Goal: Task Accomplishment & Management: Manage account settings

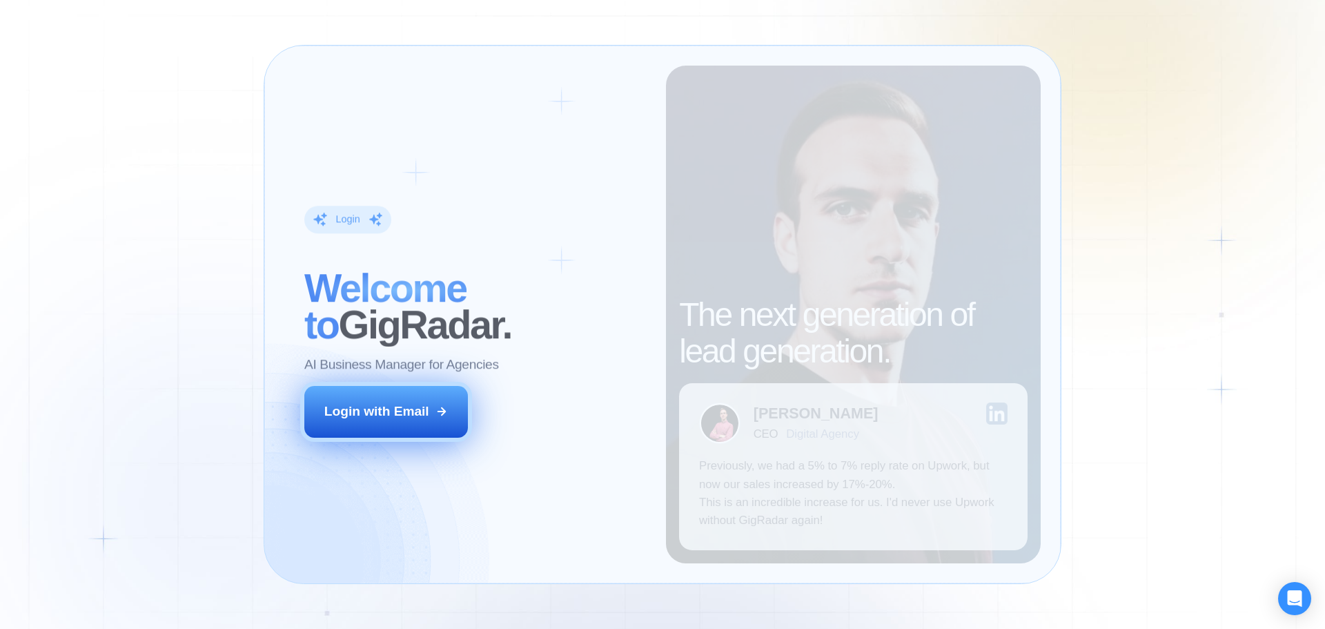
click at [420, 405] on div "Login with Email" at bounding box center [376, 411] width 105 height 18
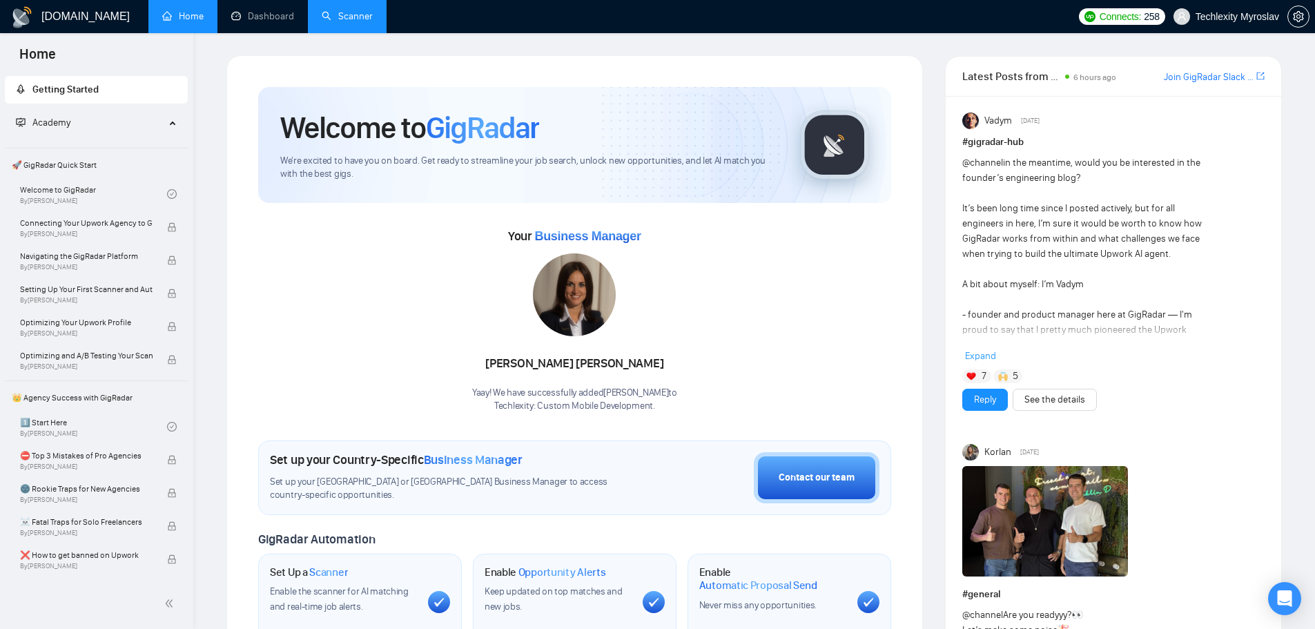
click at [333, 22] on link "Scanner" at bounding box center [347, 16] width 51 height 12
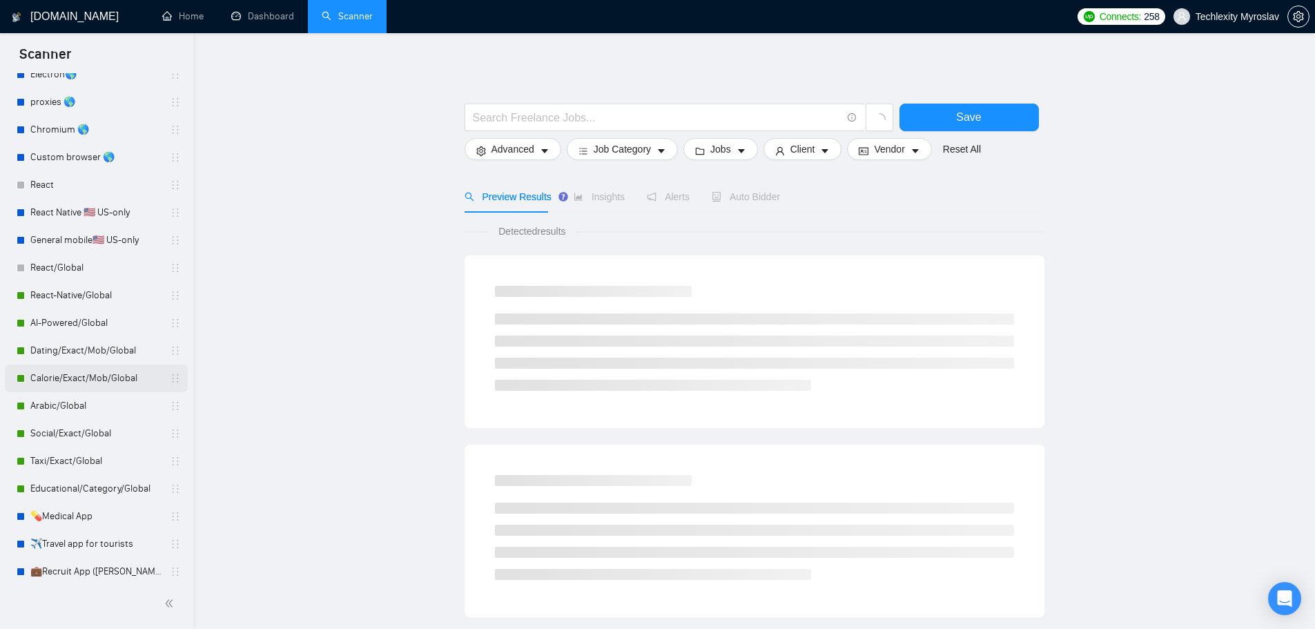
scroll to position [226, 0]
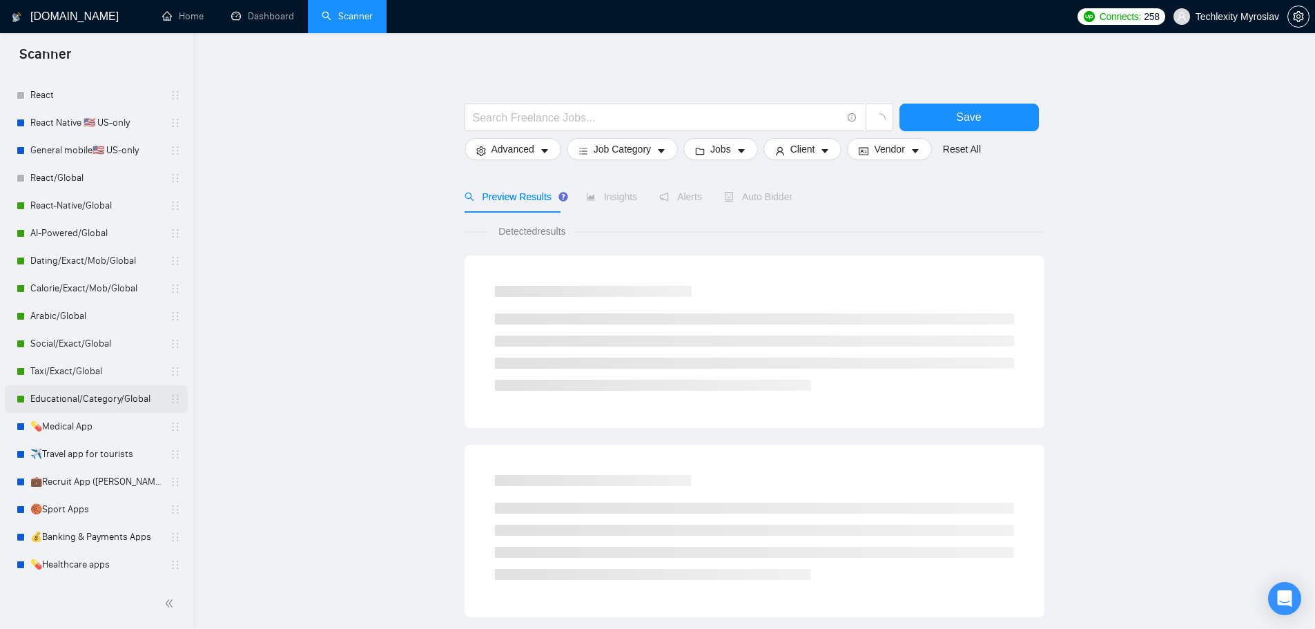
click at [102, 403] on link "Educational/Category/Global" at bounding box center [95, 399] width 131 height 28
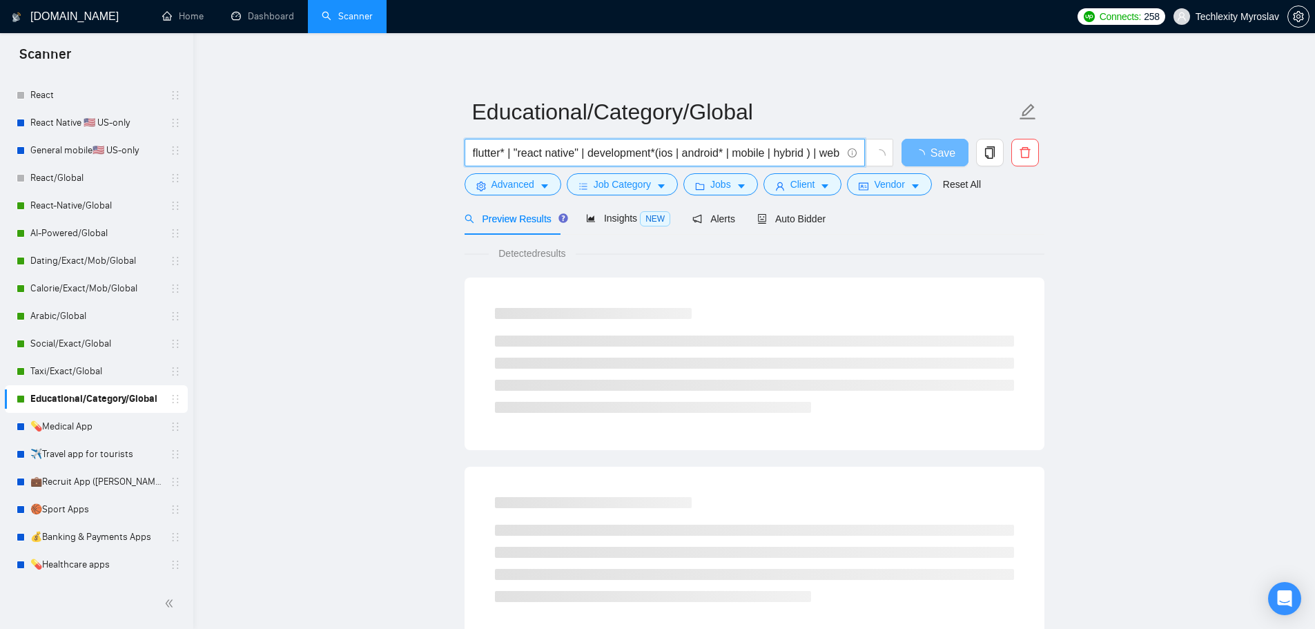
scroll to position [0, 288]
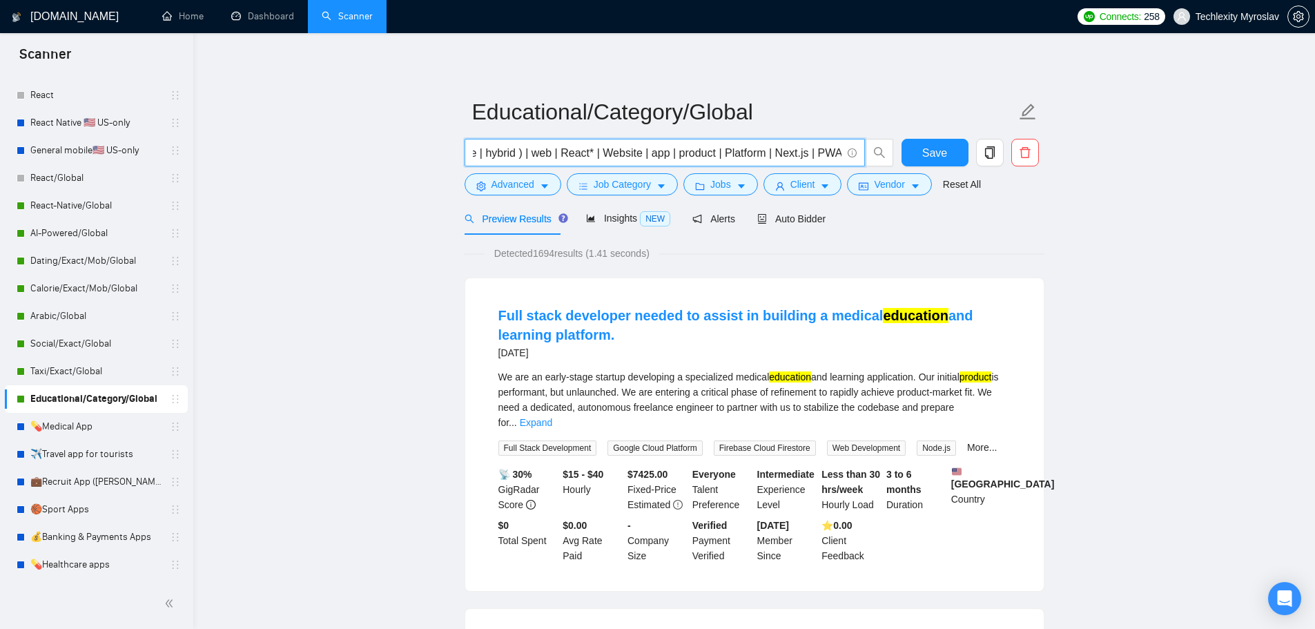
drag, startPoint x: 585, startPoint y: 144, endPoint x: 759, endPoint y: 137, distance: 173.4
click at [759, 137] on form "Educational/Category/Global flutter* | "react native" | development*(ios | andr…" at bounding box center [755, 146] width 580 height 113
click at [751, 149] on input "flutter* | "react native" | development*(ios | android* | mobile | hybrid ) | w…" at bounding box center [657, 152] width 369 height 17
click at [88, 369] on link "Taxi/Exact/Global" at bounding box center [95, 372] width 131 height 28
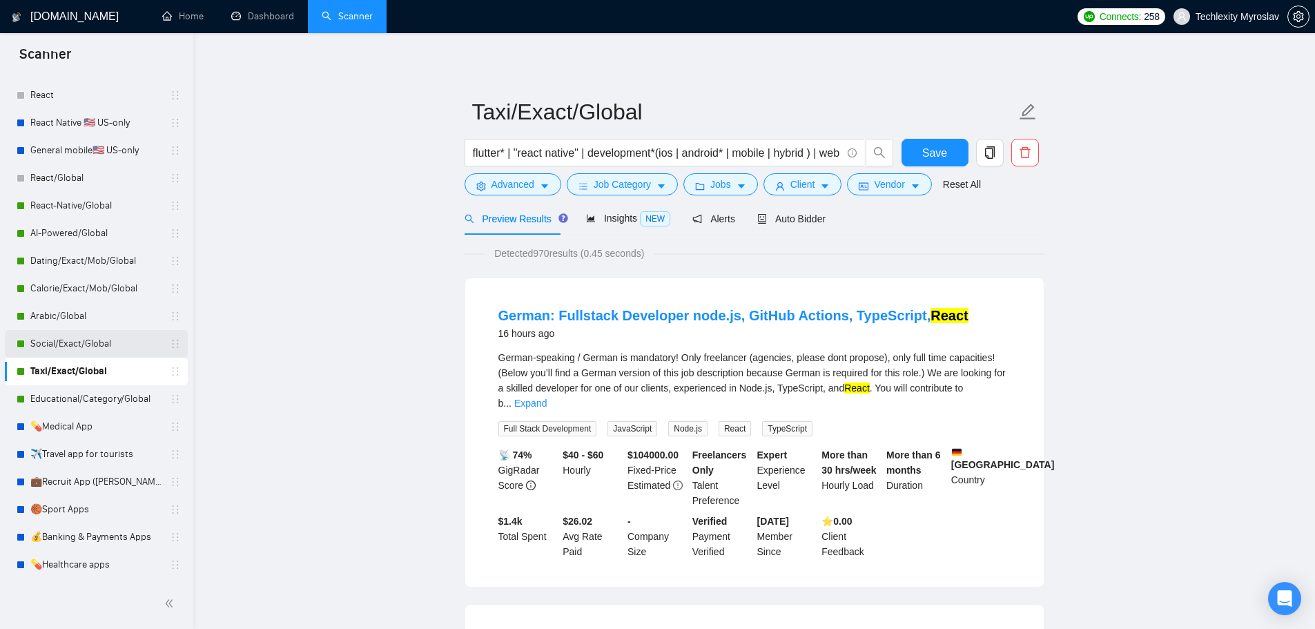
click at [101, 341] on link "Social/Exact/Global" at bounding box center [95, 344] width 131 height 28
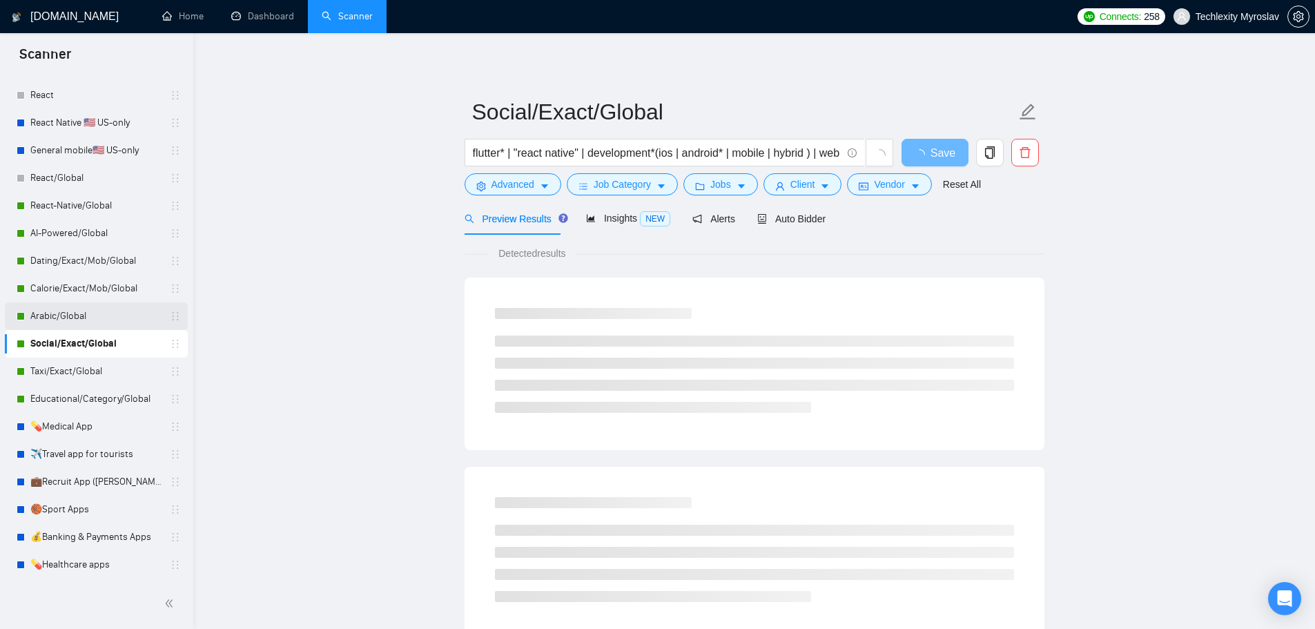
click at [81, 321] on link "Arabic/Global" at bounding box center [95, 316] width 131 height 28
click at [90, 293] on link "Calorie/Exact/Mob/Global" at bounding box center [95, 289] width 131 height 28
click at [98, 265] on link "Dating/Exact/Mob/Global" at bounding box center [95, 261] width 131 height 28
click at [84, 284] on link "Calorie/Exact/Mob/Global" at bounding box center [95, 289] width 131 height 28
click at [99, 258] on link "Dating/Exact/Mob/Global" at bounding box center [95, 261] width 131 height 28
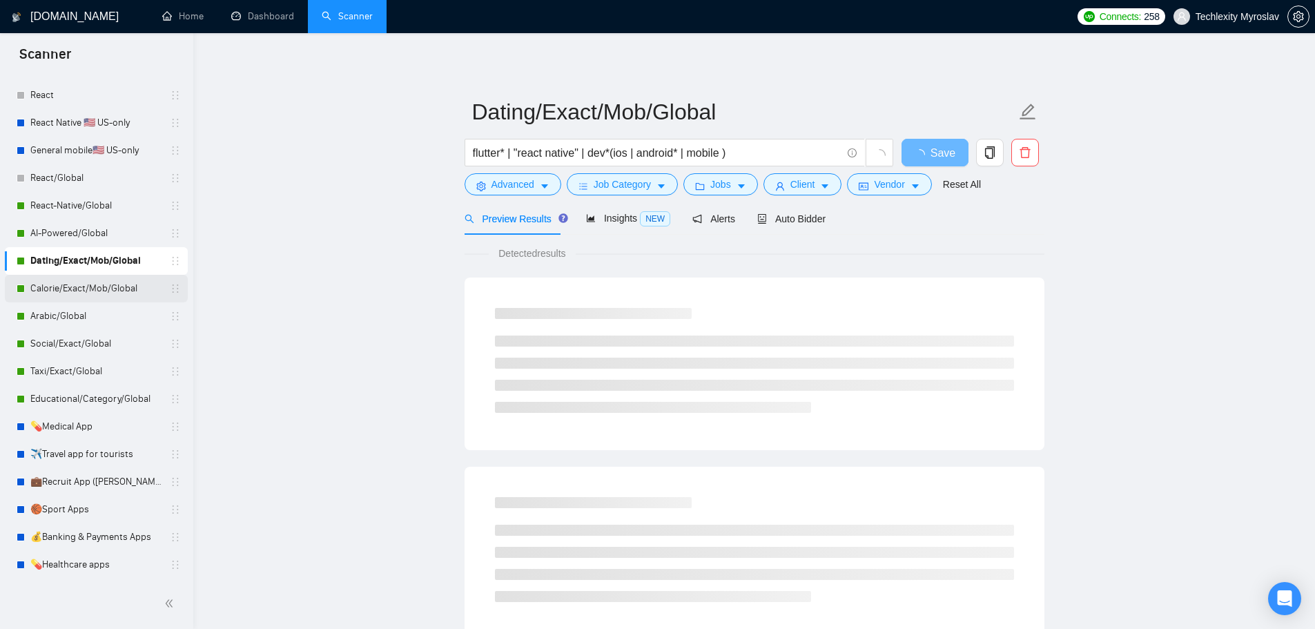
click at [91, 284] on link "Calorie/Exact/Mob/Global" at bounding box center [95, 289] width 131 height 28
click at [94, 253] on link "Dating/Exact/Mob/Global" at bounding box center [95, 261] width 131 height 28
click at [86, 281] on link "Calorie/Exact/Mob/Global" at bounding box center [95, 289] width 131 height 28
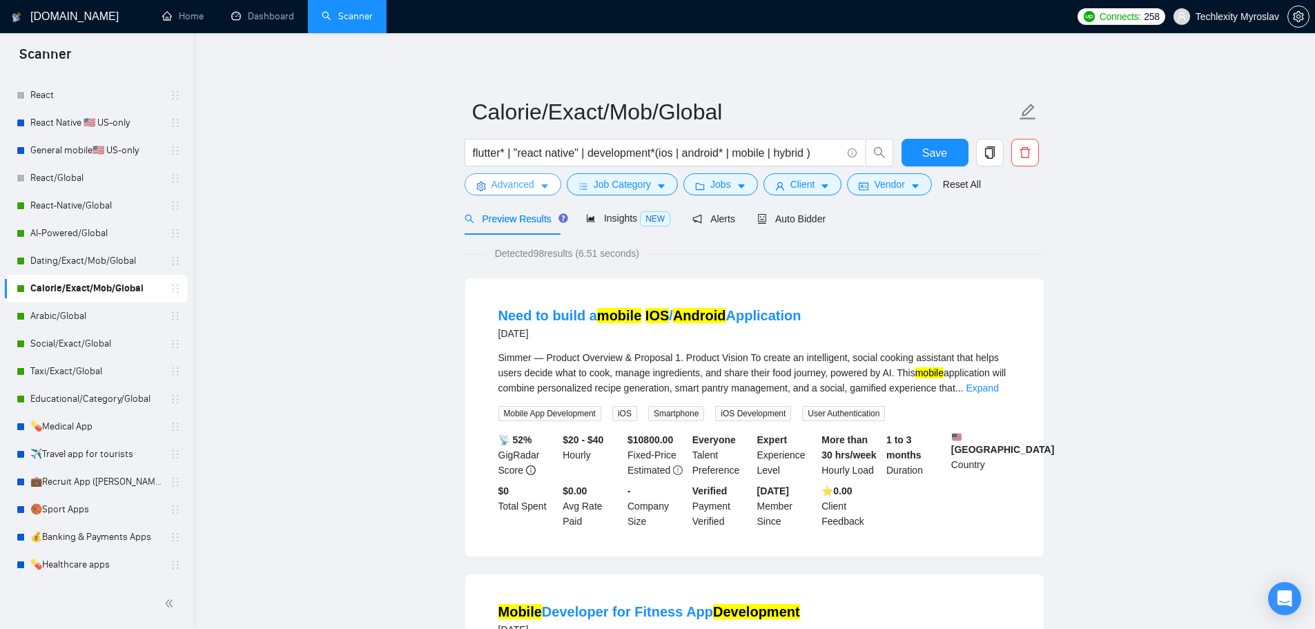
click at [509, 183] on span "Advanced" at bounding box center [512, 184] width 43 height 15
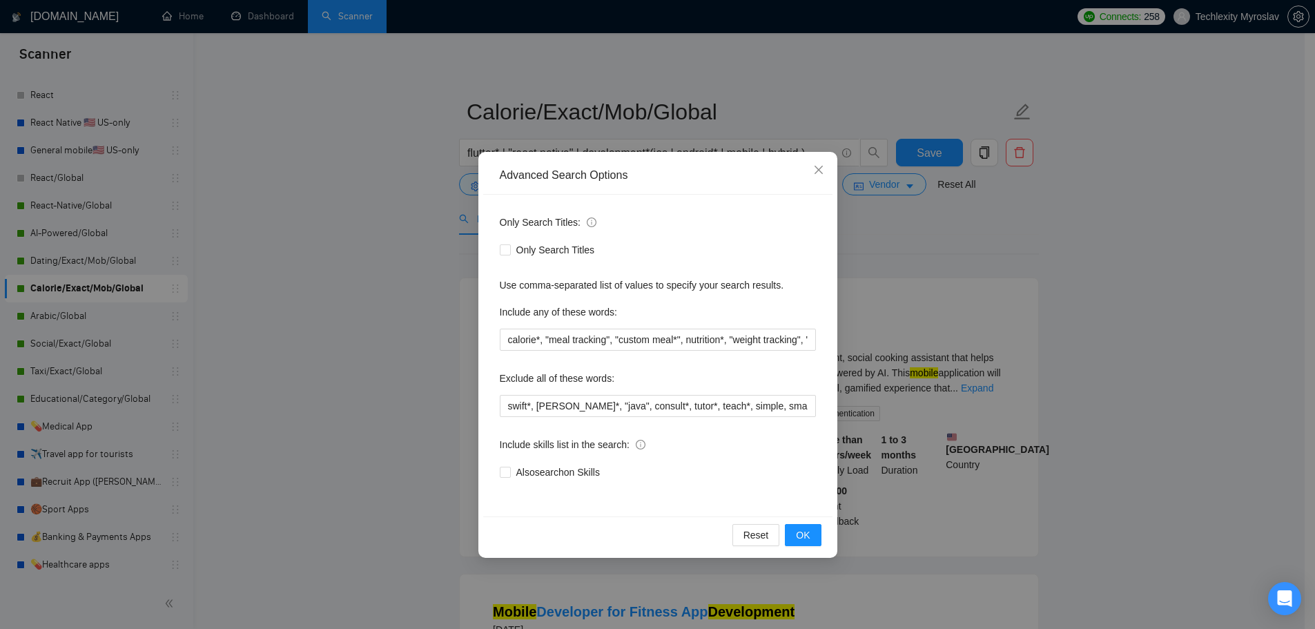
click at [349, 312] on div "Advanced Search Options Only Search Titles: Only Search Titles Use comma-separa…" at bounding box center [657, 314] width 1315 height 629
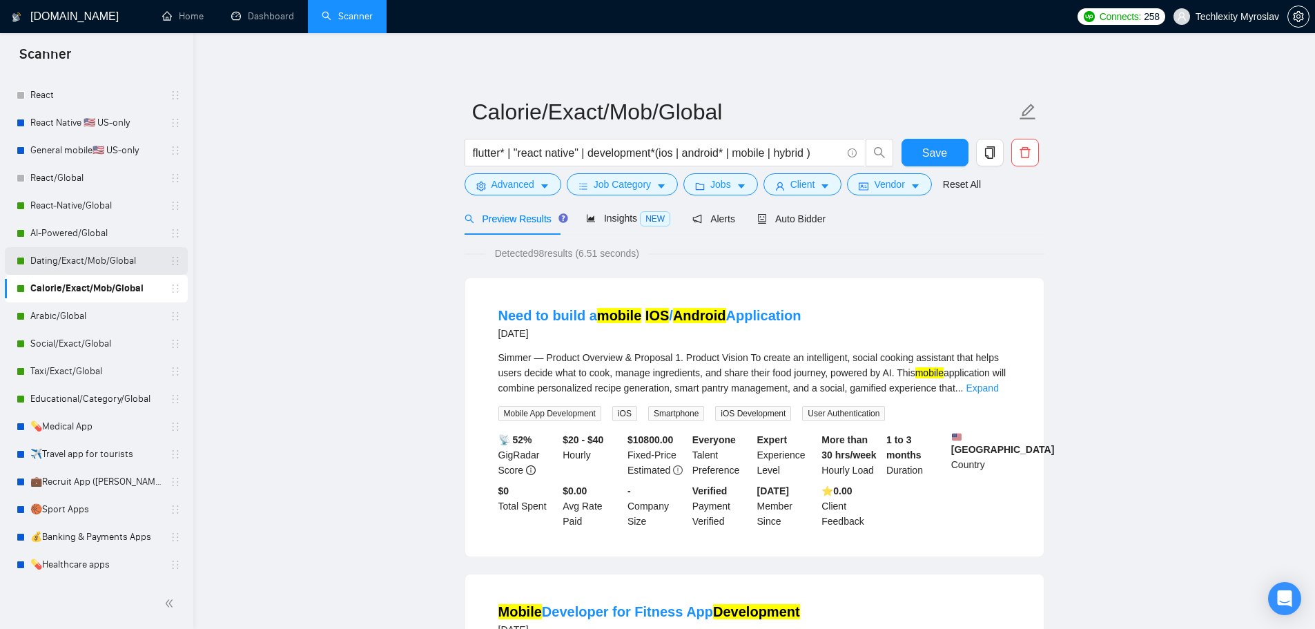
click at [53, 255] on link "Dating/Exact/Mob/Global" at bounding box center [95, 261] width 131 height 28
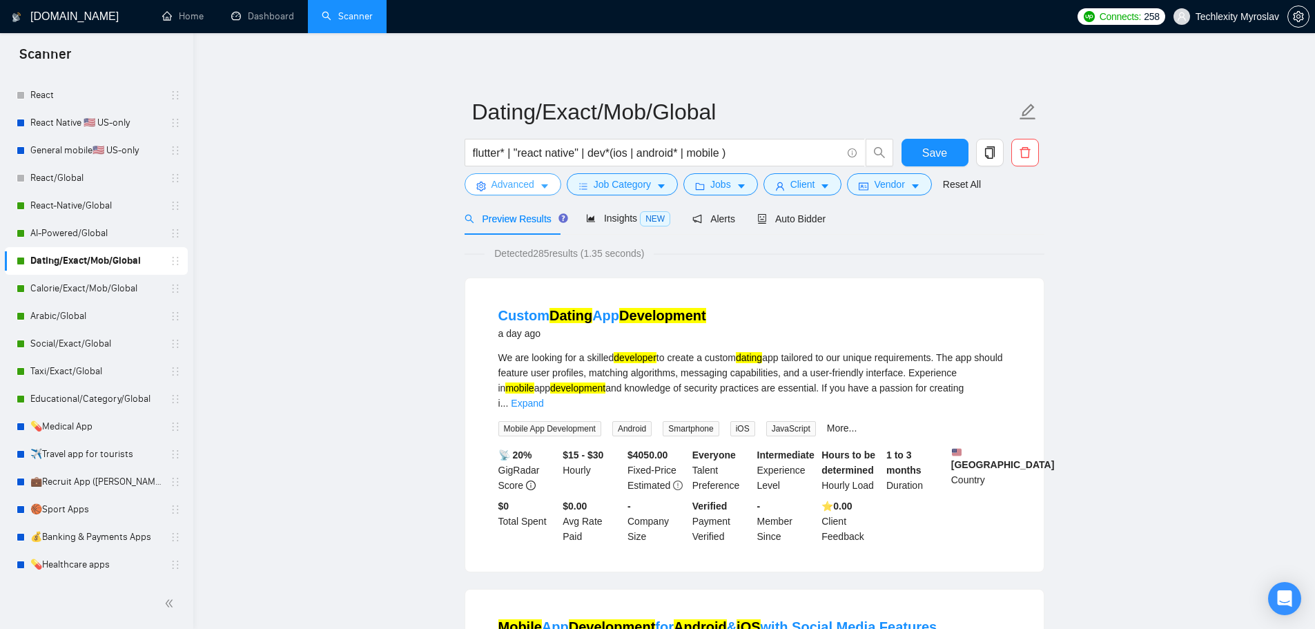
click at [494, 183] on span "Advanced" at bounding box center [512, 184] width 43 height 15
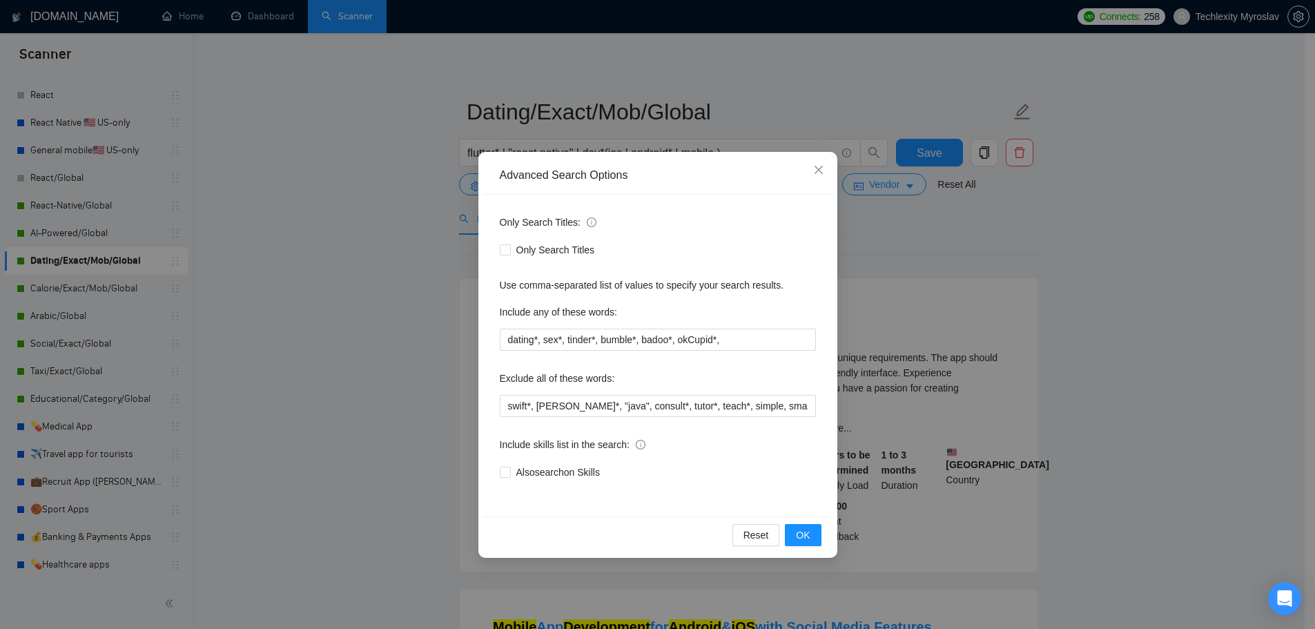
click at [343, 240] on div "Advanced Search Options Only Search Titles: Only Search Titles Use comma-separa…" at bounding box center [657, 314] width 1315 height 629
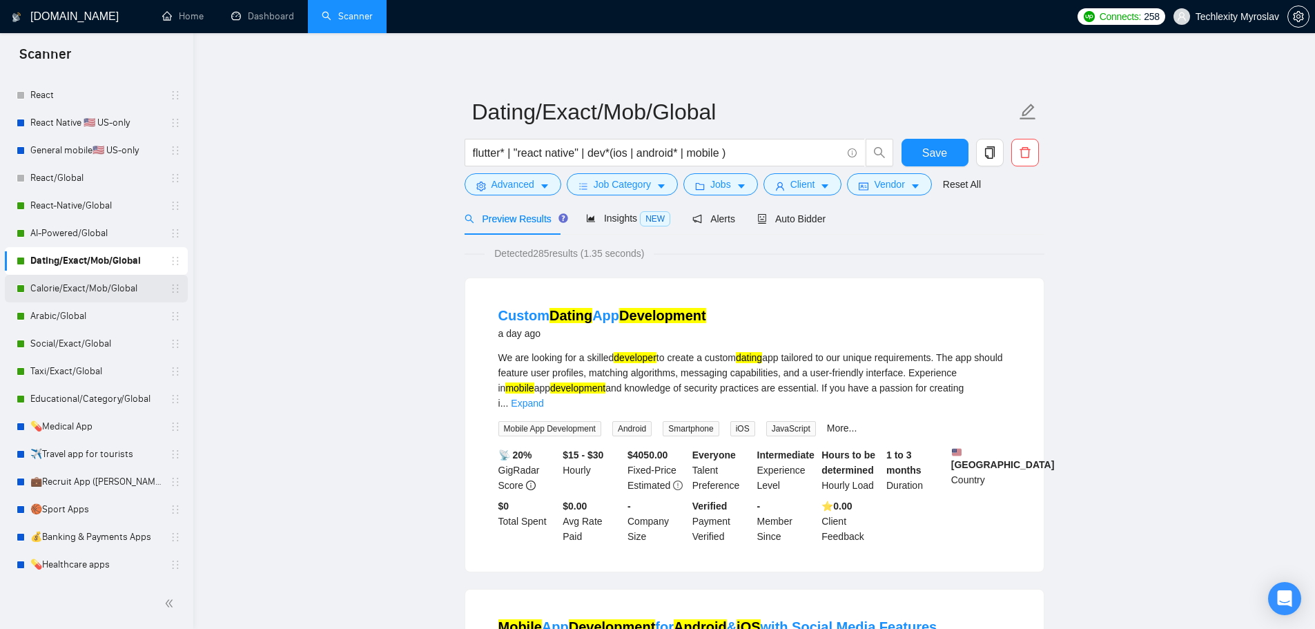
click at [101, 291] on link "Calorie/Exact/Mob/Global" at bounding box center [95, 289] width 131 height 28
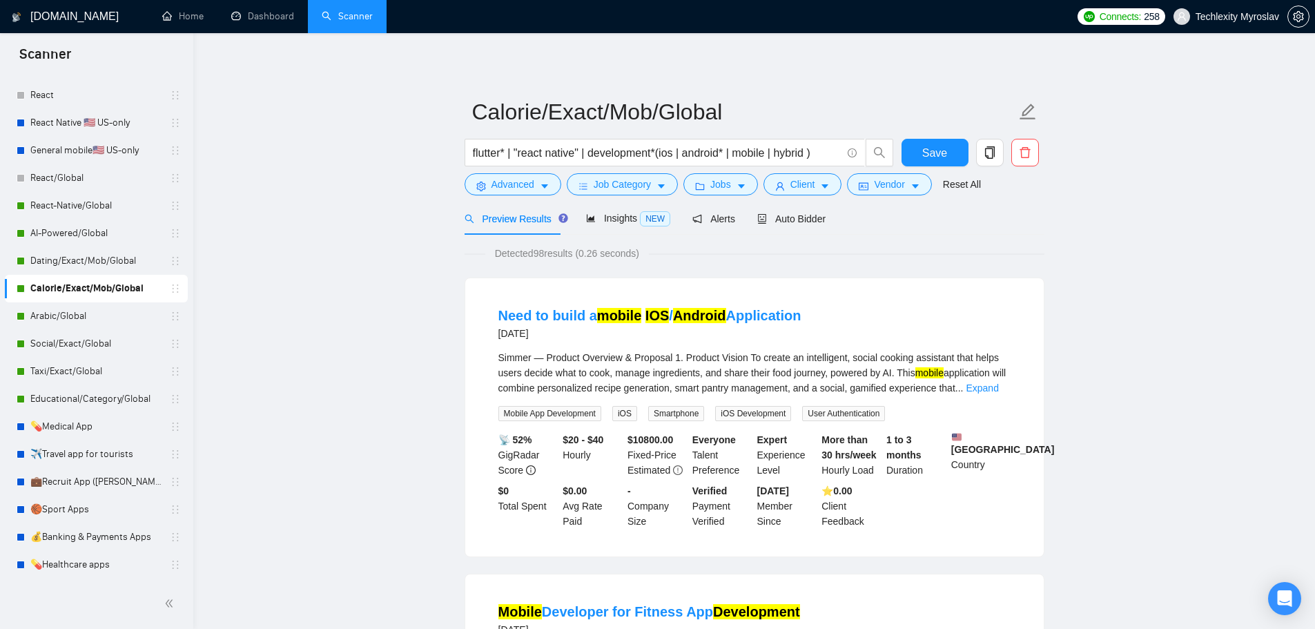
drag, startPoint x: 107, startPoint y: 262, endPoint x: 405, endPoint y: 242, distance: 298.9
click at [107, 262] on link "Dating/Exact/Mob/Global" at bounding box center [95, 261] width 131 height 28
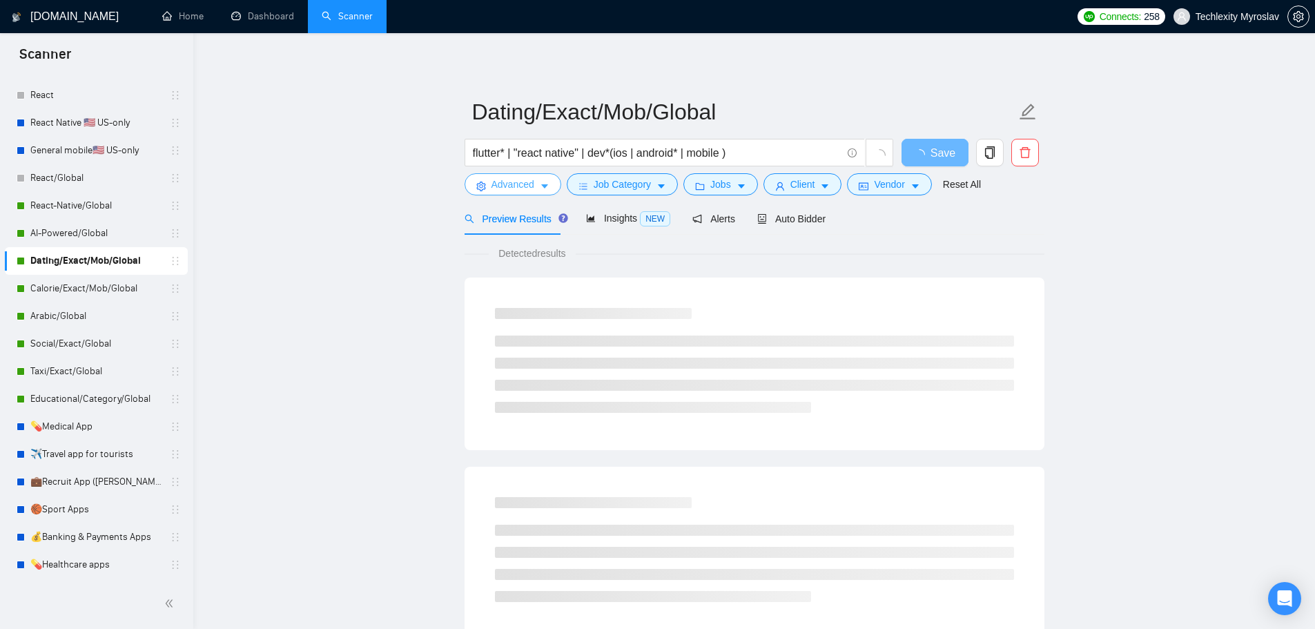
click at [500, 188] on span "Advanced" at bounding box center [512, 184] width 43 height 15
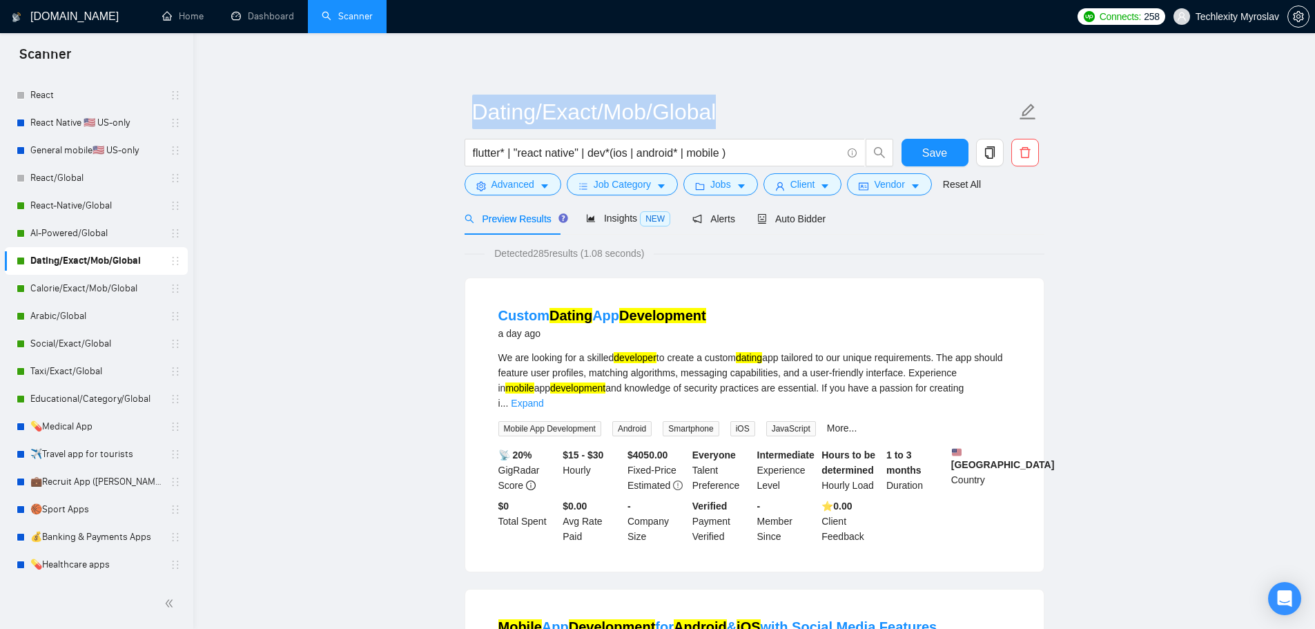
drag, startPoint x: 456, startPoint y: 108, endPoint x: 739, endPoint y: 167, distance: 289.0
copy span
click at [512, 180] on span "Advanced" at bounding box center [512, 184] width 43 height 15
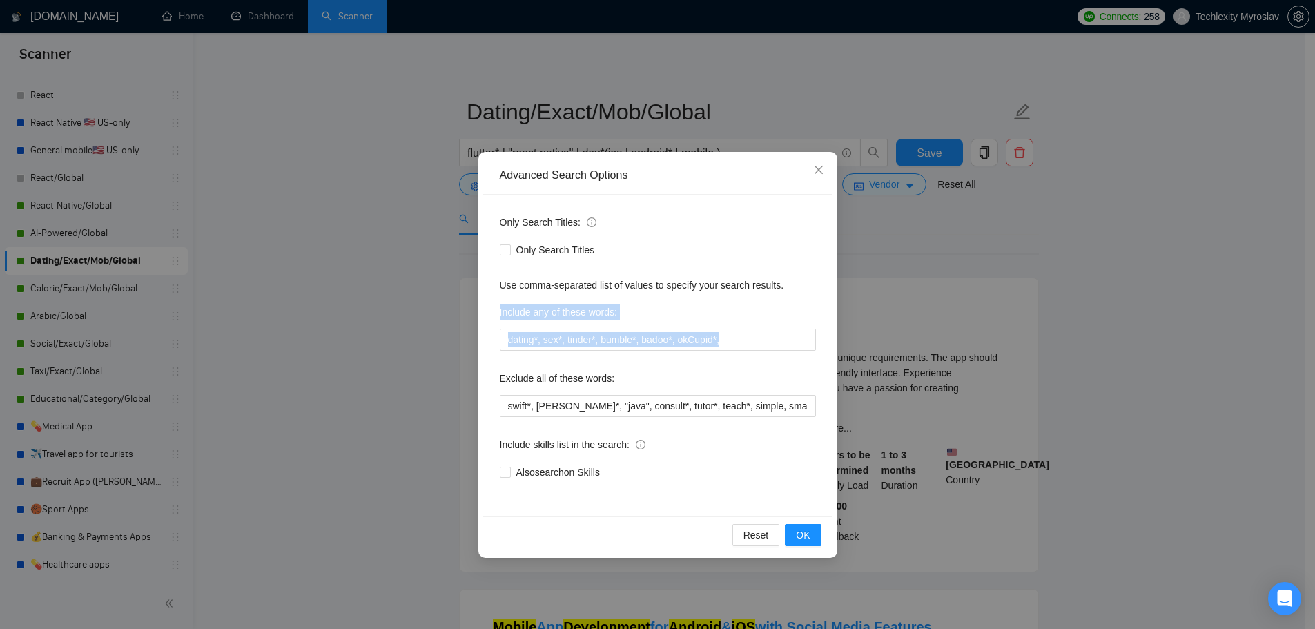
drag, startPoint x: 493, startPoint y: 309, endPoint x: 496, endPoint y: 377, distance: 68.4
click at [496, 377] on div "Only Search Titles: Only Search Titles Use comma-separated list of values to sp…" at bounding box center [657, 356] width 349 height 322
copy div "Include any of these words:"
click at [250, 460] on div "Advanced Search Options Only Search Titles: Only Search Titles Use comma-separa…" at bounding box center [657, 314] width 1315 height 629
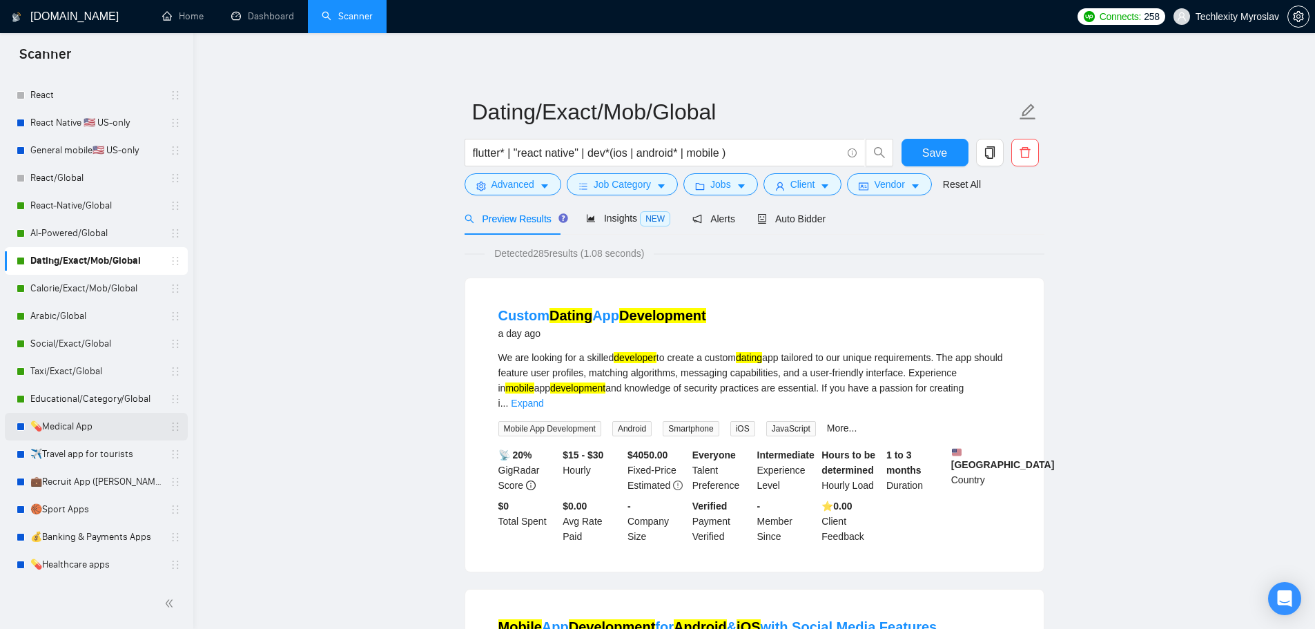
drag, startPoint x: 71, startPoint y: 427, endPoint x: 146, endPoint y: 431, distance: 75.4
click at [71, 427] on link "💊Medical App" at bounding box center [95, 427] width 131 height 28
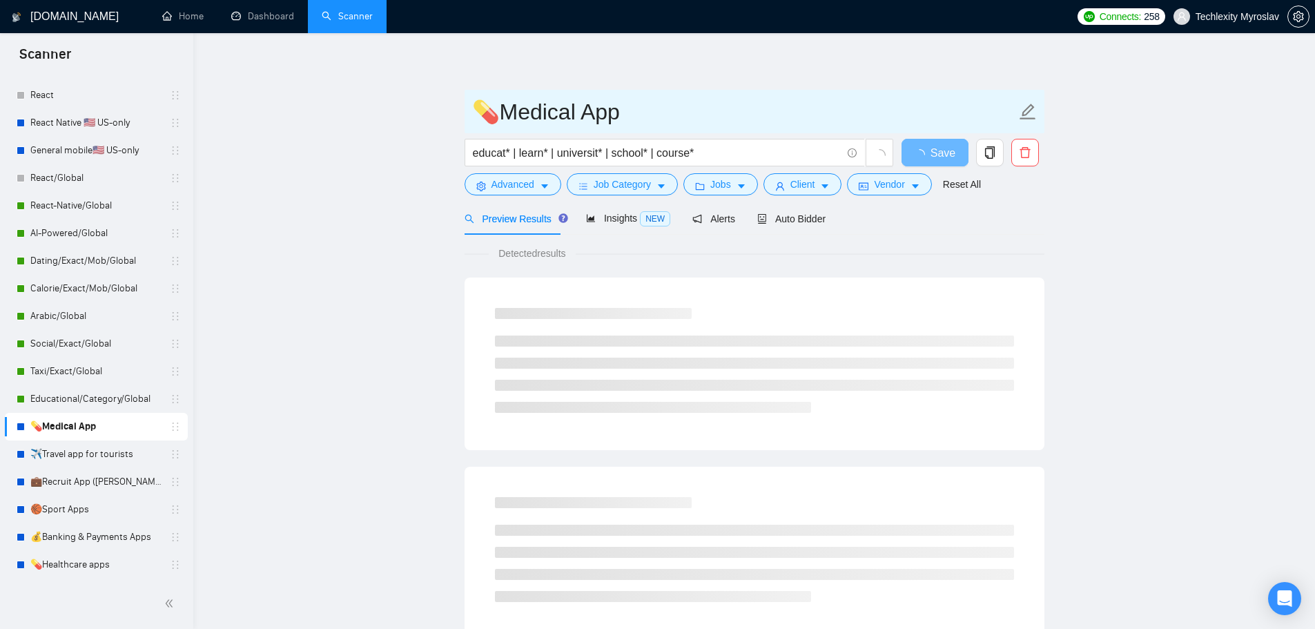
drag, startPoint x: 507, startPoint y: 113, endPoint x: 641, endPoint y: 113, distance: 133.2
click at [641, 113] on input "💊Medical App" at bounding box center [744, 112] width 544 height 35
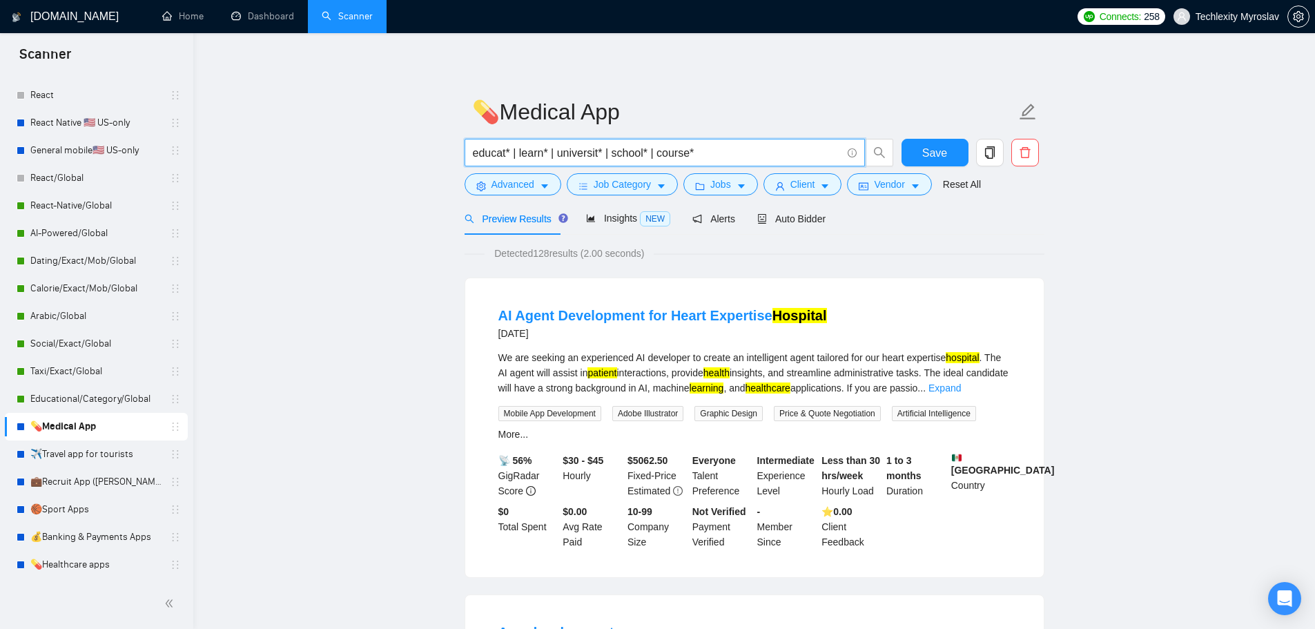
click at [721, 152] on input "educat* | learn* | universit* | school* | course*" at bounding box center [657, 152] width 369 height 17
click at [514, 202] on form "💊Medical App educat* | learn* | universit* | school* | course* Save Advanced Jo…" at bounding box center [755, 146] width 580 height 113
click at [516, 187] on span "Advanced" at bounding box center [512, 184] width 43 height 15
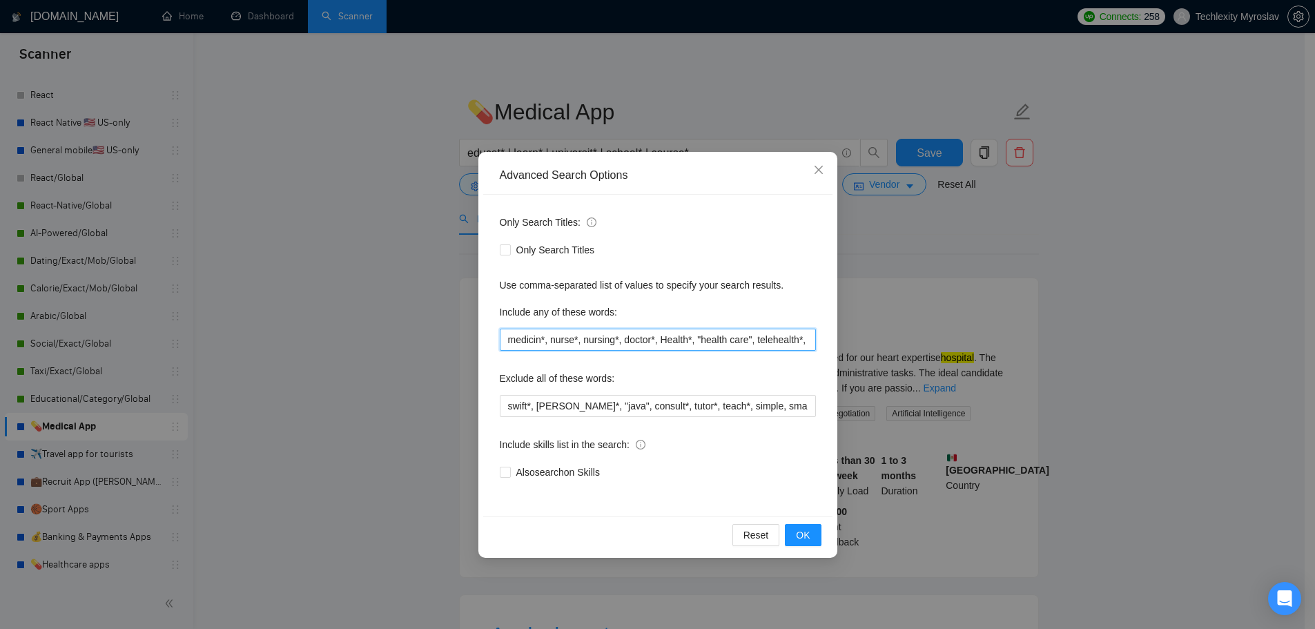
click at [615, 339] on input "medicin*, nurse*, nursing*, doctor*, Health*, "health care", telehealth*, welne…" at bounding box center [658, 340] width 316 height 22
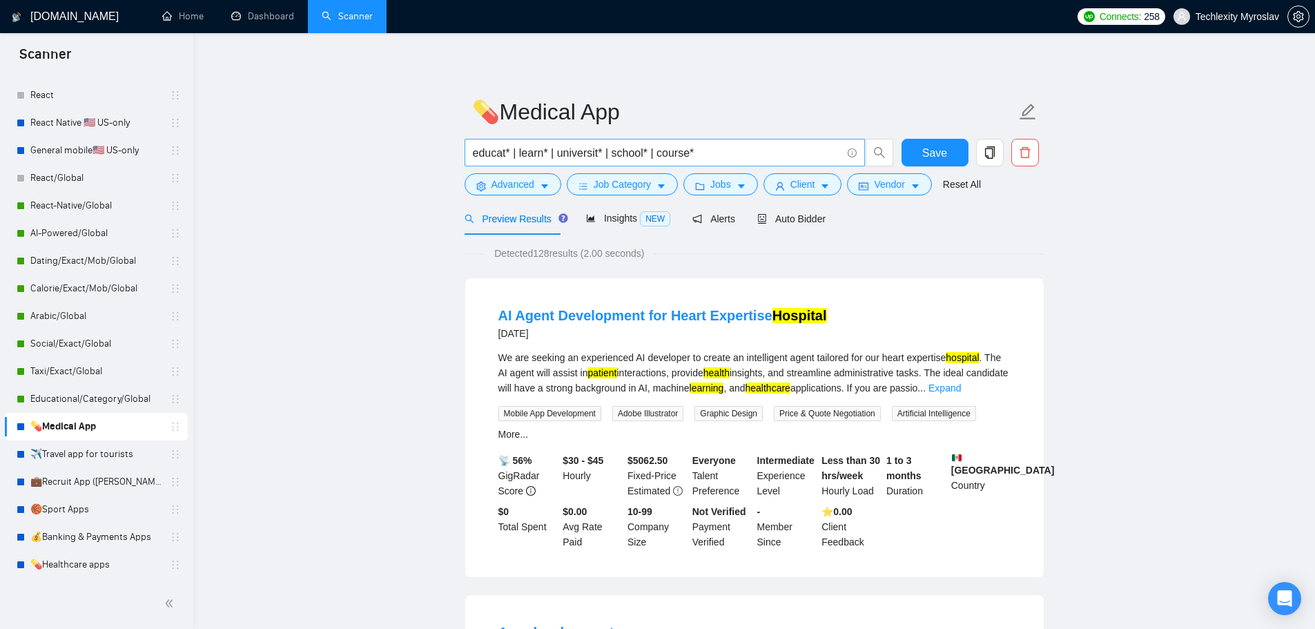
click at [649, 153] on input "educat* | learn* | universit* | school* | course*" at bounding box center [657, 152] width 369 height 17
paste input "flutter* | "react native" | dev*(ios | android* | mobile )"
type input "flutter* | "react native" | dev*(ios | android* | mobile )"
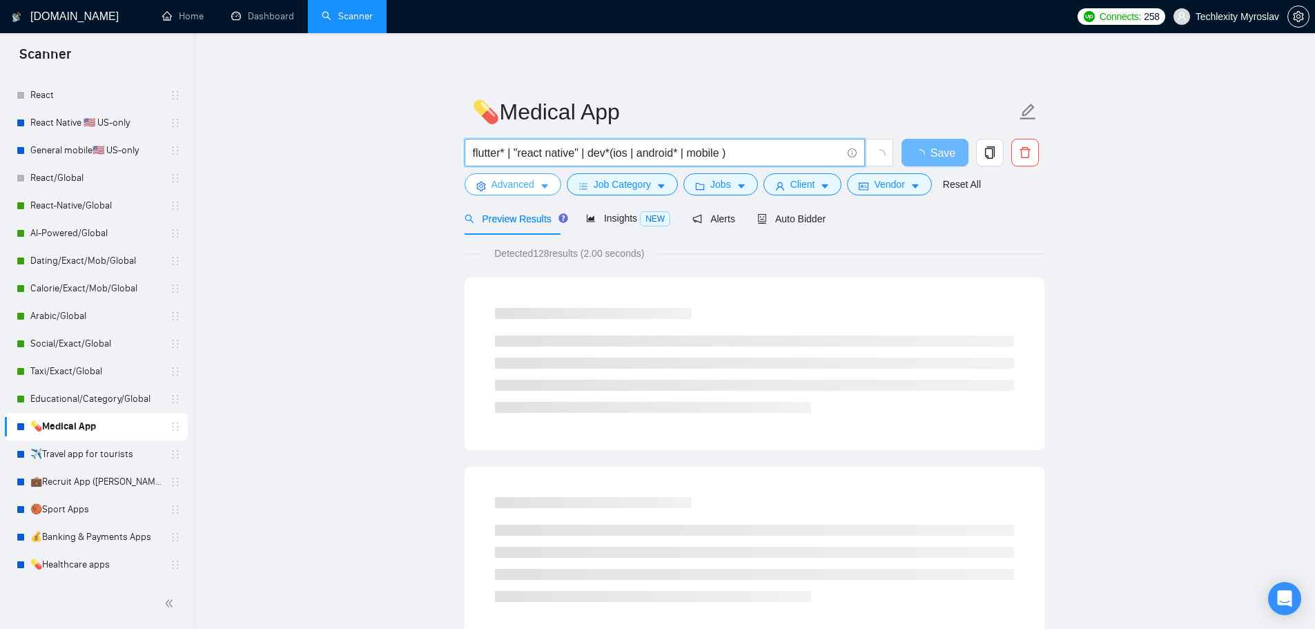
click at [496, 182] on span "Advanced" at bounding box center [512, 184] width 43 height 15
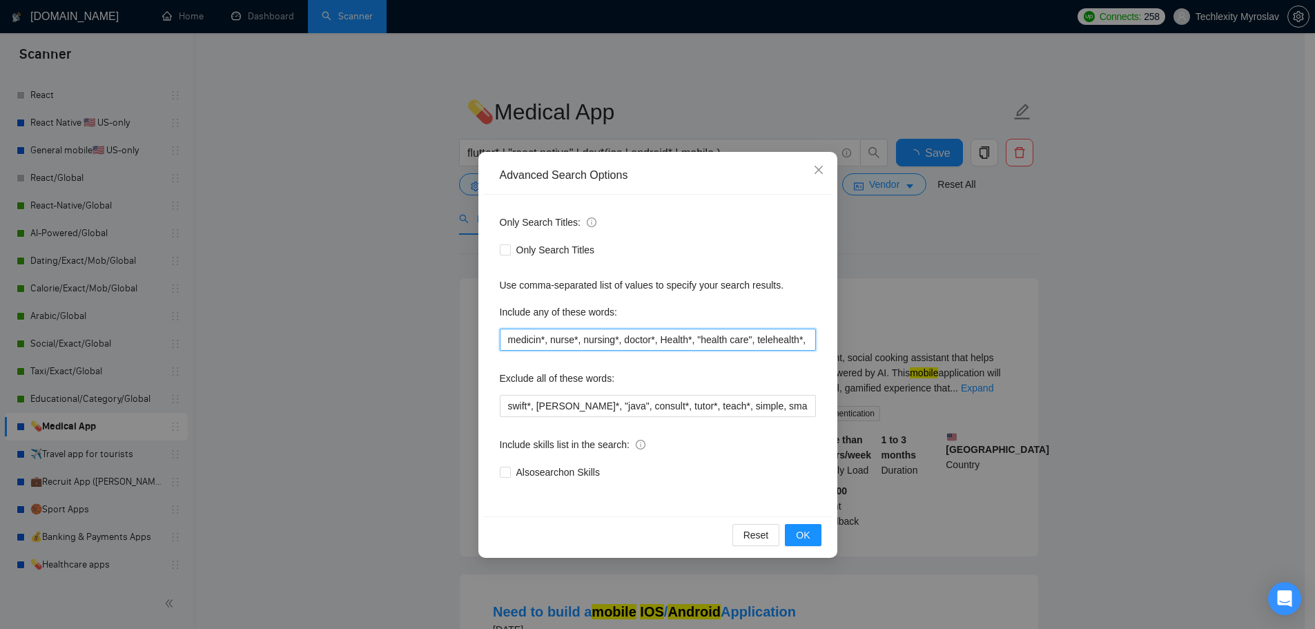
click at [683, 350] on input "medicin*, nurse*, nursing*, doctor*, Health*, "health care", telehealth*, welne…" at bounding box center [658, 340] width 316 height 22
paste input "| nurse* | nursing* | doctor* | health* | "health care" | telehealth* | wellnes…"
drag, startPoint x: 608, startPoint y: 335, endPoint x: 385, endPoint y: 330, distance: 223.0
click at [385, 330] on div "Advanced Search Options Only Search Titles: Only Search Titles Use comma-separa…" at bounding box center [657, 314] width 1315 height 629
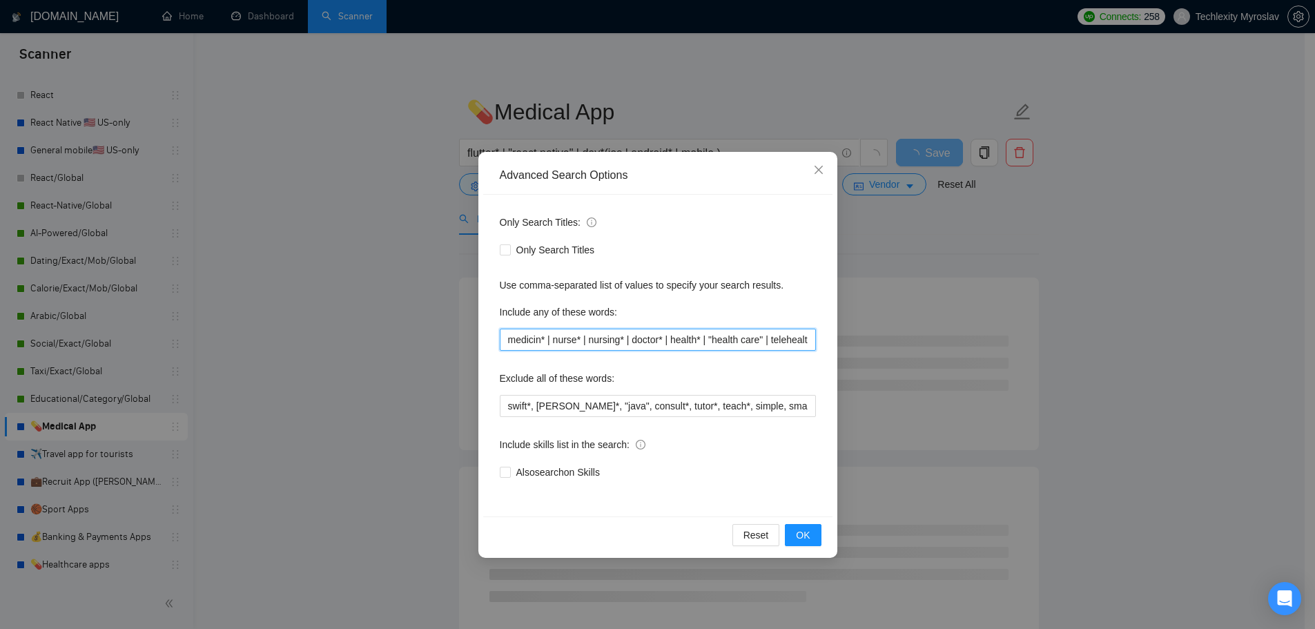
click at [676, 338] on input "medicin* | nurse* | nursing* | doctor* | health* | "health care" | telehealth* …" at bounding box center [658, 340] width 316 height 22
click at [808, 532] on span "OK" at bounding box center [803, 534] width 14 height 15
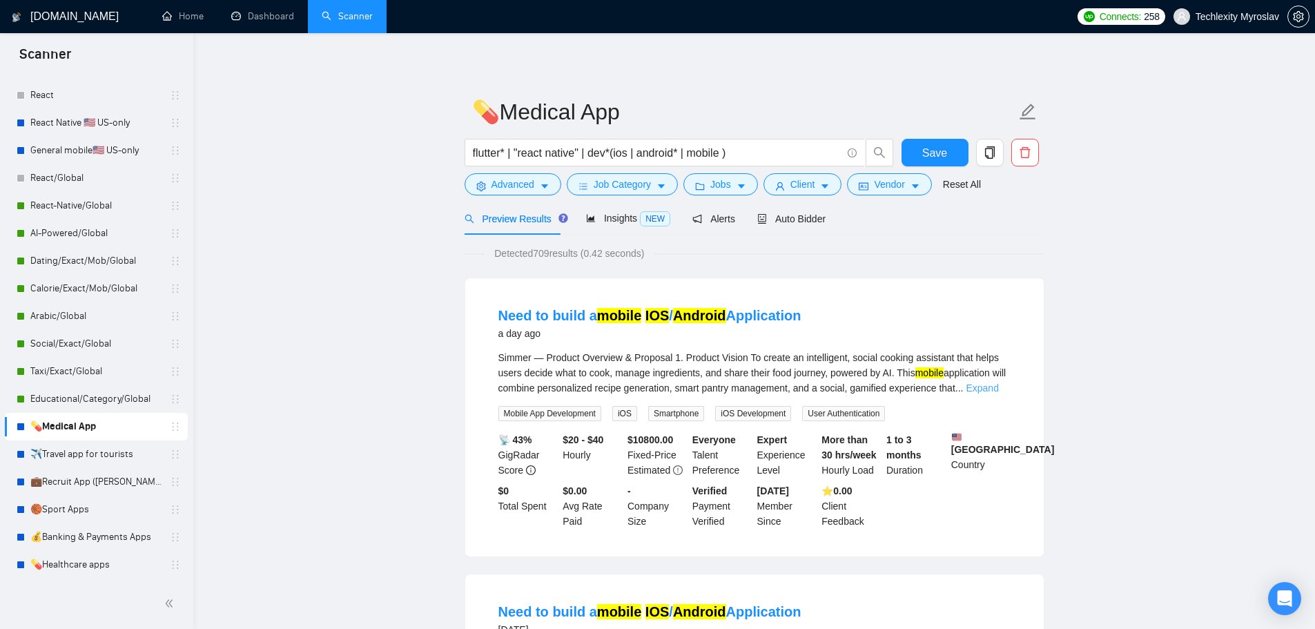
click at [994, 385] on link "Expand" at bounding box center [982, 387] width 32 height 11
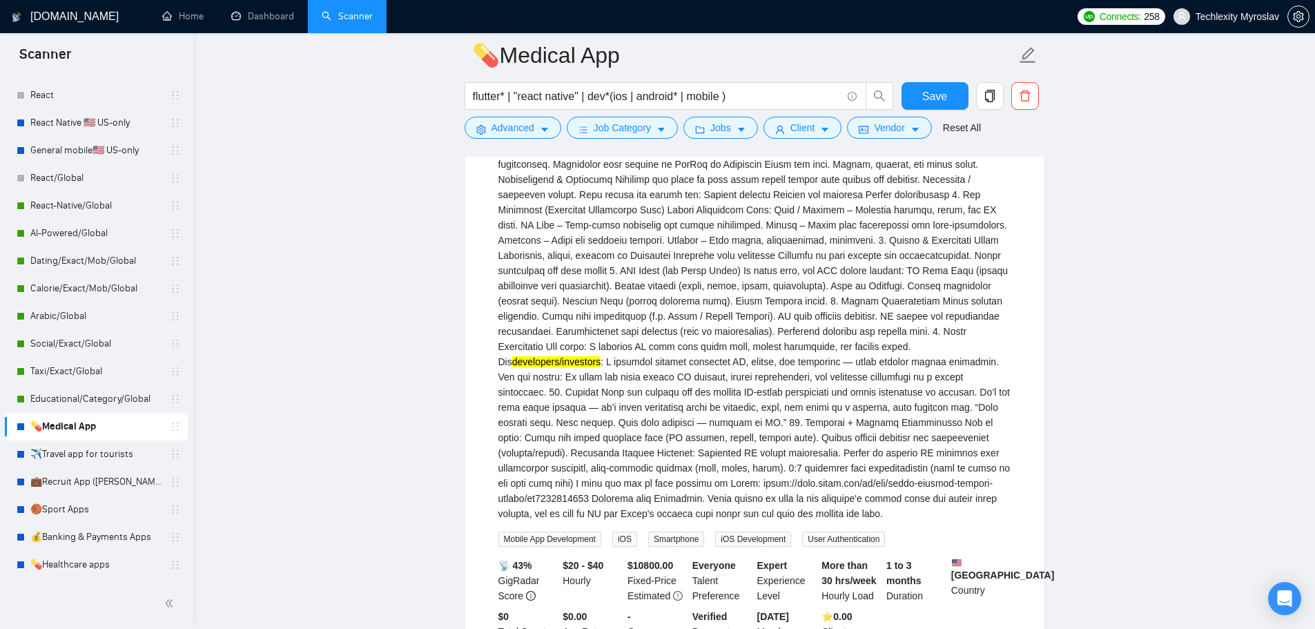
scroll to position [552, 0]
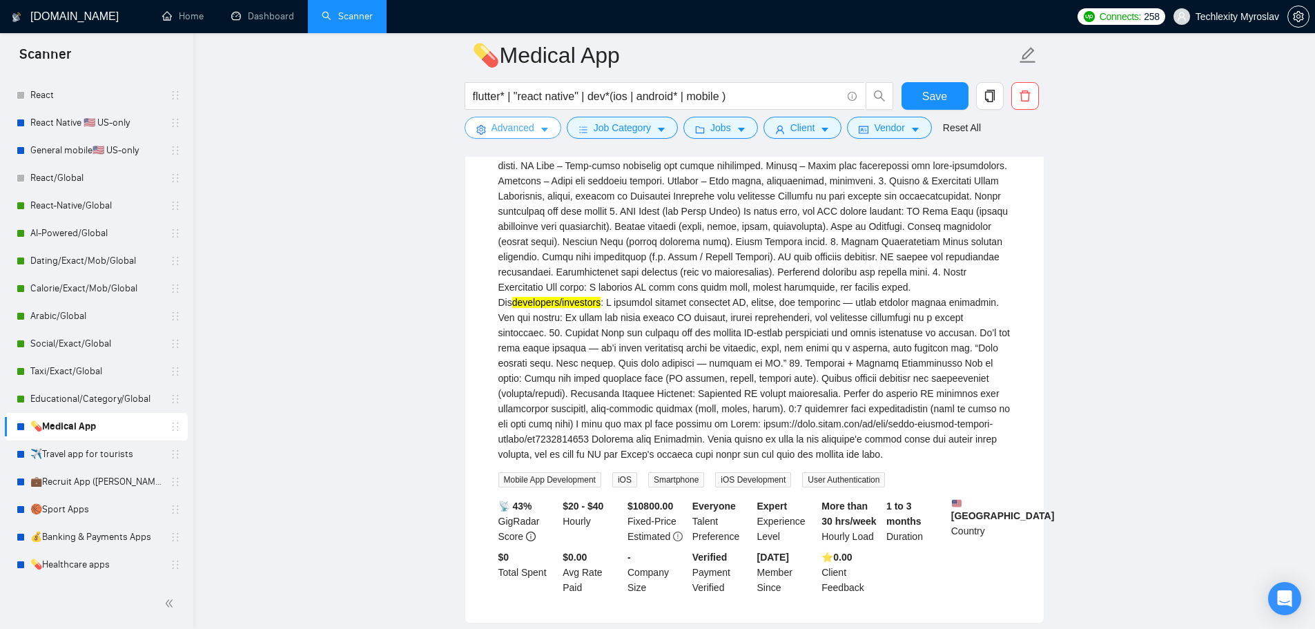
click at [505, 124] on span "Advanced" at bounding box center [512, 127] width 43 height 15
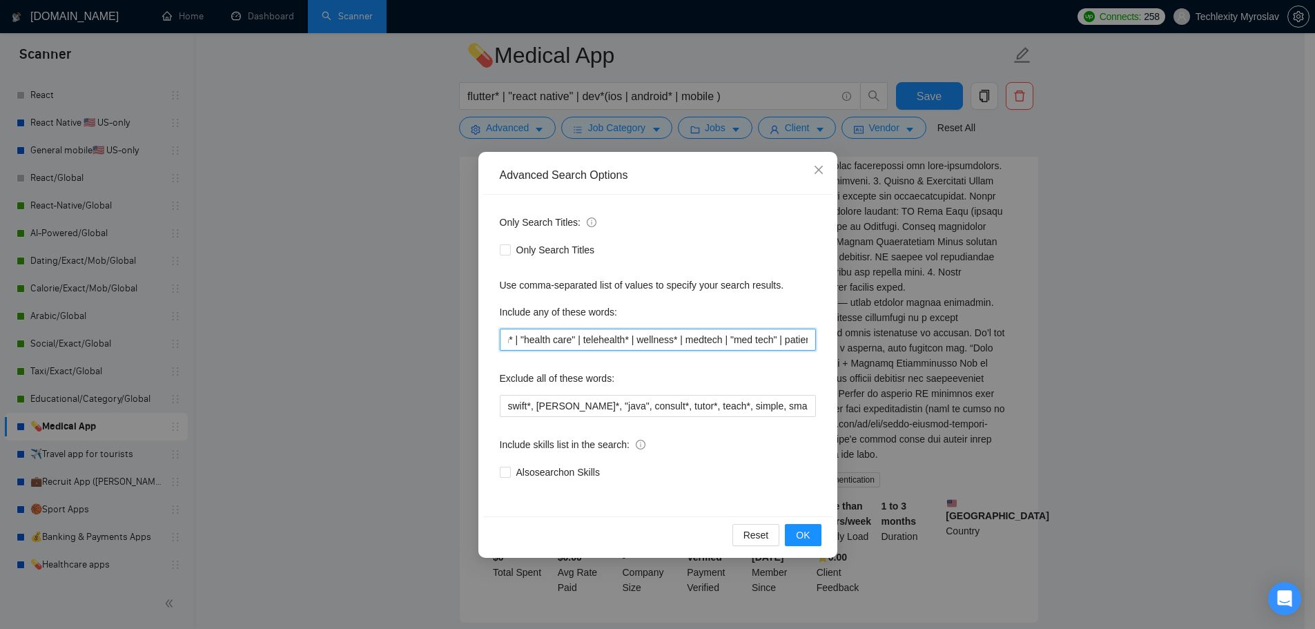
scroll to position [0, 400]
drag, startPoint x: 669, startPoint y: 336, endPoint x: 728, endPoint y: 340, distance: 58.8
click at [728, 340] on input "medicin* | nurse* | nursing* | doctor* | health* | "health care" | telehealth* …" at bounding box center [658, 340] width 316 height 22
click at [772, 346] on input "medicin* | nurse* | nursing* | doctor* | health* | "health care" | telehealth* …" at bounding box center [658, 340] width 316 height 22
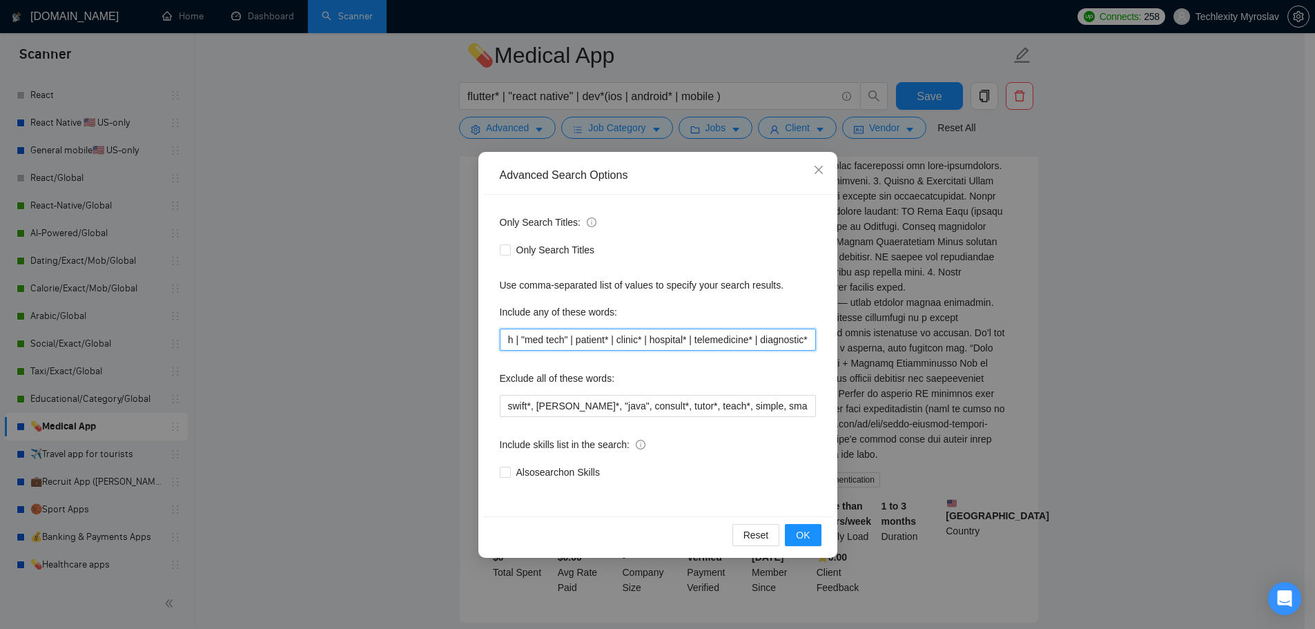
click at [772, 346] on input "medicin* | nurse* | nursing* | doctor* | health* | "health care" | telehealth* …" at bounding box center [658, 340] width 316 height 22
paste input "medtech | "med tech" | patient* | clinic* | hospital* | telemedicine* | diagnos…"
type input "medicin* | nurse* | nursing* | doctor* | health* | "health care" | telehealth* …"
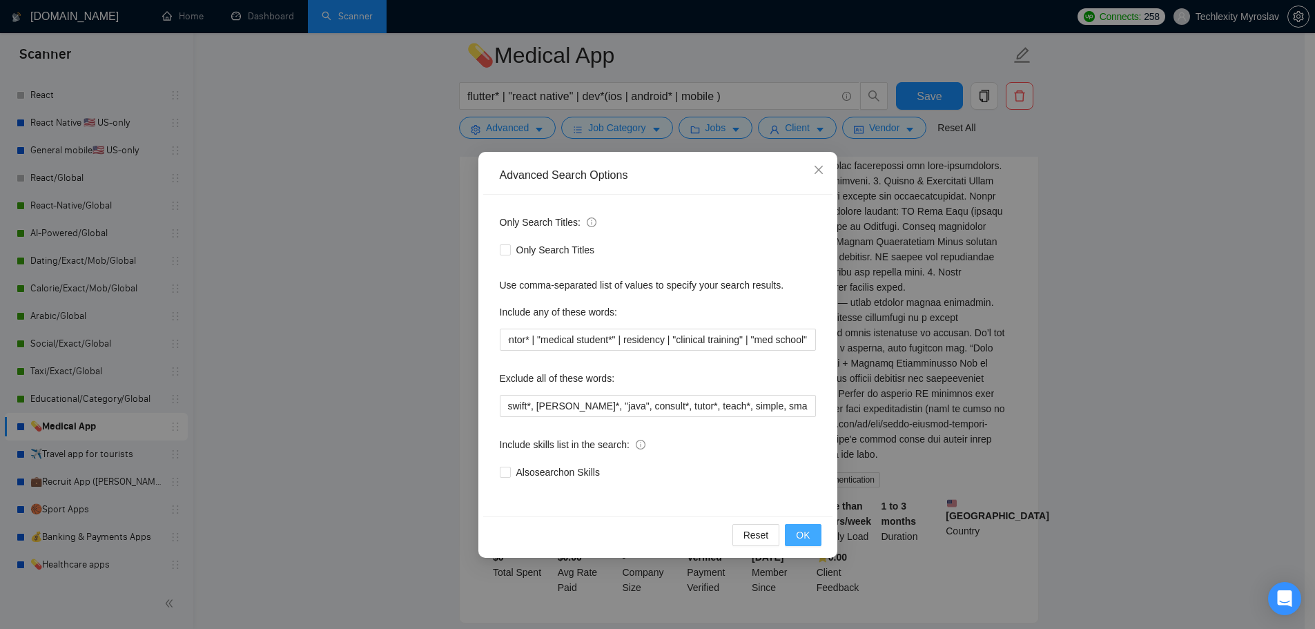
click at [811, 527] on button "OK" at bounding box center [803, 535] width 36 height 22
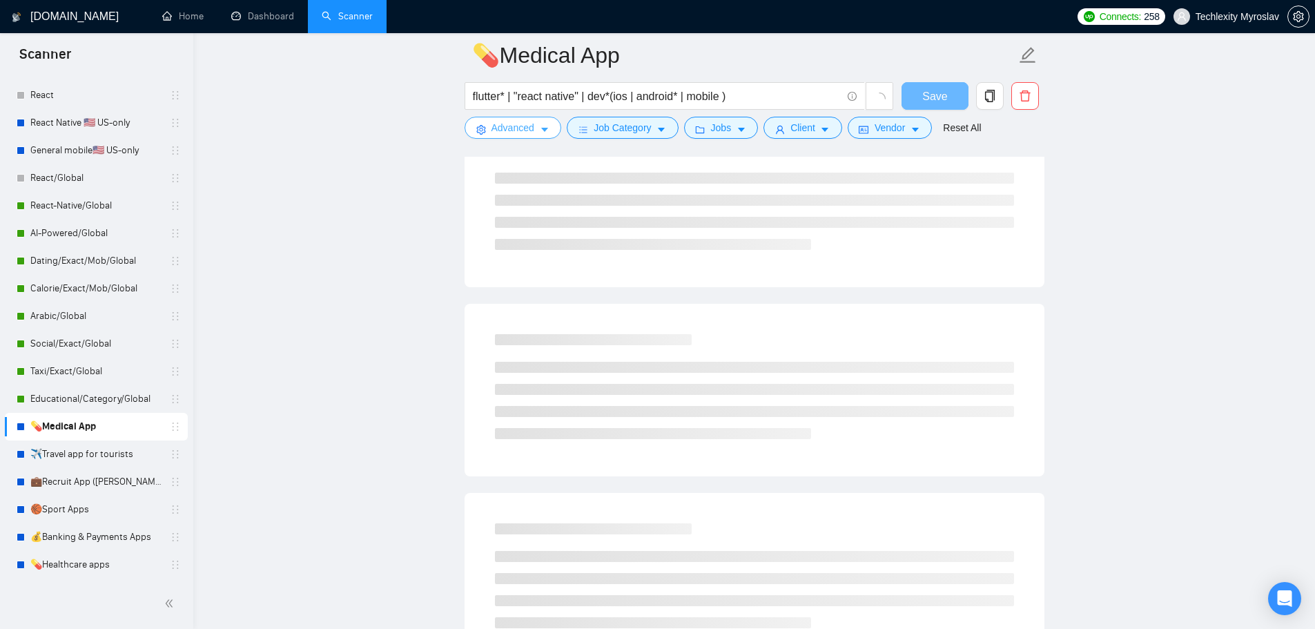
scroll to position [0, 0]
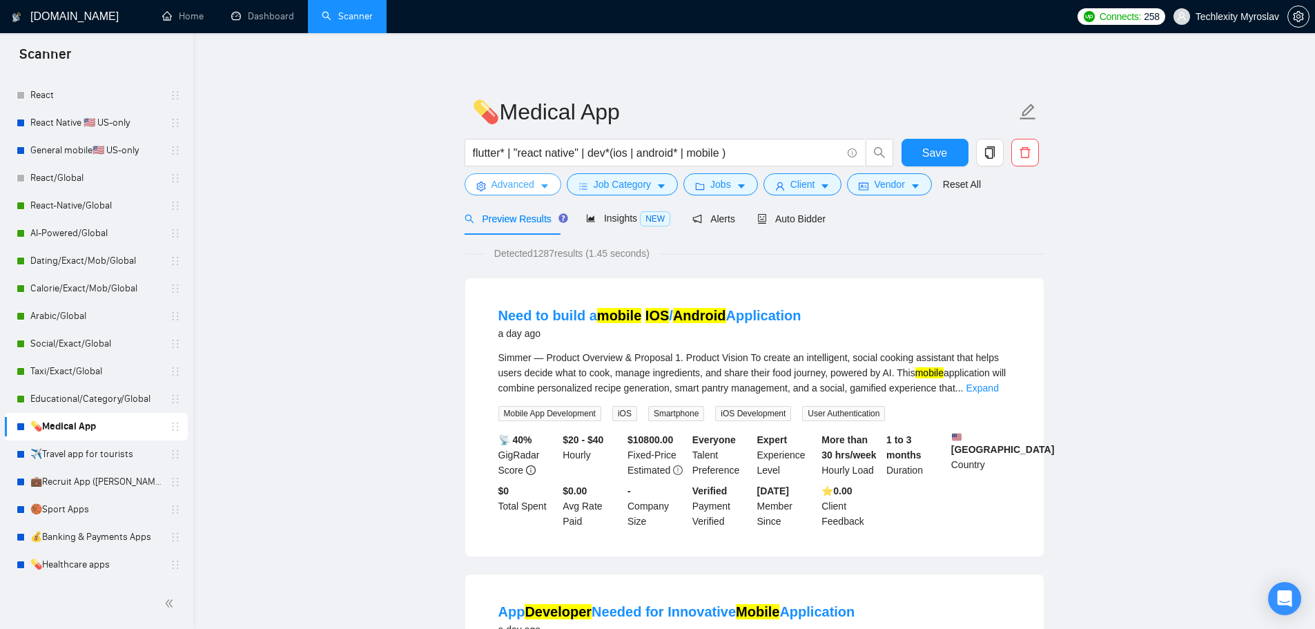
click at [496, 188] on span "Advanced" at bounding box center [512, 184] width 43 height 15
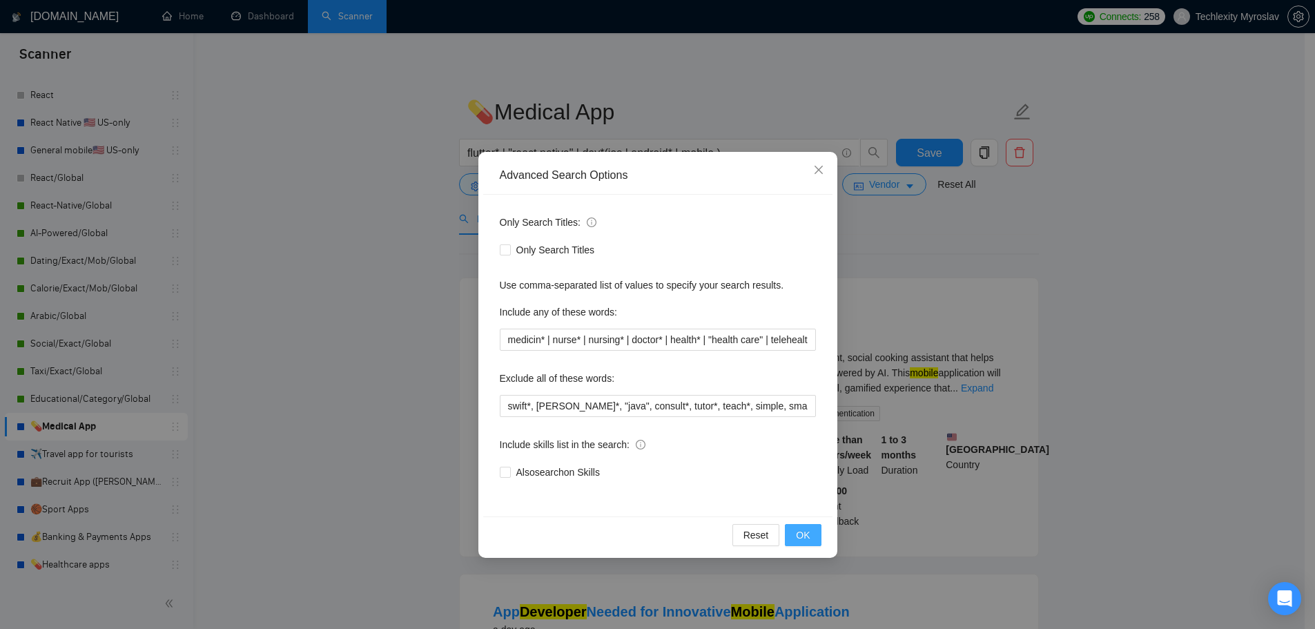
click at [808, 531] on span "OK" at bounding box center [803, 534] width 14 height 15
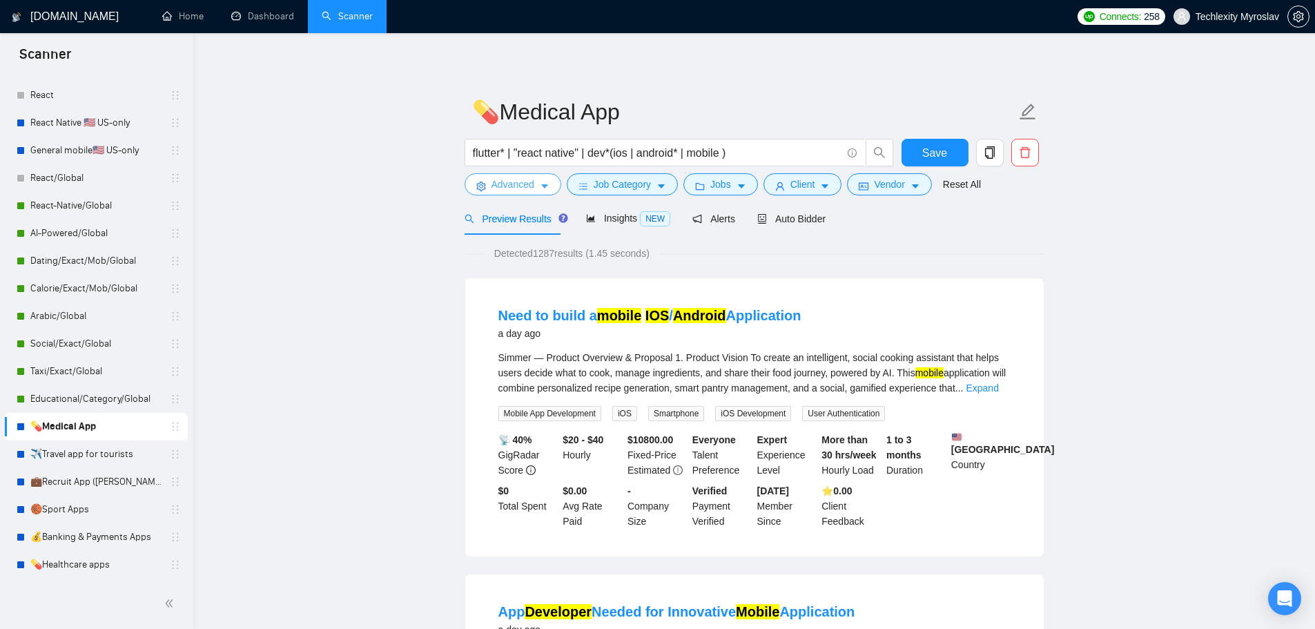
click at [492, 188] on span "Advanced" at bounding box center [512, 184] width 43 height 15
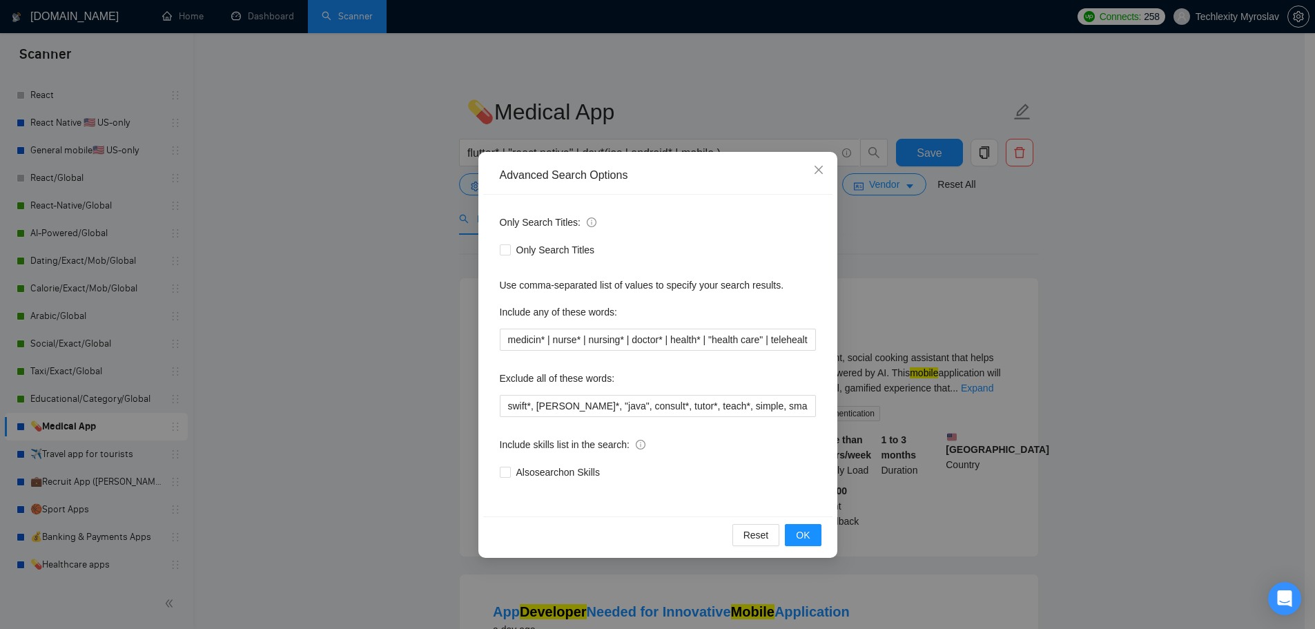
click at [962, 296] on div "Advanced Search Options Only Search Titles: Only Search Titles Use comma-separa…" at bounding box center [657, 314] width 1315 height 629
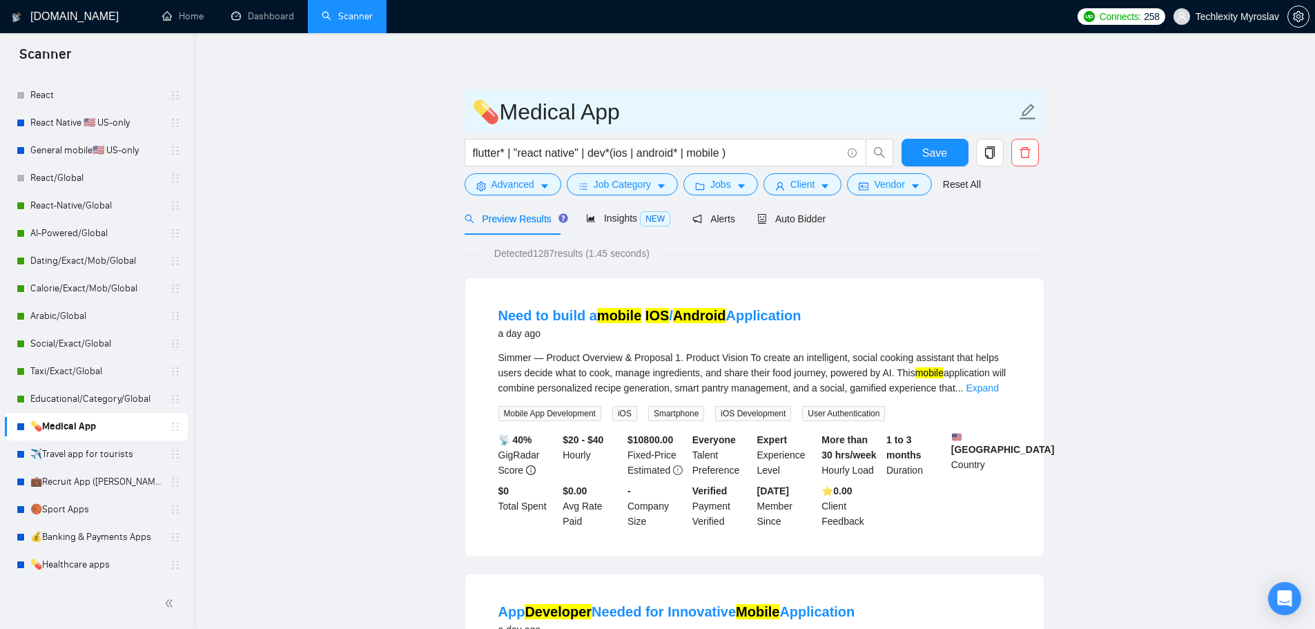
click at [598, 116] on input "💊Medical App" at bounding box center [744, 112] width 544 height 35
click at [639, 113] on input "💊Medical App" at bounding box center [744, 112] width 544 height 35
drag, startPoint x: 639, startPoint y: 113, endPoint x: 416, endPoint y: 111, distance: 223.0
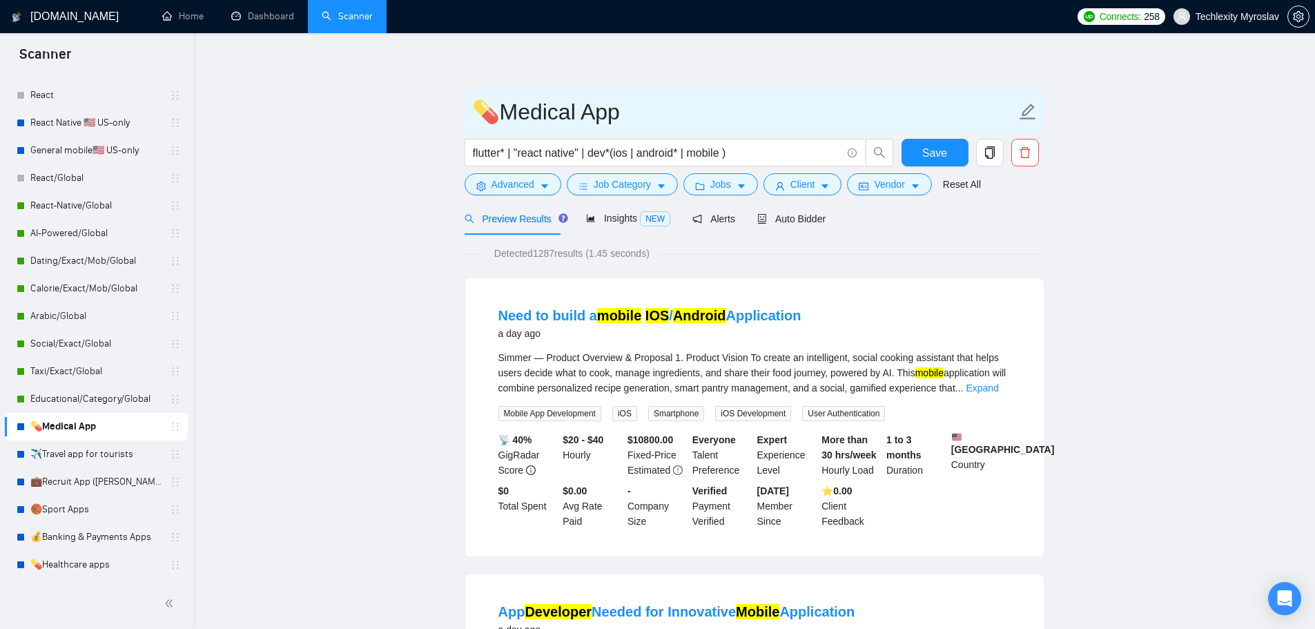
paste input "MedicalLearning/Exact/Mob/Global"
type input "MedicalLearning/Exact/Mob/Global (Andrii)"
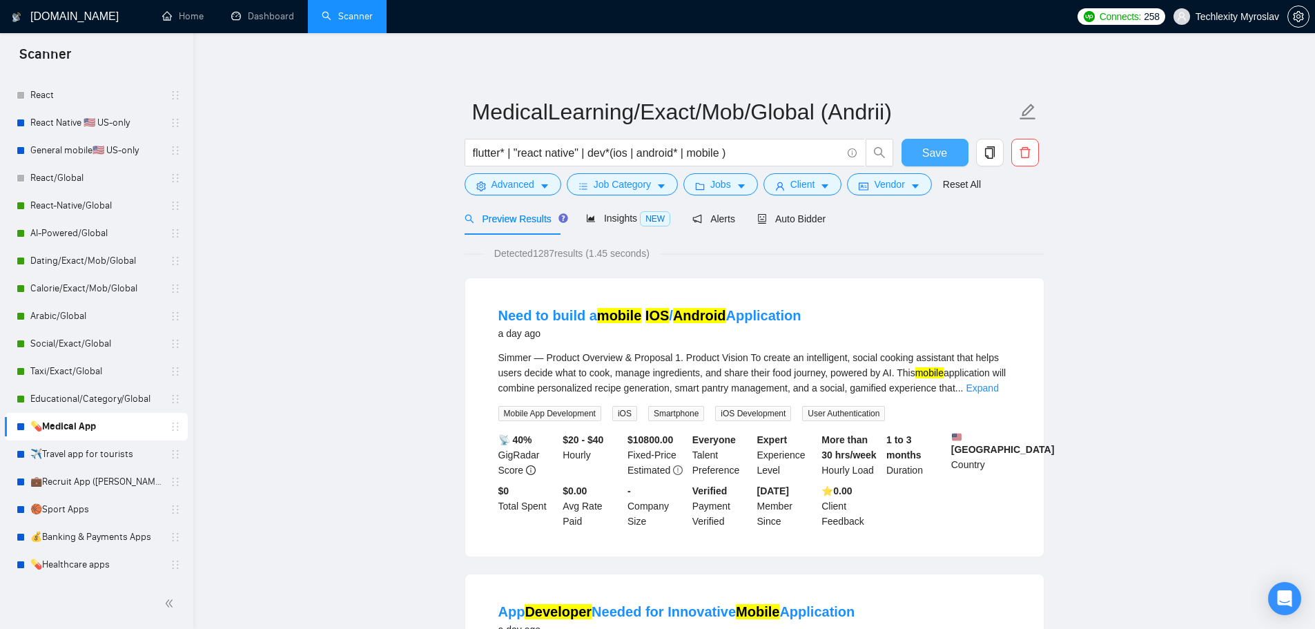
click at [942, 152] on span "Save" at bounding box center [934, 152] width 25 height 17
drag, startPoint x: 89, startPoint y: 457, endPoint x: 230, endPoint y: 401, distance: 151.5
click at [89, 457] on link "✈️Travel app for tourists" at bounding box center [95, 454] width 131 height 28
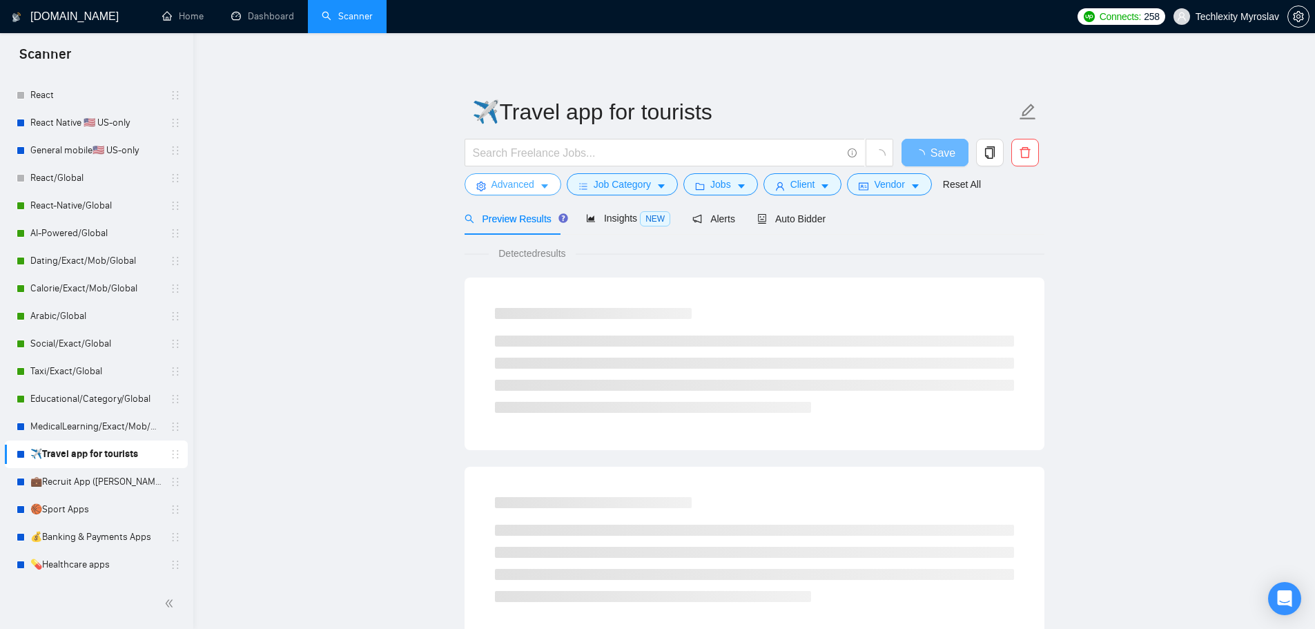
click at [507, 179] on span "Advanced" at bounding box center [512, 184] width 43 height 15
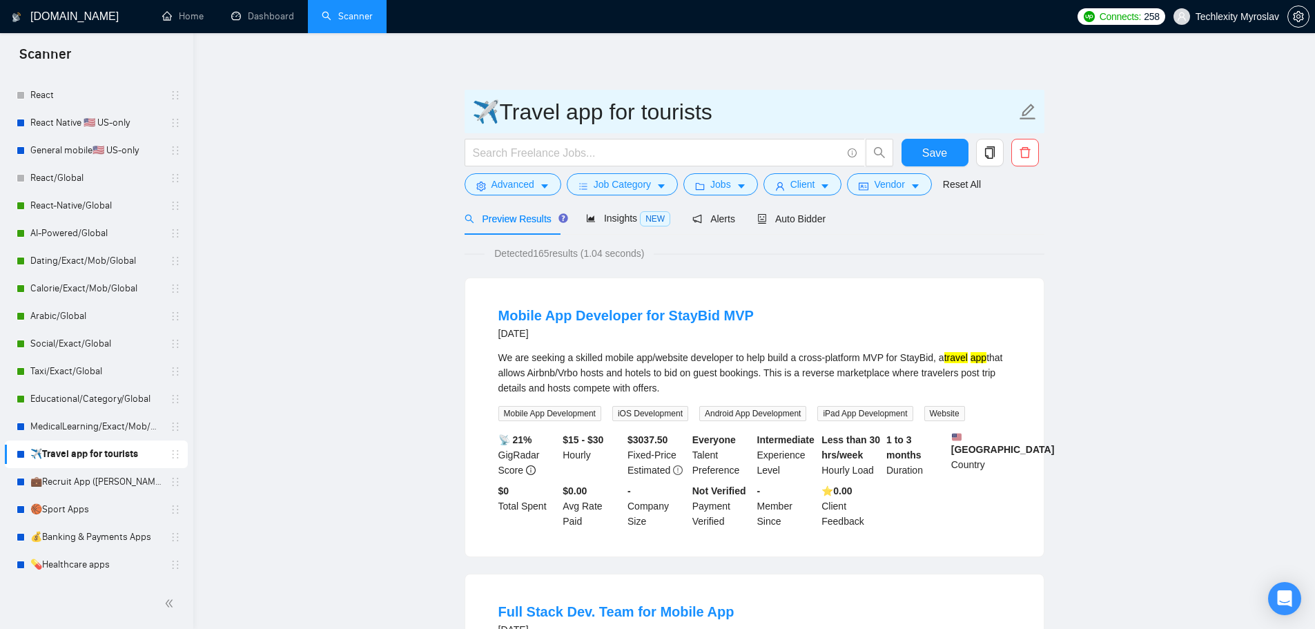
drag, startPoint x: 502, startPoint y: 115, endPoint x: 605, endPoint y: 124, distance: 103.3
click at [605, 124] on input "✈️Travel app for tourists" at bounding box center [744, 112] width 544 height 35
click at [605, 125] on input "✈️Travel app for tourists" at bounding box center [744, 112] width 544 height 35
drag, startPoint x: 761, startPoint y: 121, endPoint x: 507, endPoint y: 127, distance: 254.1
click at [507, 127] on input "✈️Travel app for tourists" at bounding box center [744, 112] width 544 height 35
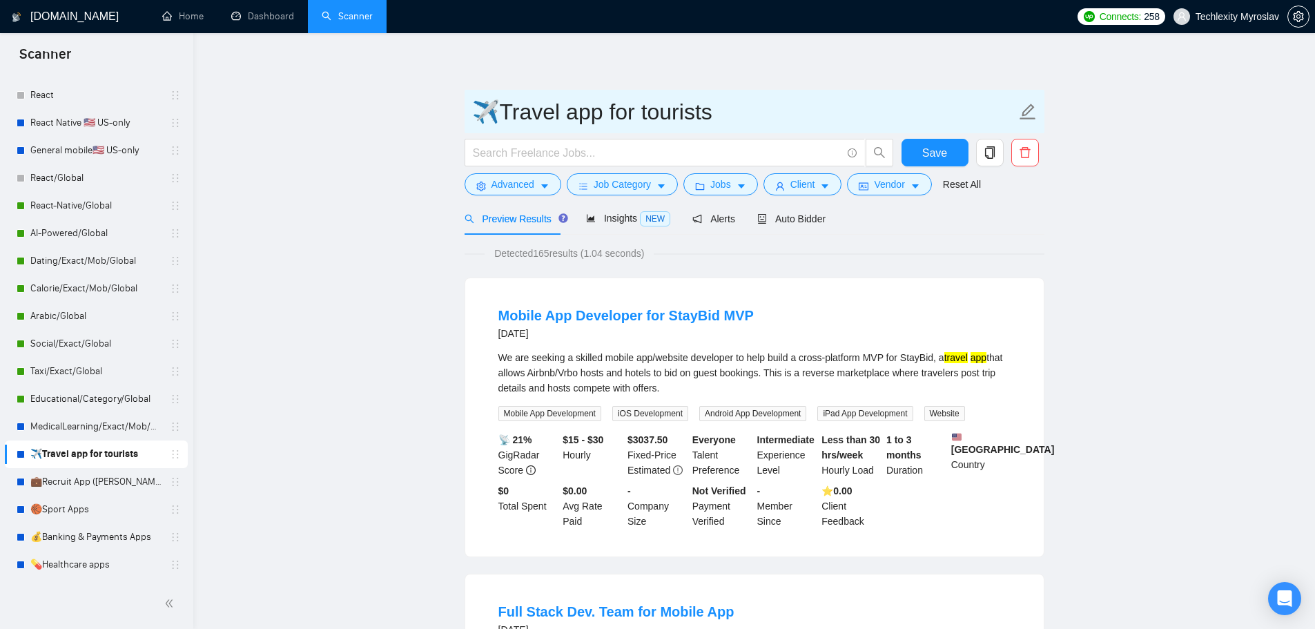
click at [735, 112] on input "✈️Travel app for tourists" at bounding box center [744, 112] width 544 height 35
drag, startPoint x: 726, startPoint y: 112, endPoint x: 402, endPoint y: 105, distance: 324.5
paste input "SocialDiscovery/Exact/Mob/Global"
type input "SocialDiscovery/Exact/Mob/Global (Andrii)"
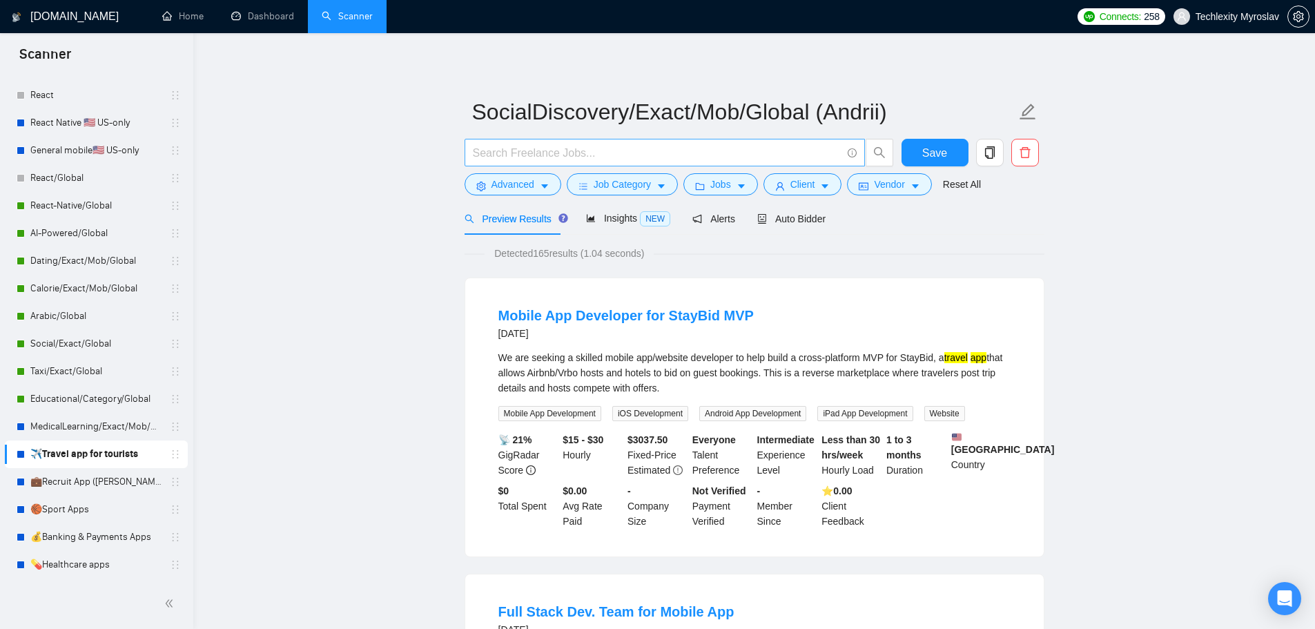
click at [596, 147] on input "text" at bounding box center [657, 152] width 369 height 17
paste input "flutter* | "react native" | dev*(ios | android* | mobile )"
type input "flutter* | "react native" | dev*(ios | android* | mobile )"
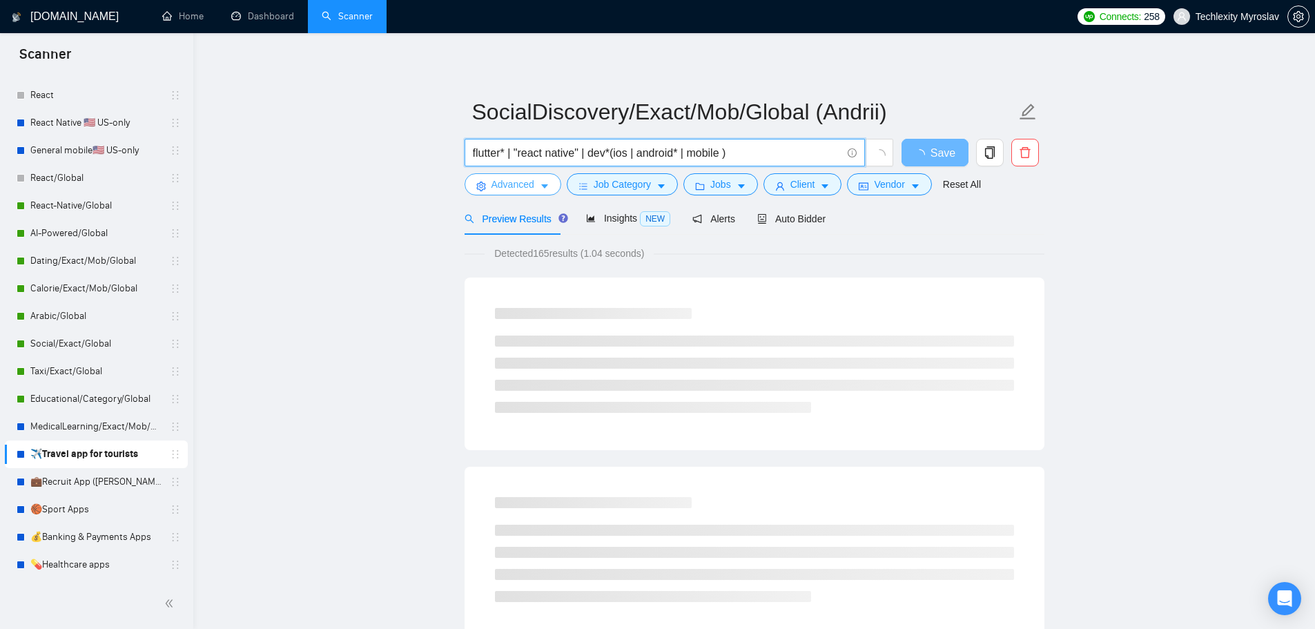
click at [518, 188] on span "Advanced" at bounding box center [512, 184] width 43 height 15
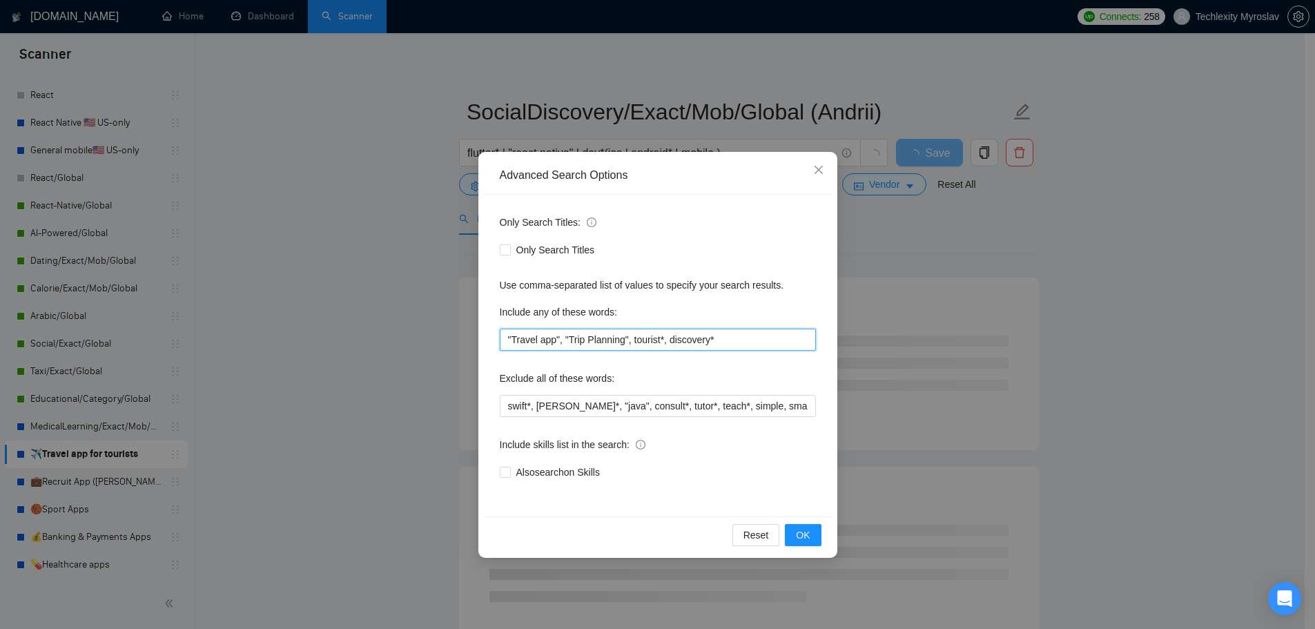
click at [637, 335] on input ""Travel app", "Trip Planning", tourist*, discovery*" at bounding box center [658, 340] width 316 height 22
paste input "place* | location* | travel* | discover* | map* | explore* | recommend* | recs*…"
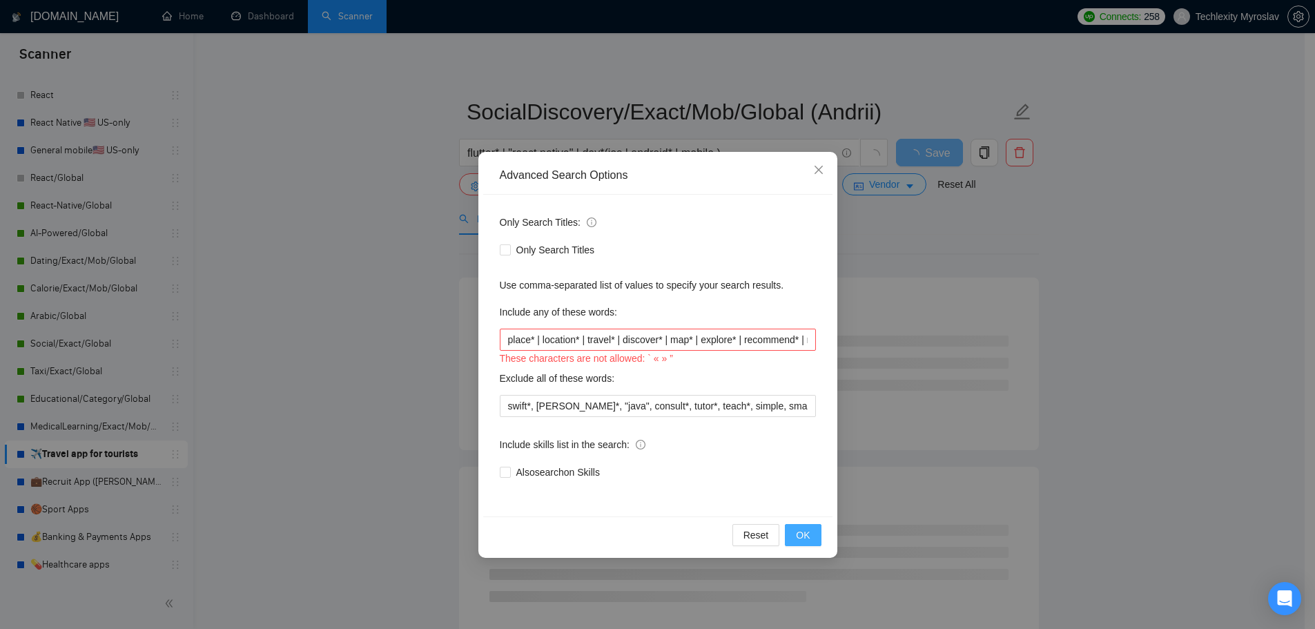
click at [811, 526] on button "OK" at bounding box center [803, 535] width 36 height 22
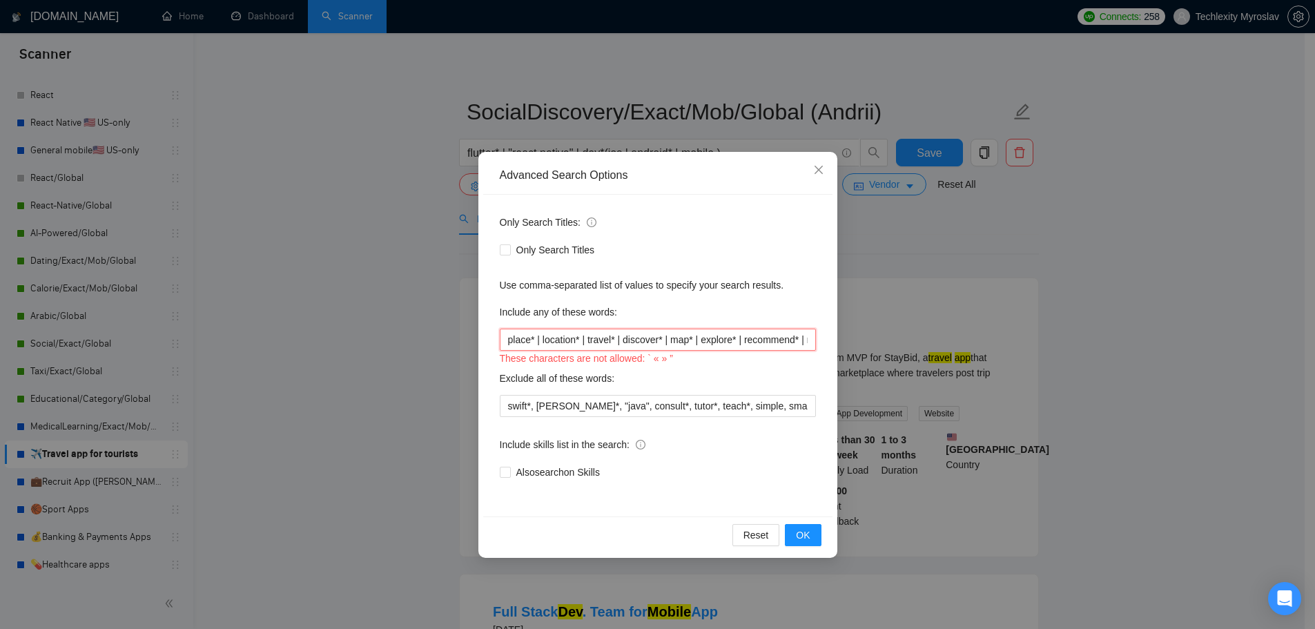
click at [750, 335] on input "place* | location* | travel* | discover* | map* | explore* | recommend* | recs*…" at bounding box center [658, 340] width 316 height 22
drag, startPoint x: 630, startPoint y: 338, endPoint x: 396, endPoint y: 329, distance: 234.2
click at [396, 329] on div "Advanced Search Options Only Search Titles: Only Search Titles Use comma-separa…" at bounding box center [657, 314] width 1315 height 629
click at [606, 341] on input "place* | location* | travel* | discover* | map* | explore* | recommend* | recs*…" at bounding box center [658, 340] width 316 height 22
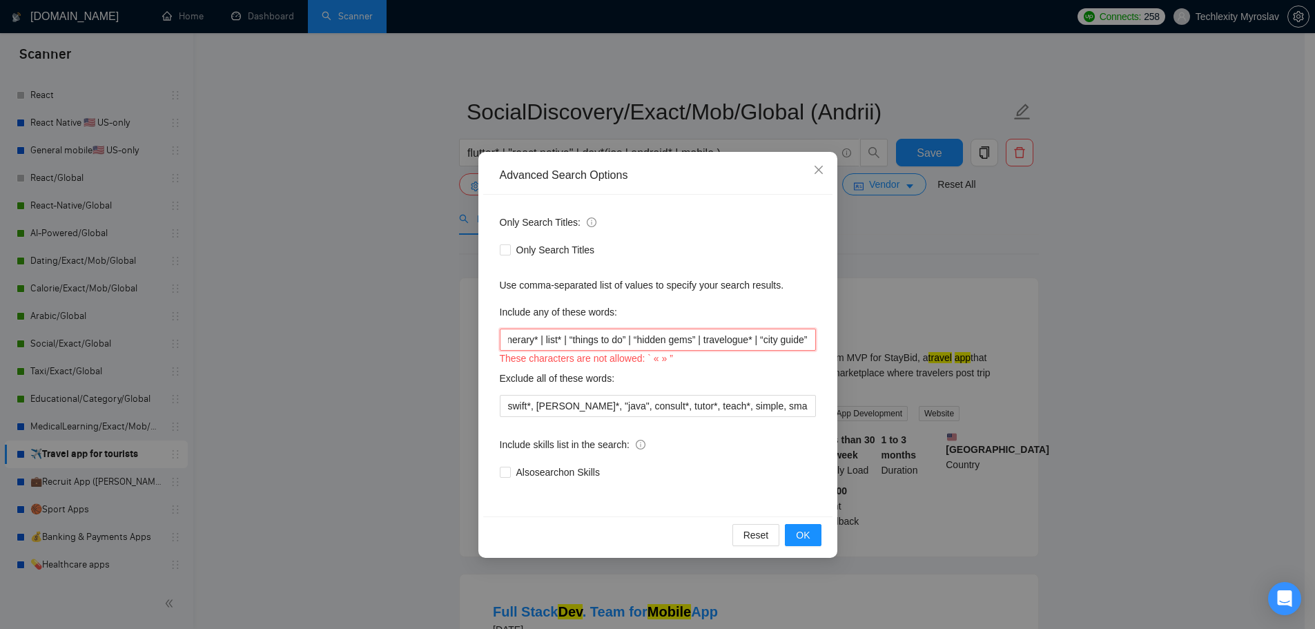
drag, startPoint x: 830, startPoint y: 342, endPoint x: 866, endPoint y: 342, distance: 35.9
click at [866, 342] on div "Advanced Search Options Only Search Titles: Only Search Titles Use comma-separa…" at bounding box center [657, 314] width 1315 height 629
click at [781, 343] on input "place* | location* | travel* | discover* | map* | explore* | recommend* | recs*…" at bounding box center [658, 340] width 316 height 22
drag, startPoint x: 811, startPoint y: 343, endPoint x: 856, endPoint y: 342, distance: 44.9
click at [855, 342] on div "Advanced Search Options Only Search Titles: Only Search Titles Use comma-separa…" at bounding box center [657, 314] width 1315 height 629
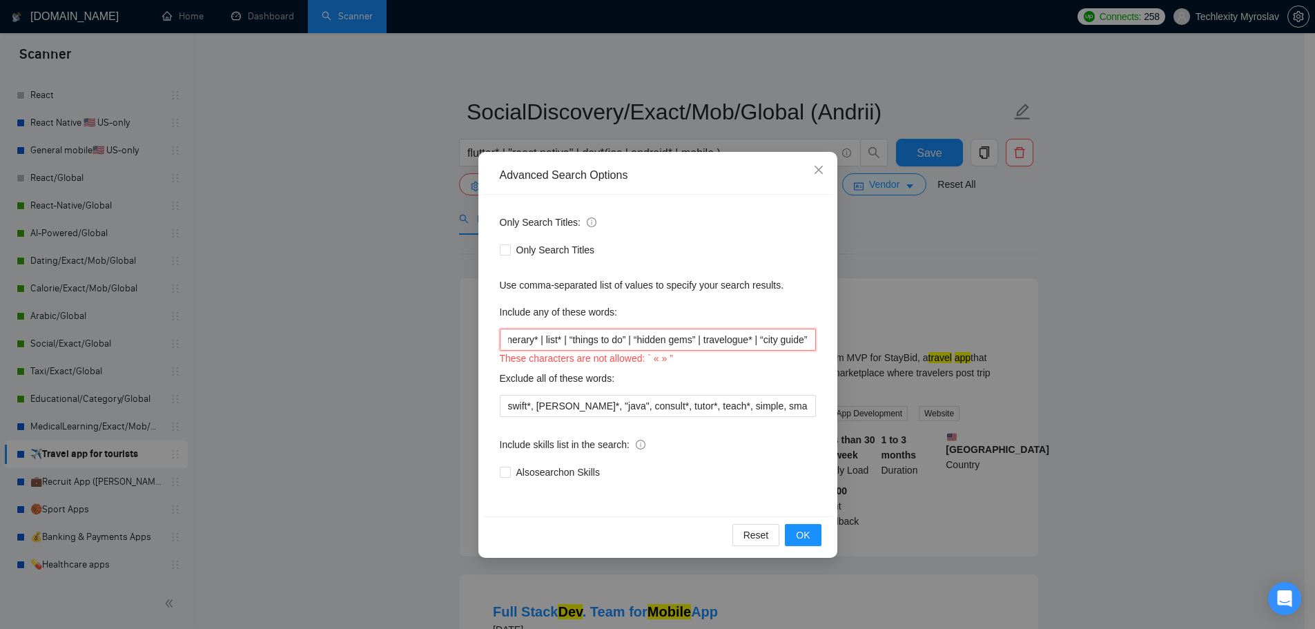
scroll to position [0, 0]
drag, startPoint x: 719, startPoint y: 340, endPoint x: 302, endPoint y: 338, distance: 416.3
click at [303, 338] on div "Advanced Search Options Only Search Titles: Only Search Titles Use comma-separa…" at bounding box center [657, 314] width 1315 height 629
click at [564, 338] on input "place* | location* | travel* | discover* | map* | explore* | recommend* | recs*…" at bounding box center [658, 340] width 316 height 22
drag, startPoint x: 726, startPoint y: 340, endPoint x: 860, endPoint y: 346, distance: 134.0
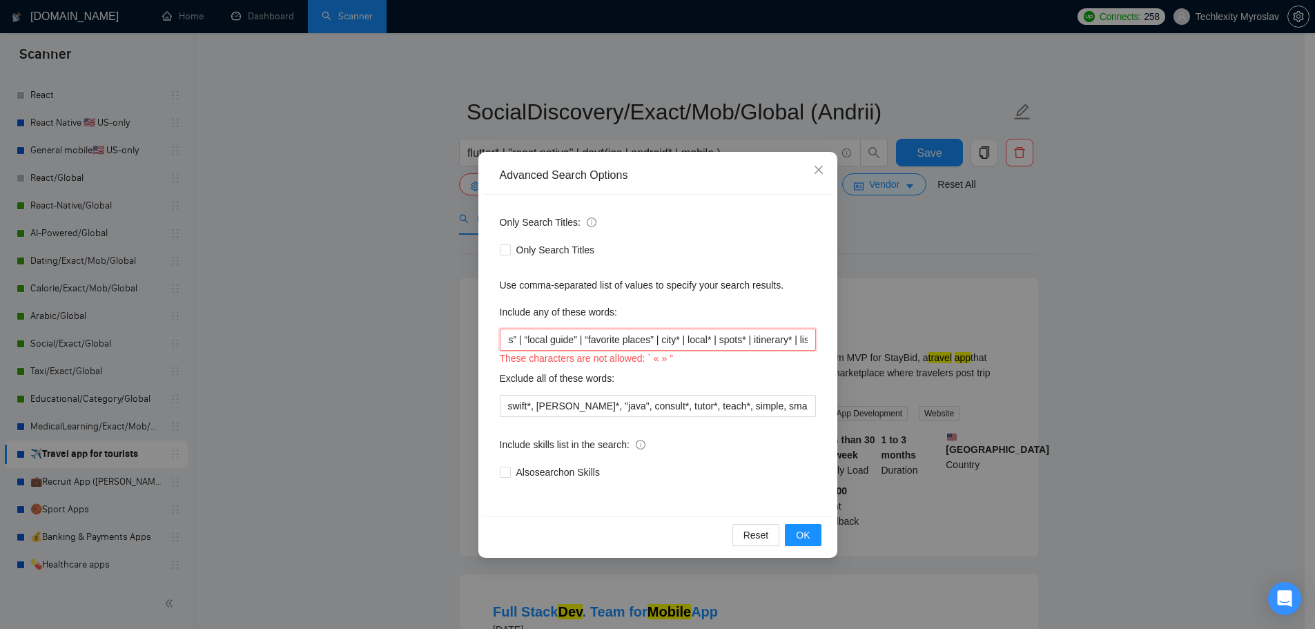
click at [860, 346] on div "Advanced Search Options Only Search Titles: Only Search Titles Use comma-separa…" at bounding box center [657, 314] width 1315 height 629
click at [627, 345] on input "place* | location* | travel* | discover* | map* | explore* | recommend* | recs*…" at bounding box center [658, 340] width 316 height 22
click at [564, 342] on input "place* | location* | travel* | discover* | map* | explore* | recommend* | recs*…" at bounding box center [658, 340] width 316 height 22
click at [623, 342] on input "place* | location* | travel* | discover* | map* | explore* | recommend* | recs*…" at bounding box center [658, 340] width 316 height 22
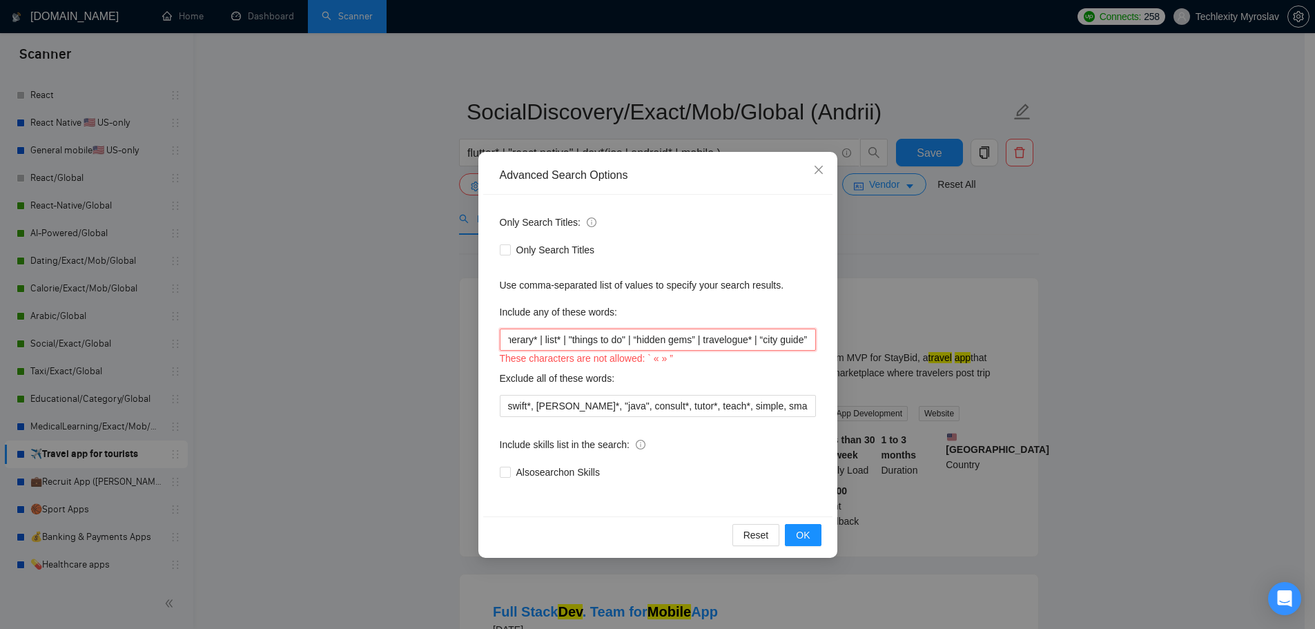
click at [631, 342] on input "place* | location* | travel* | discover* | map* | explore* | recommend* | recs*…" at bounding box center [658, 340] width 316 height 22
click at [693, 344] on input "place* | location* | travel* | discover* | map* | explore* | recommend* | recs*…" at bounding box center [658, 340] width 316 height 22
click at [756, 344] on input "place* | location* | travel* | discover* | map* | explore* | recommend* | recs*…" at bounding box center [658, 340] width 316 height 22
click at [759, 339] on input "place* | location* | travel* | discover* | map* | explore* | recommend* | recs*…" at bounding box center [658, 340] width 316 height 22
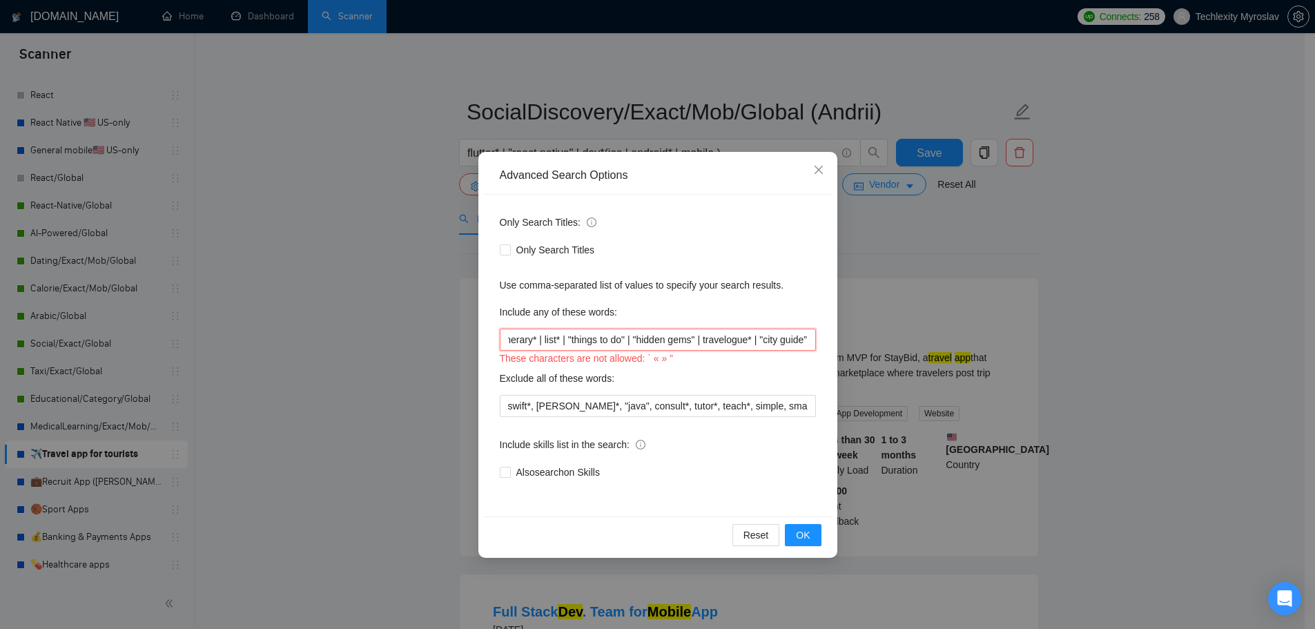
scroll to position [0, 770]
click at [802, 343] on input "place* | location* | travel* | discover* | map* | explore* | recommend* | recs*…" at bounding box center [658, 340] width 316 height 22
type input "place* | location* | travel* | discover* | map* | explore* | recommend* | recs*…"
click at [795, 532] on button "OK" at bounding box center [803, 535] width 36 height 22
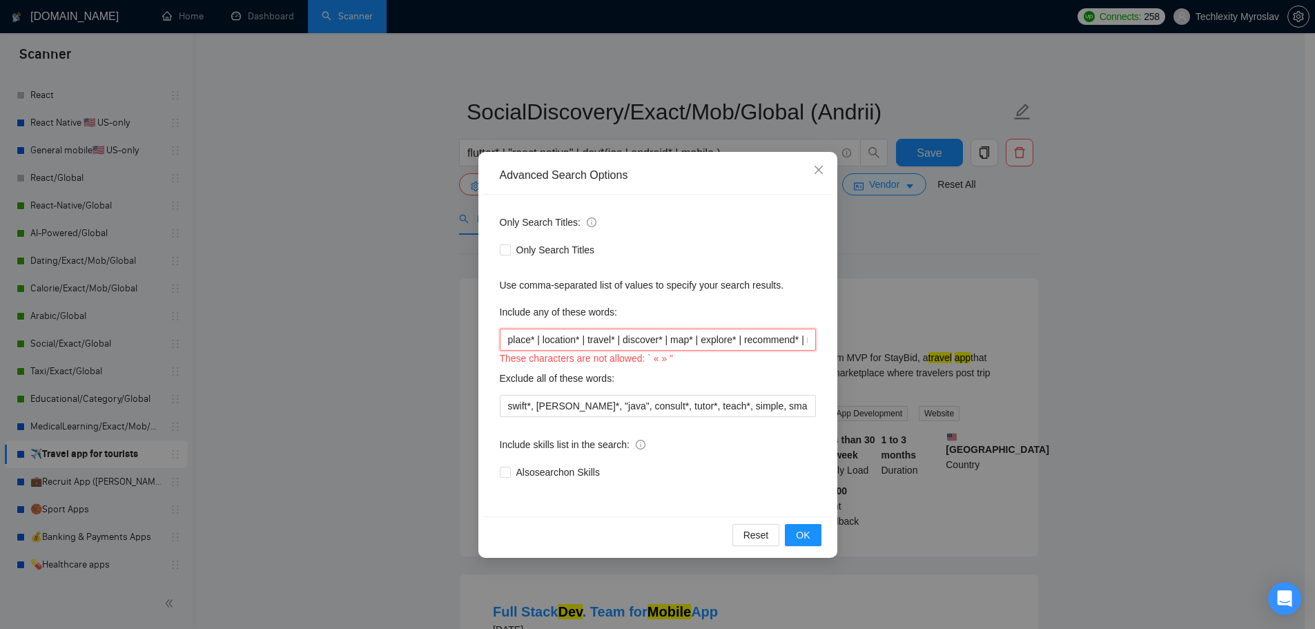
drag, startPoint x: 586, startPoint y: 338, endPoint x: 398, endPoint y: 347, distance: 188.7
click at [398, 347] on div "Advanced Search Options Only Search Titles: Only Search Titles Use comma-separa…" at bounding box center [657, 314] width 1315 height 629
click at [610, 346] on input "place* | location* | travel* | discover* | map* | explore* | recommend* | recs*…" at bounding box center [658, 340] width 316 height 22
click at [685, 342] on input "place* | location* | travel* | discover* | map* | explore* | recommend* | recs*…" at bounding box center [658, 340] width 316 height 22
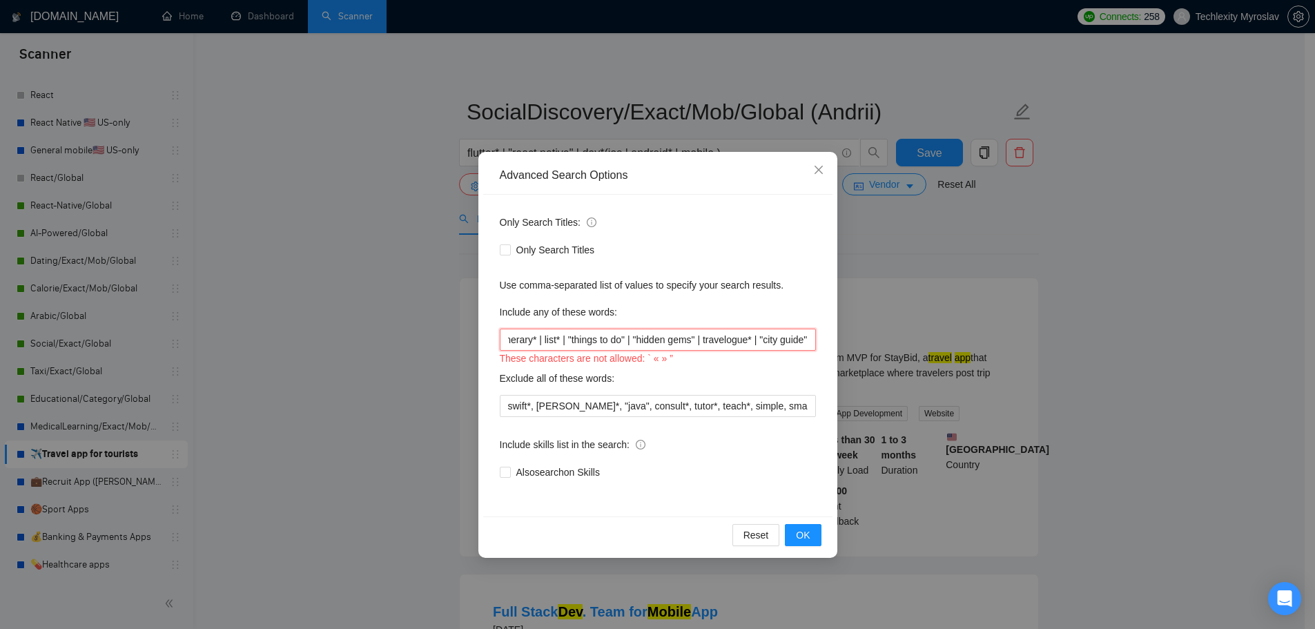
drag, startPoint x: 716, startPoint y: 336, endPoint x: 866, endPoint y: 349, distance: 150.3
click at [866, 349] on div "Advanced Search Options Only Search Titles: Only Search Titles Use comma-separa…" at bounding box center [657, 314] width 1315 height 629
click at [701, 344] on input "place* | location* | travel* | discover* | map* | explore* | recommend* | recs*…" at bounding box center [658, 340] width 316 height 22
click at [637, 344] on input "place* | location* | travel* | discover* | map* | explore* | recommend* | recs*…" at bounding box center [658, 340] width 316 height 22
click at [633, 344] on input "place* | location* | travel* | discover* | map* | explore* | recommend* | recs*…" at bounding box center [658, 340] width 316 height 22
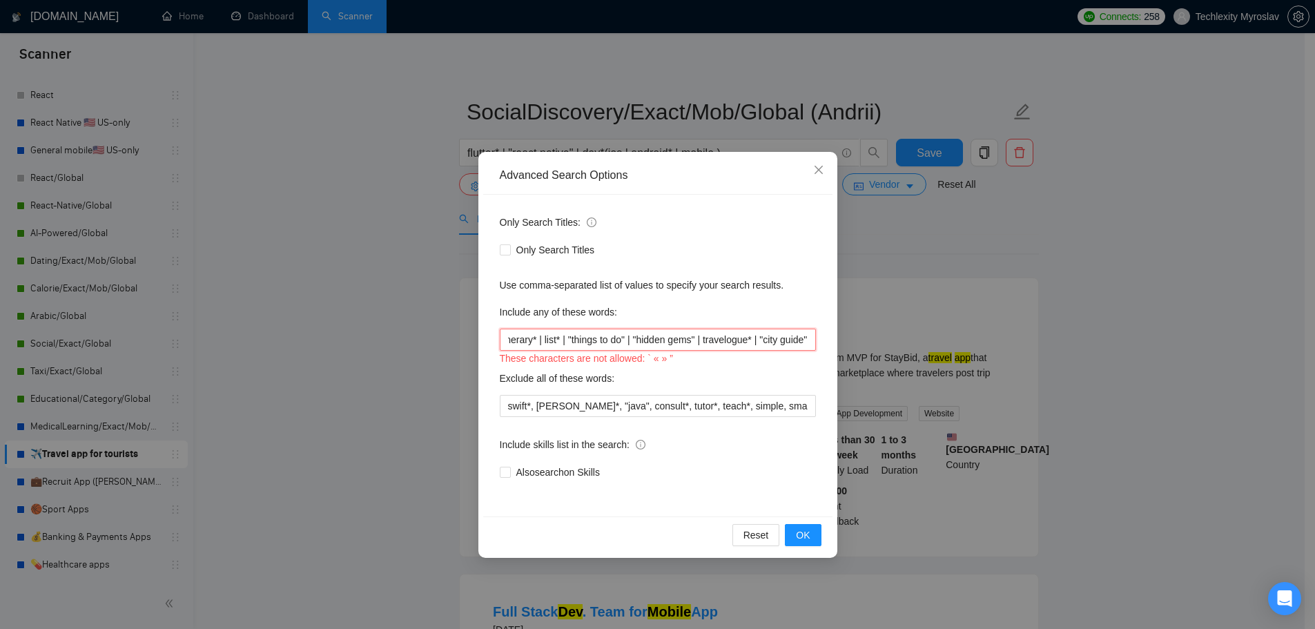
click at [635, 343] on input "place* | location* | travel* | discover* | map* | explore* | recommend* | recs*…" at bounding box center [658, 340] width 316 height 22
click at [761, 344] on input "place* | location* | travel* | discover* | map* | explore* | recommend* | recs*…" at bounding box center [658, 340] width 316 height 22
drag, startPoint x: 805, startPoint y: 340, endPoint x: 812, endPoint y: 346, distance: 9.3
click at [811, 345] on input "place* | location* | travel* | discover* | map* | explore* | recommend* | recs*…" at bounding box center [658, 340] width 316 height 22
click at [808, 523] on div "Reset OK" at bounding box center [657, 534] width 349 height 37
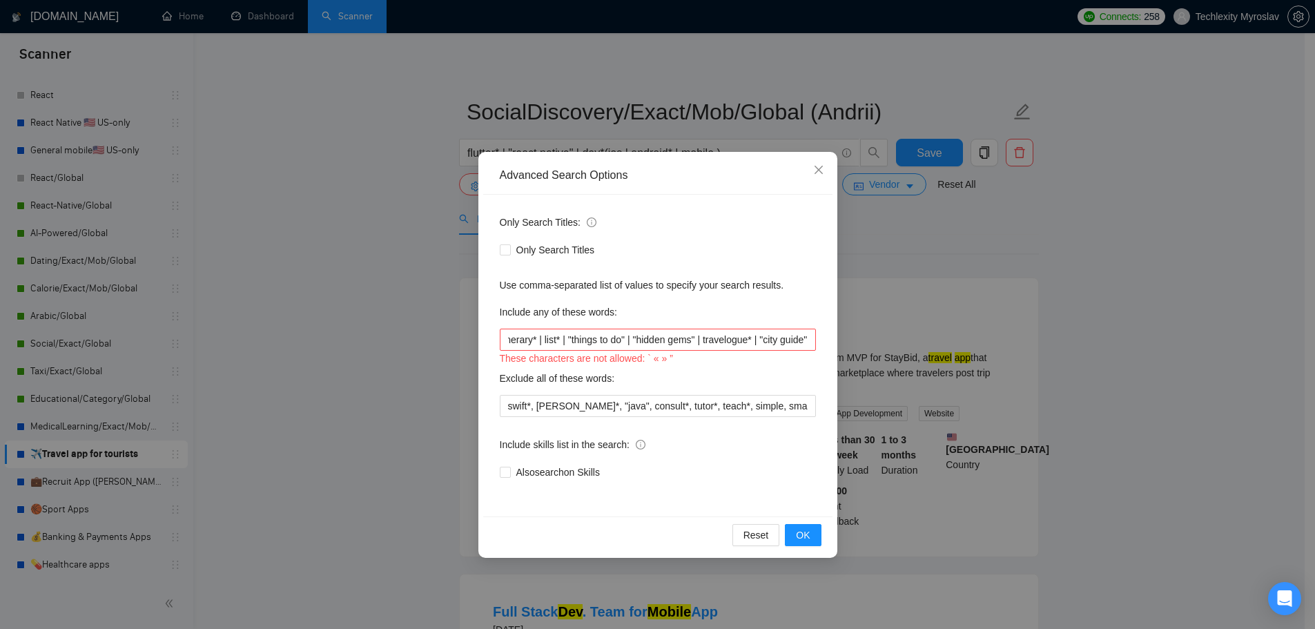
scroll to position [0, 0]
click at [806, 529] on span "OK" at bounding box center [803, 534] width 14 height 15
click at [668, 340] on input "place* | location* | travel* | discover* | map* | explore* | recommend* | recs*…" at bounding box center [658, 340] width 316 height 22
paste input "social* | friend* | "local guide" | "favorite places" | city* | local* | spot* …"
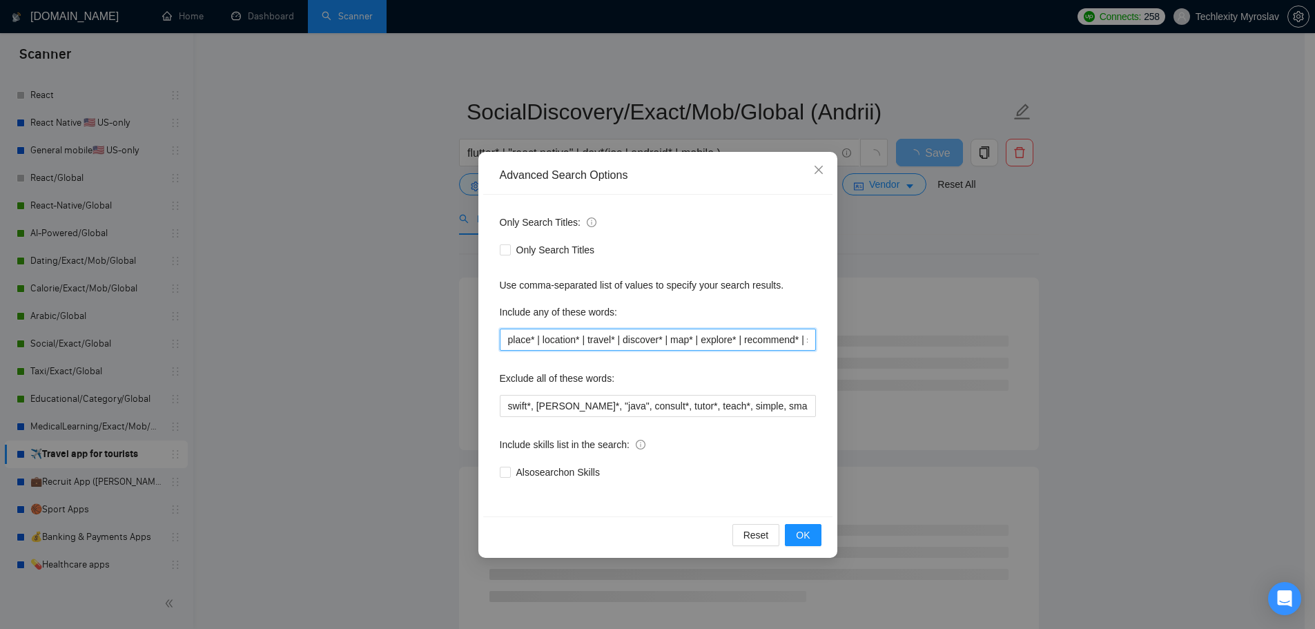
drag, startPoint x: 669, startPoint y: 335, endPoint x: 363, endPoint y: 336, distance: 305.8
click at [347, 333] on div "Advanced Search Options Only Search Titles: Only Search Titles Use comma-separa…" at bounding box center [657, 314] width 1315 height 629
click at [674, 344] on input "place* | location* | travel* | discover* | map* | explore* | recommend* | socia…" at bounding box center [658, 340] width 316 height 22
click at [815, 536] on button "OK" at bounding box center [803, 535] width 36 height 22
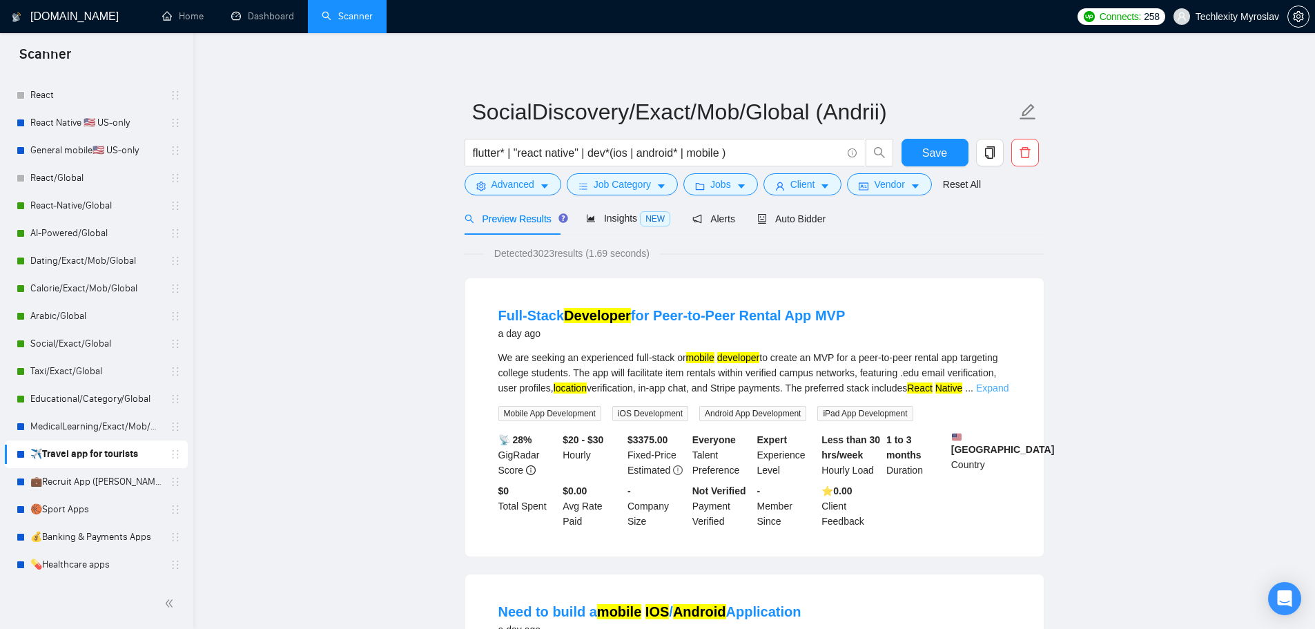
click at [997, 388] on link "Expand" at bounding box center [992, 387] width 32 height 11
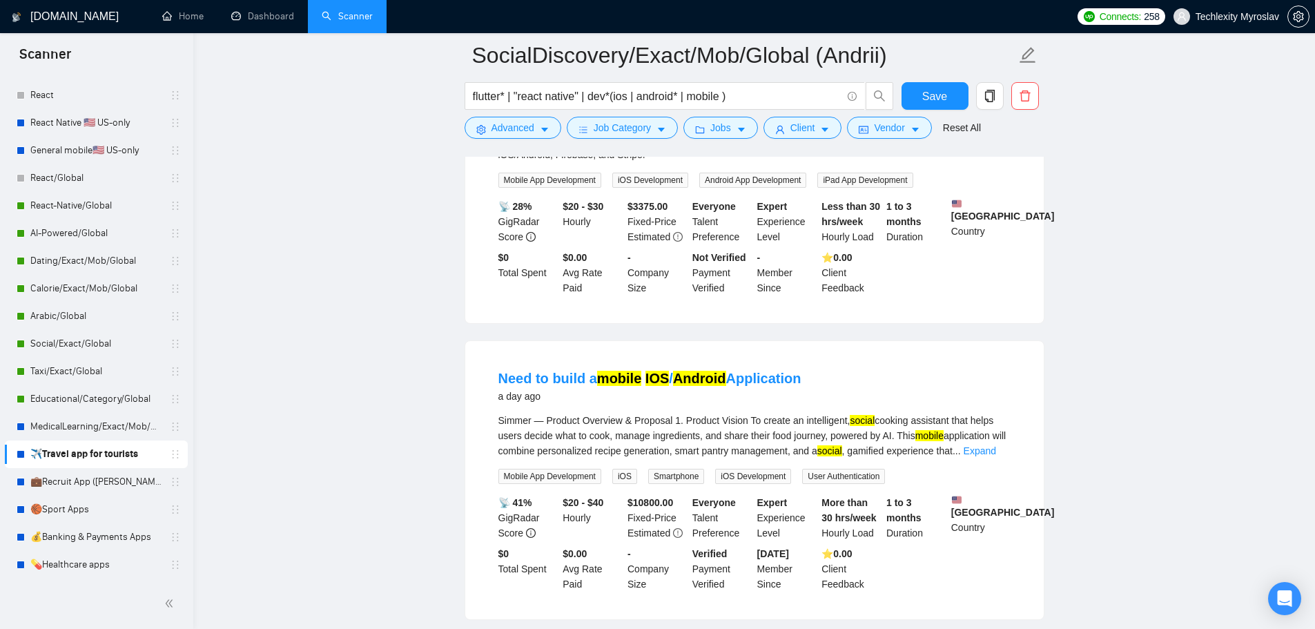
scroll to position [207, 0]
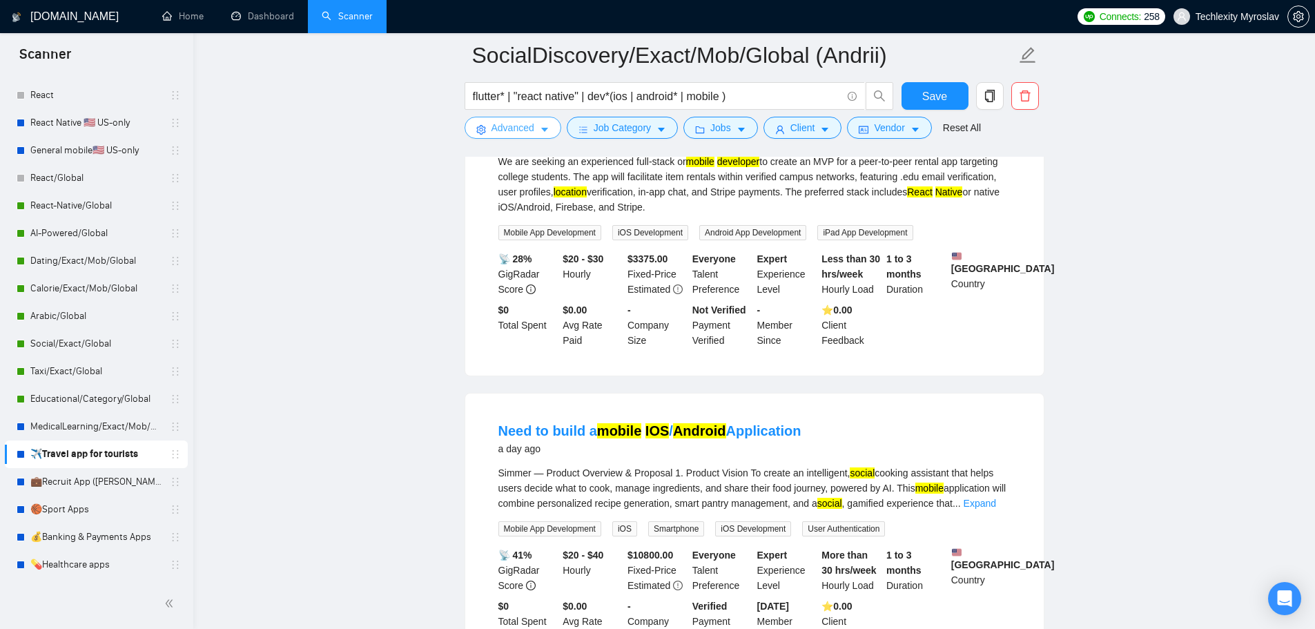
click at [479, 122] on button "Advanced" at bounding box center [513, 128] width 97 height 22
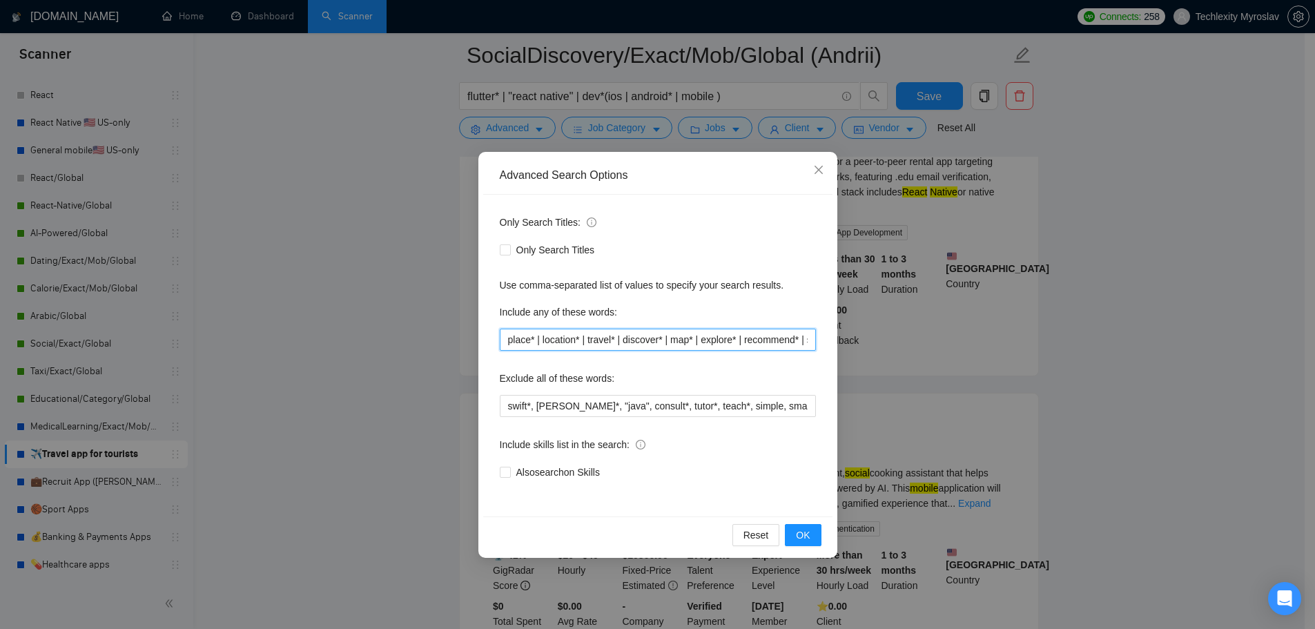
click at [645, 343] on input "place* | location* | travel* | discover* | map* | explore* | recommend* | socia…" at bounding box center [658, 340] width 316 height 22
paste input ""social discovery" | "map app" | "recommendation app" | "places app" | "friends…"
type input ""social discovery" | "map app" | "recommendation app" | "places app" | "friends…"
click at [812, 532] on button "OK" at bounding box center [803, 535] width 36 height 22
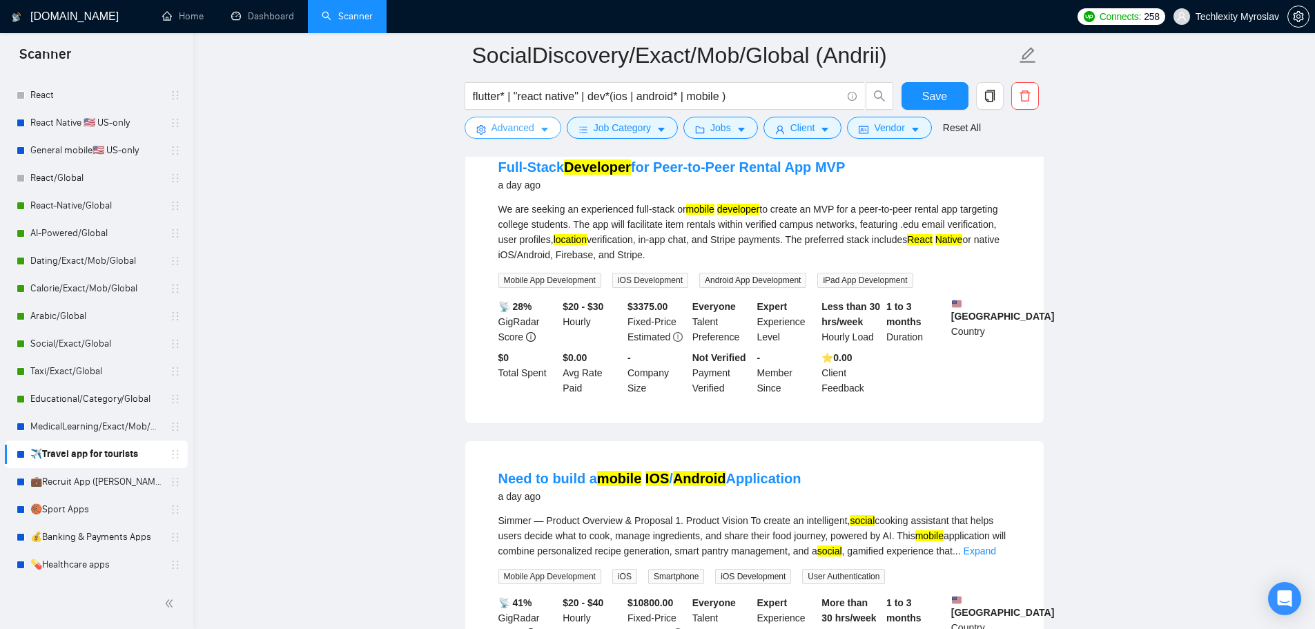
scroll to position [0, 0]
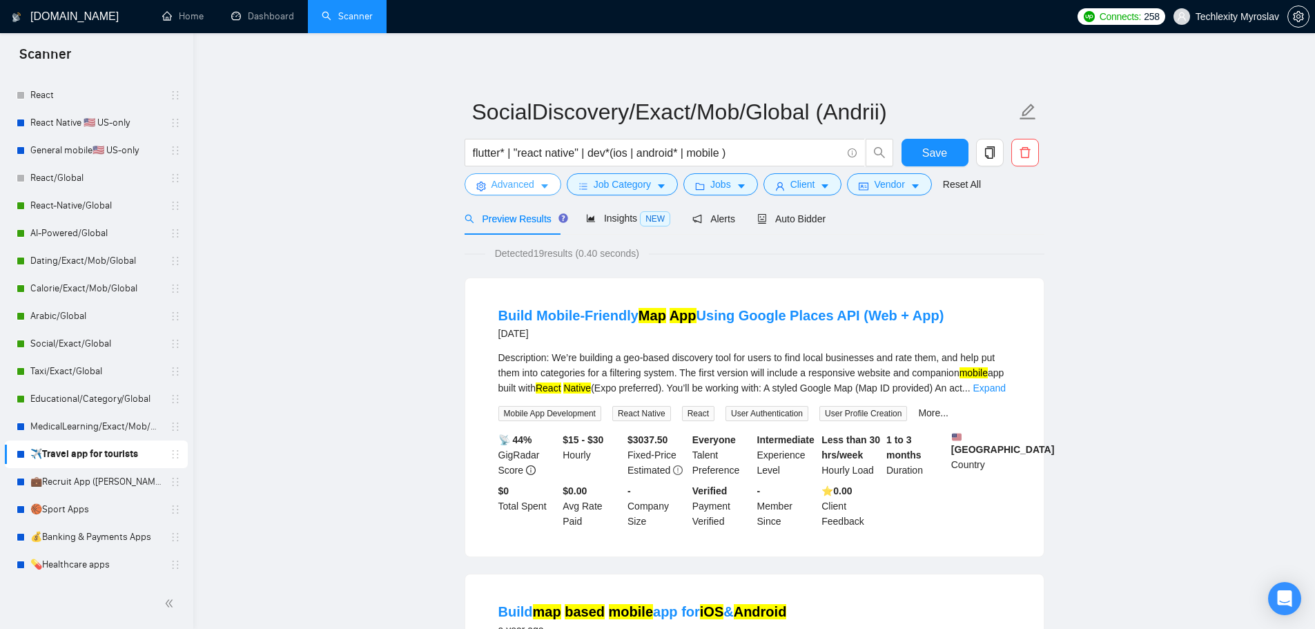
click at [491, 177] on span "Advanced" at bounding box center [512, 184] width 43 height 15
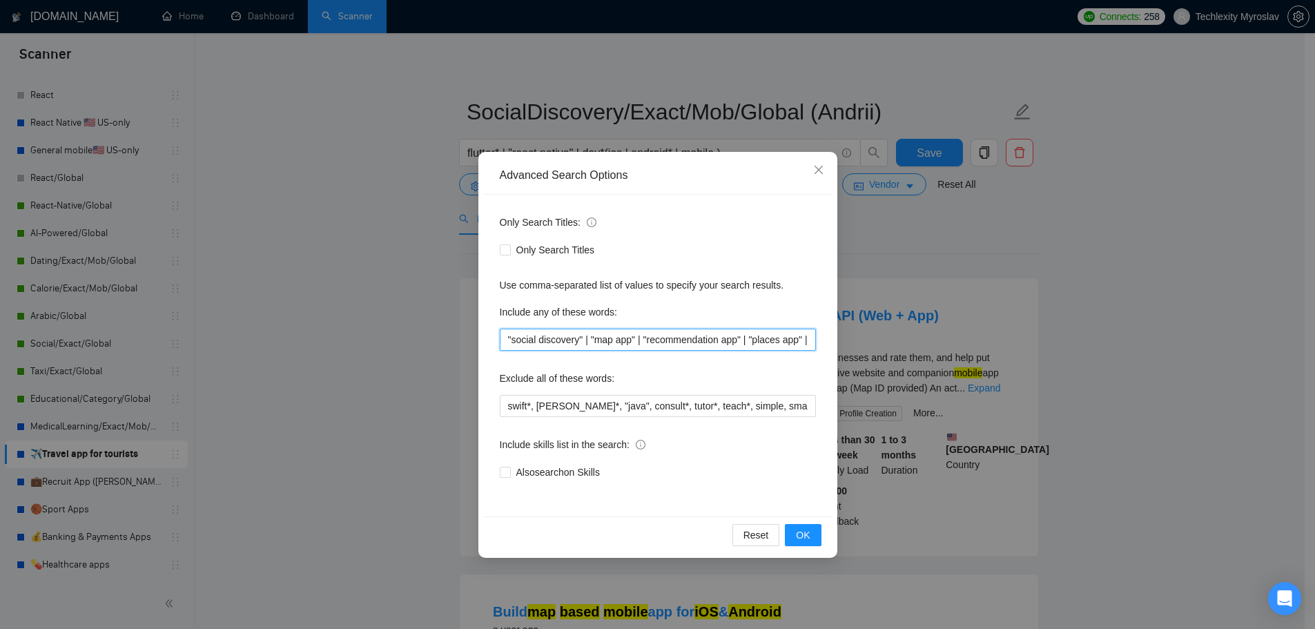
drag, startPoint x: 598, startPoint y: 344, endPoint x: 376, endPoint y: 337, distance: 222.4
click at [376, 337] on div "Advanced Search Options Only Search Titles: Only Search Titles Use comma-separa…" at bounding box center [657, 314] width 1315 height 629
click at [659, 362] on div "Only Search Titles: Only Search Titles Use comma-separated list of values to sp…" at bounding box center [657, 356] width 349 height 322
drag, startPoint x: 761, startPoint y: 343, endPoint x: 792, endPoint y: 343, distance: 31.8
click at [795, 343] on input ""social discovery" | "map app" | "recommendation app" | "places app" | "friends…" at bounding box center [658, 340] width 316 height 22
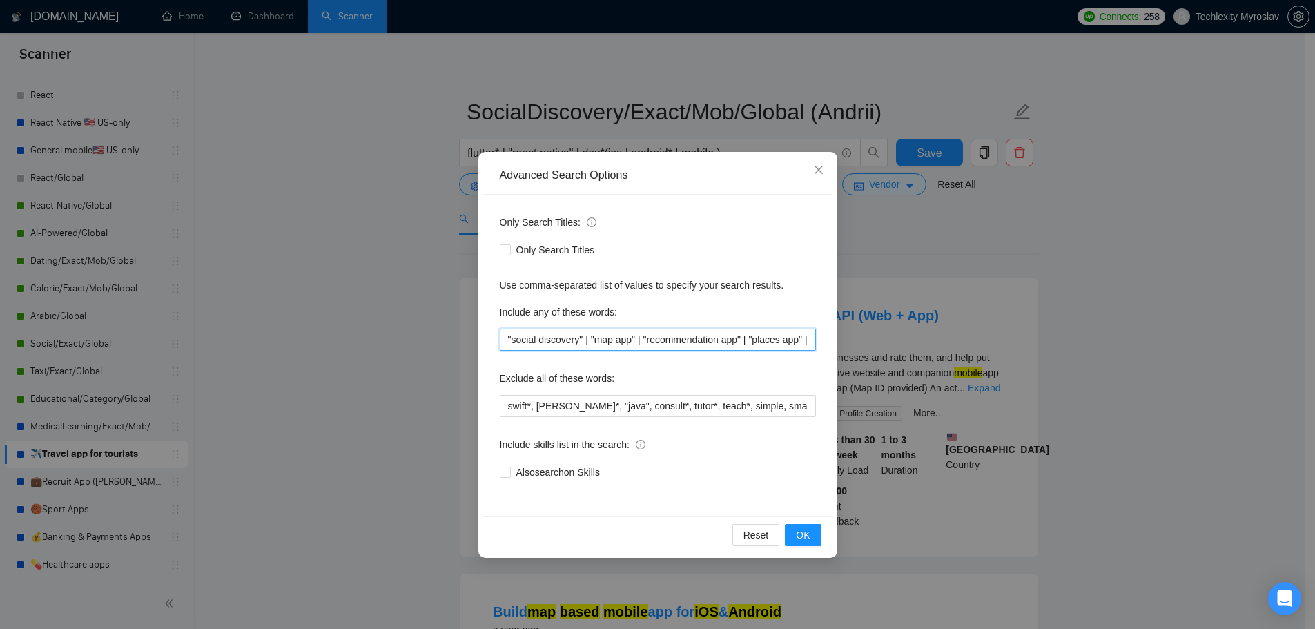
drag, startPoint x: 580, startPoint y: 337, endPoint x: 381, endPoint y: 333, distance: 198.9
click at [381, 333] on div "Advanced Search Options Only Search Titles: Only Search Titles Use comma-separa…" at bounding box center [657, 314] width 1315 height 629
paste input "discover*"
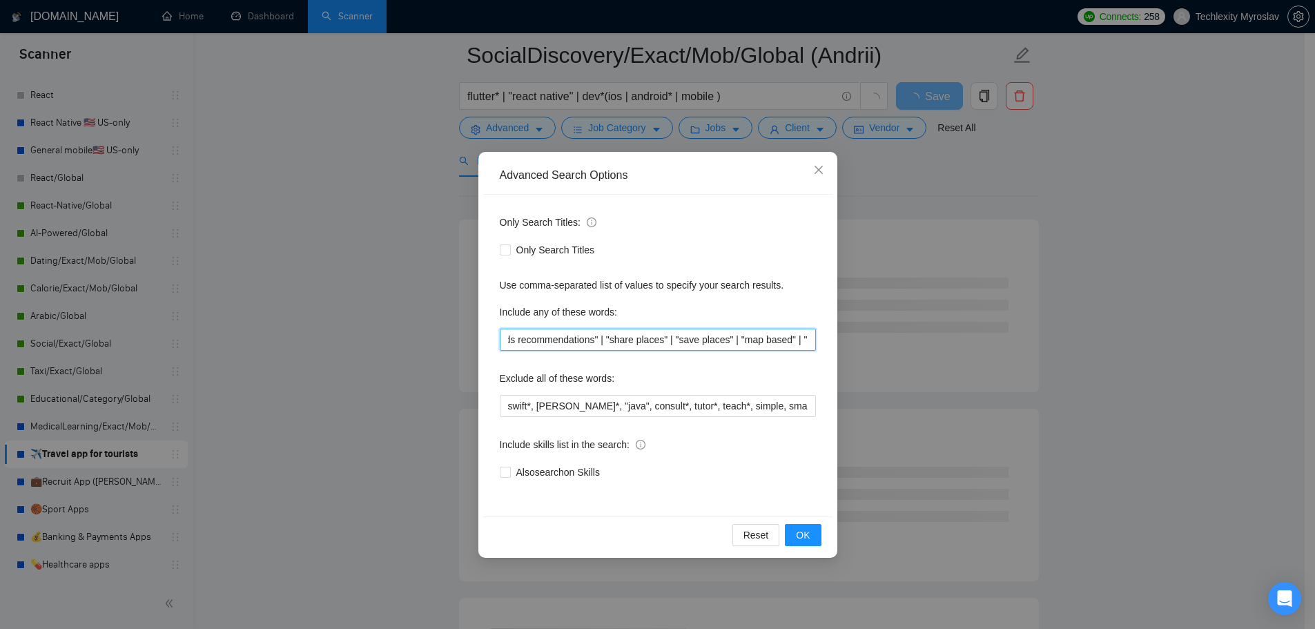
scroll to position [0, 989]
drag, startPoint x: 623, startPoint y: 338, endPoint x: 906, endPoint y: 340, distance: 283.0
click at [906, 340] on div "Advanced Search Options Only Search Titles: Only Search Titles Use comma-separa…" at bounding box center [657, 314] width 1315 height 629
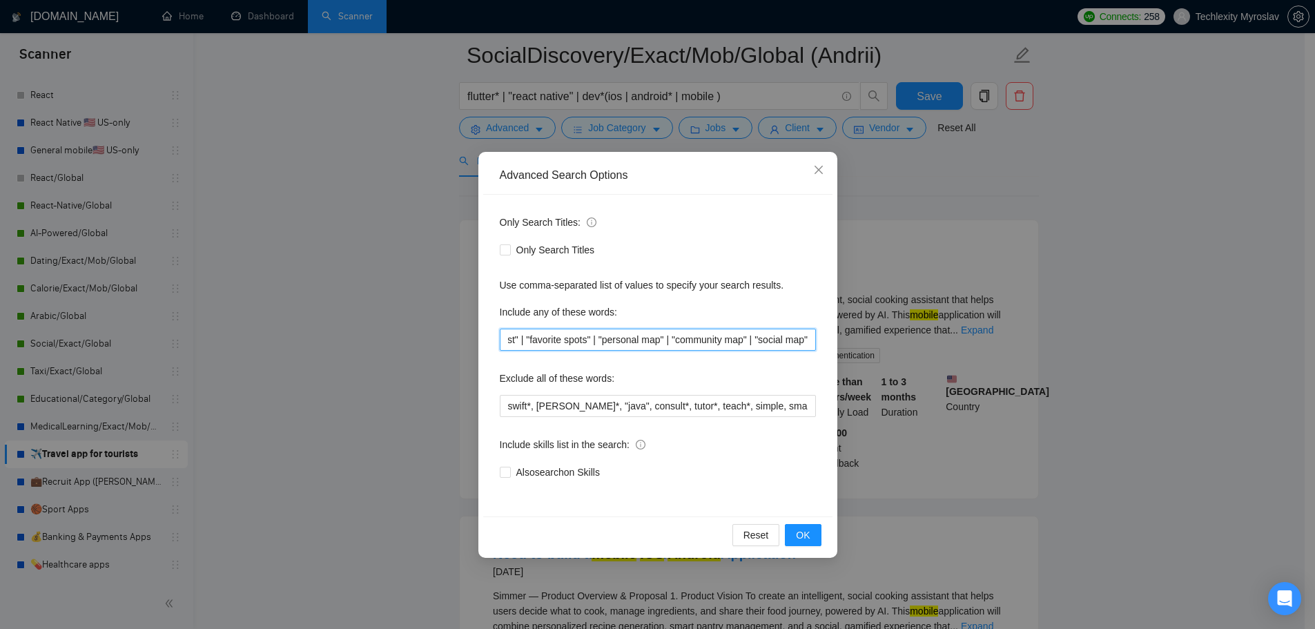
click at [737, 341] on input "discover* | "map app" | "recommendation app" | "places app" | "friends recommen…" at bounding box center [658, 340] width 316 height 22
drag, startPoint x: 610, startPoint y: 337, endPoint x: 751, endPoint y: 338, distance: 141.5
click at [750, 338] on input "discover* | "map app" | "recommendation app" | "places app" | "friends recommen…" at bounding box center [658, 340] width 316 height 22
click at [751, 338] on input "discover* | "map app" | "recommendation app" | "places app" | "friends recommen…" at bounding box center [658, 340] width 316 height 22
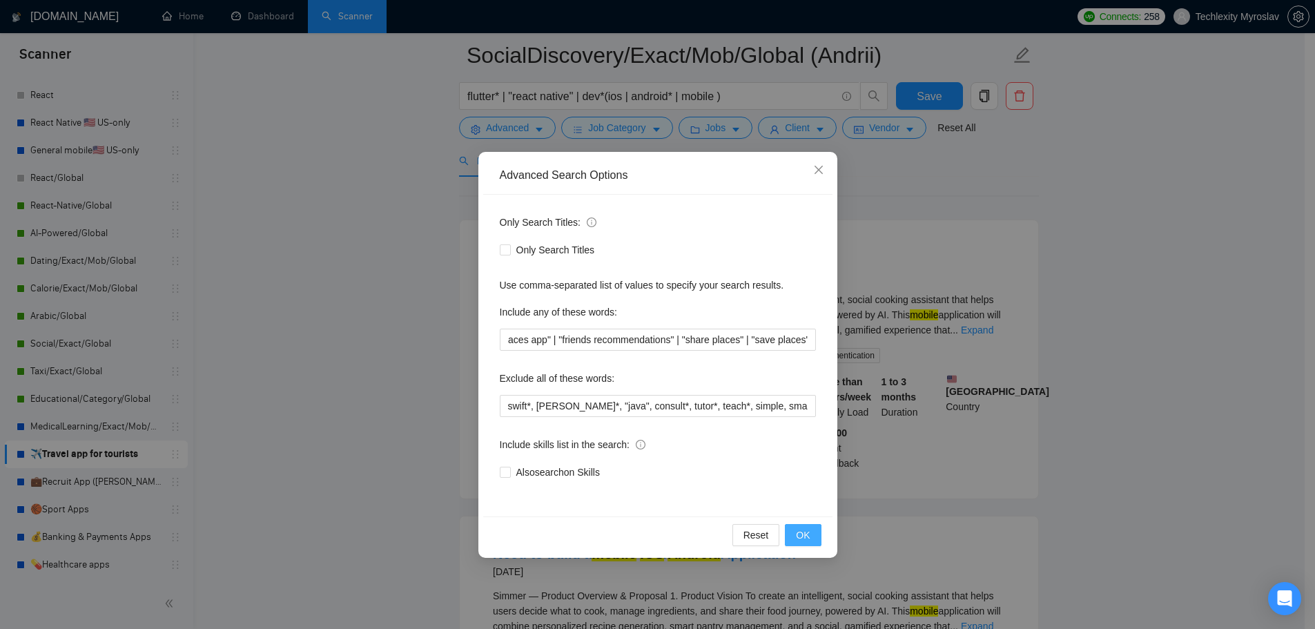
click at [805, 531] on span "OK" at bounding box center [803, 534] width 14 height 15
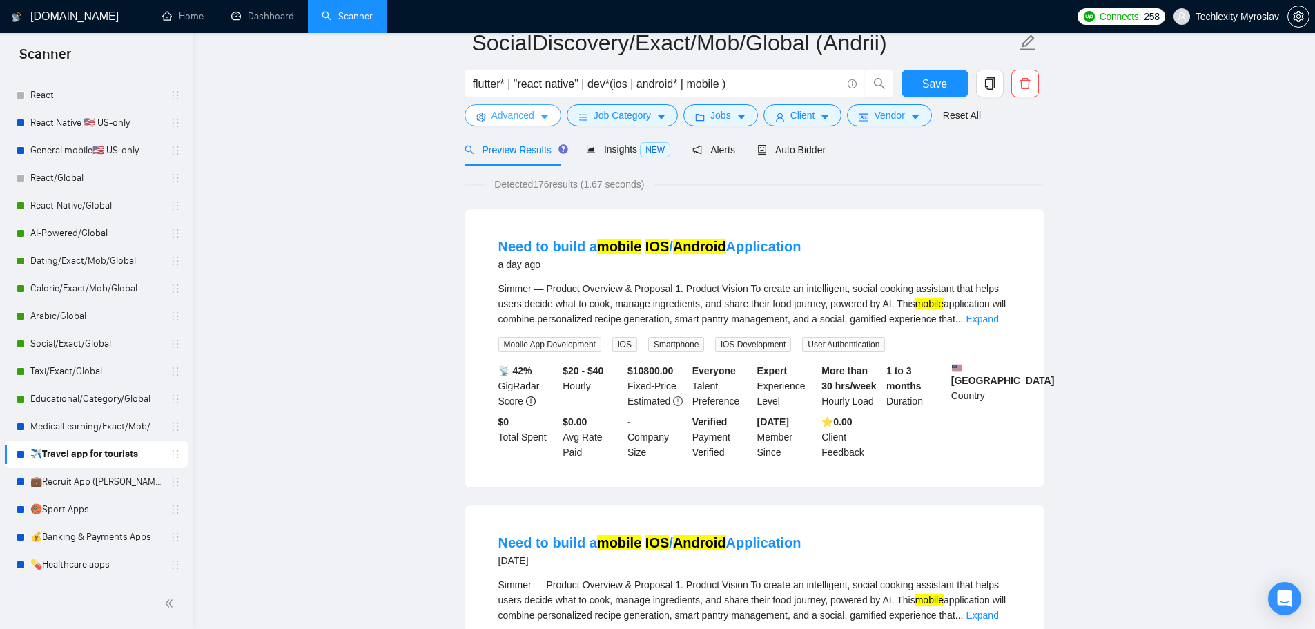
scroll to position [0, 0]
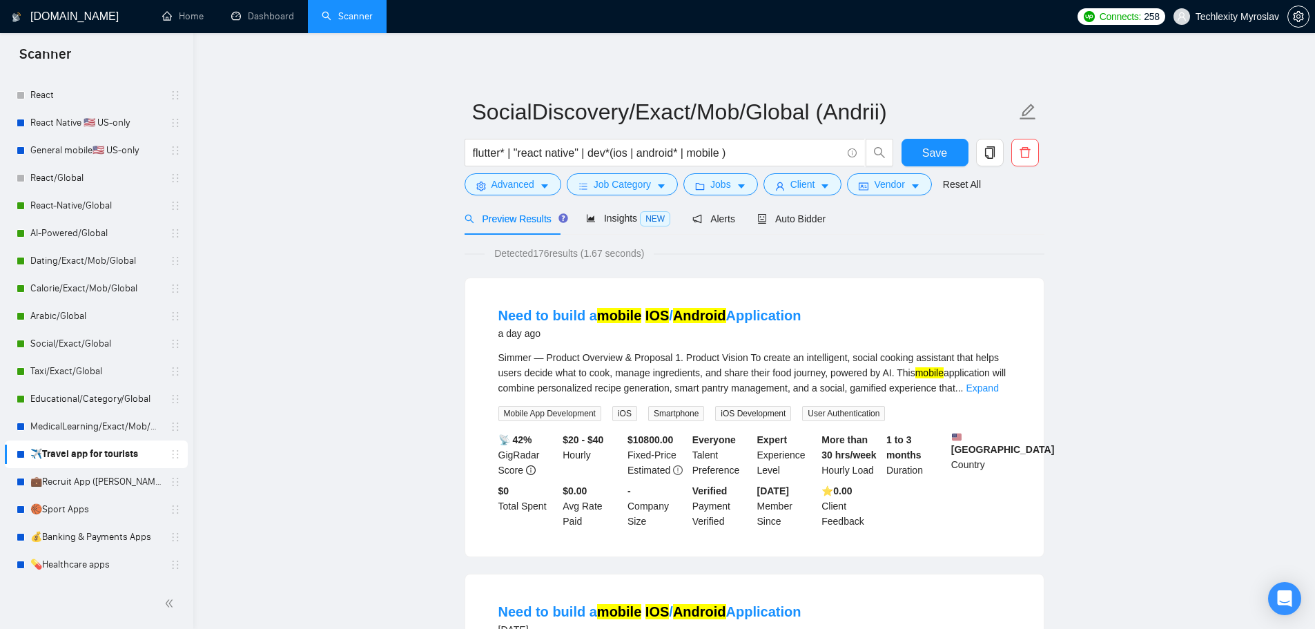
click at [500, 172] on div "flutter* | "react native" | dev*(ios | android* | mobile )" at bounding box center [679, 156] width 435 height 35
drag, startPoint x: 510, startPoint y: 188, endPoint x: 515, endPoint y: 198, distance: 11.4
click at [511, 188] on span "Advanced" at bounding box center [512, 184] width 43 height 15
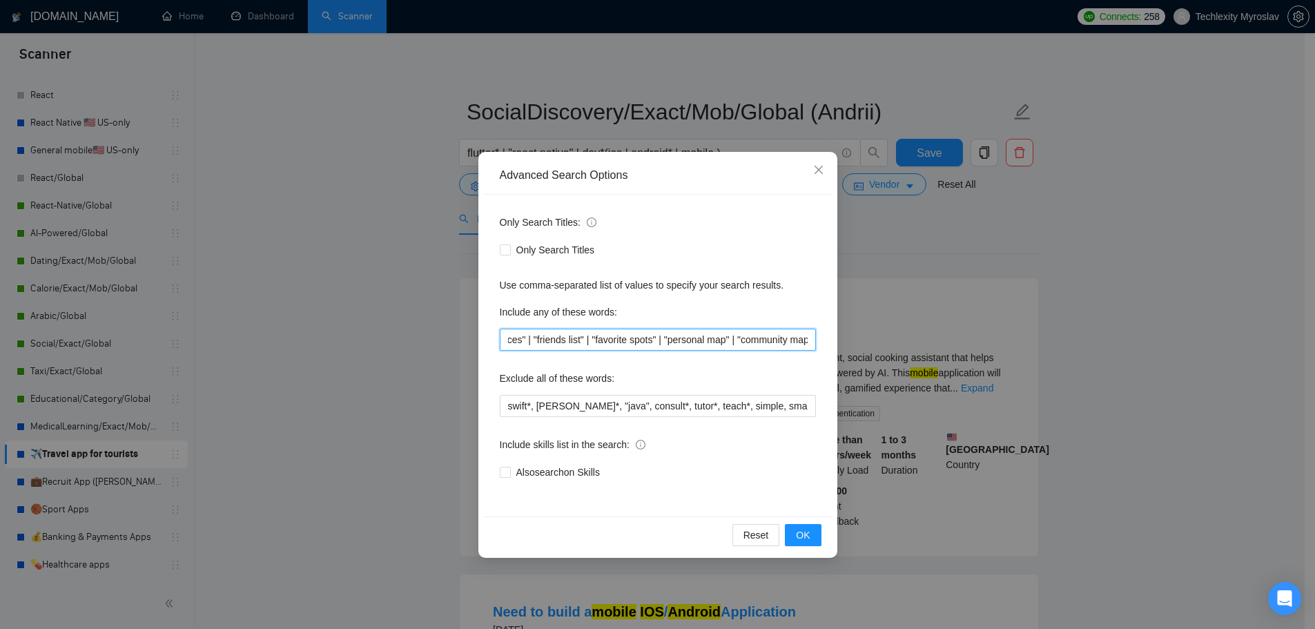
scroll to position [0, 989]
drag, startPoint x: 549, startPoint y: 339, endPoint x: 994, endPoint y: 337, distance: 445.3
click at [993, 337] on div "Advanced Search Options Only Search Titles: Only Search Titles Use comma-separa…" at bounding box center [657, 314] width 1315 height 629
type input "discover*"
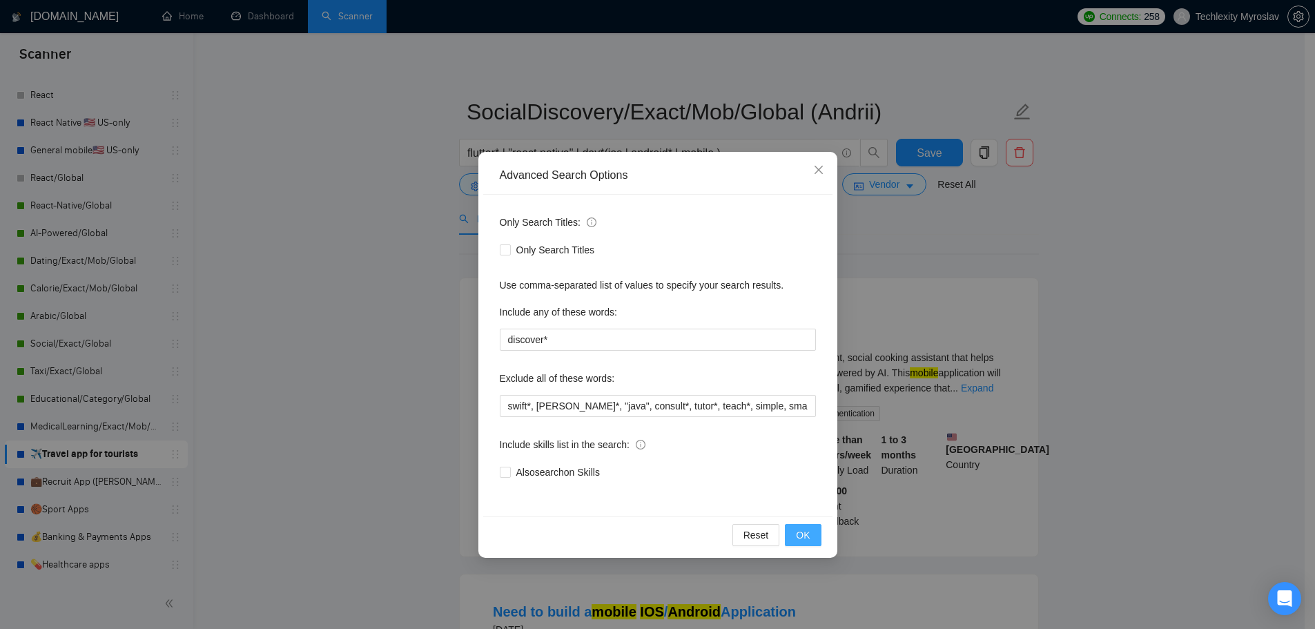
click at [801, 531] on span "OK" at bounding box center [803, 534] width 14 height 15
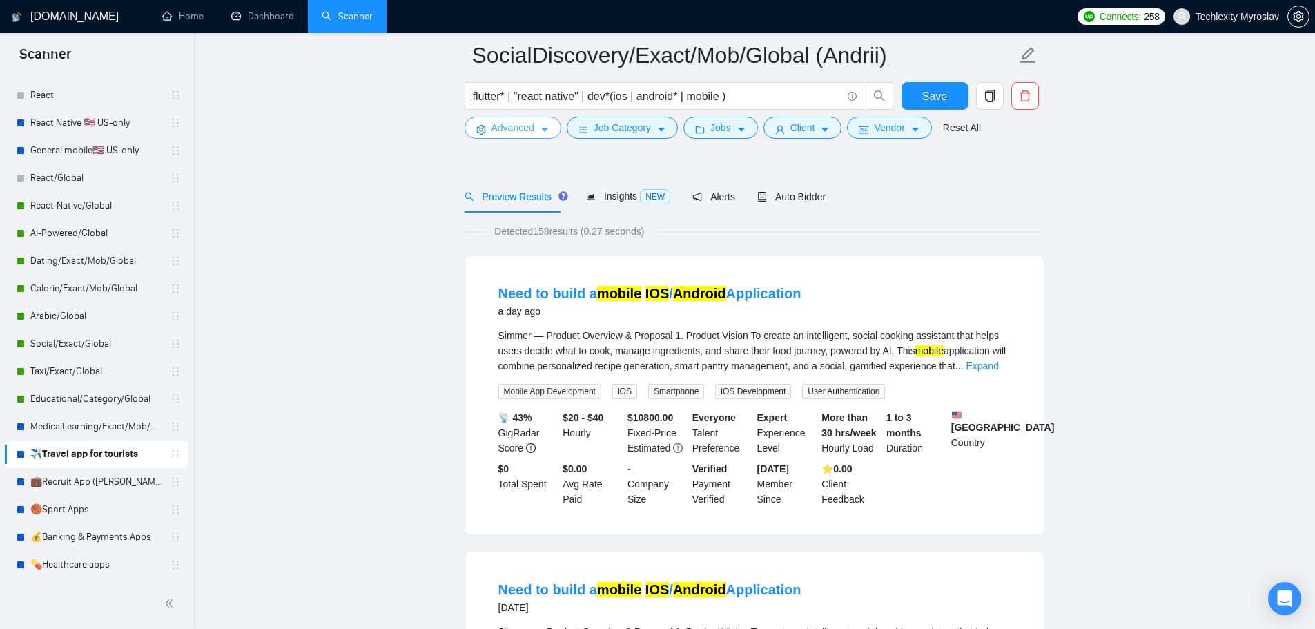
scroll to position [69, 0]
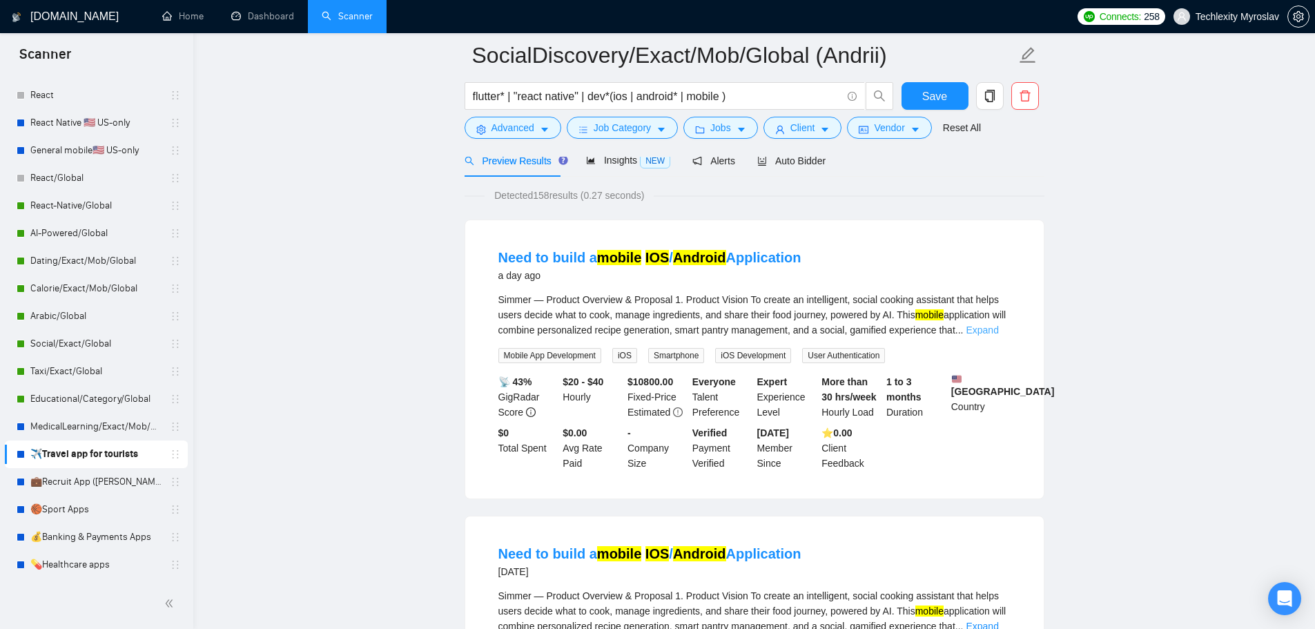
click at [997, 324] on link "Expand" at bounding box center [982, 329] width 32 height 11
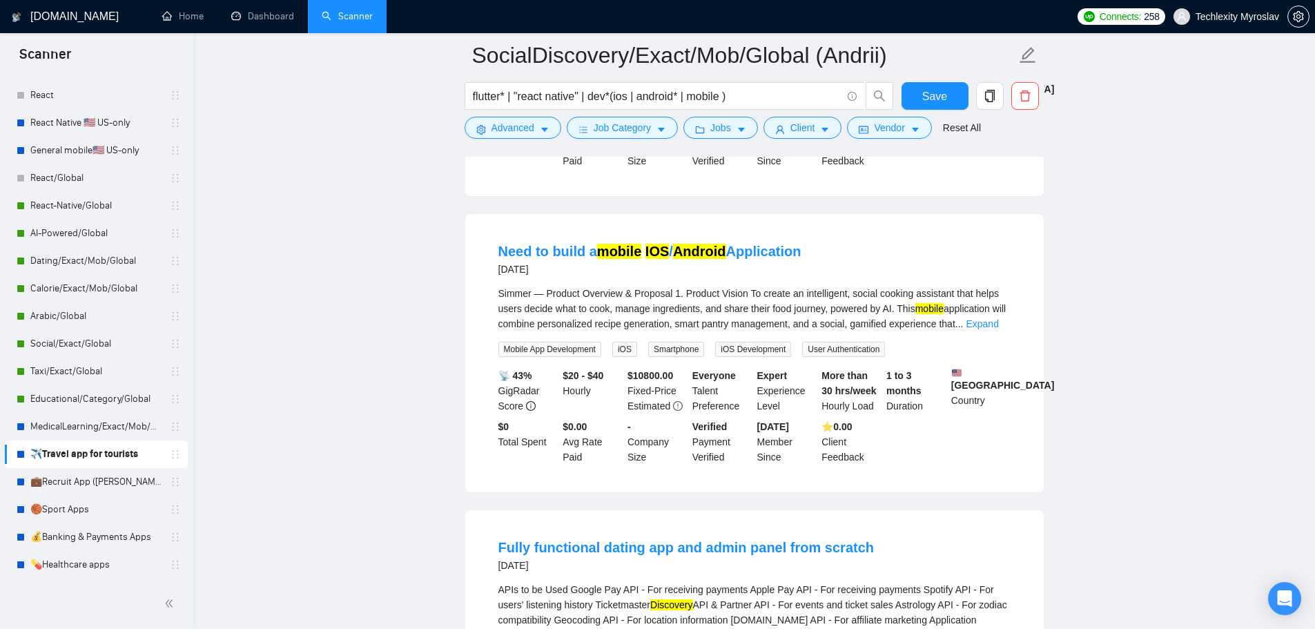
scroll to position [966, 0]
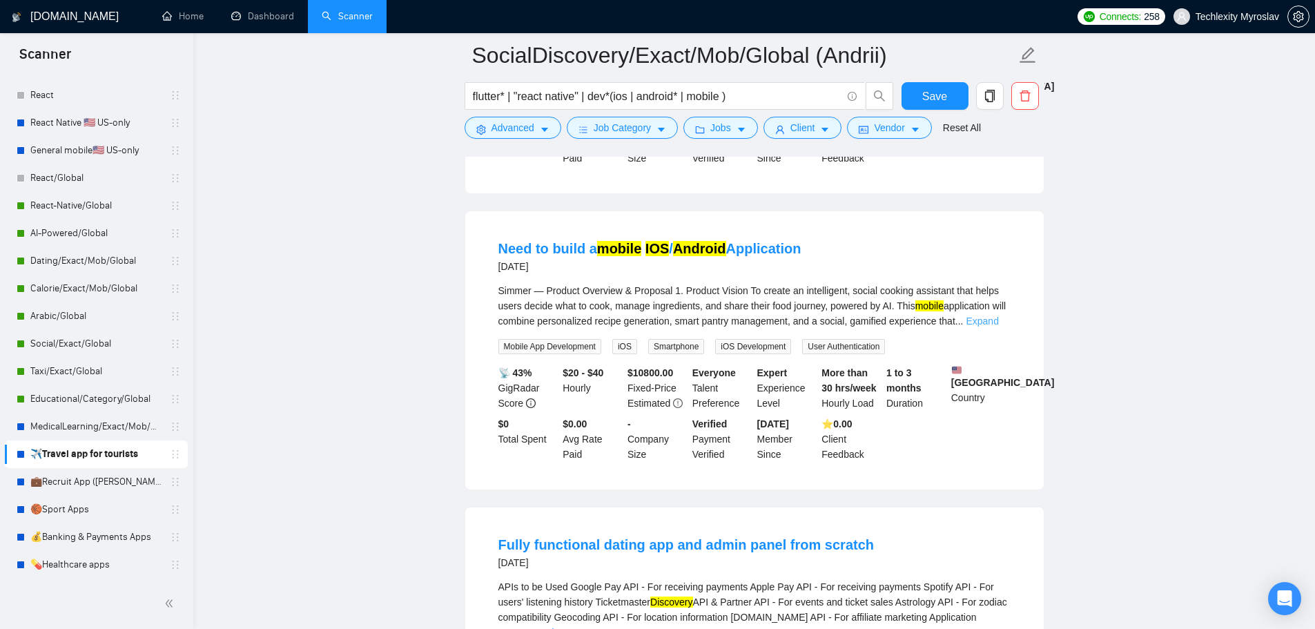
click at [995, 315] on link "Expand" at bounding box center [982, 320] width 32 height 11
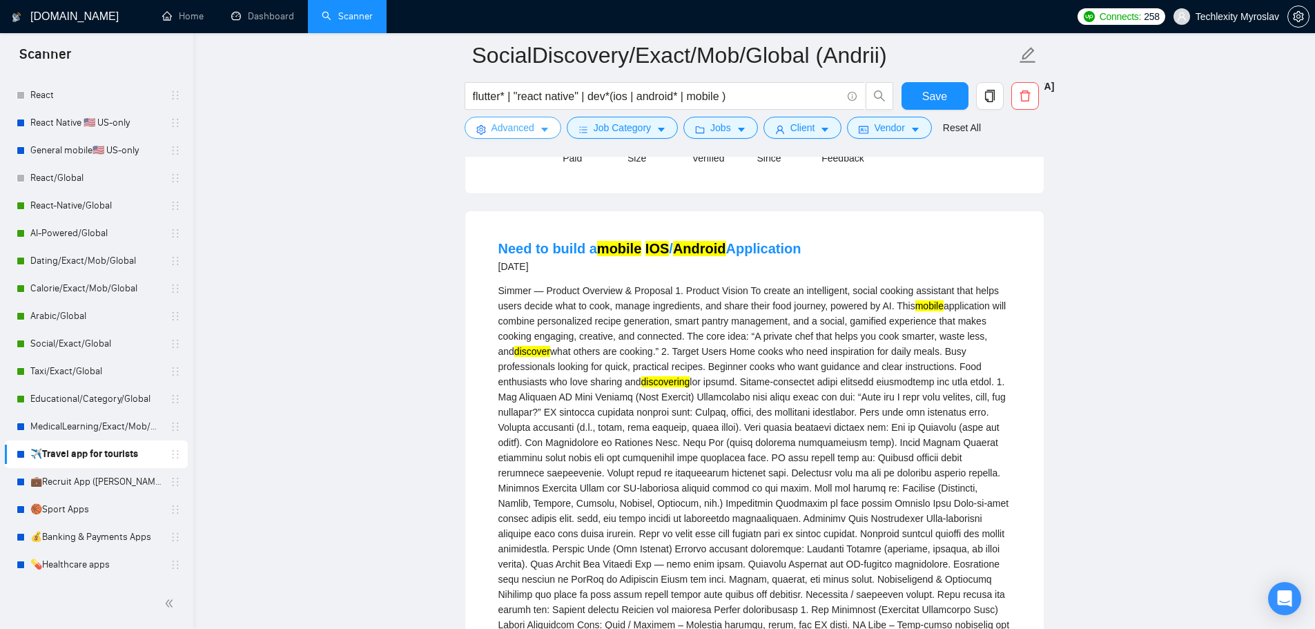
click at [498, 136] on button "Advanced" at bounding box center [513, 128] width 97 height 22
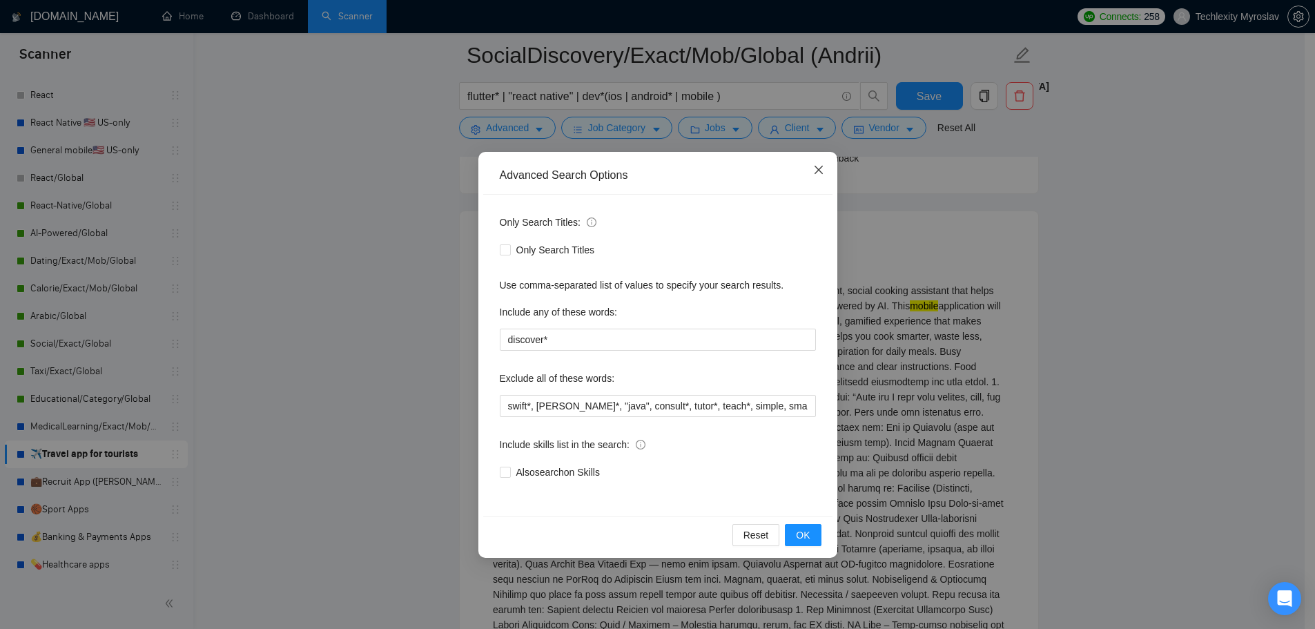
click at [826, 167] on span "Close" at bounding box center [818, 170] width 37 height 37
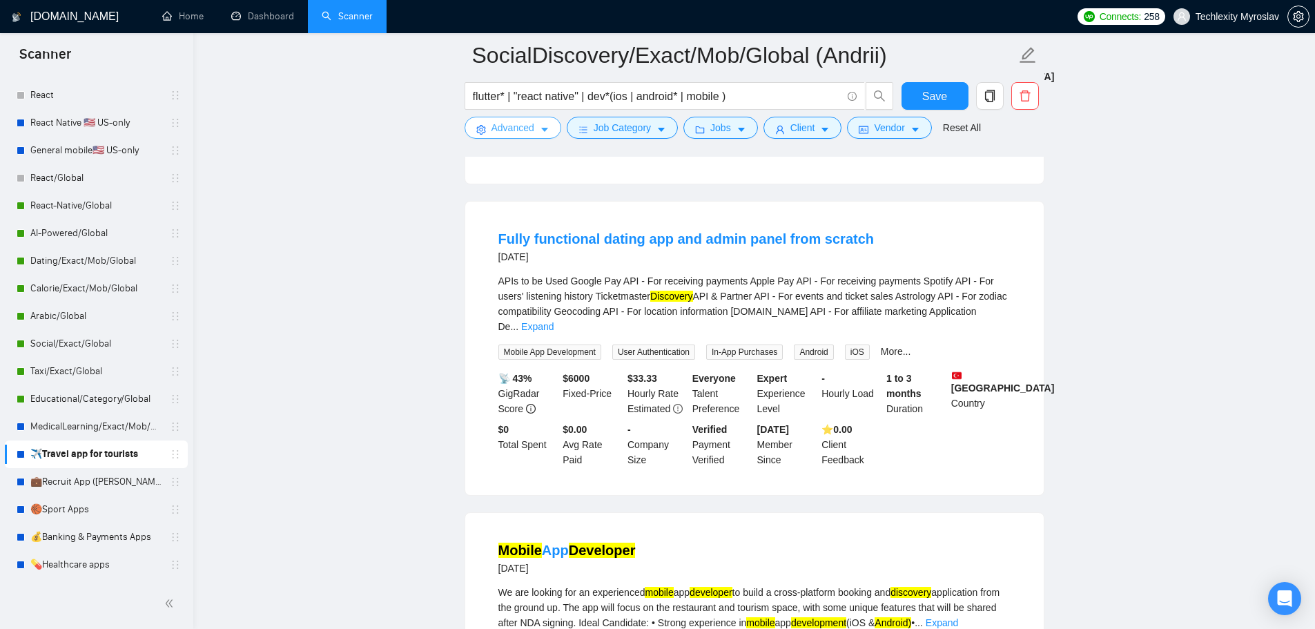
scroll to position [2002, 0]
click at [554, 320] on link "Expand" at bounding box center [537, 325] width 32 height 11
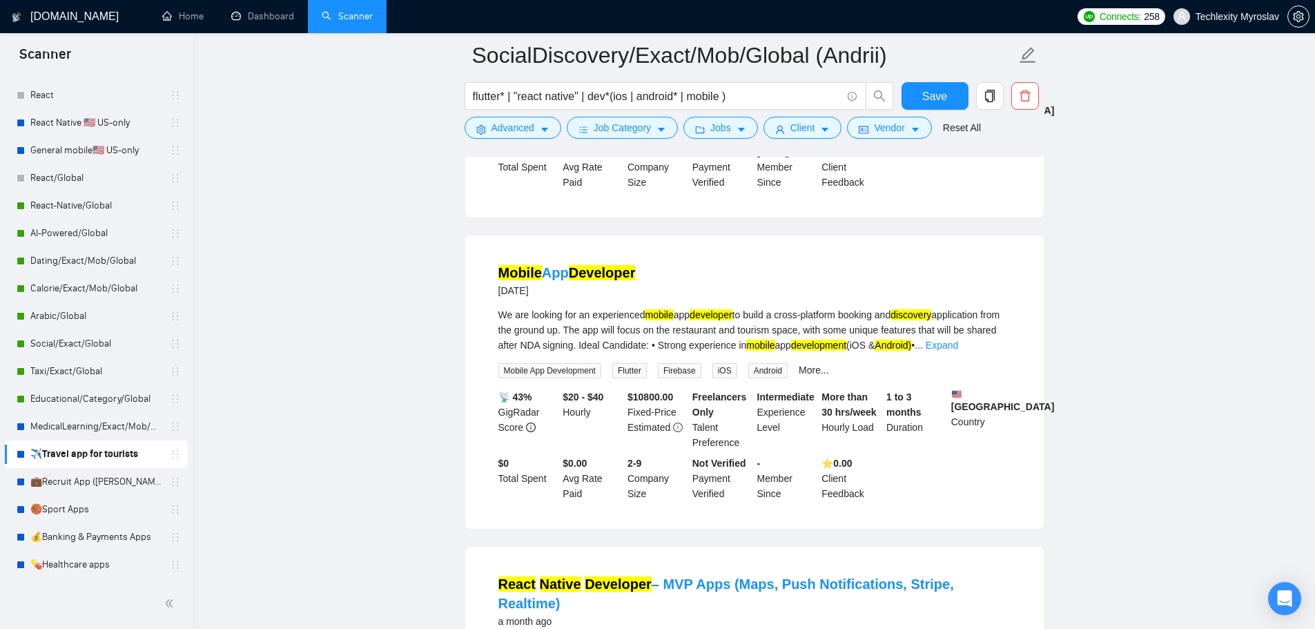
scroll to position [2554, 0]
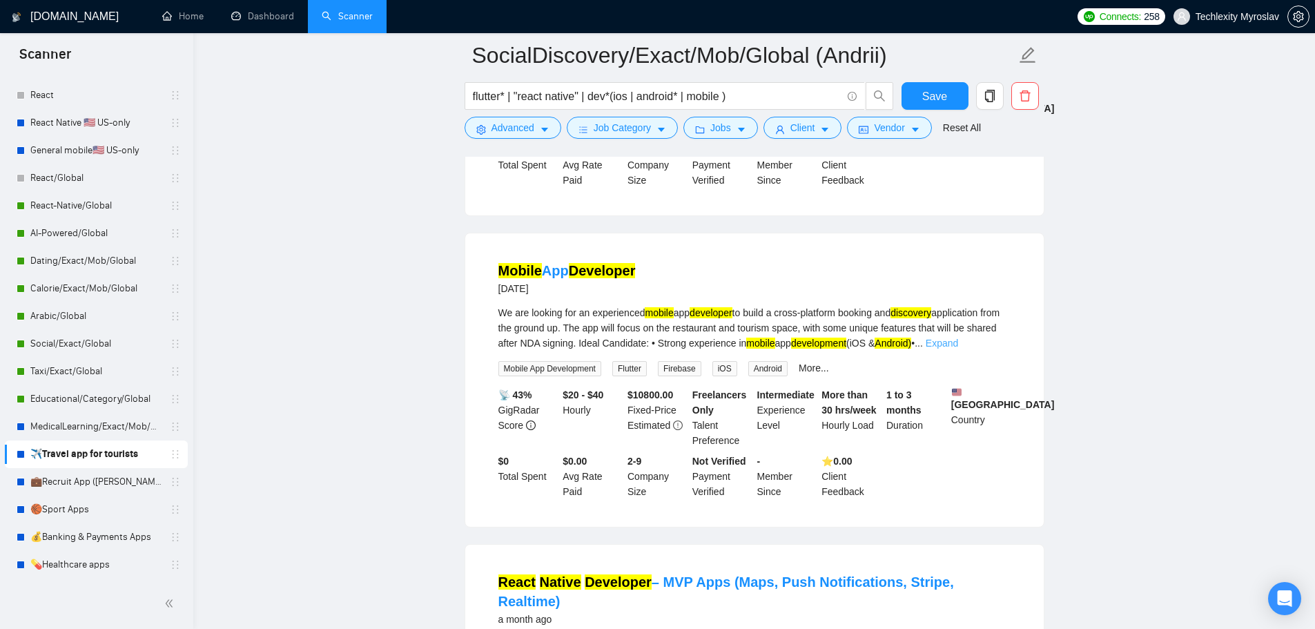
click at [958, 338] on link "Expand" at bounding box center [942, 343] width 32 height 11
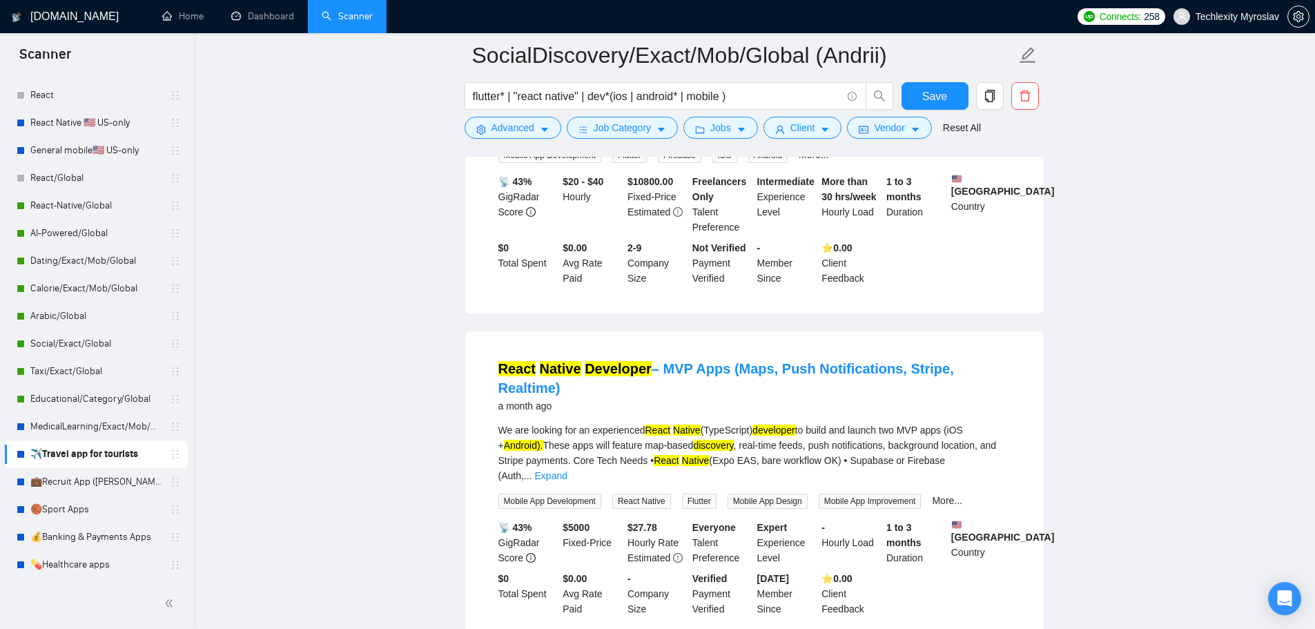
scroll to position [2830, 0]
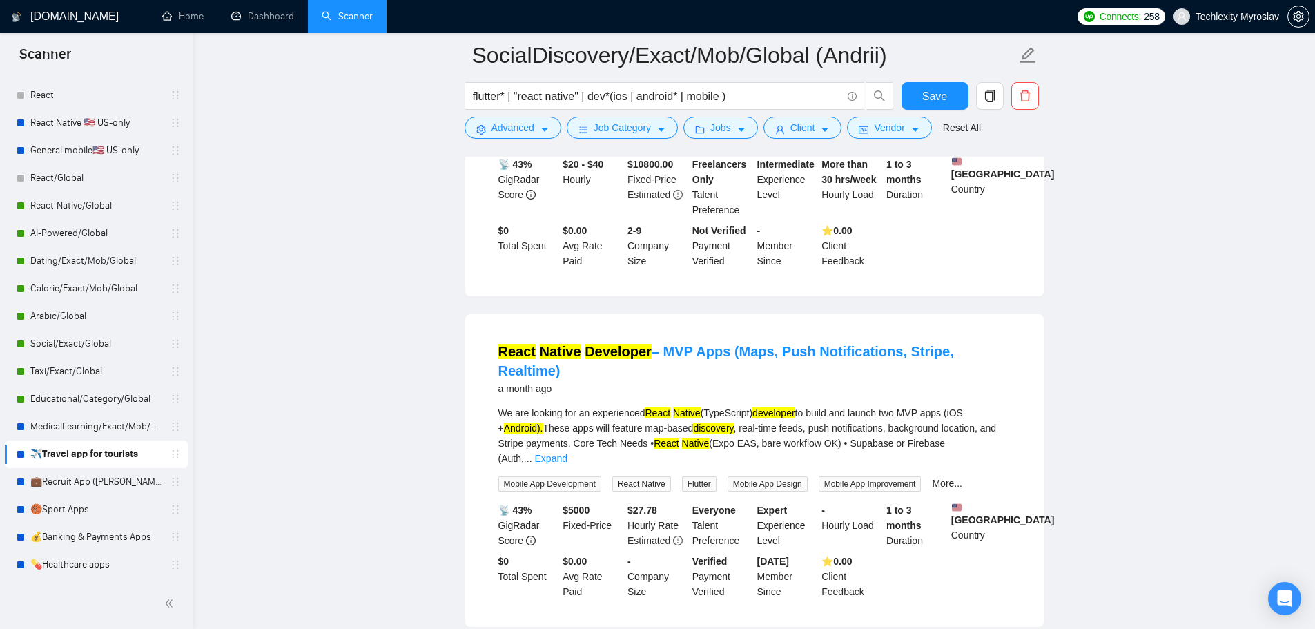
click at [567, 453] on link "Expand" at bounding box center [551, 458] width 32 height 11
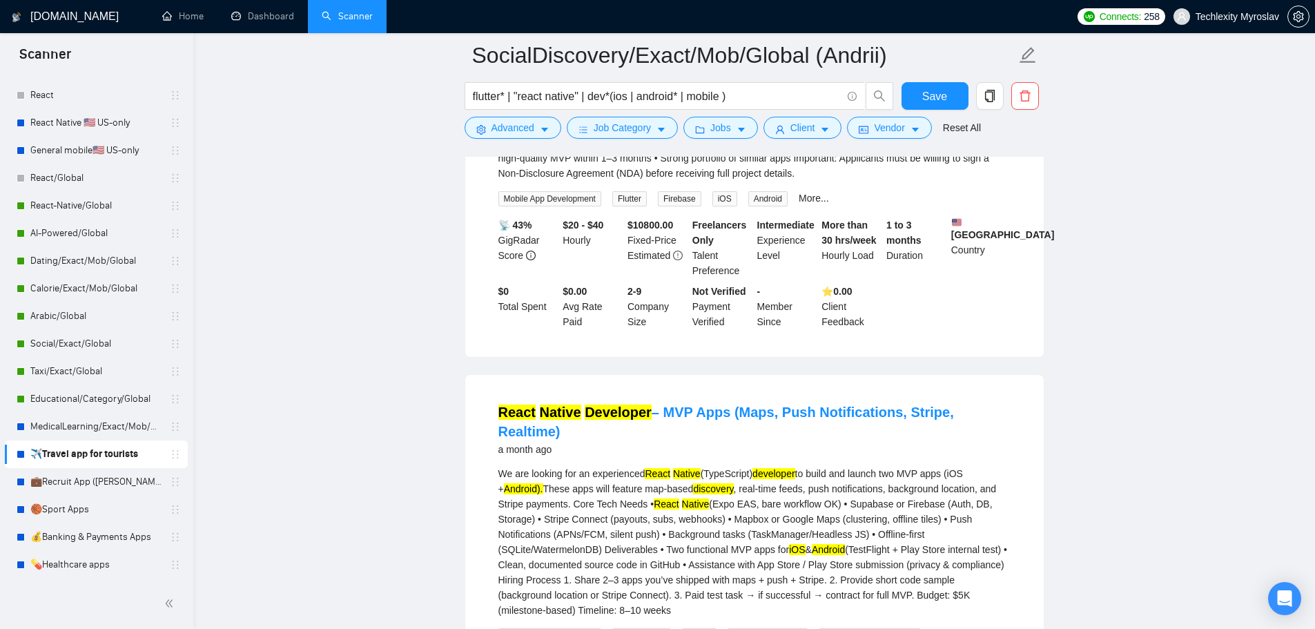
scroll to position [2761, 0]
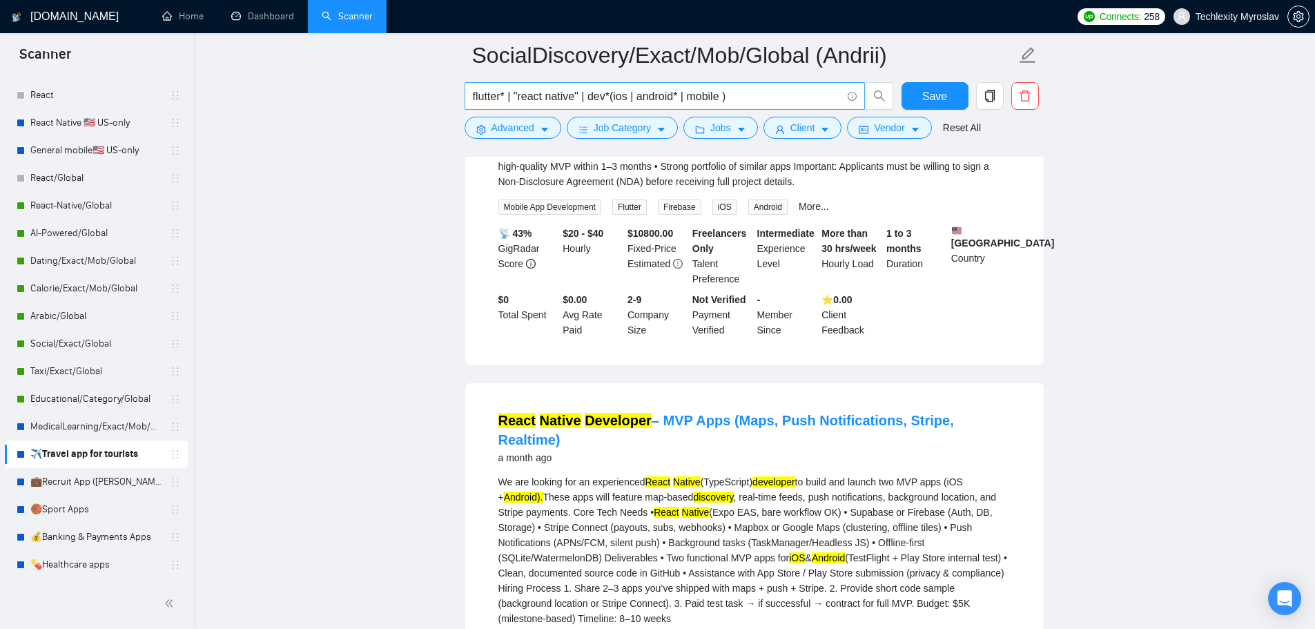
click at [725, 101] on input "flutter* | "react native" | dev*(ios | android* | mobile )" at bounding box center [657, 96] width 369 height 17
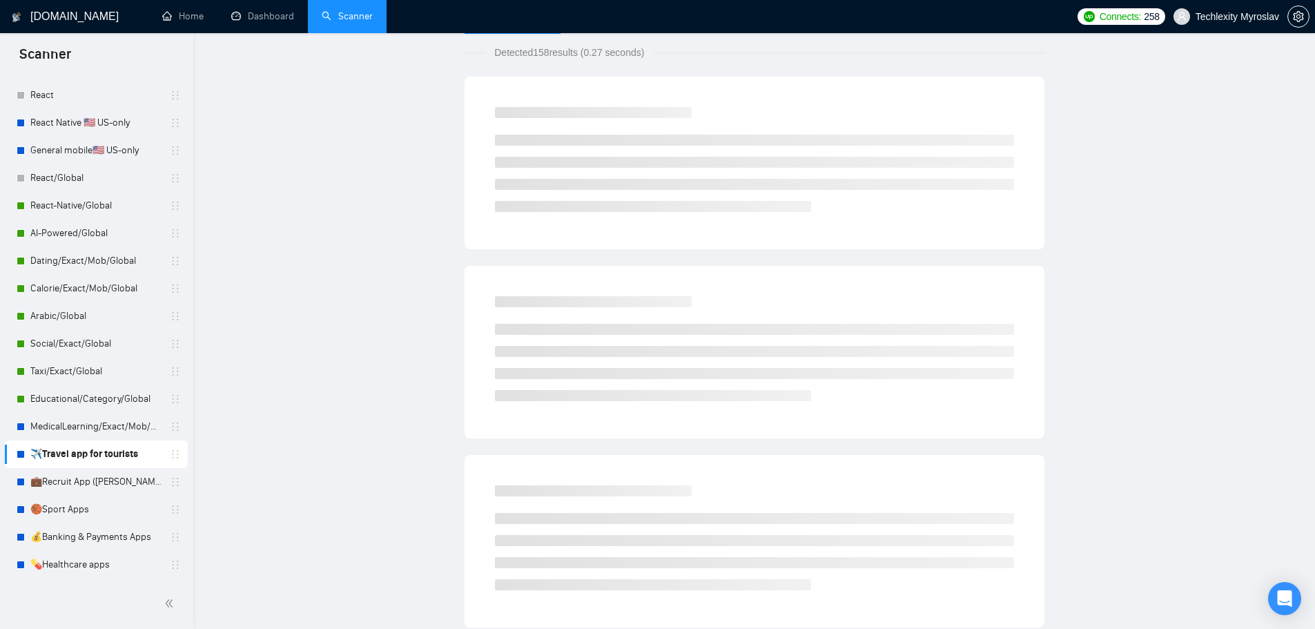
scroll to position [0, 0]
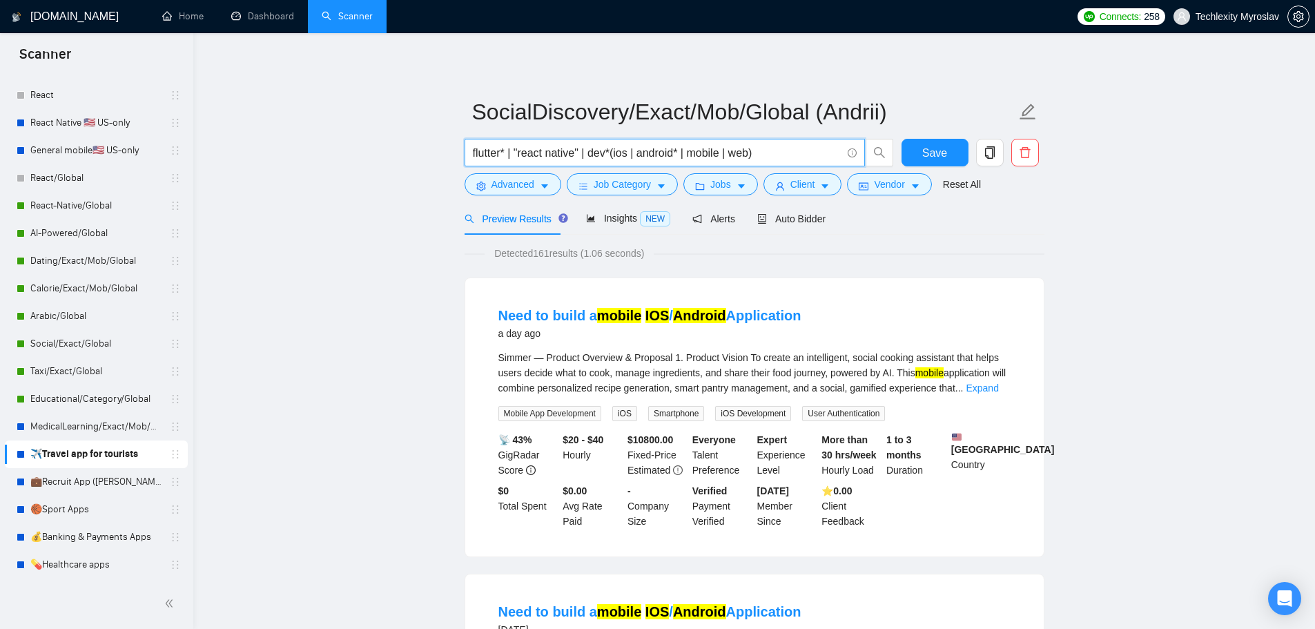
paste input "elopment*(ios | android* | mobile | hybrid ) | web | React* | Website | app | p…"
type input "flutter* | "react native" | development*(ios | android* | mobile | hybrid ) | w…"
click at [479, 182] on icon "setting" at bounding box center [481, 187] width 10 height 10
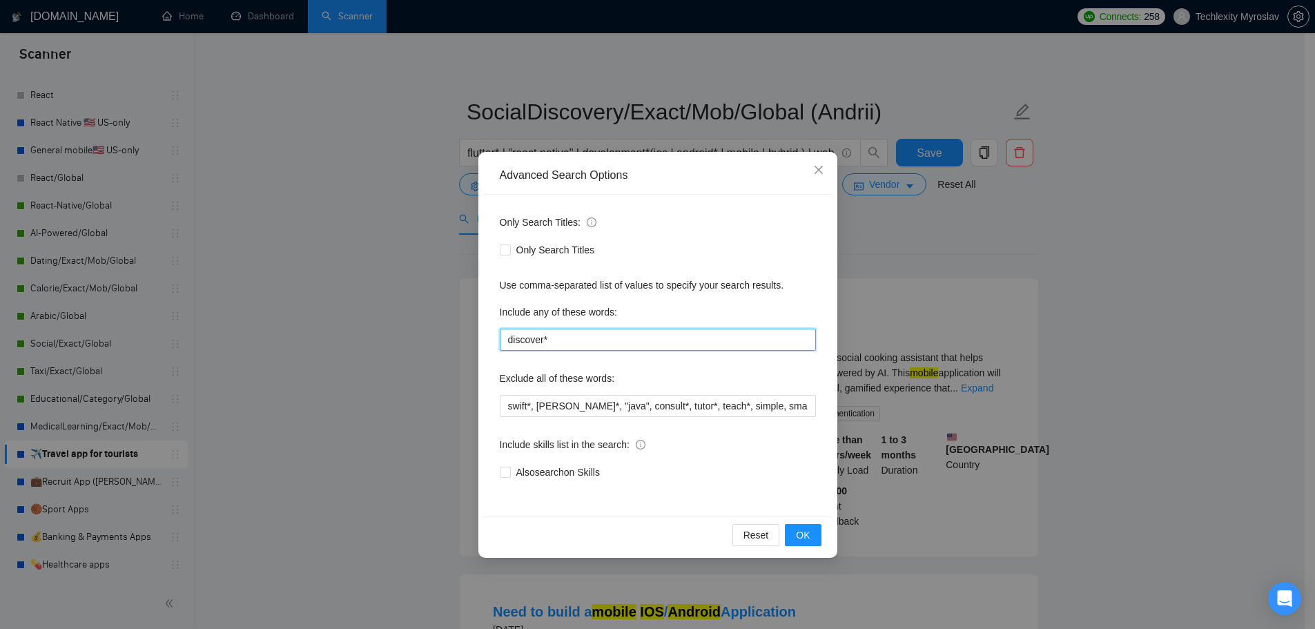
click at [561, 340] on input "discover*" at bounding box center [658, 340] width 316 height 22
paste input ""social discovery" | "recommendation app" | "friends recommendations" | "share …"
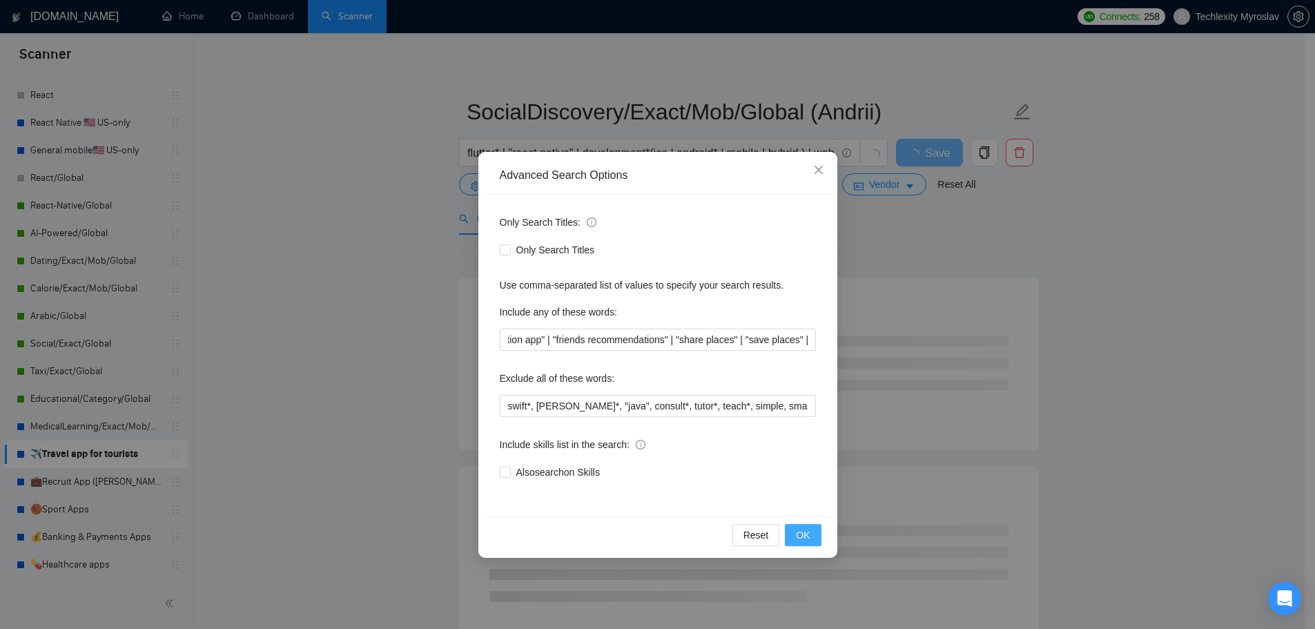
click at [804, 541] on span "OK" at bounding box center [803, 534] width 14 height 15
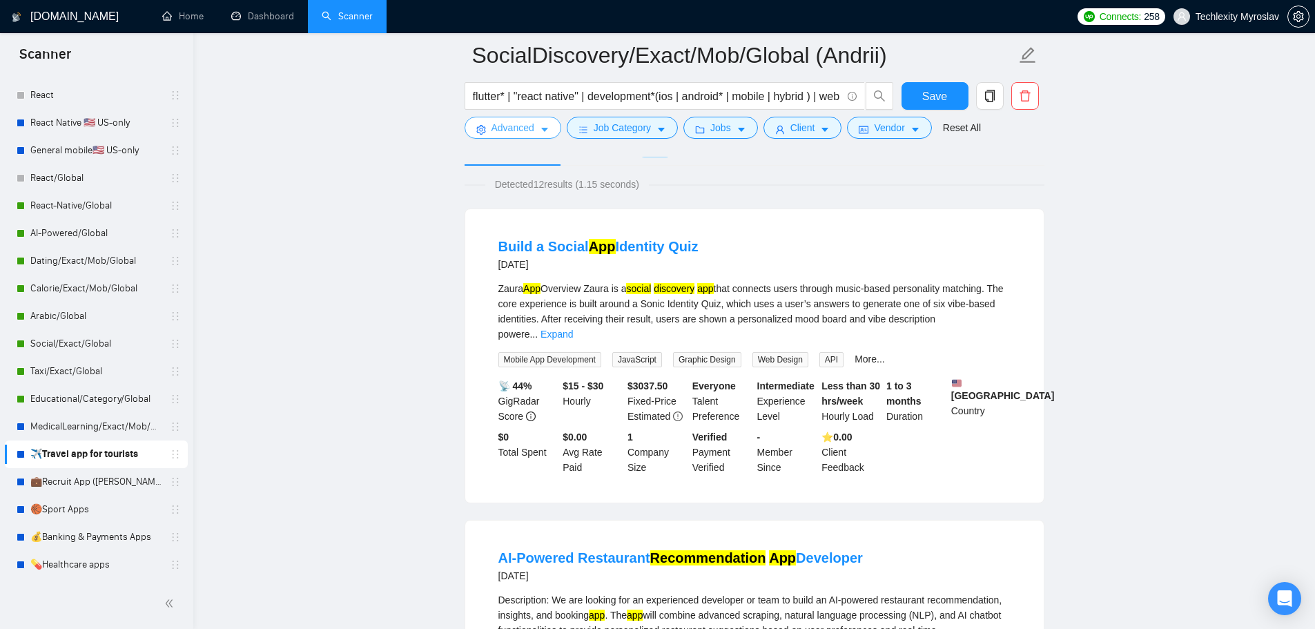
scroll to position [0, 0]
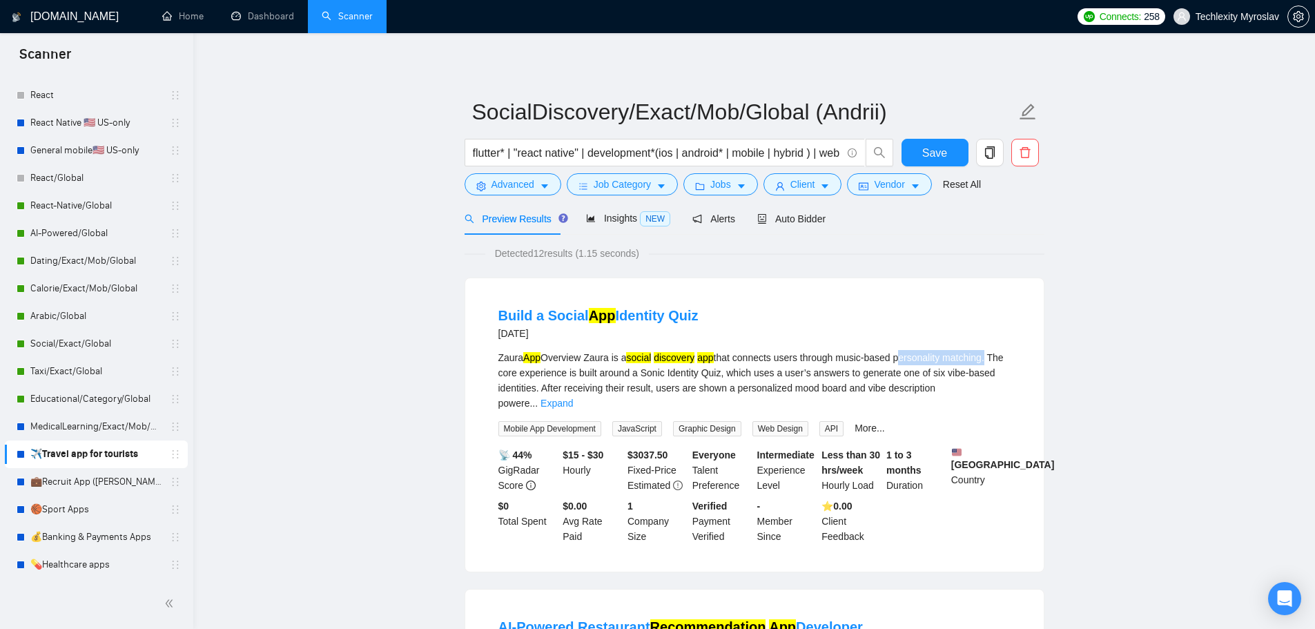
drag, startPoint x: 898, startPoint y: 358, endPoint x: 986, endPoint y: 356, distance: 88.4
click at [986, 356] on div "Zaura App Overview Zaura is a social discovery app that connects users through …" at bounding box center [754, 380] width 512 height 61
copy div "personality matching"
click at [523, 186] on span "Advanced" at bounding box center [512, 184] width 43 height 15
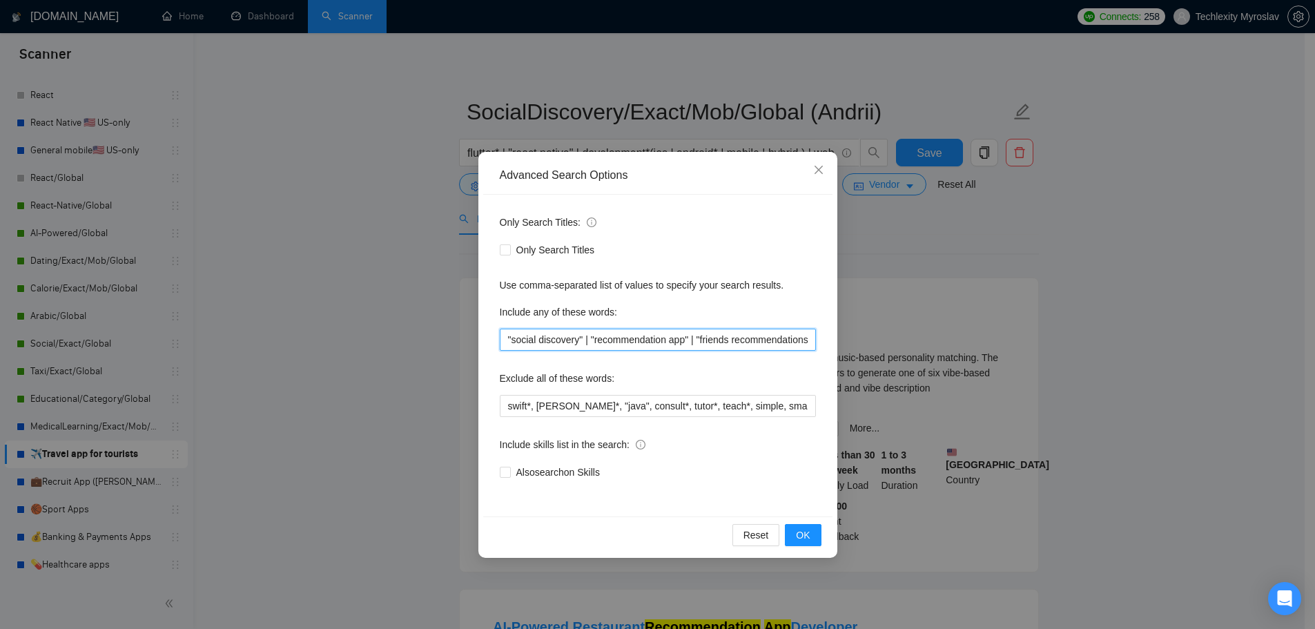
scroll to position [0, 144]
drag, startPoint x: 830, startPoint y: 339, endPoint x: 958, endPoint y: 341, distance: 128.4
click at [958, 341] on div "Advanced Search Options Only Search Titles: Only Search Titles Use comma-separa…" at bounding box center [657, 314] width 1315 height 629
click at [805, 340] on input ""social discovery" | "recommendation app" | "friends recommendations" | "share …" at bounding box center [658, 340] width 316 height 22
click at [815, 342] on input ""social discovery" | "recommendation app" | "friends recommendations" | "share …" at bounding box center [658, 340] width 316 height 22
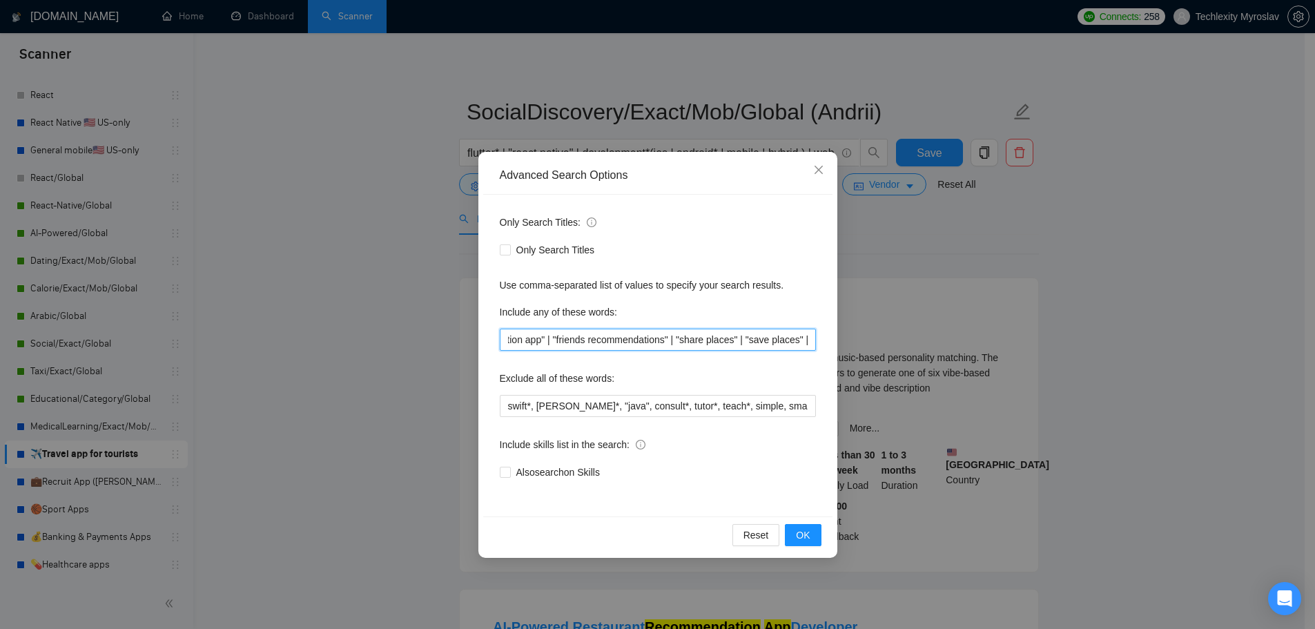
paste input "personality matching"
click at [717, 340] on input ""social discovery" | "recommendation app" | "friends recommendations" | "share …" at bounding box center [658, 340] width 316 height 22
click at [804, 536] on span "OK" at bounding box center [803, 534] width 14 height 15
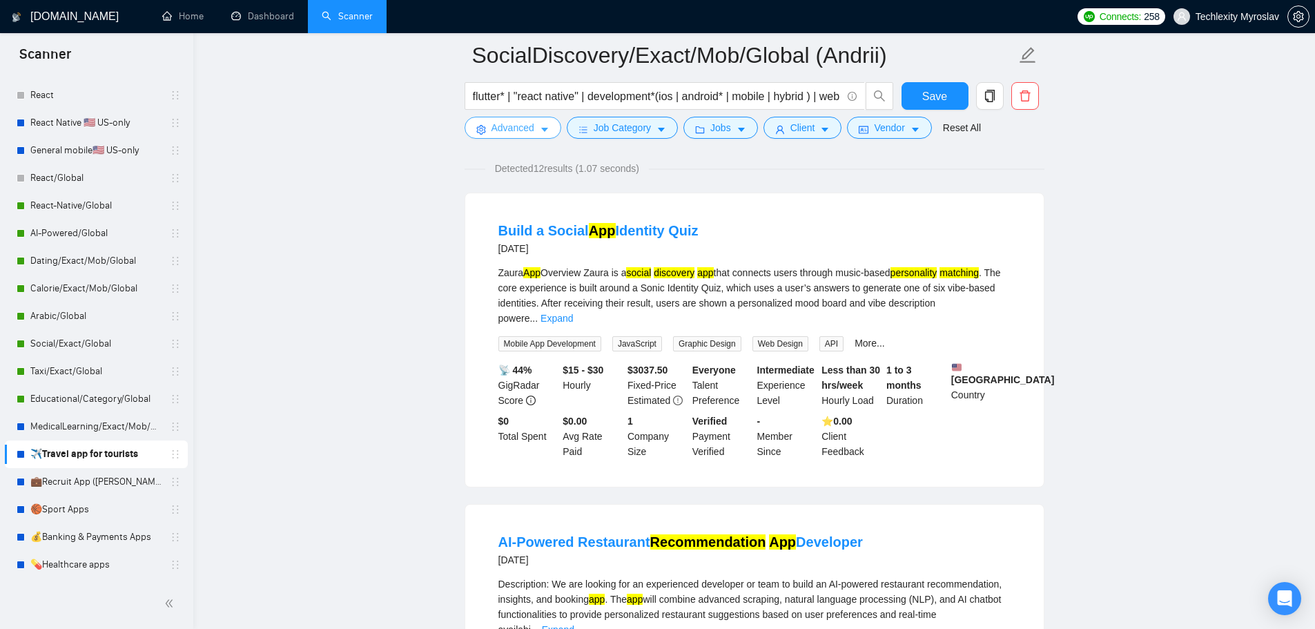
scroll to position [0, 0]
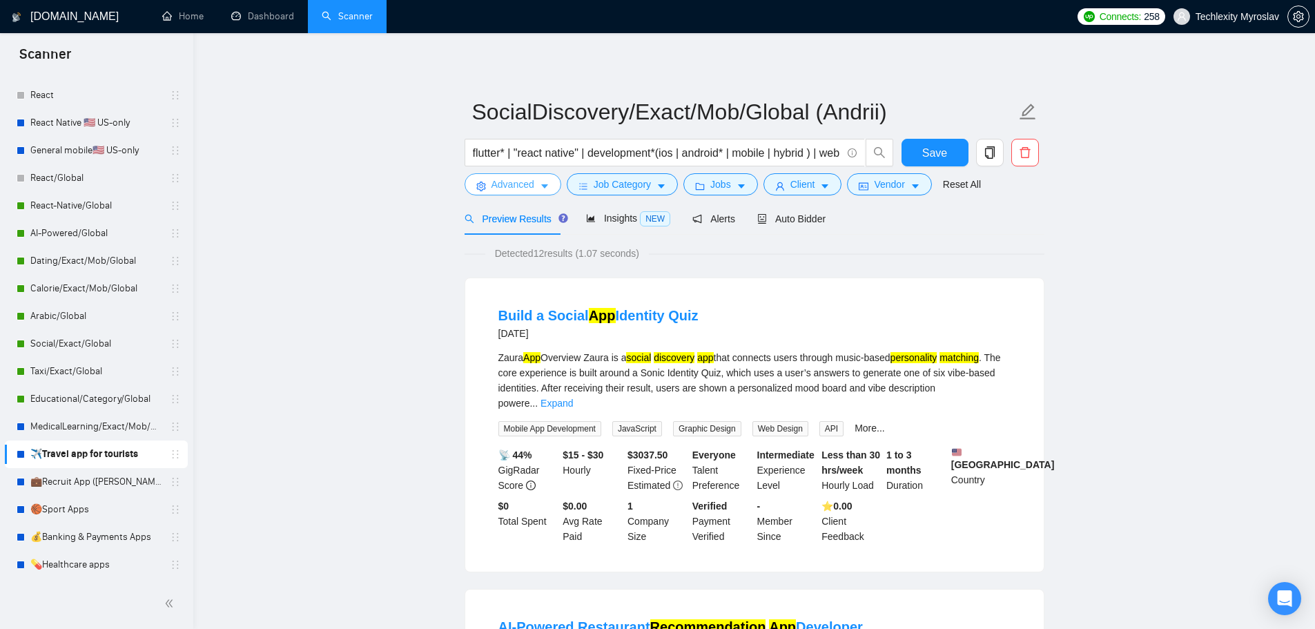
click at [494, 187] on span "Advanced" at bounding box center [512, 184] width 43 height 15
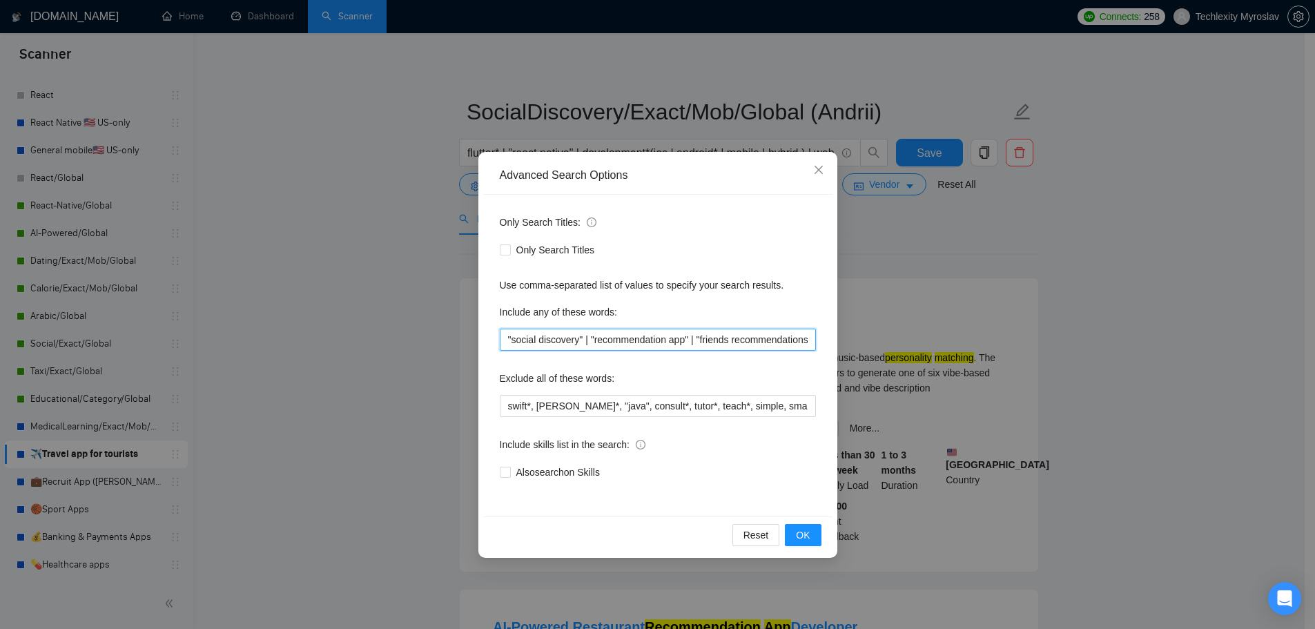
scroll to position [0, 241]
drag, startPoint x: 596, startPoint y: 341, endPoint x: 1111, endPoint y: 358, distance: 515.9
click at [1116, 352] on div "Advanced Search Options Only Search Titles: Only Search Titles Use comma-separa…" at bounding box center [657, 314] width 1315 height 629
click at [814, 535] on button "OK" at bounding box center [803, 535] width 36 height 22
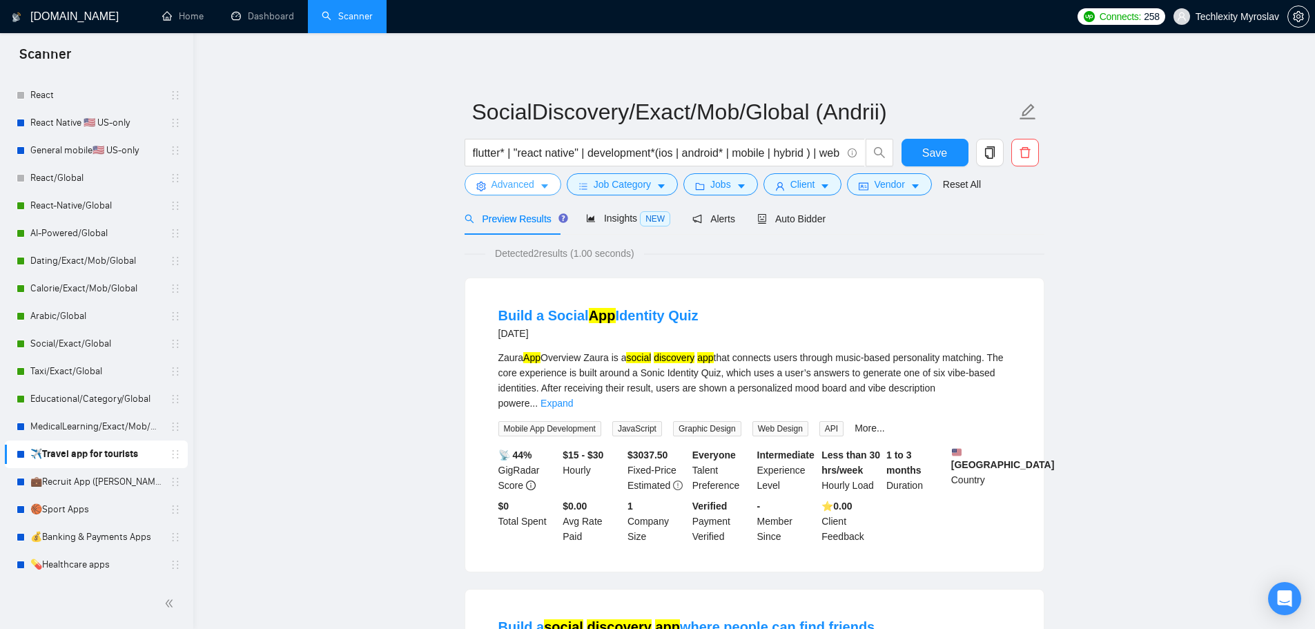
click at [503, 186] on span "Advanced" at bounding box center [512, 184] width 43 height 15
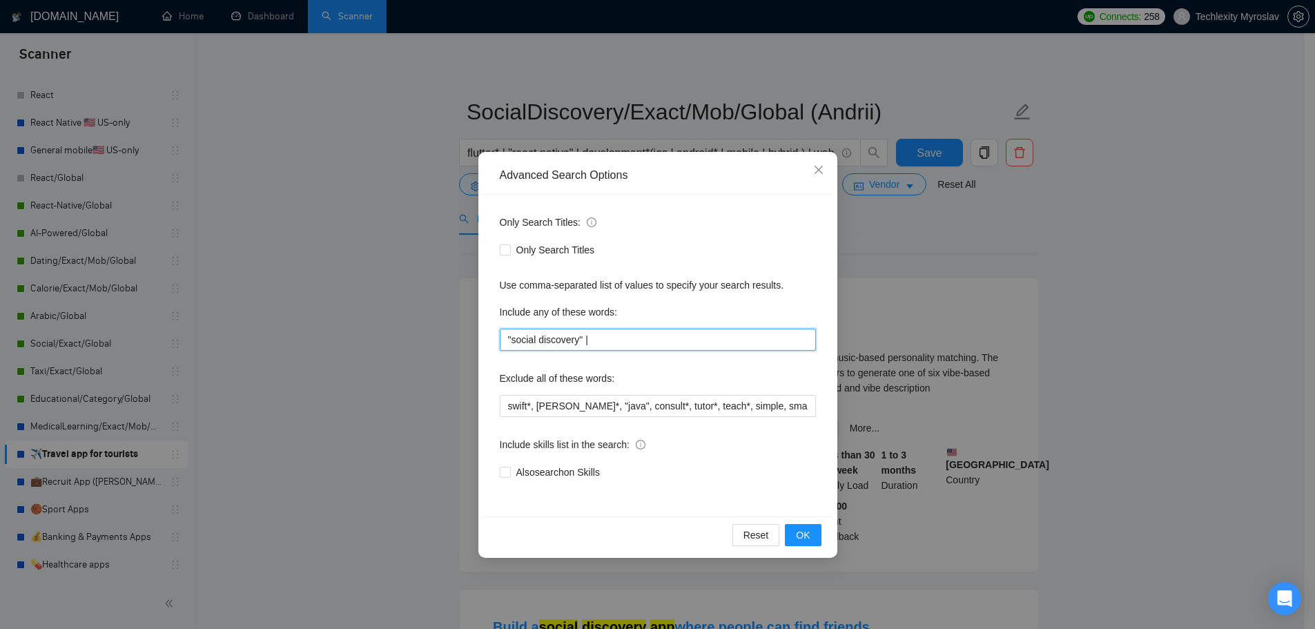
click at [600, 333] on input ""social discovery" |" at bounding box center [658, 340] width 316 height 22
paste input ""recommendation app" | "friends recommendations" | "share places" | "save place…"
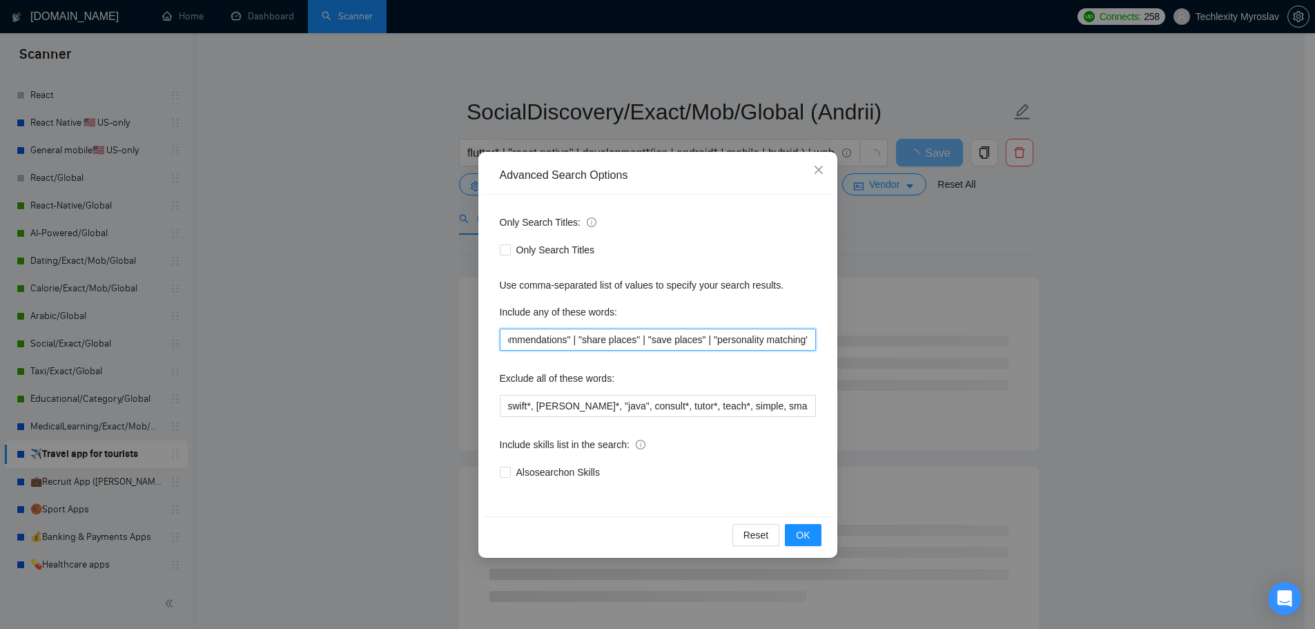
drag, startPoint x: 641, startPoint y: 340, endPoint x: 1118, endPoint y: 344, distance: 476.3
click at [1118, 344] on div "Advanced Search Options Only Search Titles: Only Search Titles Use comma-separa…" at bounding box center [657, 314] width 1315 height 629
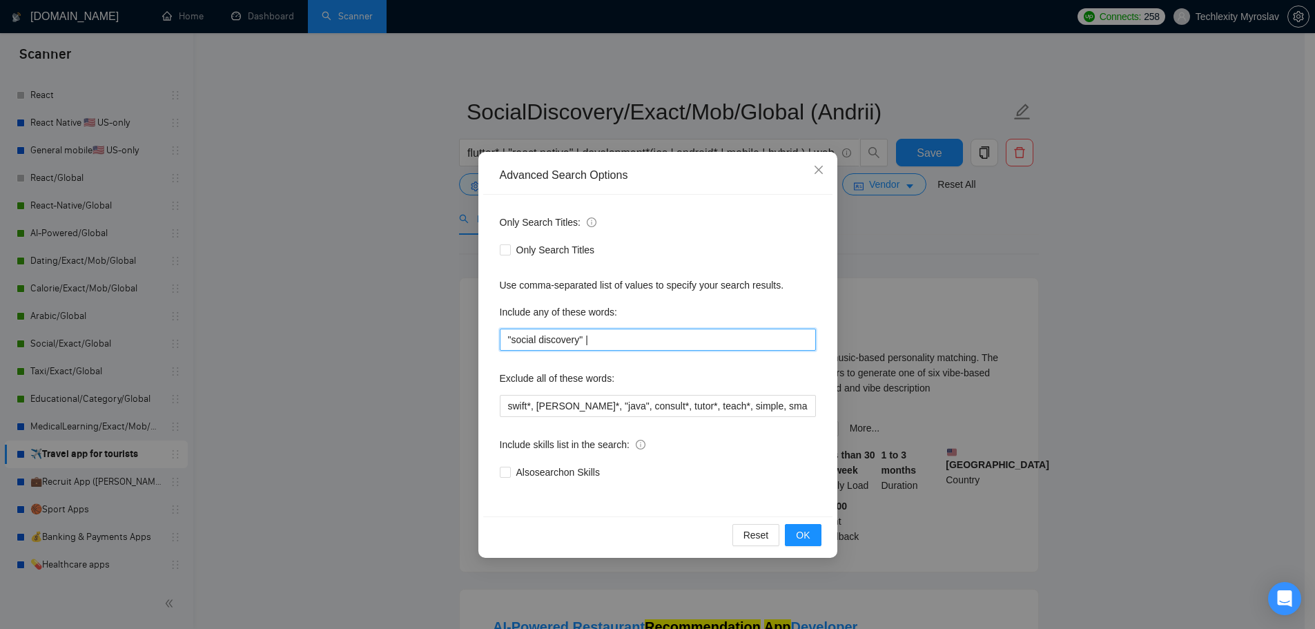
paste input "| "save places" | "personality matching""
click at [611, 339] on input ""social discovery" | "recommendation app" | "friends recommendations" | "share …" at bounding box center [658, 340] width 316 height 22
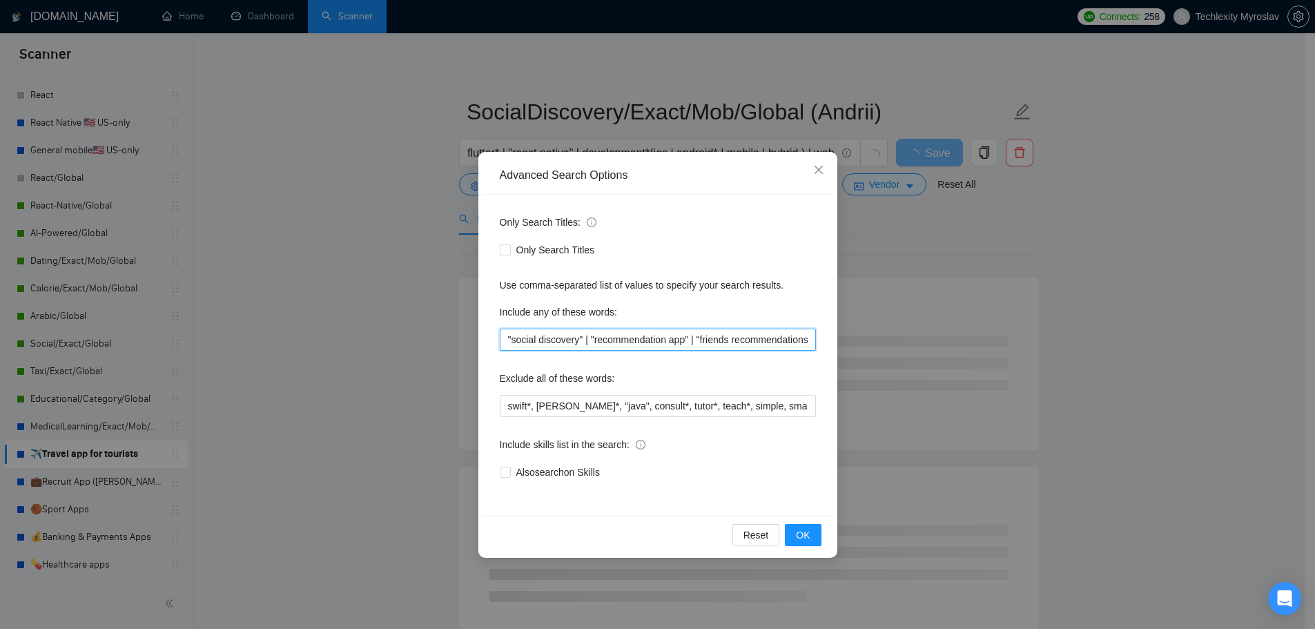
scroll to position [0, 241]
drag, startPoint x: 692, startPoint y: 342, endPoint x: 1075, endPoint y: 357, distance: 382.7
click at [1075, 357] on div "Advanced Search Options Only Search Titles: Only Search Titles Use comma-separa…" at bounding box center [657, 314] width 1315 height 629
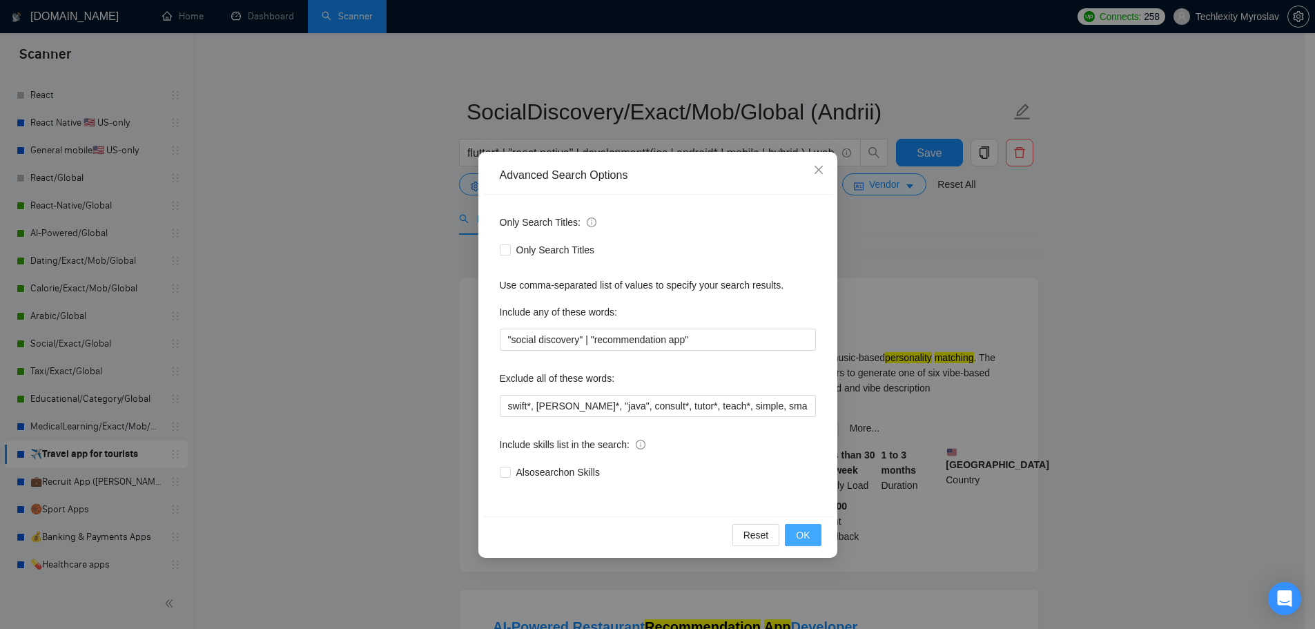
click at [806, 534] on span "OK" at bounding box center [803, 534] width 14 height 15
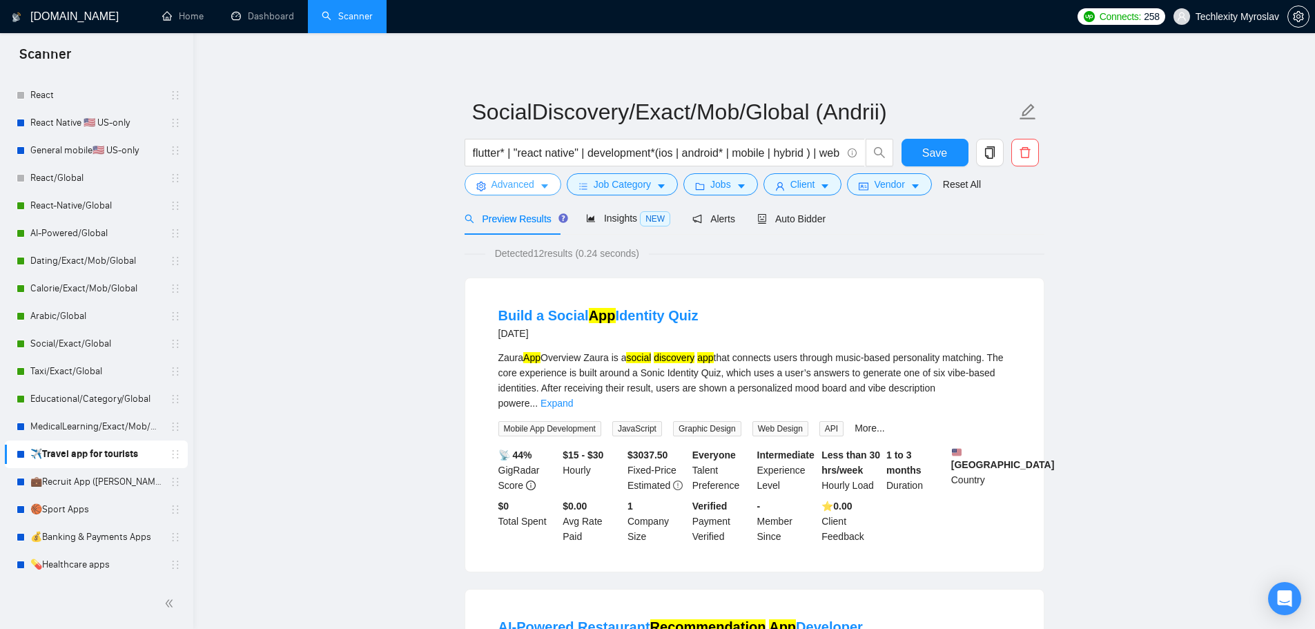
click at [512, 182] on span "Advanced" at bounding box center [512, 184] width 43 height 15
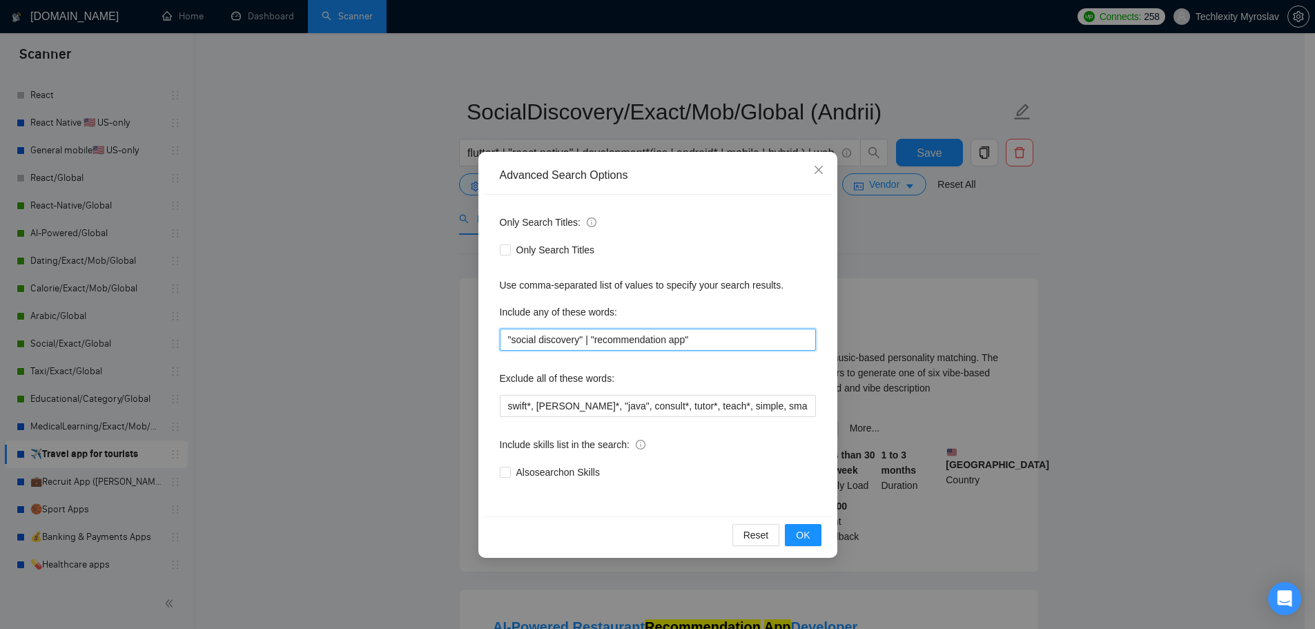
click at [723, 336] on input ""social discovery" | "recommendation app"" at bounding box center [658, 340] width 316 height 22
paste input "| "friends recommendations" | "share places" | "save places" | "personality mat…"
drag, startPoint x: 539, startPoint y: 338, endPoint x: 326, endPoint y: 324, distance: 213.8
click at [322, 323] on div "Advanced Search Options Only Search Titles: Only Search Titles Use comma-separa…" at bounding box center [657, 314] width 1315 height 629
click at [712, 340] on input ""social discovery" | "recommendation app" | "friends recommendations" | "share …" at bounding box center [658, 340] width 316 height 22
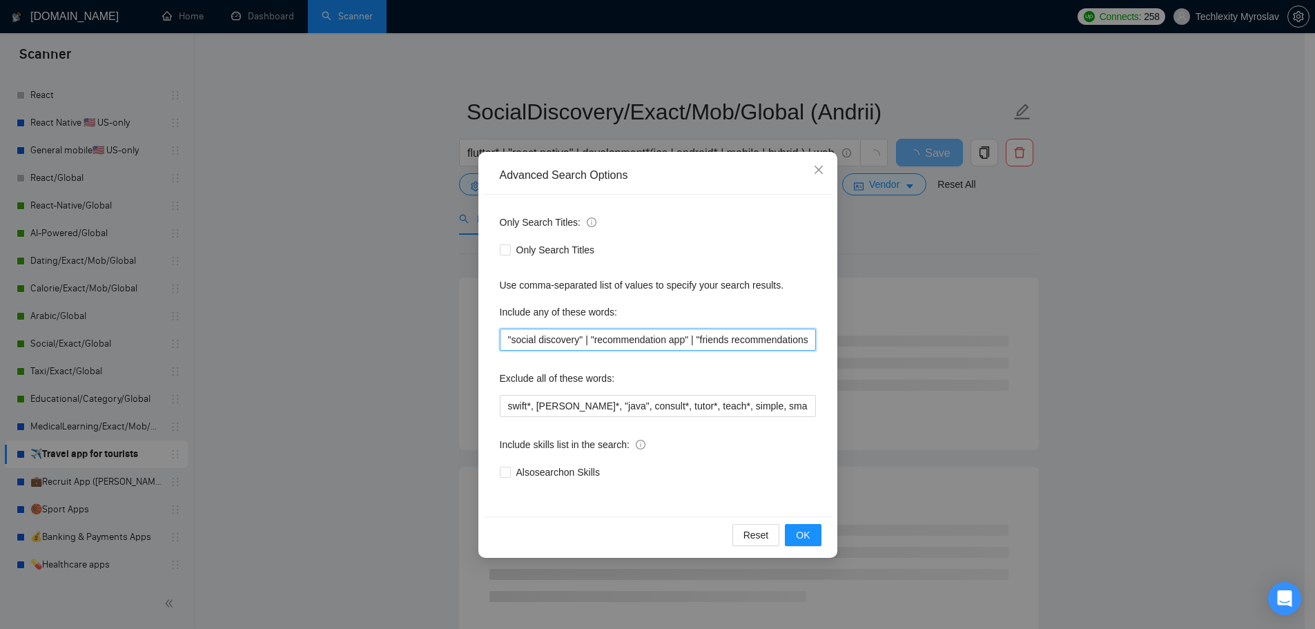
scroll to position [0, 241]
drag, startPoint x: 694, startPoint y: 338, endPoint x: 994, endPoint y: 351, distance: 299.9
click at [994, 351] on div "Advanced Search Options Only Search Titles: Only Search Titles Use comma-separa…" at bounding box center [657, 314] width 1315 height 629
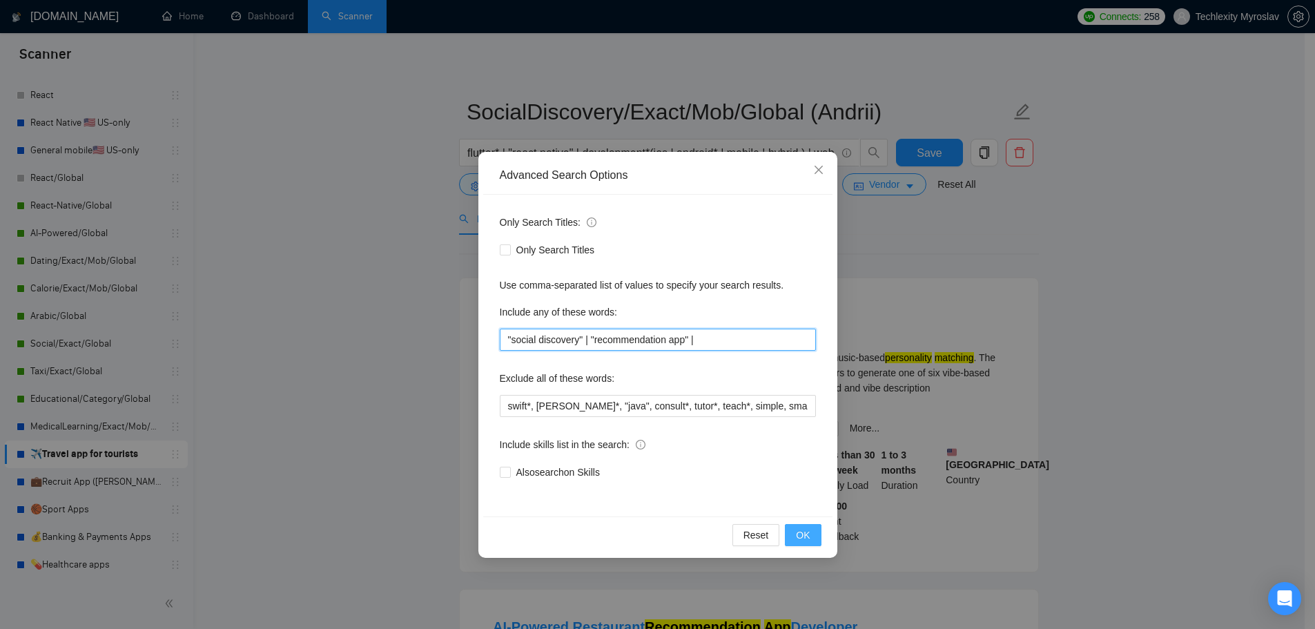
scroll to position [0, 0]
click at [812, 530] on button "OK" at bounding box center [803, 535] width 36 height 22
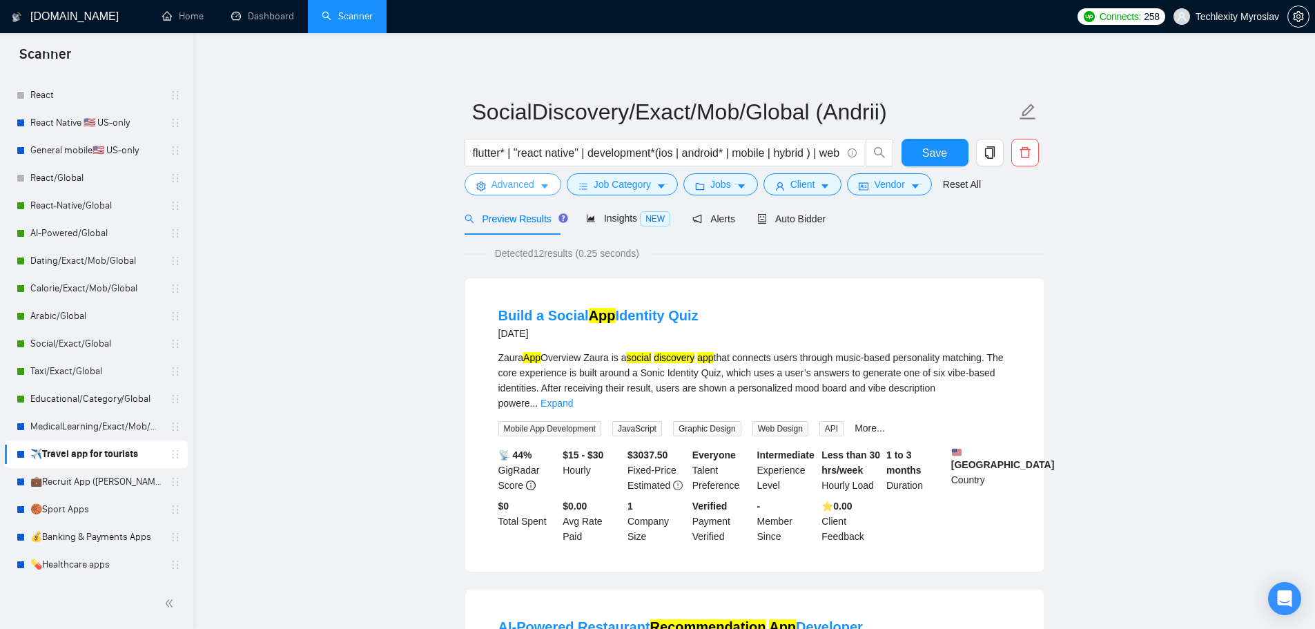
click at [513, 182] on span "Advanced" at bounding box center [512, 184] width 43 height 15
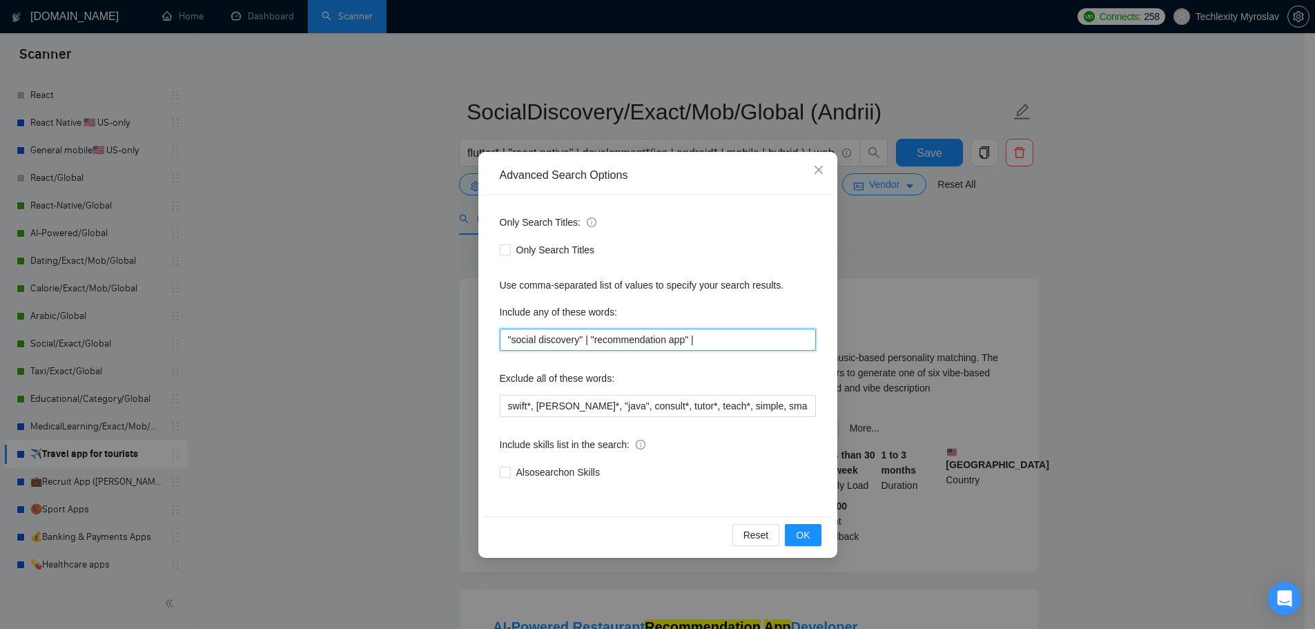
click at [728, 342] on input ""social discovery" | "recommendation app" |" at bounding box center [658, 340] width 316 height 22
paste input ""friends recommendations" | "share places" | "save places" | "personality match…"
drag, startPoint x: 538, startPoint y: 337, endPoint x: 427, endPoint y: 335, distance: 110.5
click at [427, 335] on div "Advanced Search Options Only Search Titles: Only Search Titles Use comma-separa…" at bounding box center [657, 314] width 1315 height 629
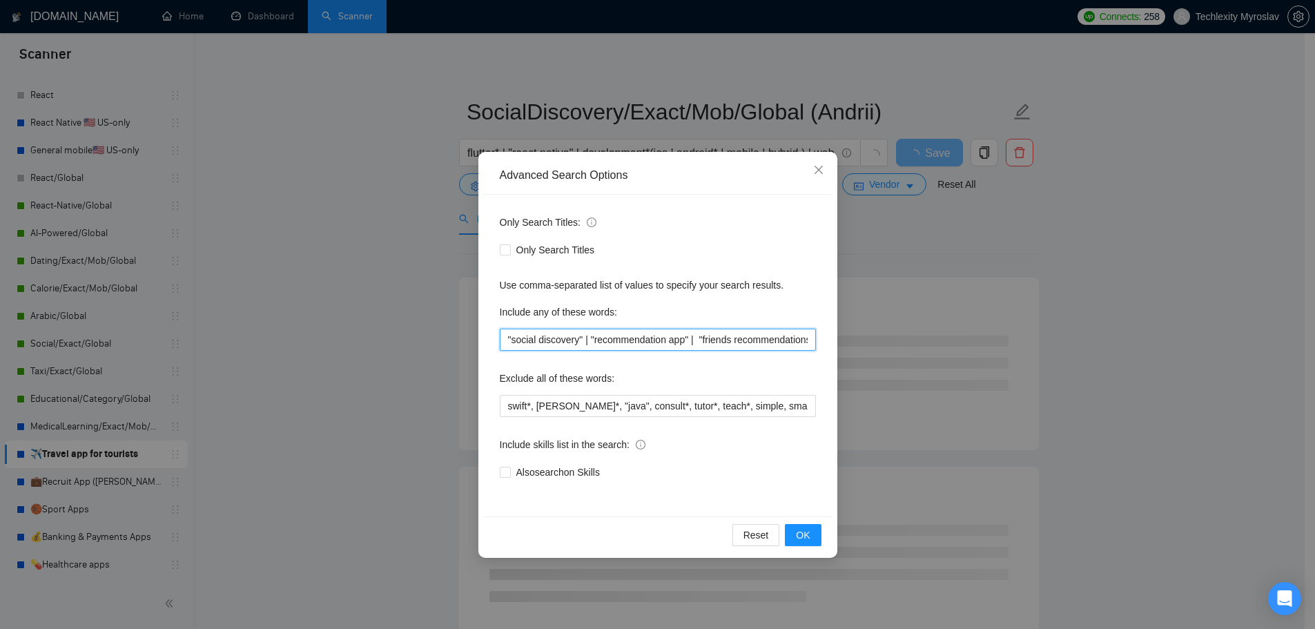
click at [730, 338] on input ""social discovery" | "recommendation app" | "friends recommendations" | "share …" at bounding box center [658, 340] width 316 height 22
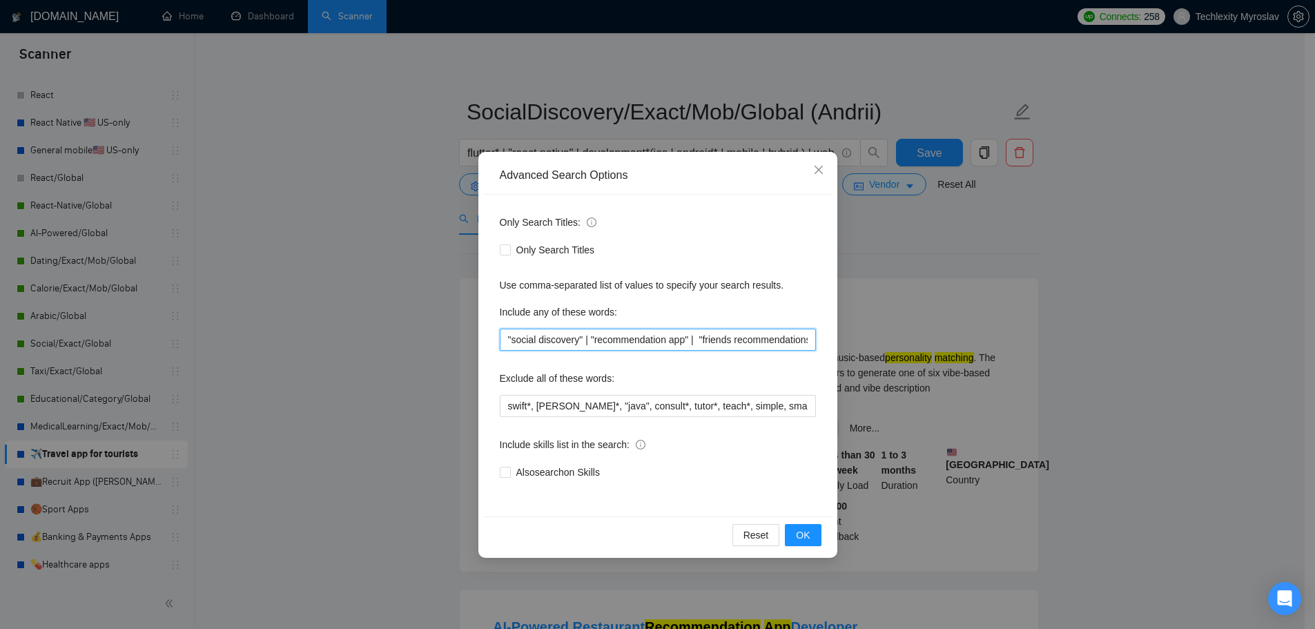
click at [698, 340] on input ""social discovery" | "recommendation app" | "friends recommendations" | "share …" at bounding box center [658, 340] width 316 height 22
click at [731, 337] on input ""social discovery" | "recommendation app" | "friends recommendations" | "share …" at bounding box center [658, 340] width 316 height 22
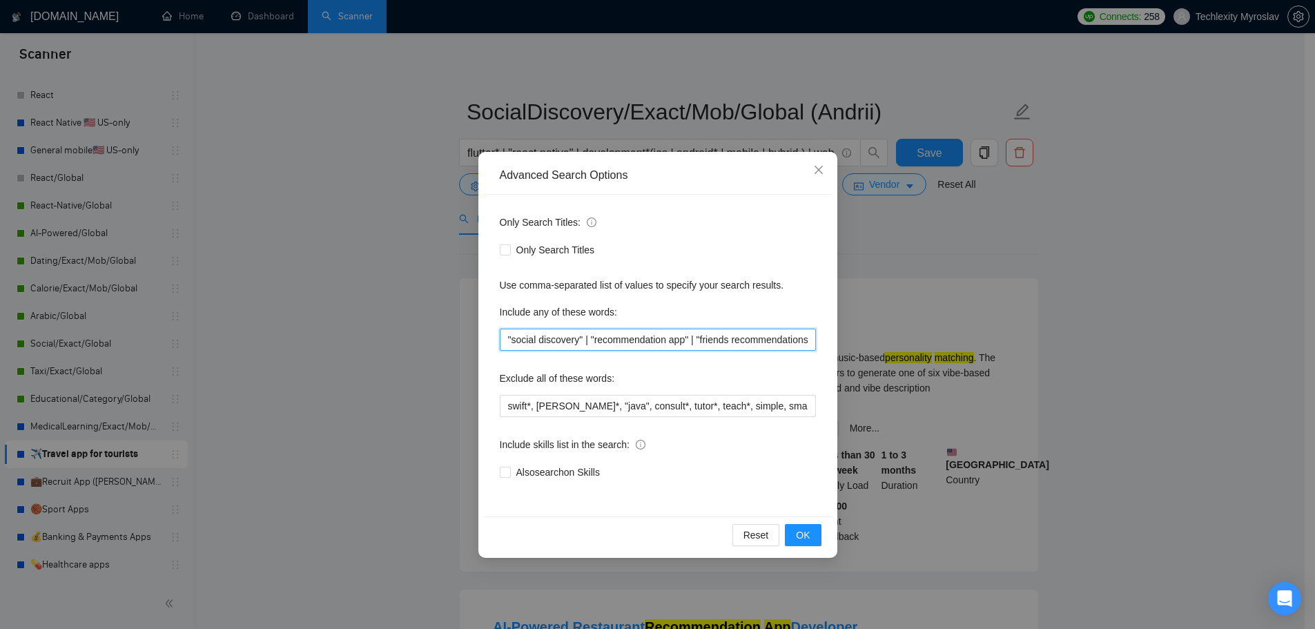
click at [602, 334] on input ""social discovery" | "recommendation app" | "friends recommendations" | "share …" at bounding box center [658, 340] width 316 height 22
drag, startPoint x: 588, startPoint y: 338, endPoint x: 969, endPoint y: 330, distance: 381.1
click at [969, 330] on div "Advanced Search Options Only Search Titles: Only Search Titles Use comma-separa…" at bounding box center [657, 314] width 1315 height 629
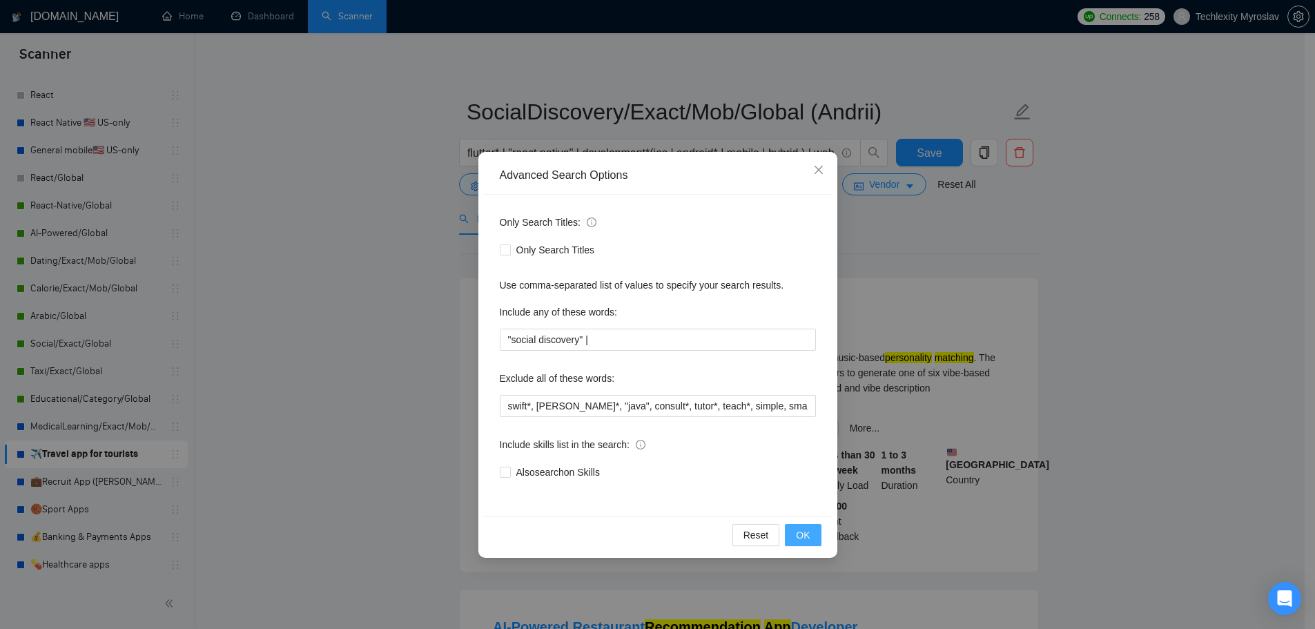
click at [801, 536] on span "OK" at bounding box center [803, 534] width 14 height 15
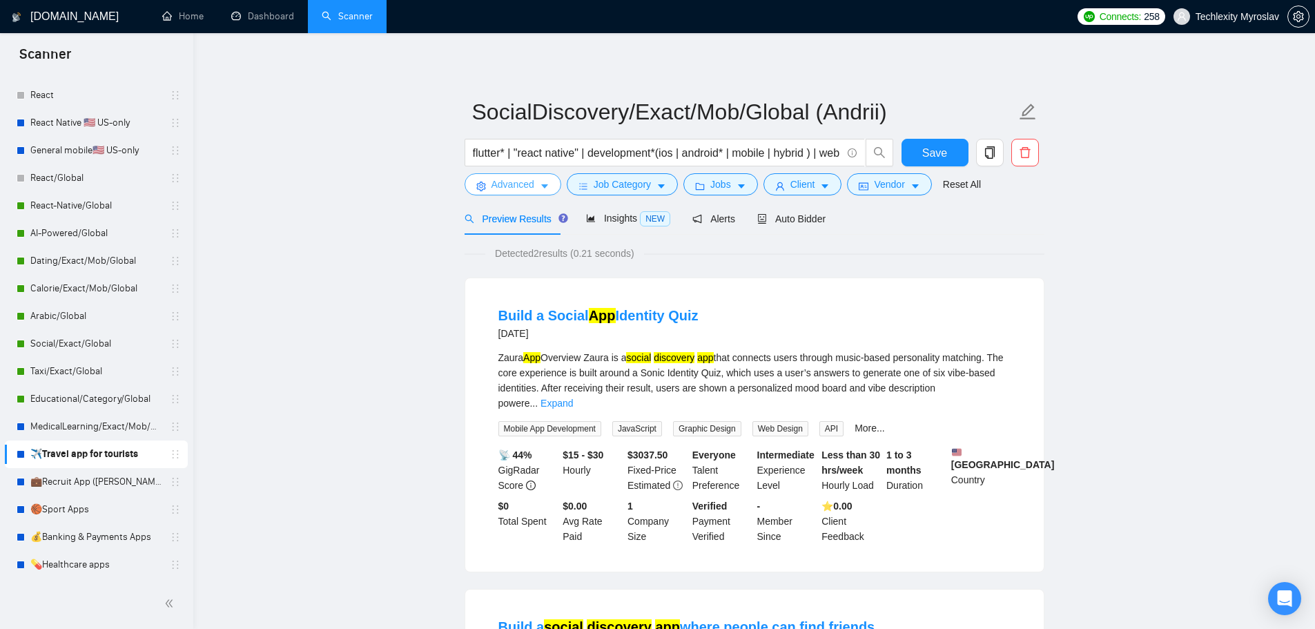
click at [509, 186] on span "Advanced" at bounding box center [512, 184] width 43 height 15
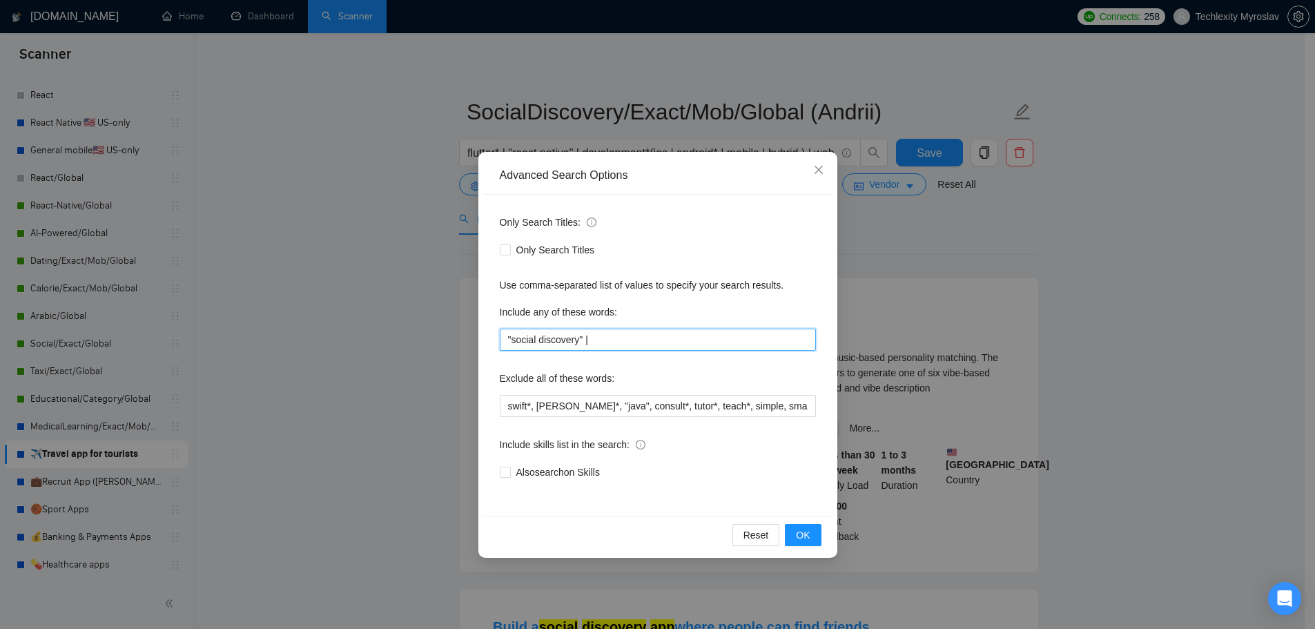
click at [672, 340] on input ""social discovery" |" at bounding box center [658, 340] width 316 height 22
paste input ""recommendation app" | "friends recommendations" | "share places" | "save place…"
drag, startPoint x: 564, startPoint y: 338, endPoint x: 295, endPoint y: 336, distance: 268.5
click at [295, 336] on div "Advanced Search Options Only Search Titles: Only Search Titles Use comma-separa…" at bounding box center [657, 314] width 1315 height 629
click at [637, 339] on input ""social discovery" | "recommendation app" | "friends recommendations" | "share …" at bounding box center [658, 340] width 316 height 22
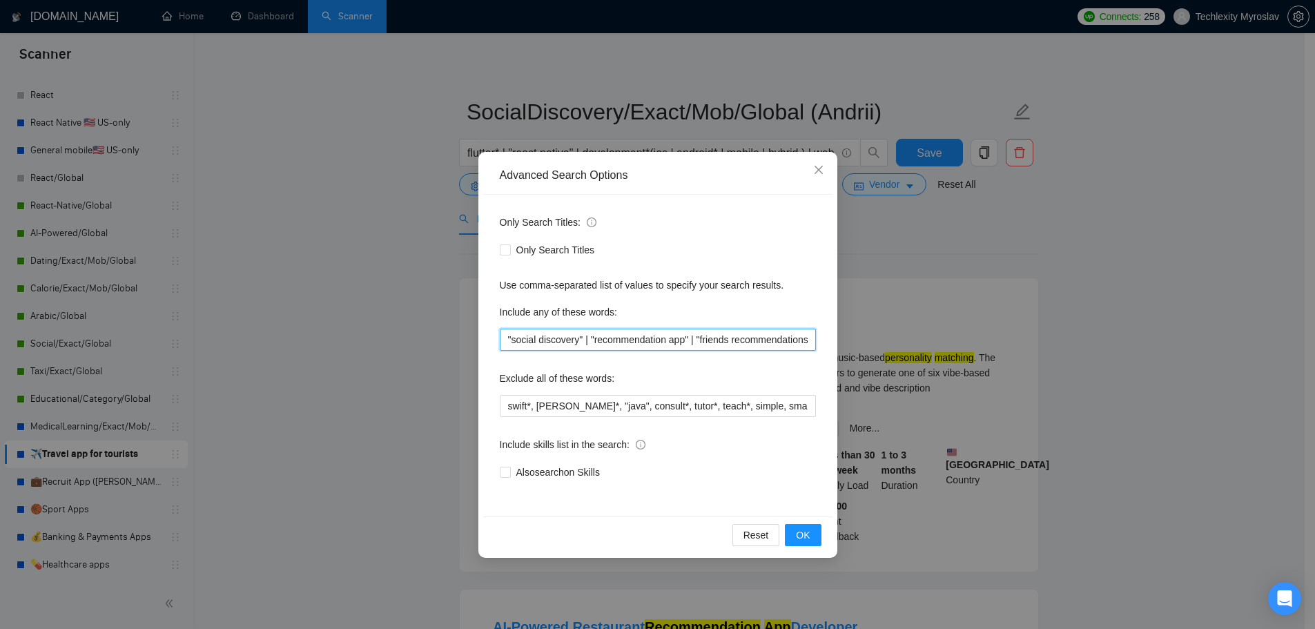
scroll to position [0, 241]
drag, startPoint x: 689, startPoint y: 340, endPoint x: 1053, endPoint y: 357, distance: 364.9
click at [1058, 353] on div "Advanced Search Options Only Search Titles: Only Search Titles Use comma-separa…" at bounding box center [657, 314] width 1315 height 629
click at [814, 534] on button "OK" at bounding box center [803, 535] width 36 height 22
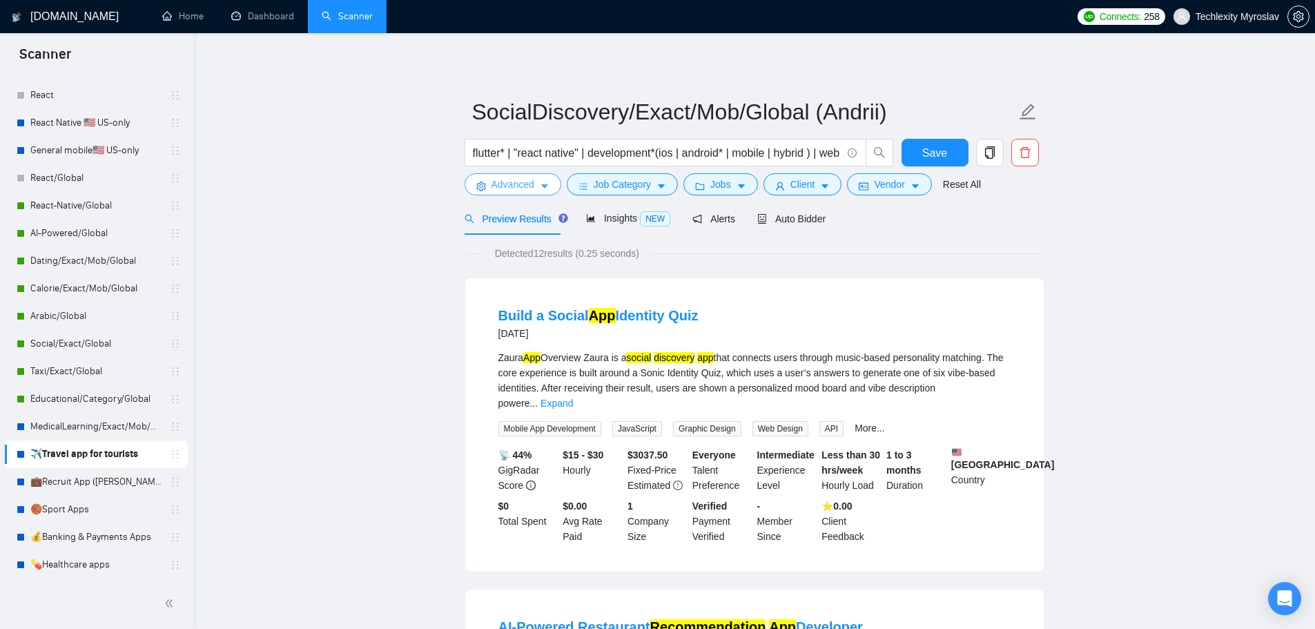
click at [511, 183] on span "Advanced" at bounding box center [512, 184] width 43 height 15
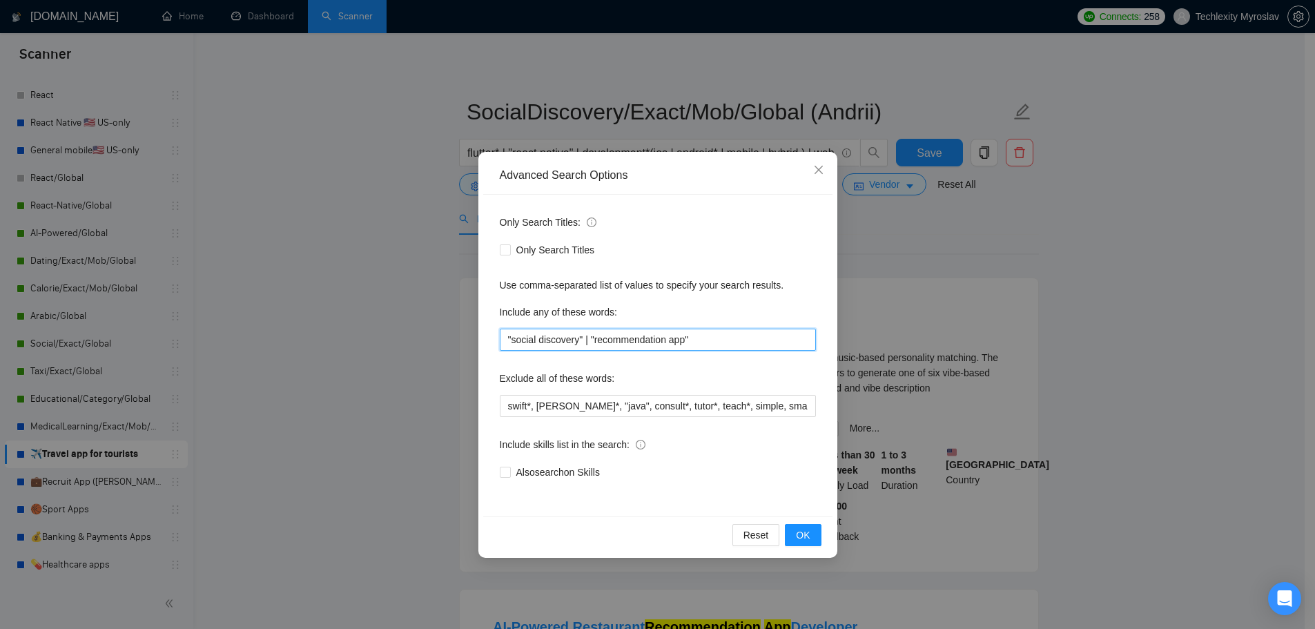
click at [740, 338] on input ""social discovery" | "recommendation app"" at bounding box center [658, 340] width 316 height 22
drag, startPoint x: 734, startPoint y: 338, endPoint x: 590, endPoint y: 342, distance: 143.7
click at [590, 342] on input ""social discovery" | "recommendation app"" at bounding box center [658, 340] width 316 height 22
paste input "| "friends recommendations" | "share places" | "save places" | "personality mat…"
drag, startPoint x: 558, startPoint y: 333, endPoint x: 389, endPoint y: 325, distance: 169.3
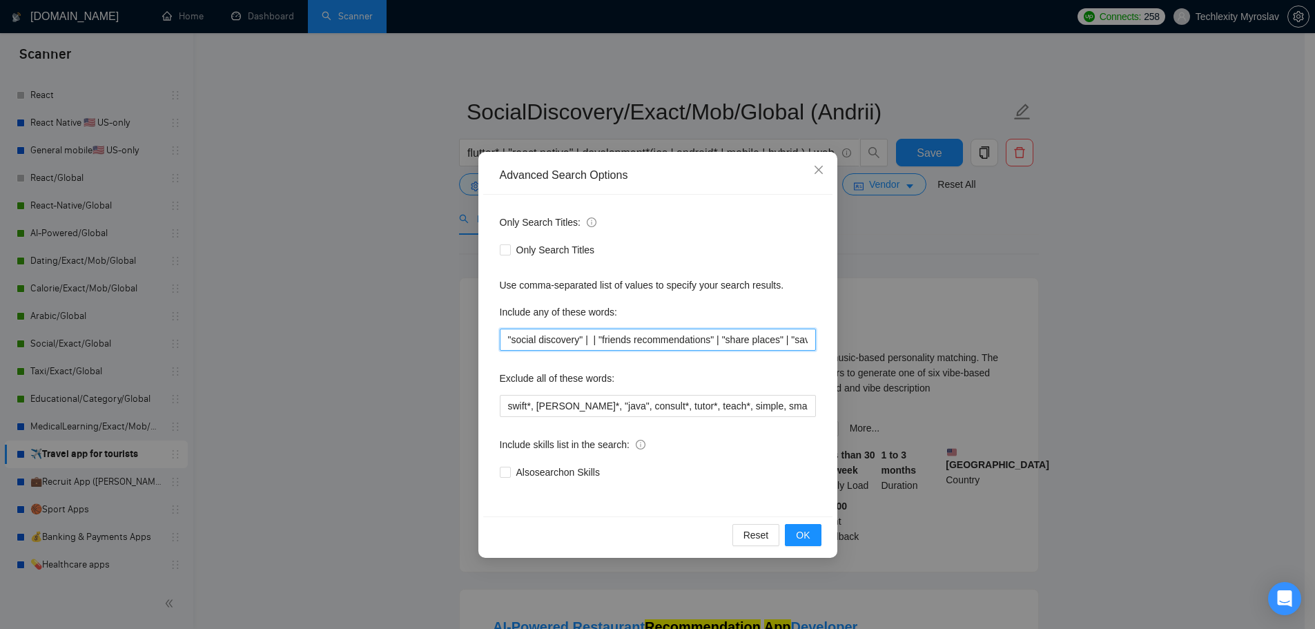
click at [389, 325] on div "Advanced Search Options Only Search Titles: Only Search Titles Use comma-separa…" at bounding box center [657, 314] width 1315 height 629
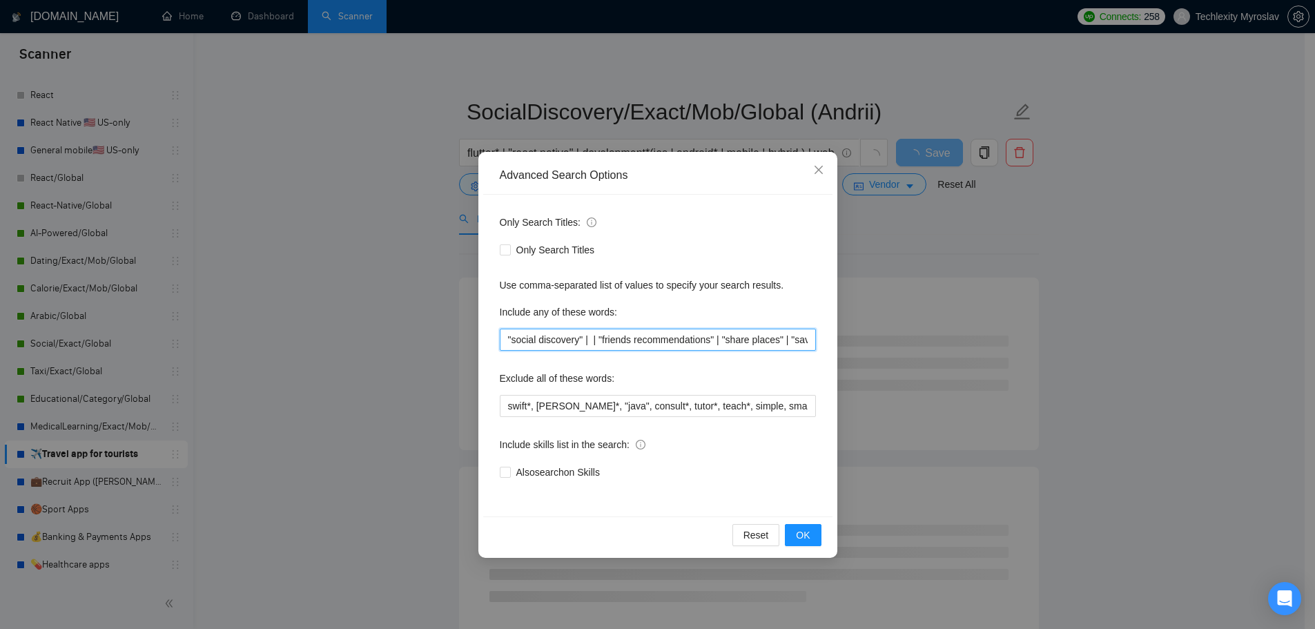
click at [682, 349] on input ""social discovery" | | "friends recommendations" | "share places" | "save place…" at bounding box center [658, 340] width 316 height 22
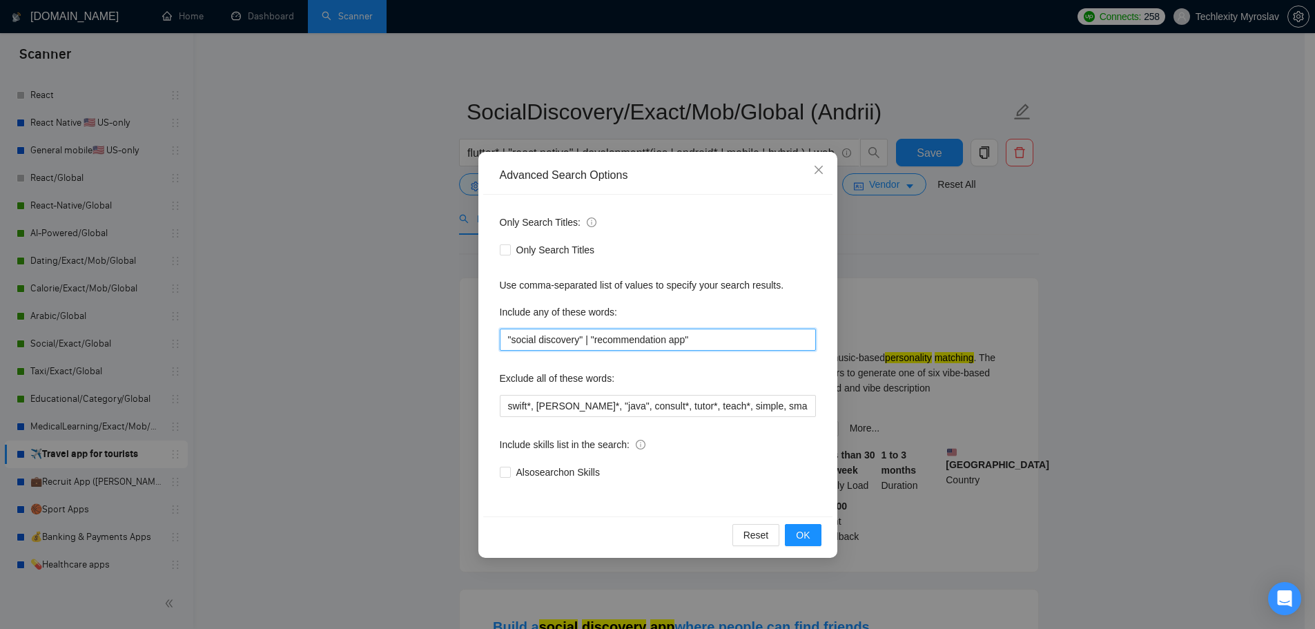
click at [709, 333] on input ""social discovery" | "recommendation app"" at bounding box center [658, 340] width 316 height 22
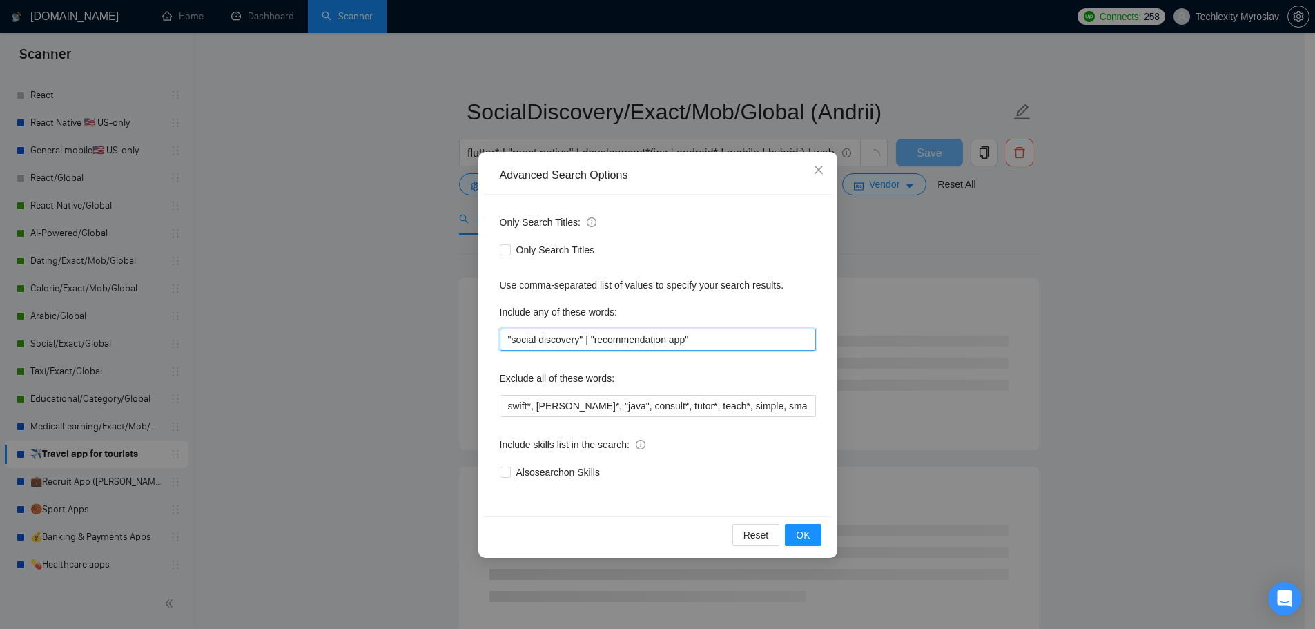
paste input "| "friends recommendations" | "share places" | "save places" | "personality mat…"
drag, startPoint x: 509, startPoint y: 330, endPoint x: 346, endPoint y: 326, distance: 163.7
click at [347, 326] on div "Advanced Search Options Only Search Titles: Only Search Titles Use comma-separa…" at bounding box center [657, 314] width 1315 height 629
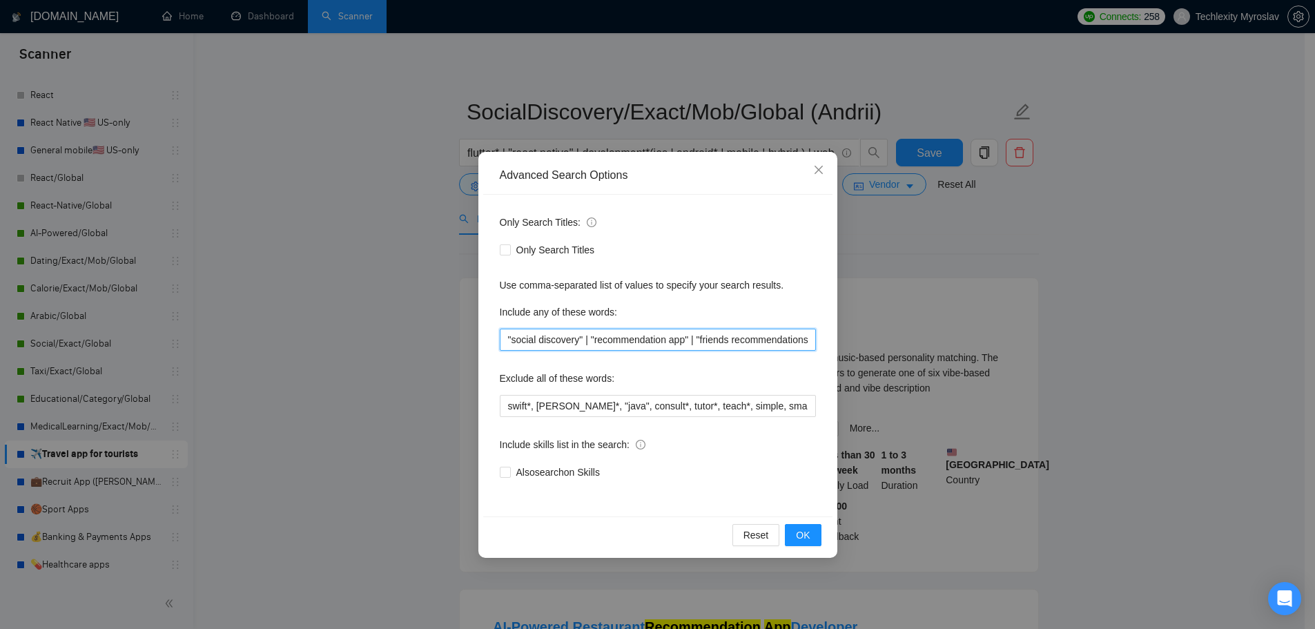
click at [710, 347] on input ""social discovery" | "recommendation app" | "friends recommendations" | "share …" at bounding box center [658, 340] width 316 height 22
click at [636, 336] on input ""social discovery" | "recommendation app" | "friends recommendations" | "share …" at bounding box center [658, 340] width 316 height 22
paste input "city*"
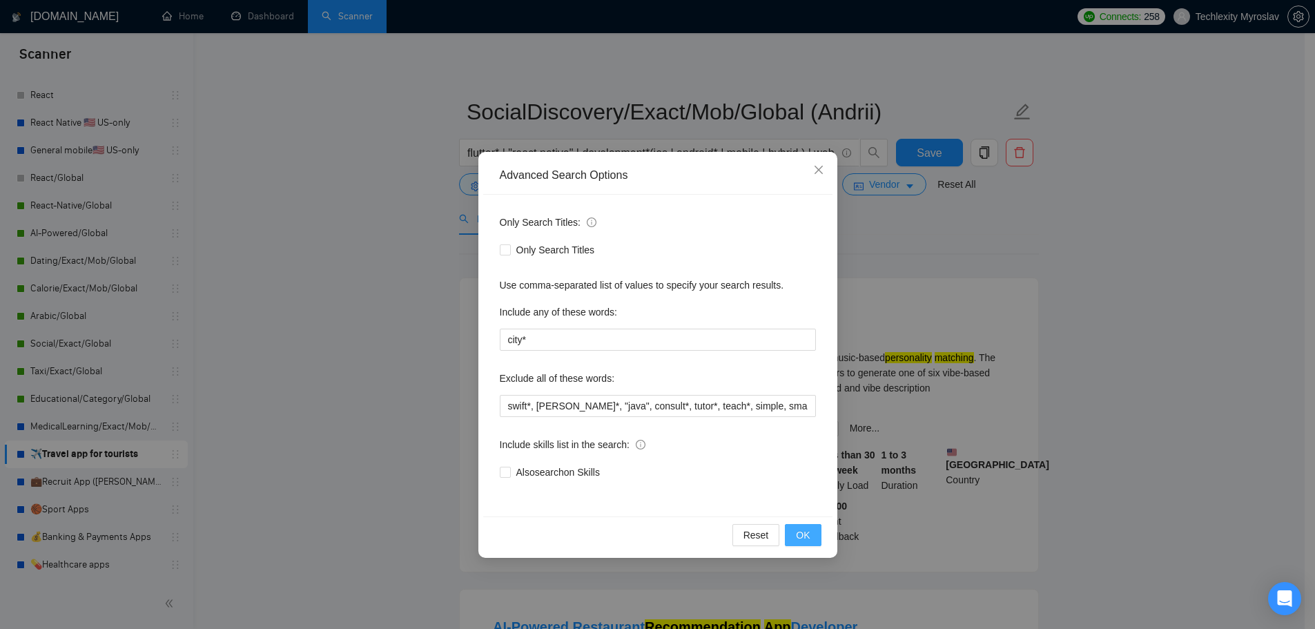
click at [800, 530] on span "OK" at bounding box center [803, 534] width 14 height 15
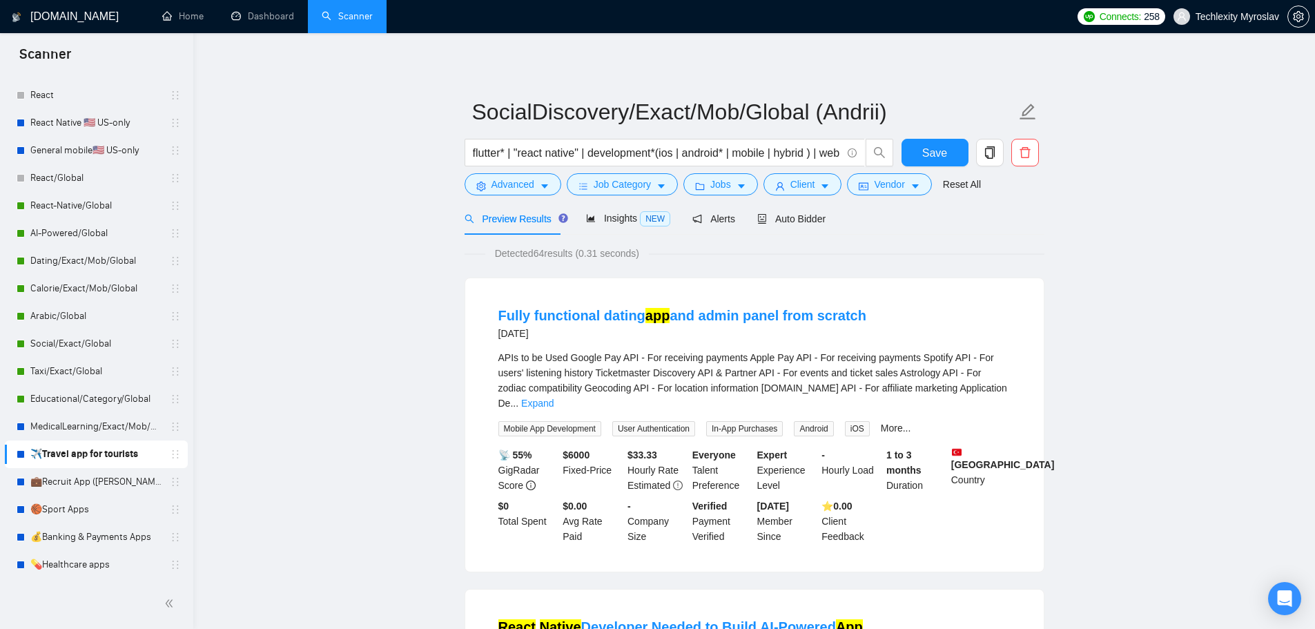
click at [554, 398] on link "Expand" at bounding box center [537, 403] width 32 height 11
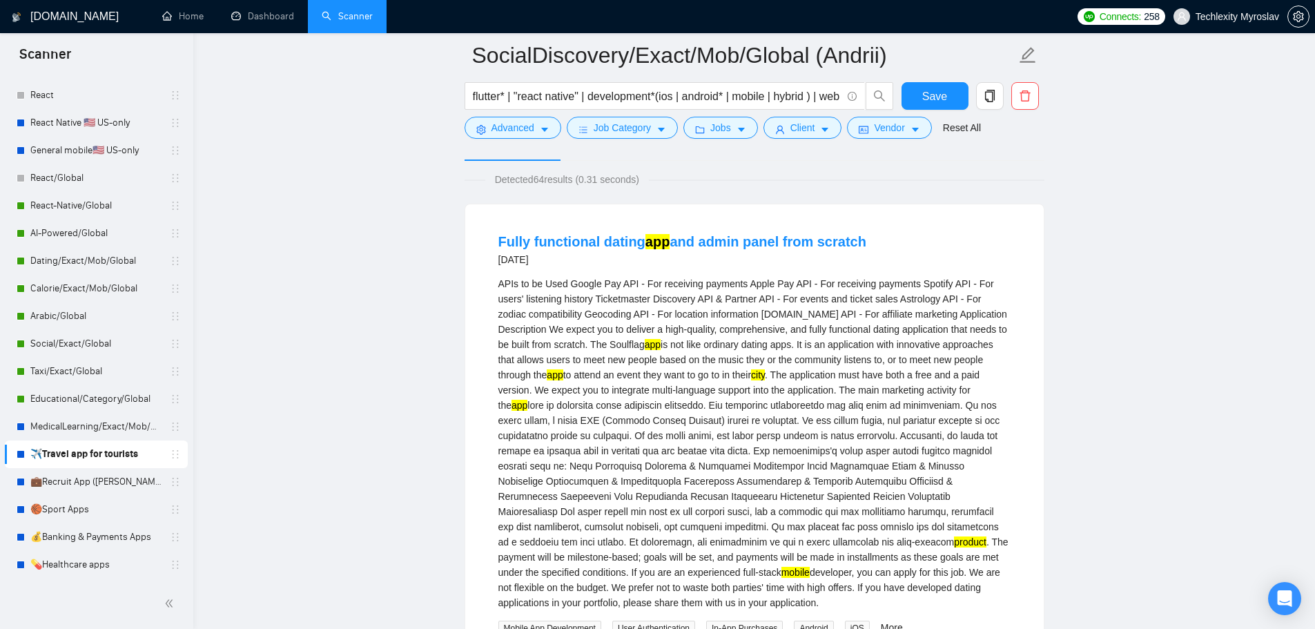
scroll to position [138, 0]
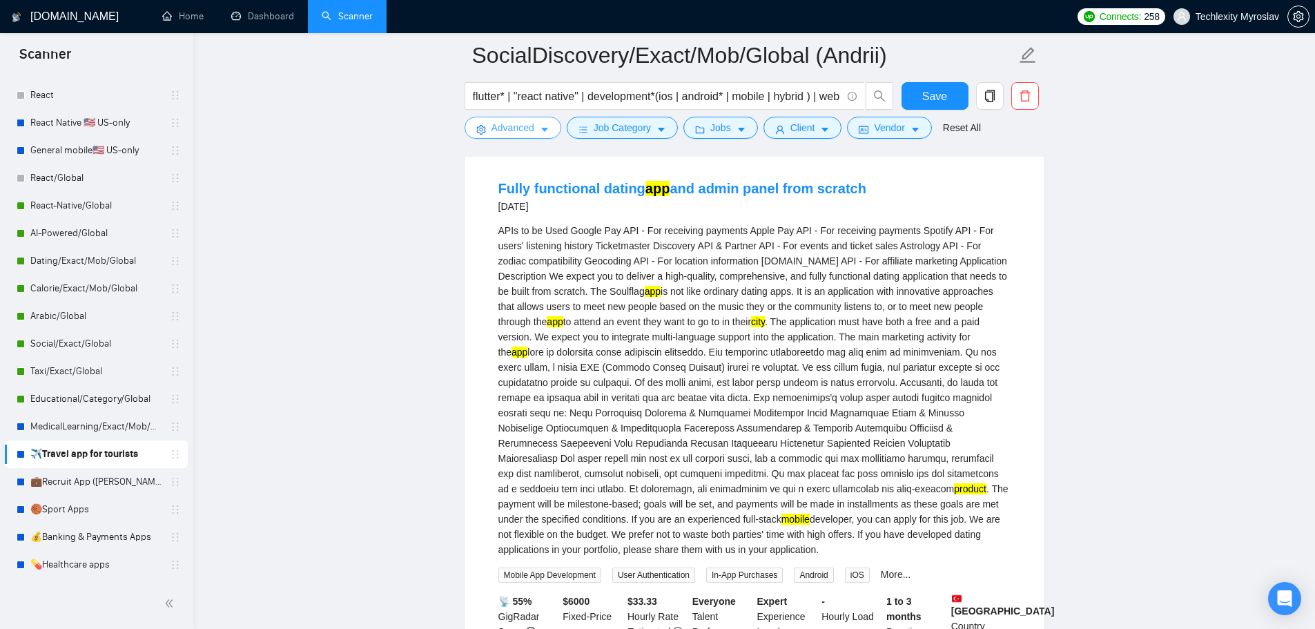
click at [506, 125] on span "Advanced" at bounding box center [512, 127] width 43 height 15
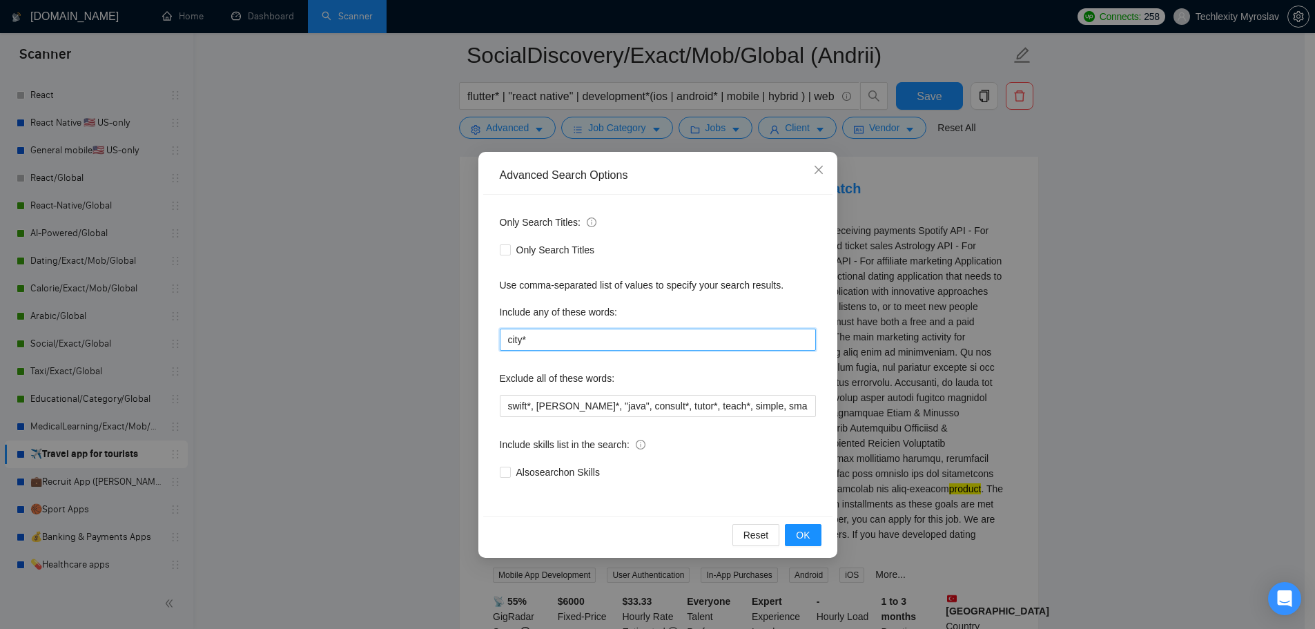
click at [616, 344] on input "city*" at bounding box center [658, 340] width 316 height 22
paste input "PokemonGo"
type input "PokemonGo*"
click at [807, 532] on span "OK" at bounding box center [803, 534] width 14 height 15
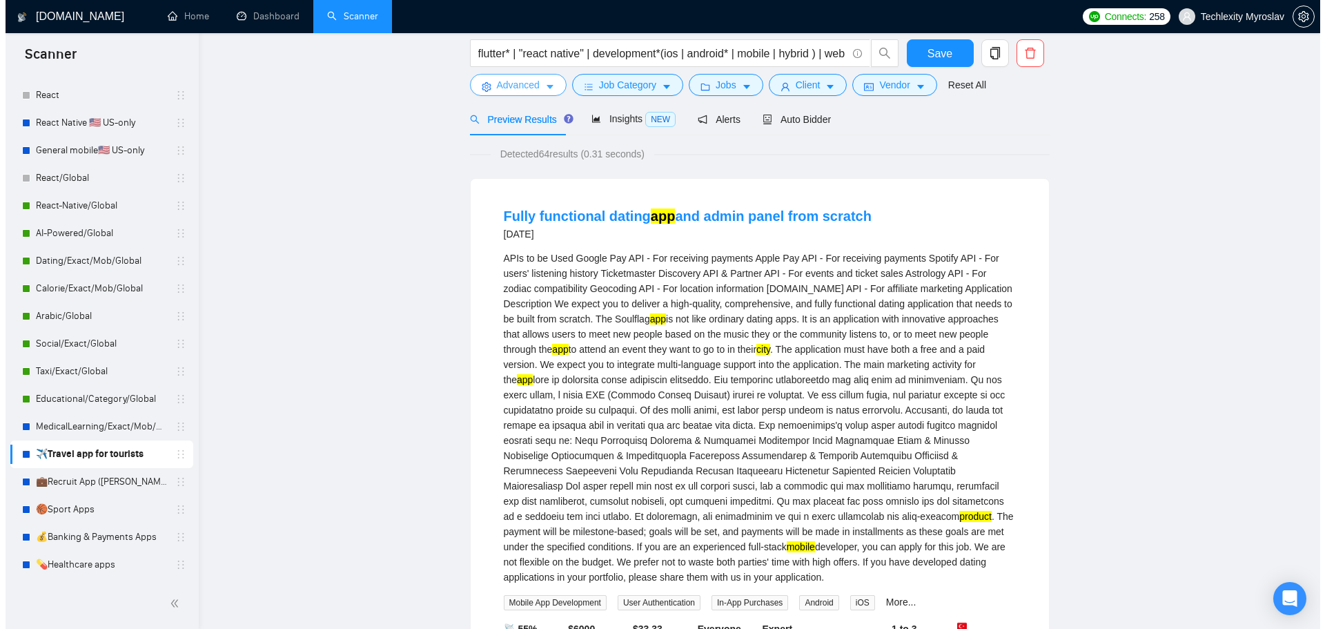
scroll to position [0, 0]
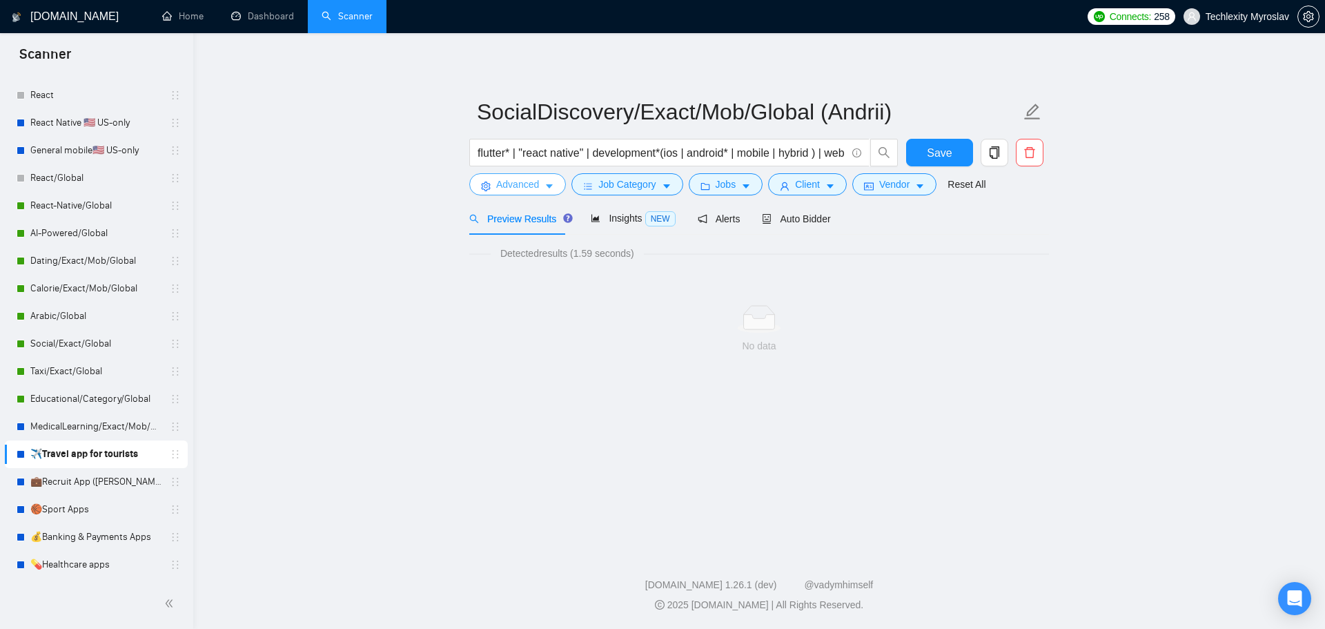
click at [474, 178] on div "Advanced" at bounding box center [518, 184] width 102 height 22
click at [494, 183] on button "Advanced" at bounding box center [517, 184] width 97 height 22
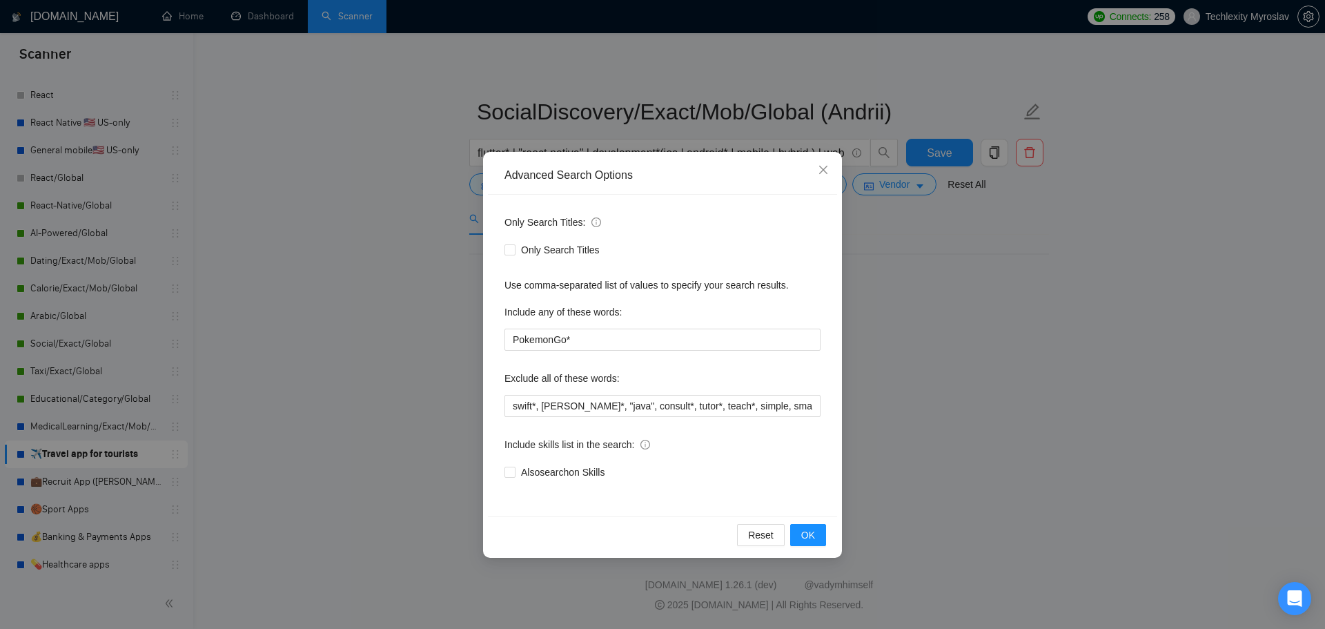
click at [935, 505] on div "Advanced Search Options Only Search Titles: Only Search Titles Use comma-separa…" at bounding box center [662, 314] width 1325 height 629
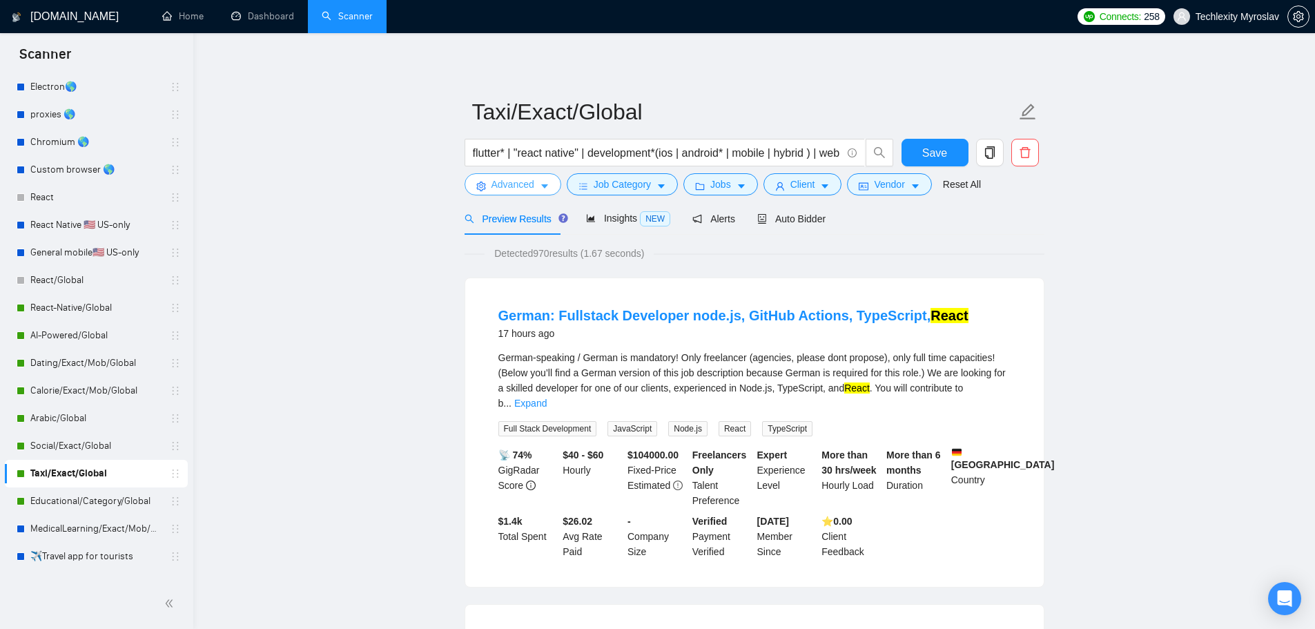
scroll to position [226, 0]
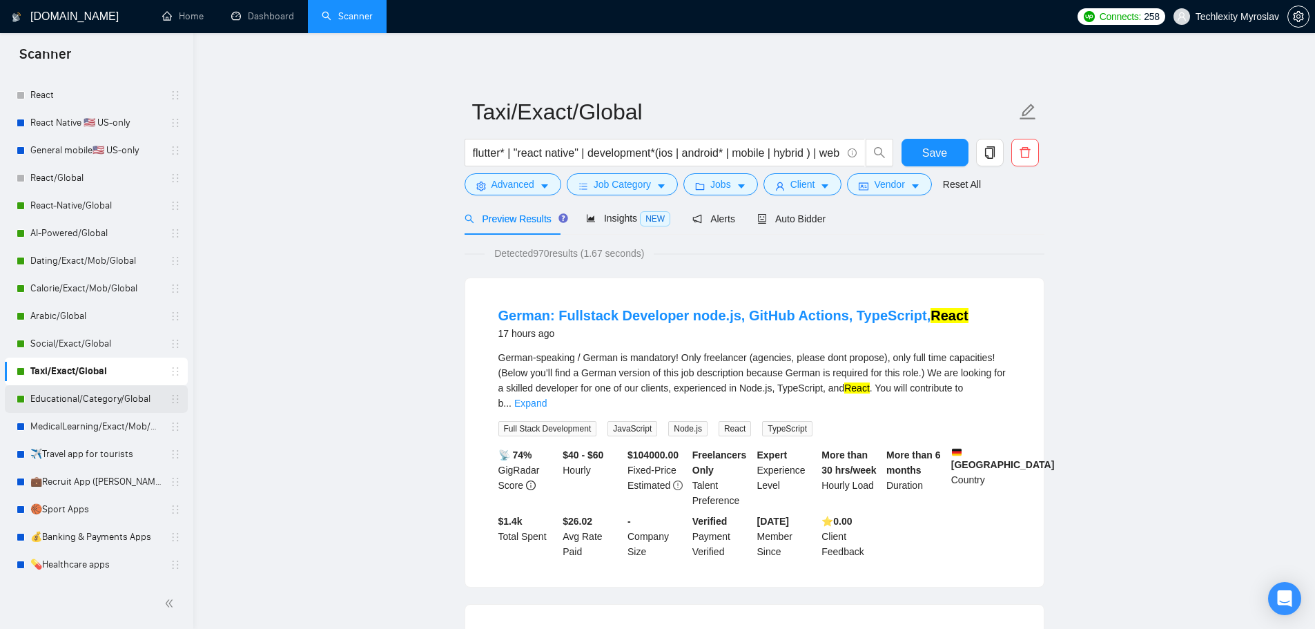
click at [81, 399] on link "Educational/Category/Global" at bounding box center [95, 399] width 131 height 28
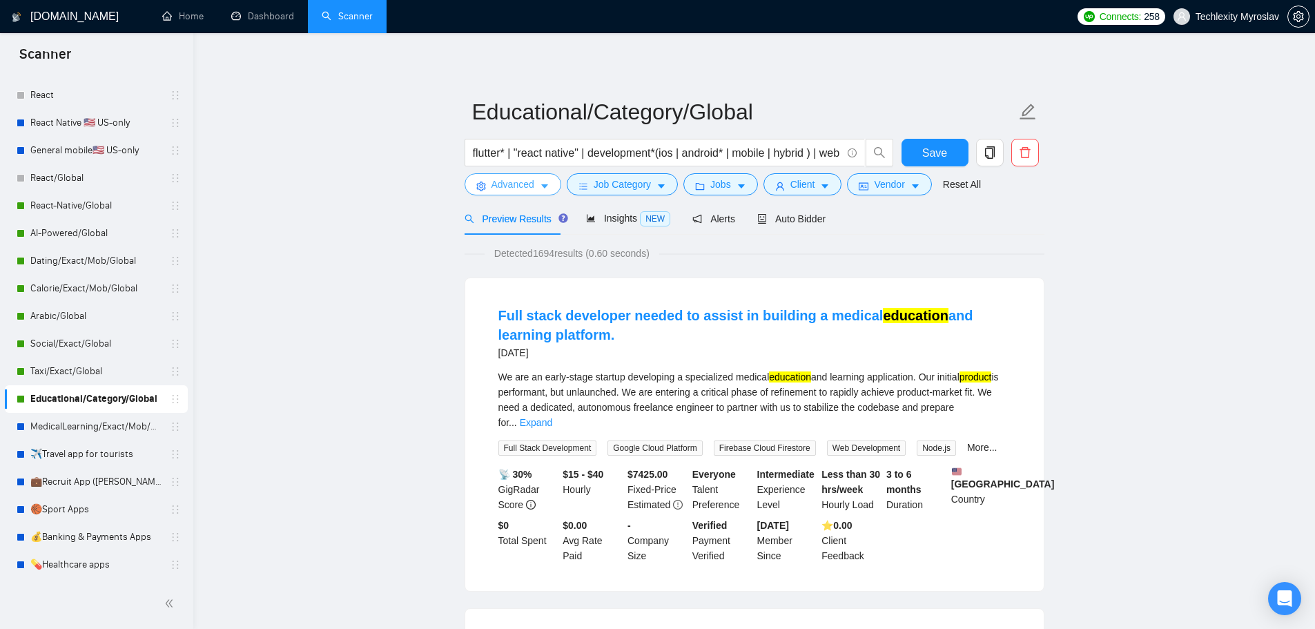
click at [503, 182] on span "Advanced" at bounding box center [512, 184] width 43 height 15
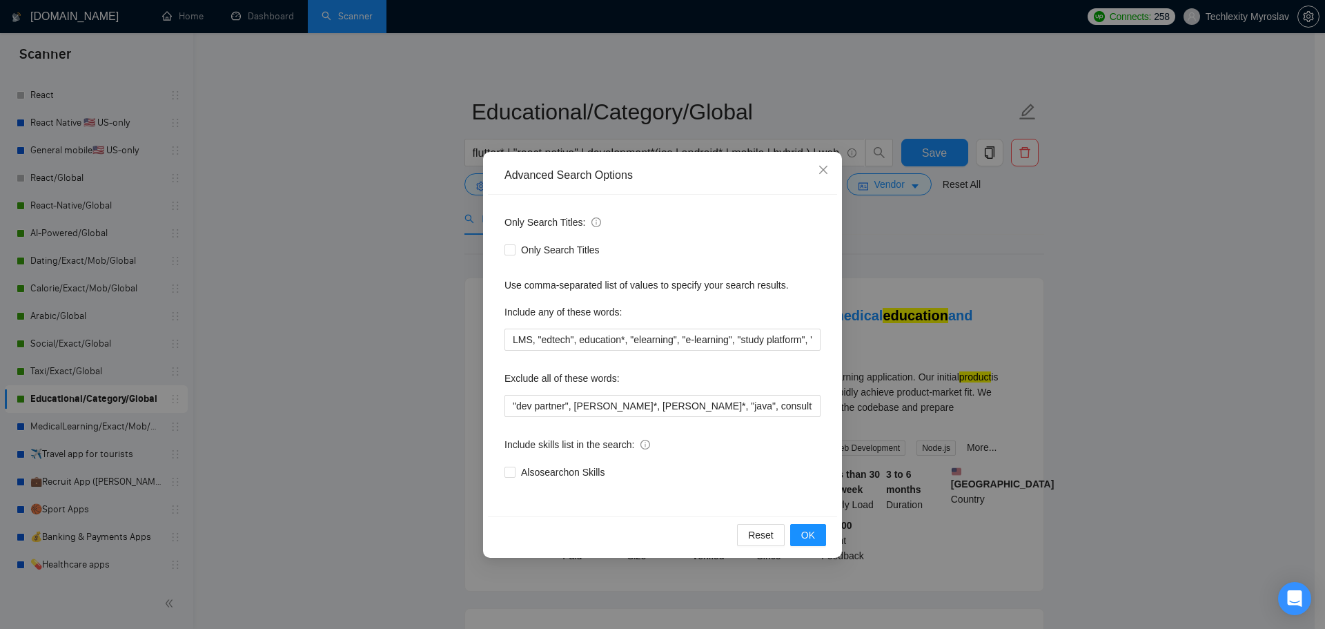
click at [654, 96] on div "Advanced Search Options Only Search Titles: Only Search Titles Use comma-separa…" at bounding box center [662, 314] width 1325 height 629
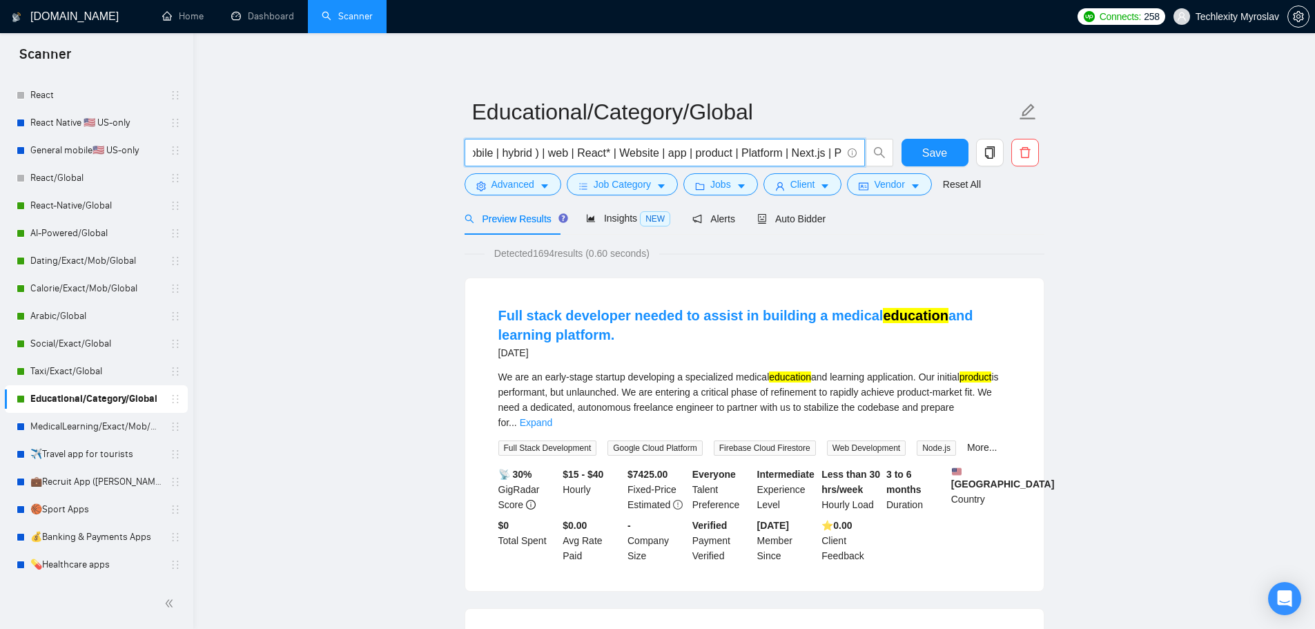
scroll to position [0, 288]
drag, startPoint x: 737, startPoint y: 144, endPoint x: 758, endPoint y: 146, distance: 20.8
click at [758, 146] on input "flutter* | "react native" | development*(ios | android* | mobile | hybrid ) | w…" at bounding box center [657, 152] width 369 height 17
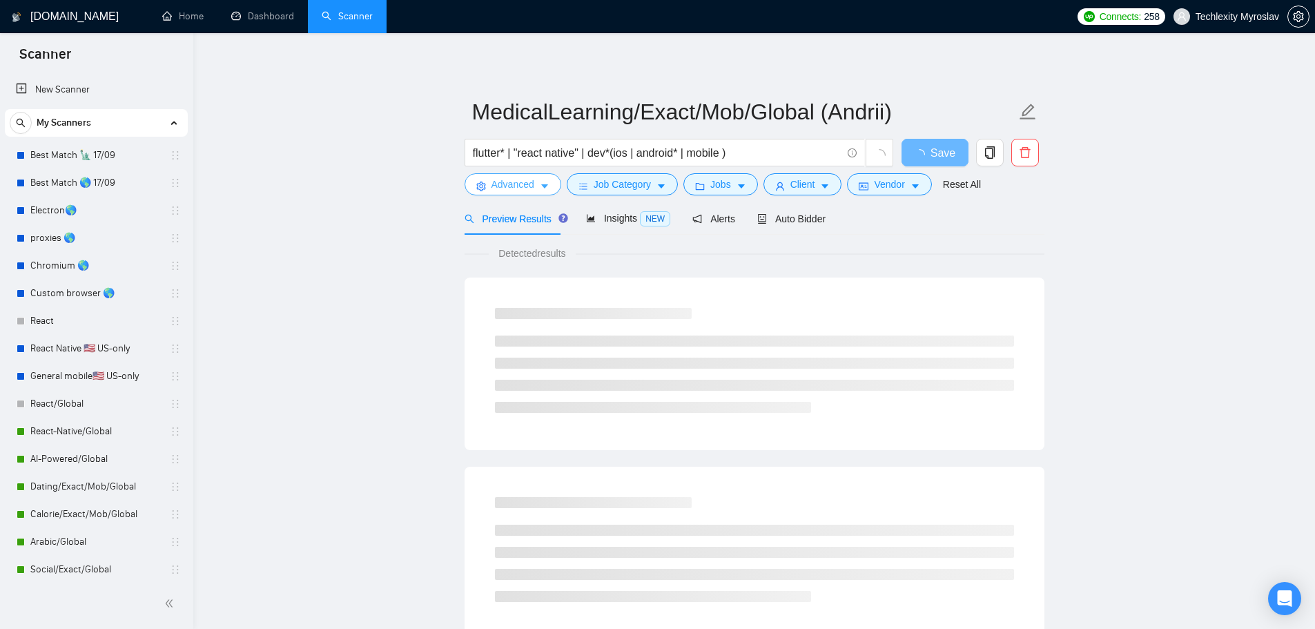
click at [513, 177] on span "Advanced" at bounding box center [512, 184] width 43 height 15
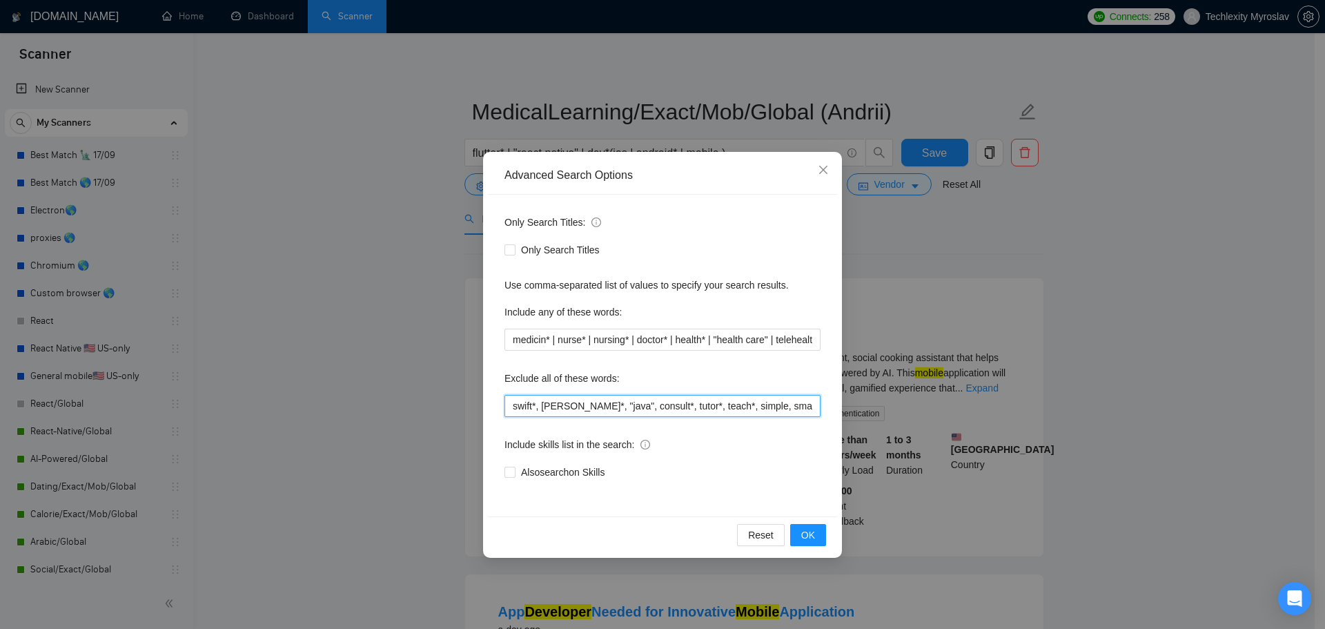
click at [683, 410] on input "swift*, [PERSON_NAME]*, "java", consult*, tutor*, teach*, simple, small, urgent…" at bounding box center [663, 406] width 316 height 22
drag, startPoint x: 773, startPoint y: 398, endPoint x: 815, endPoint y: 406, distance: 42.8
click at [815, 406] on input "swift*, kotlin*, "java", consult*, tutor*, simple, small, urgent, tweaks, fix,"…" at bounding box center [663, 406] width 316 height 22
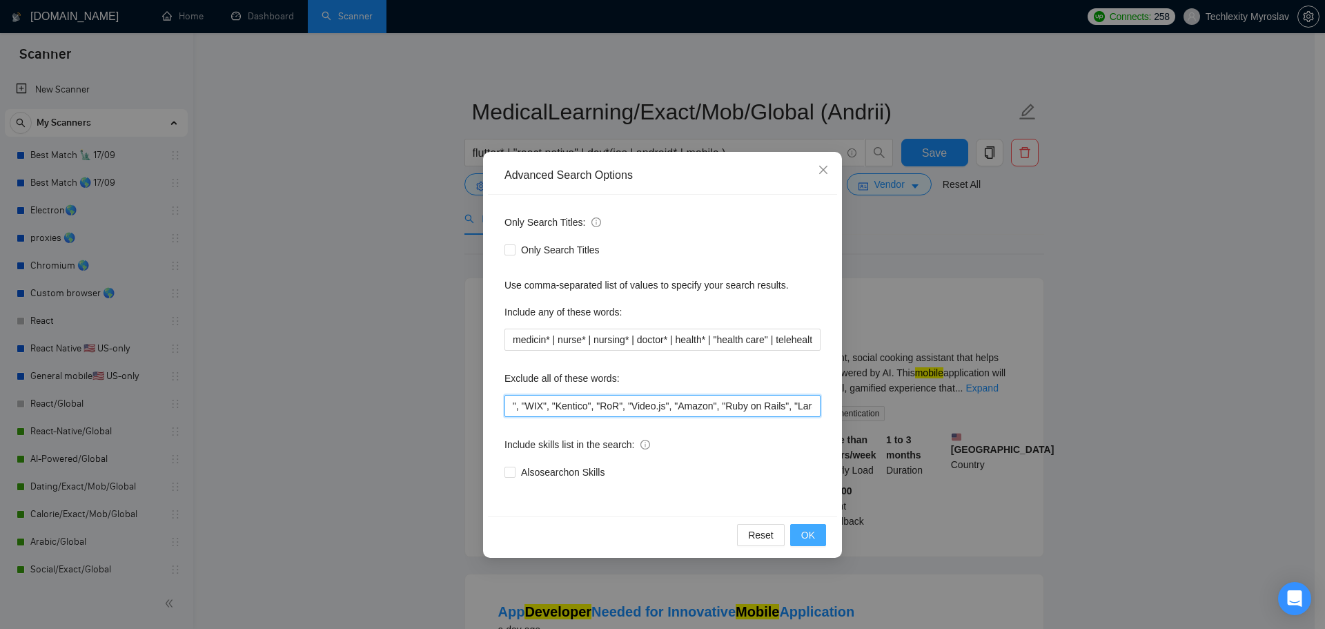
type input "swift*, kotlin*, "java", consult*, tutor*, simple, small, urgent, tweaks, fix,"…"
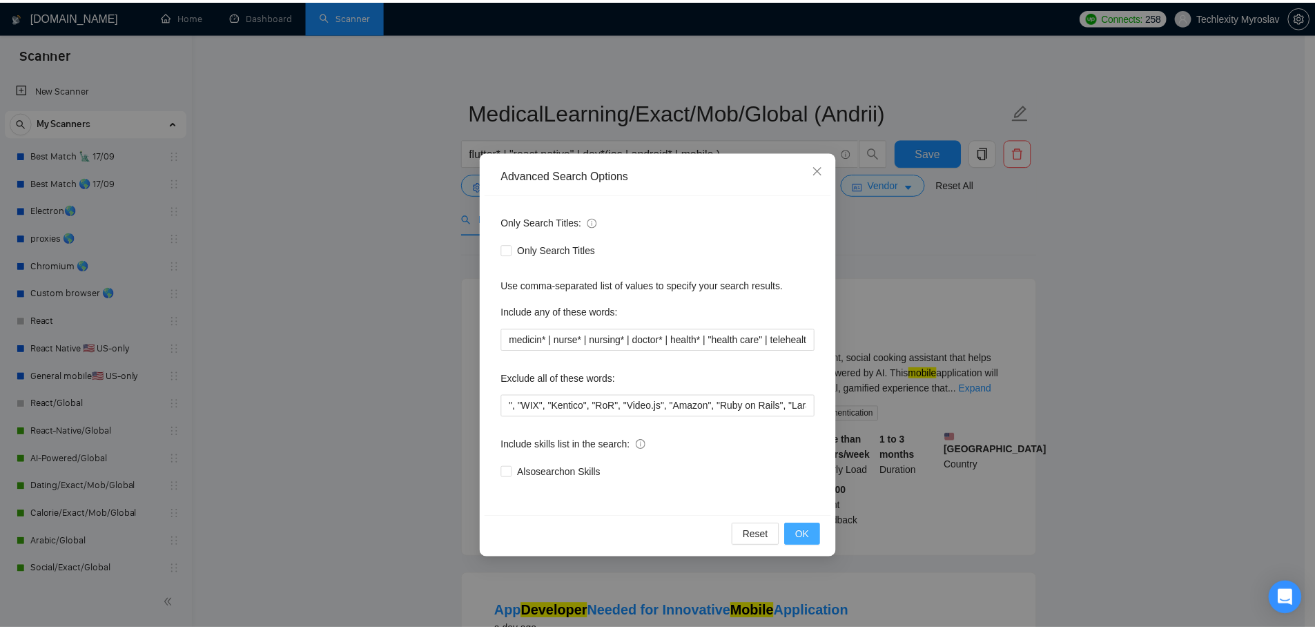
scroll to position [0, 0]
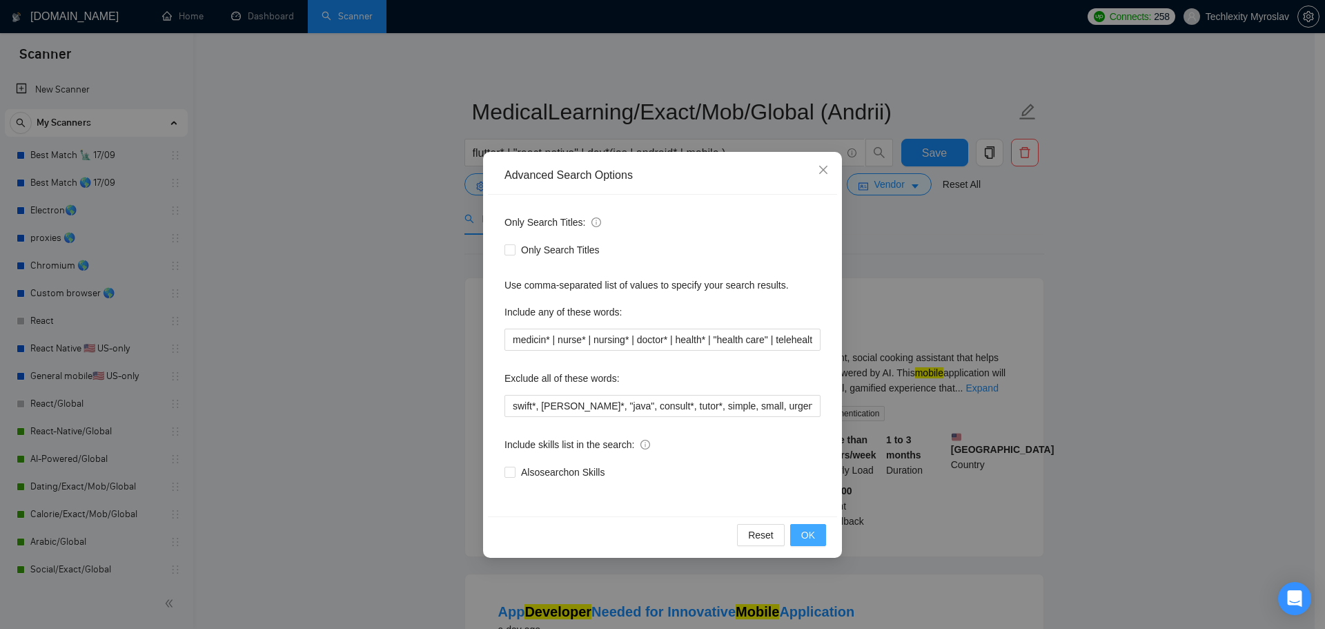
click at [815, 529] on span "OK" at bounding box center [808, 534] width 14 height 15
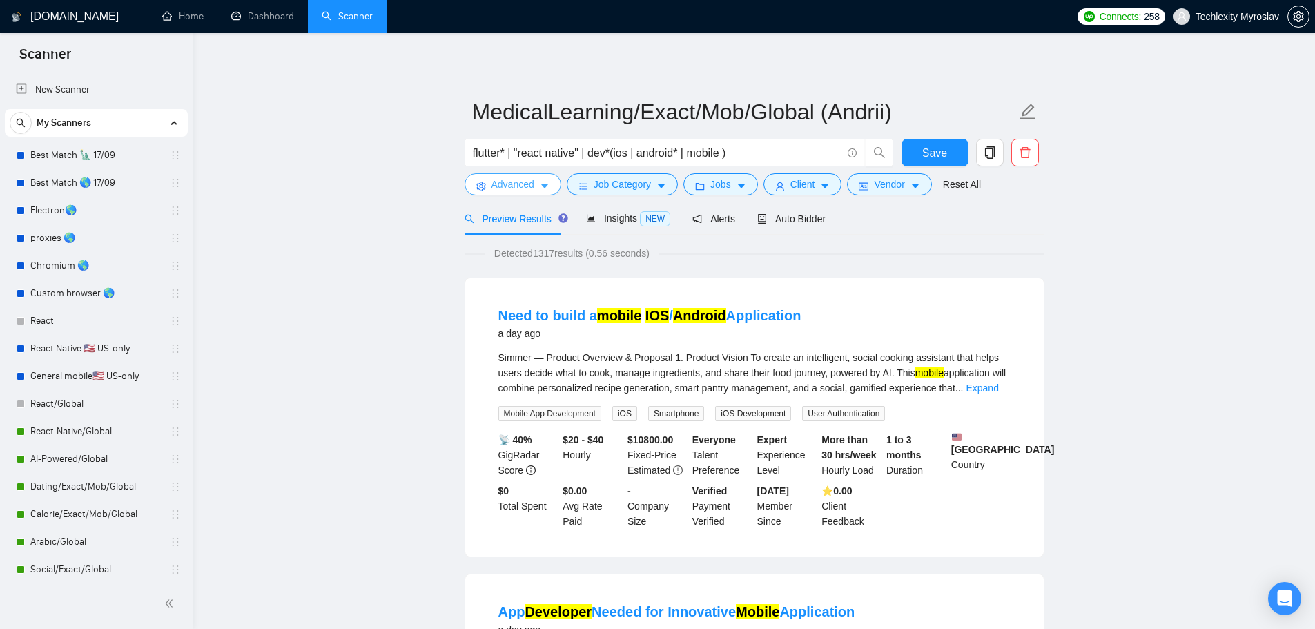
scroll to position [69, 0]
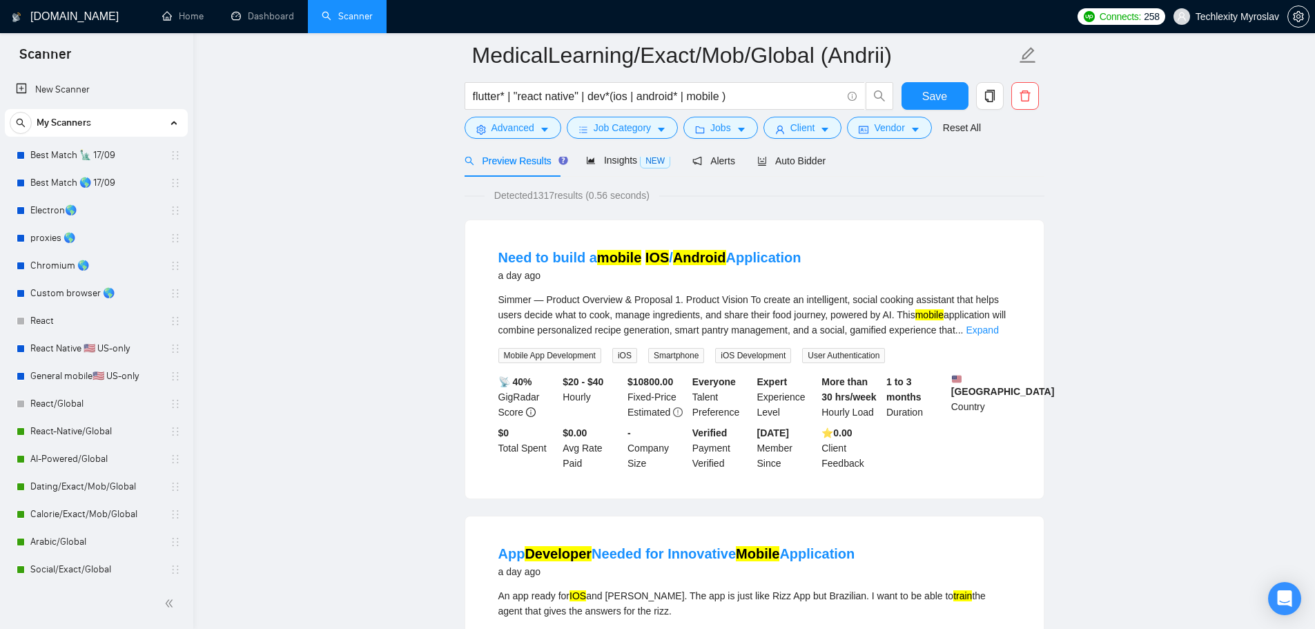
click at [985, 329] on link "Expand" at bounding box center [982, 329] width 32 height 11
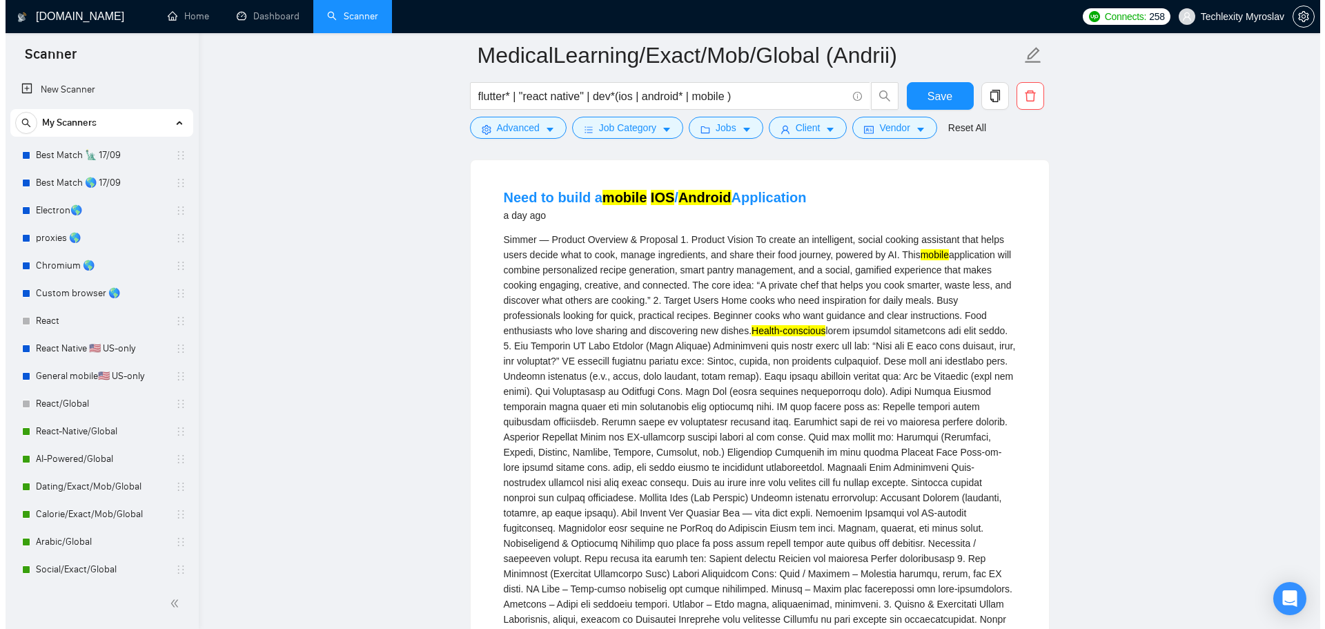
scroll to position [483, 0]
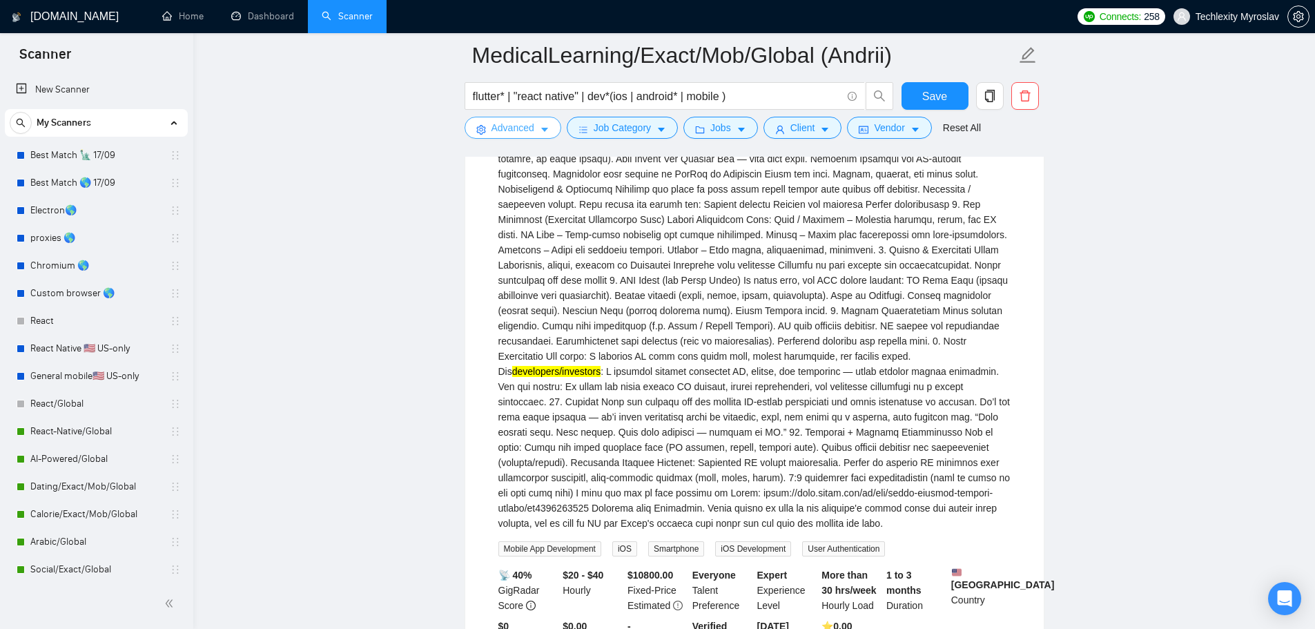
click at [507, 126] on span "Advanced" at bounding box center [512, 127] width 43 height 15
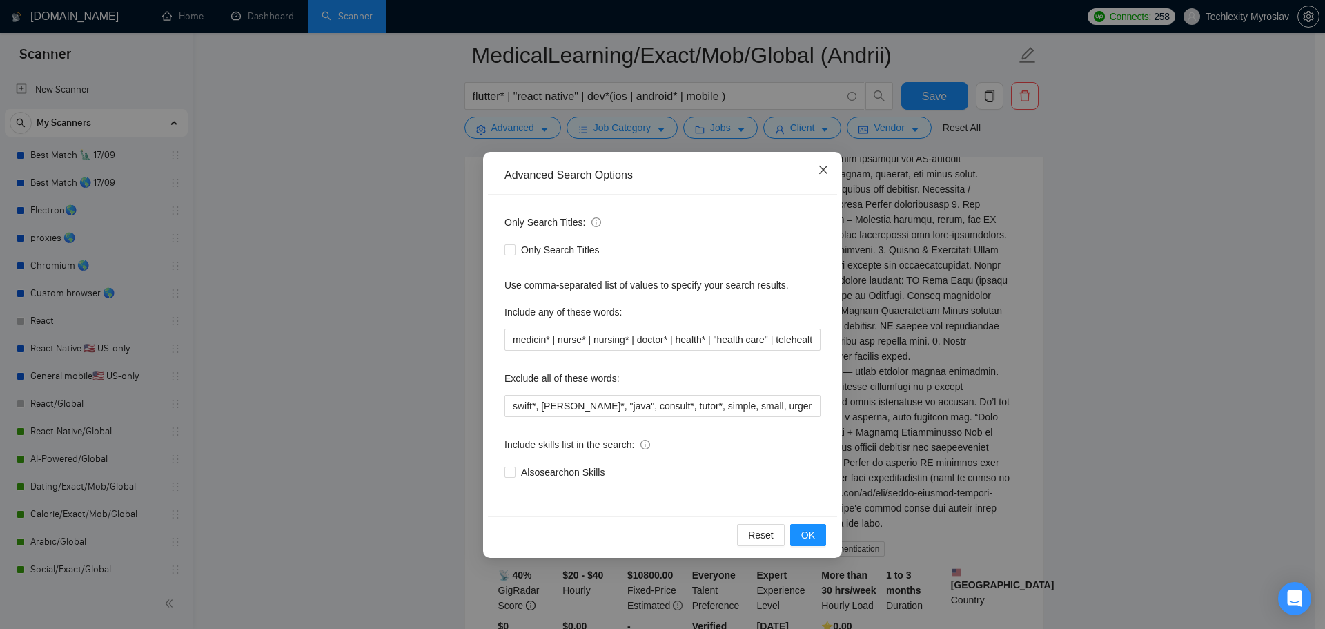
click at [821, 170] on icon "close" at bounding box center [823, 169] width 11 height 11
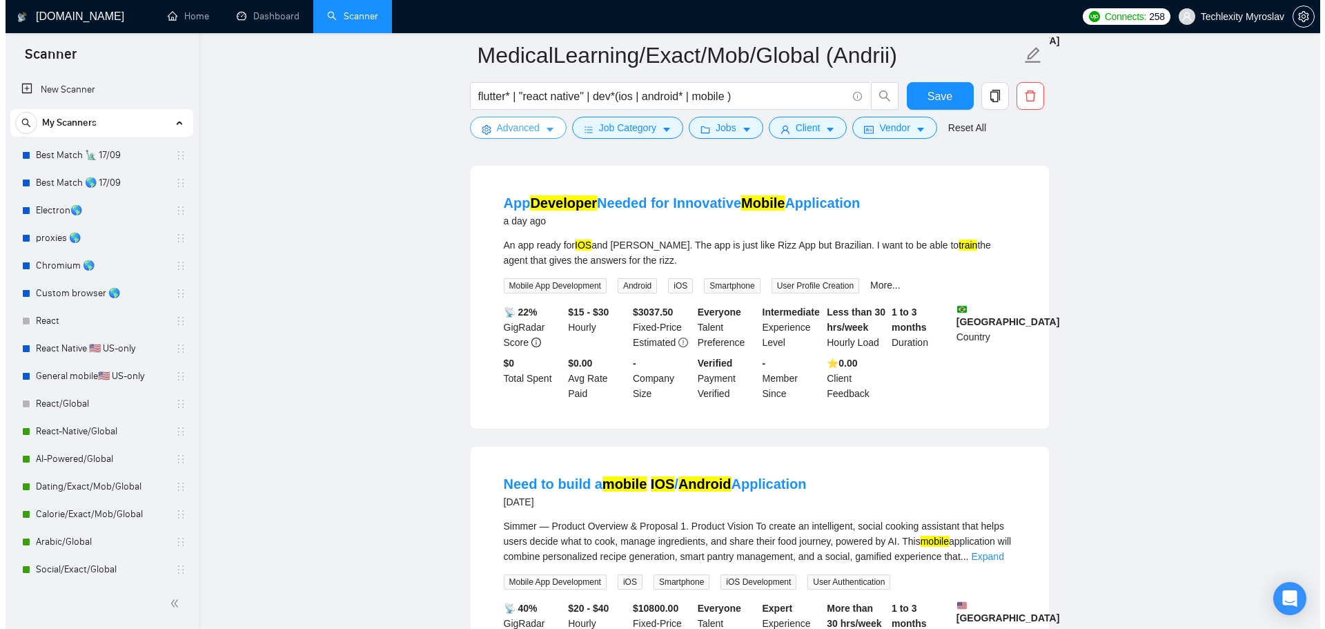
scroll to position [1035, 0]
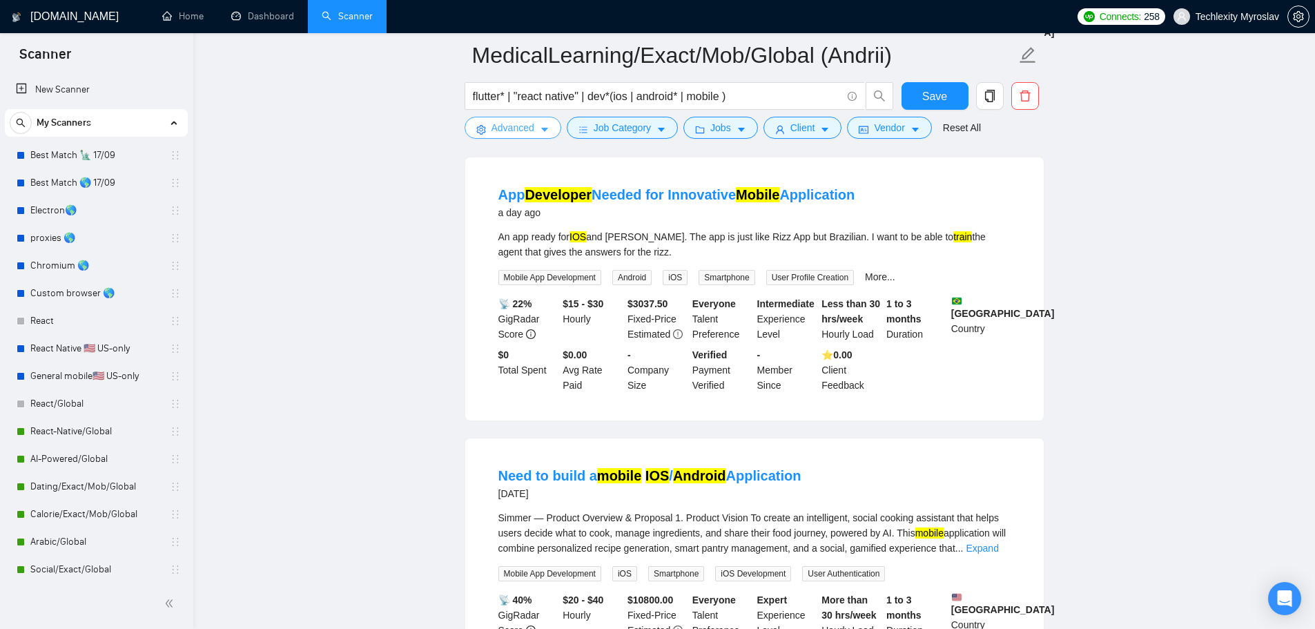
click at [503, 126] on span "Advanced" at bounding box center [512, 127] width 43 height 15
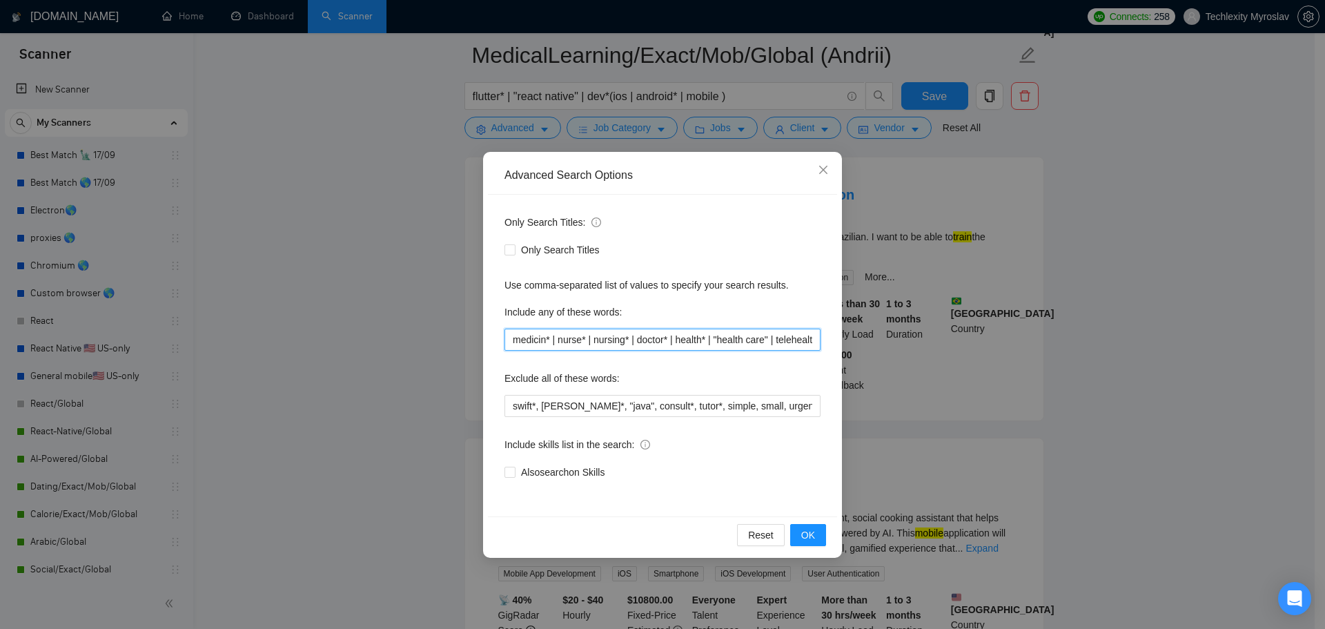
drag, startPoint x: 770, startPoint y: 340, endPoint x: 791, endPoint y: 337, distance: 21.6
click at [791, 337] on input "medicin* | nurse* | nursing* | doctor* | health* | "health care" | telehealth* …" at bounding box center [663, 340] width 316 height 22
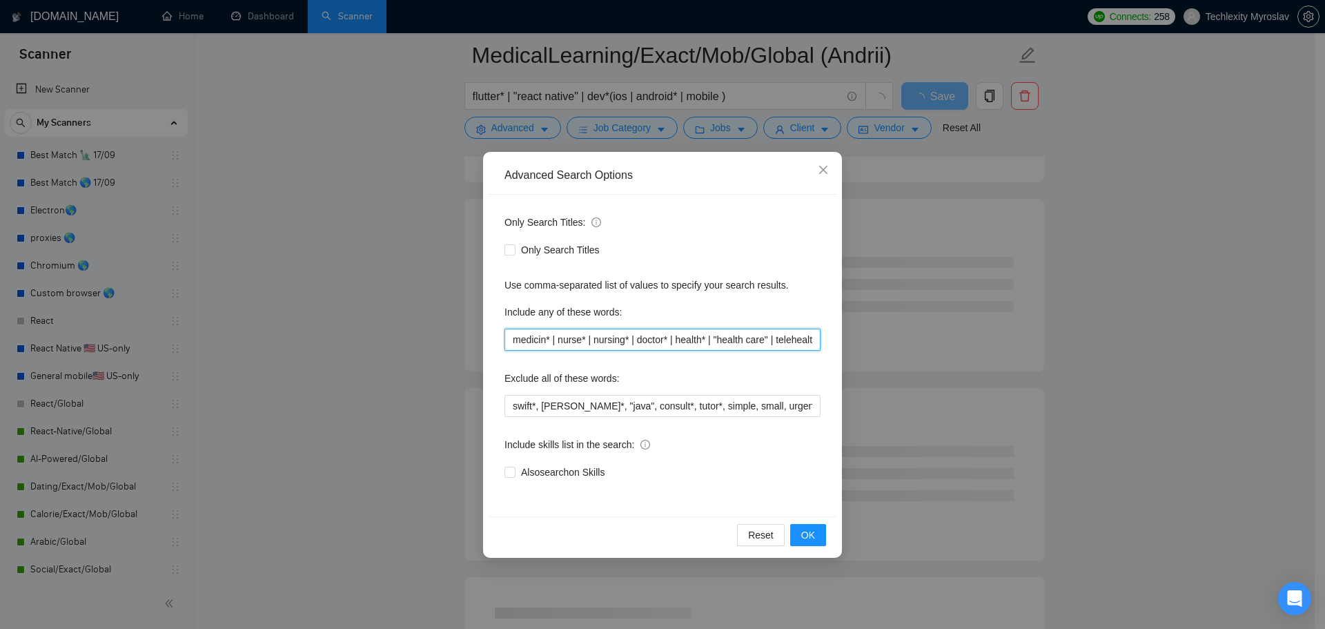
click at [781, 340] on input "medicin* | nurse* | nursing* | doctor* | health* | "health care" | telehealth* …" at bounding box center [663, 340] width 316 height 22
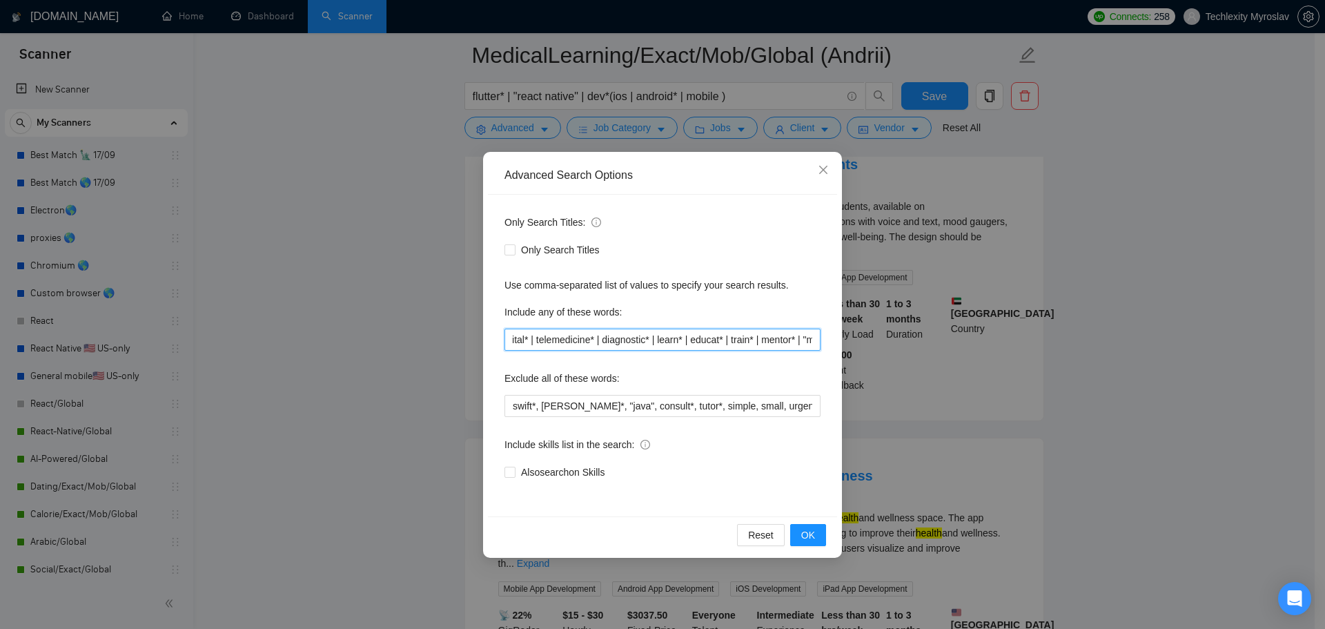
scroll to position [0, 530]
drag, startPoint x: 714, startPoint y: 341, endPoint x: 741, endPoint y: 344, distance: 27.8
click at [741, 344] on input "medicin* | nurse* | nursing* | doctor* | health* | "health care" | telehealth* …" at bounding box center [663, 340] width 316 height 22
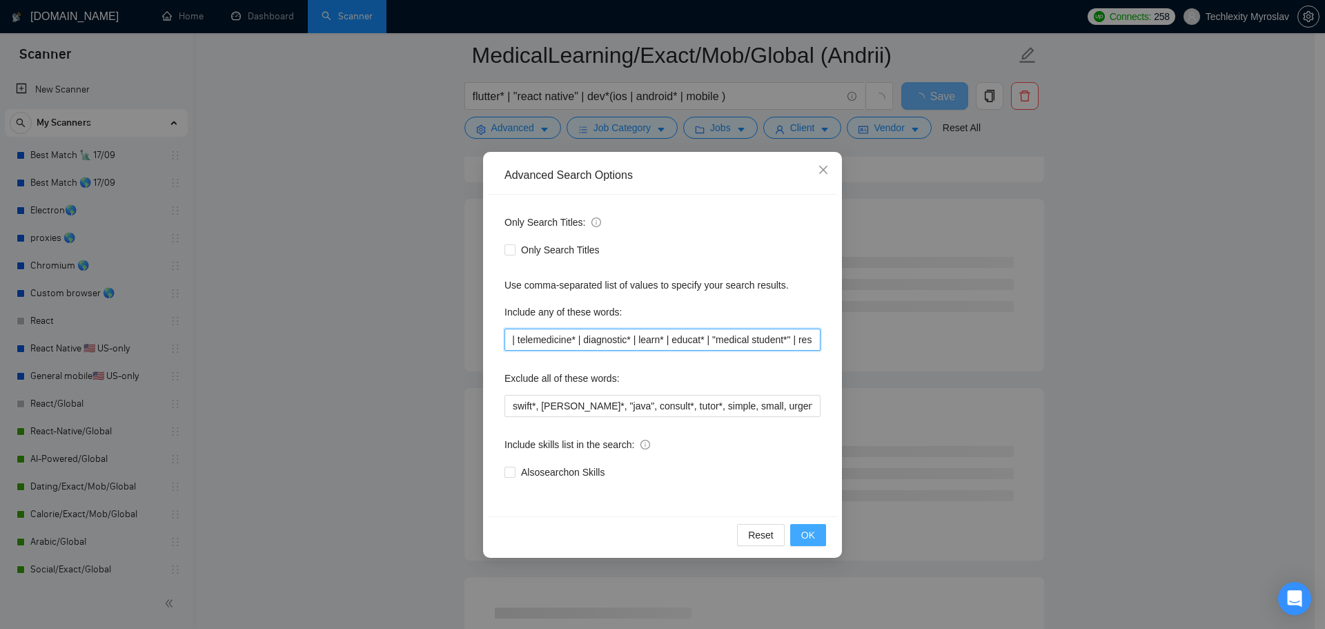
type input "medicin* | nurse* | nursing* | doctor* | health* | "health care" | telehealth* …"
click at [815, 530] on span "OK" at bounding box center [808, 534] width 14 height 15
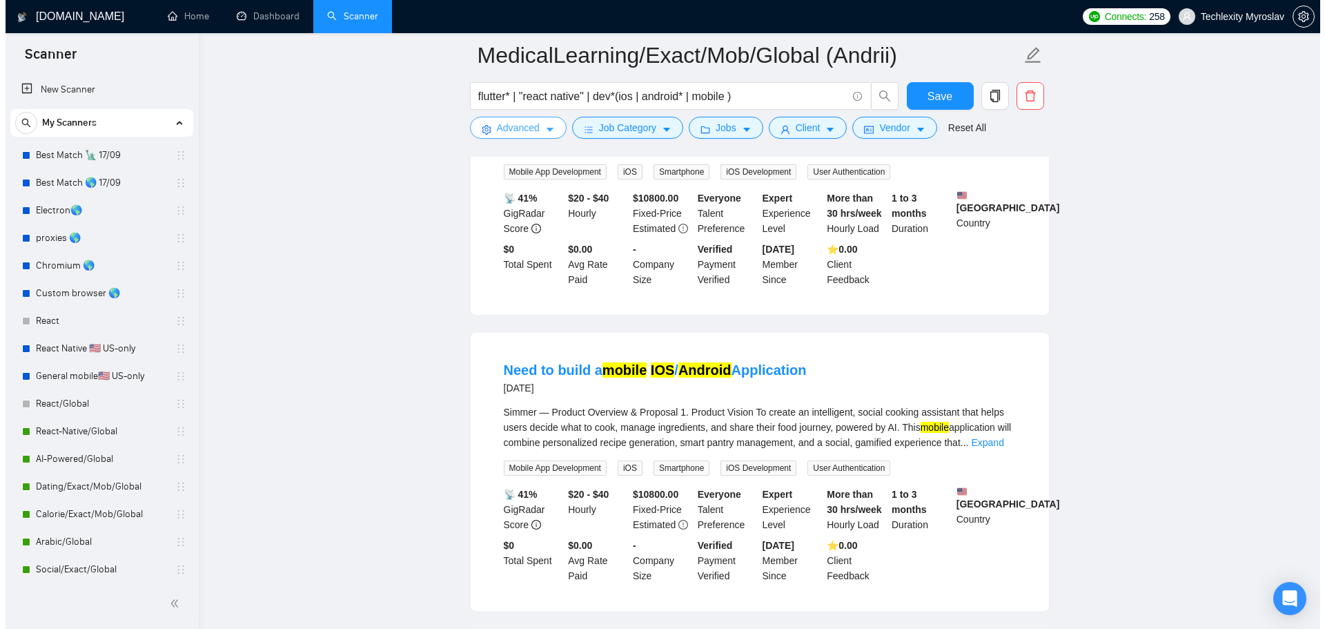
scroll to position [0, 0]
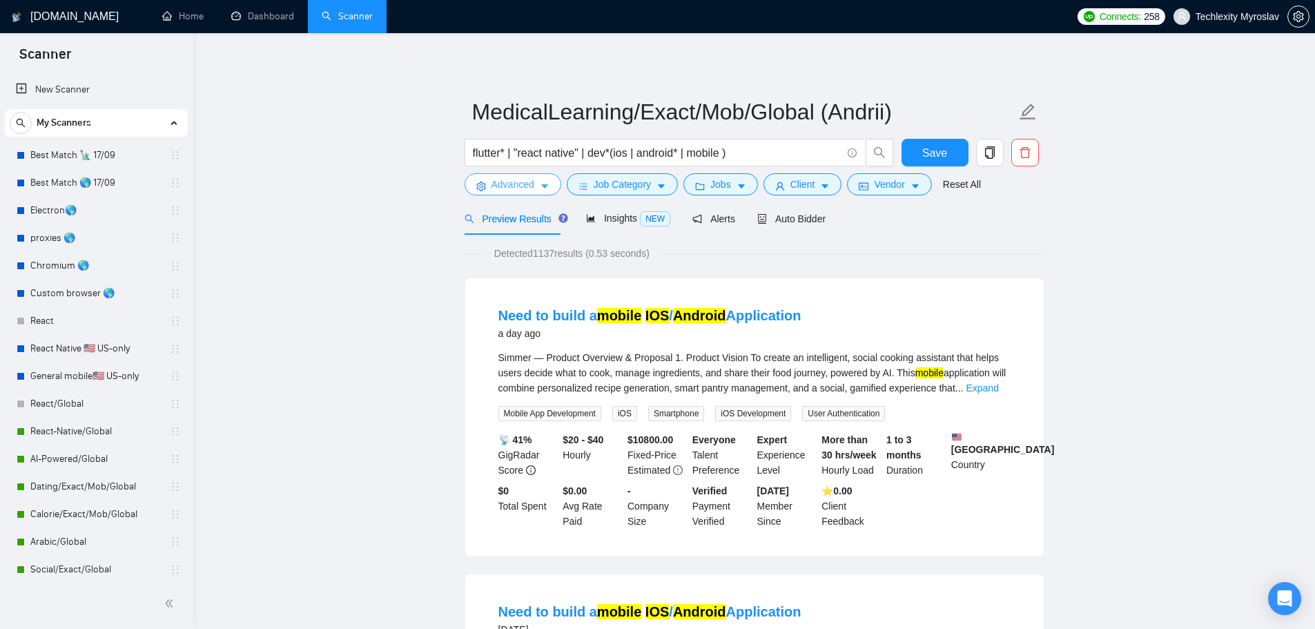
click at [489, 182] on button "Advanced" at bounding box center [513, 184] width 97 height 22
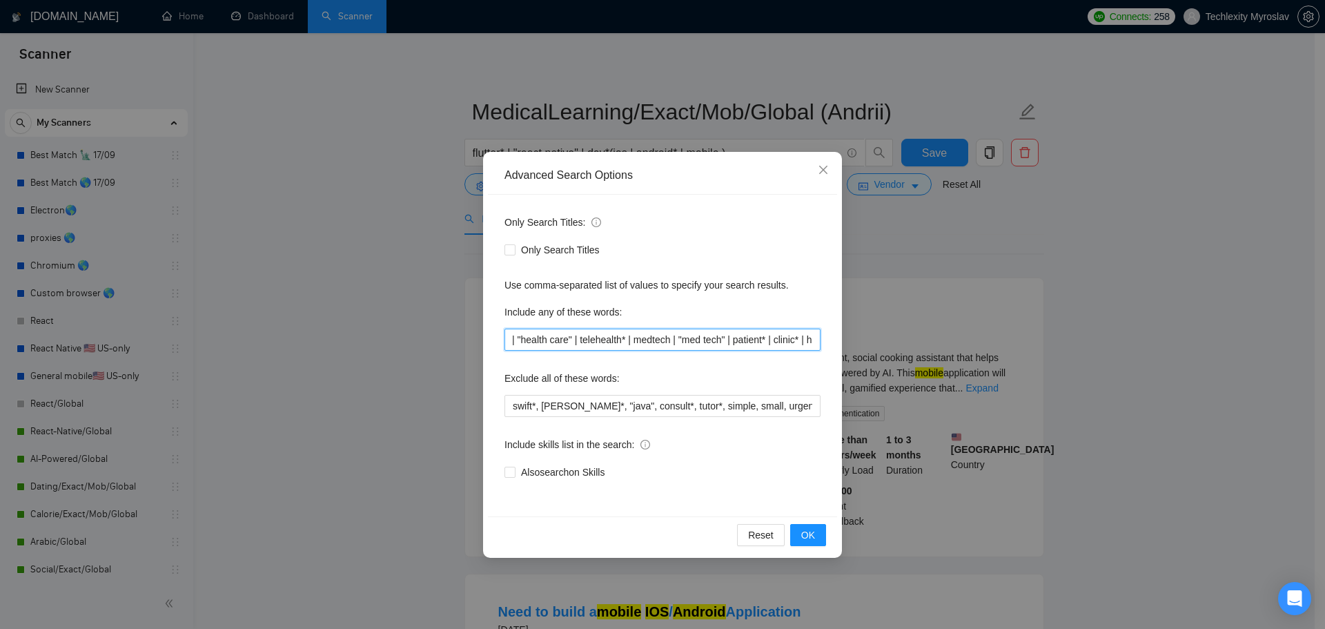
drag, startPoint x: 799, startPoint y: 339, endPoint x: 808, endPoint y: 339, distance: 9.0
click at [808, 339] on input "medicin* | nurse* | nursing* | doctor* | health* | "health care" | telehealth* …" at bounding box center [663, 340] width 316 height 22
click at [677, 340] on input "medicin* | nurse* | nursing* | doctor* | health* | "health care" | telehealth* …" at bounding box center [663, 340] width 316 height 22
click at [598, 344] on input "medicin* | nurse* | nursing* | doctor* | health* | "health care" | telehealth* …" at bounding box center [663, 340] width 316 height 22
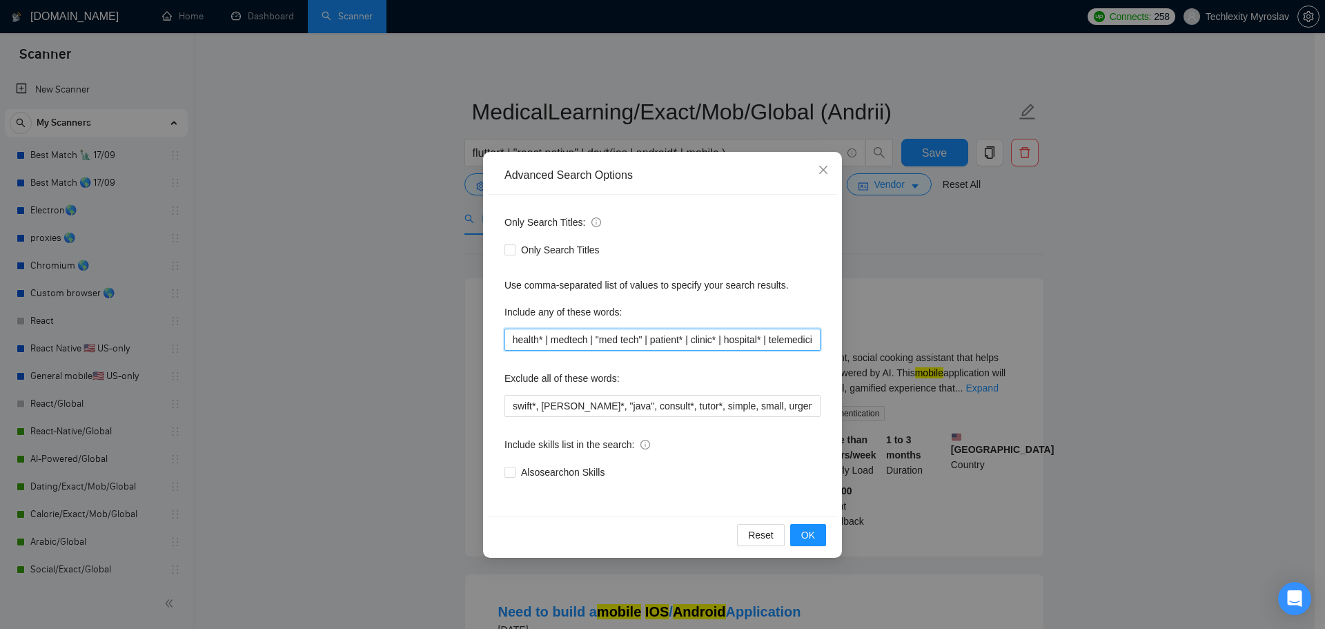
click at [581, 342] on input "medicin* | nurse* | nursing* | doctor* | health* | "health care" | telehealth* …" at bounding box center [663, 340] width 316 height 22
click at [806, 538] on span "OK" at bounding box center [808, 534] width 14 height 15
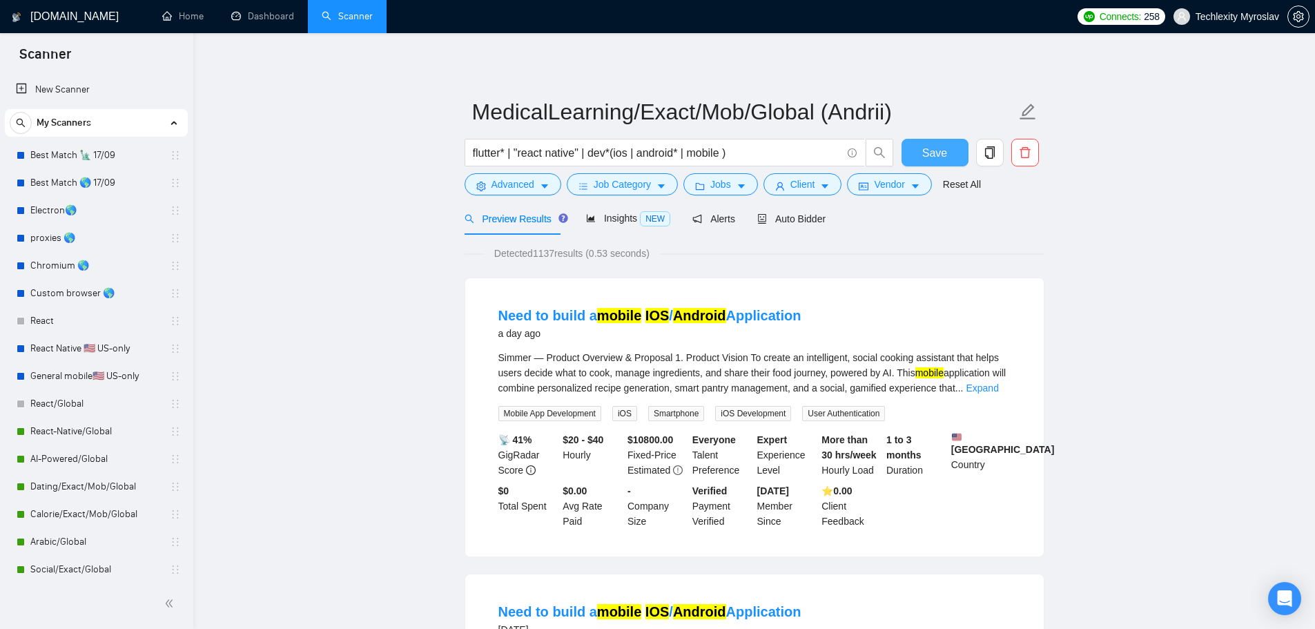
click at [919, 146] on button "Save" at bounding box center [935, 153] width 67 height 28
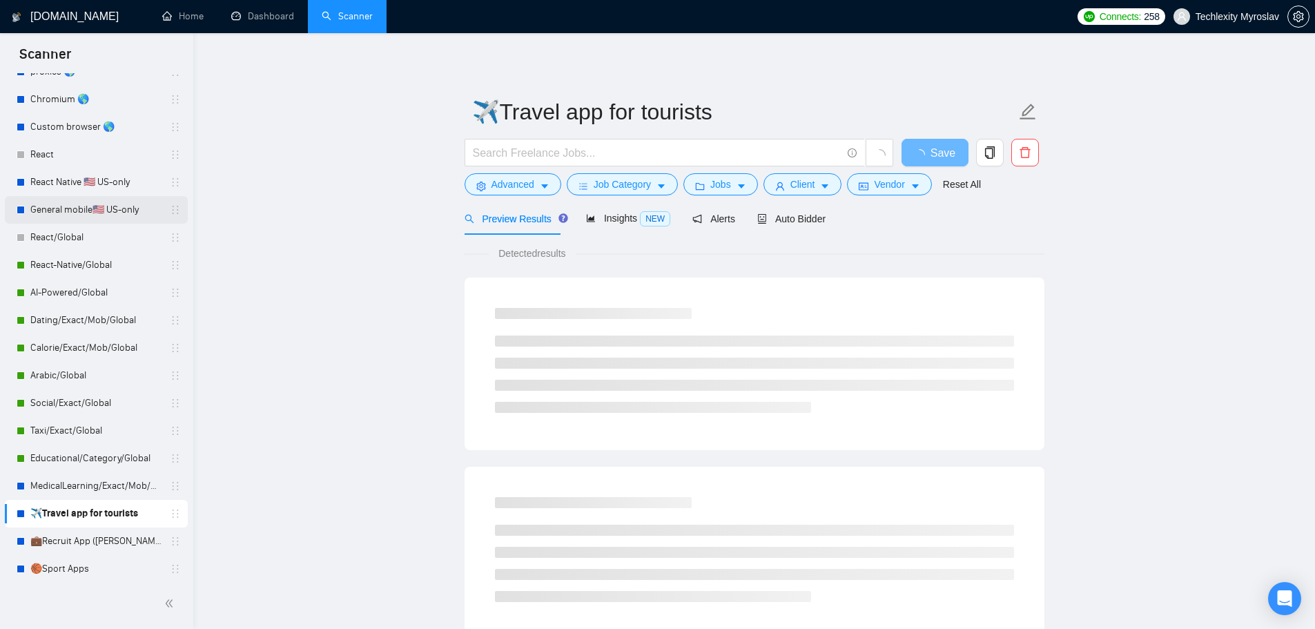
scroll to position [226, 0]
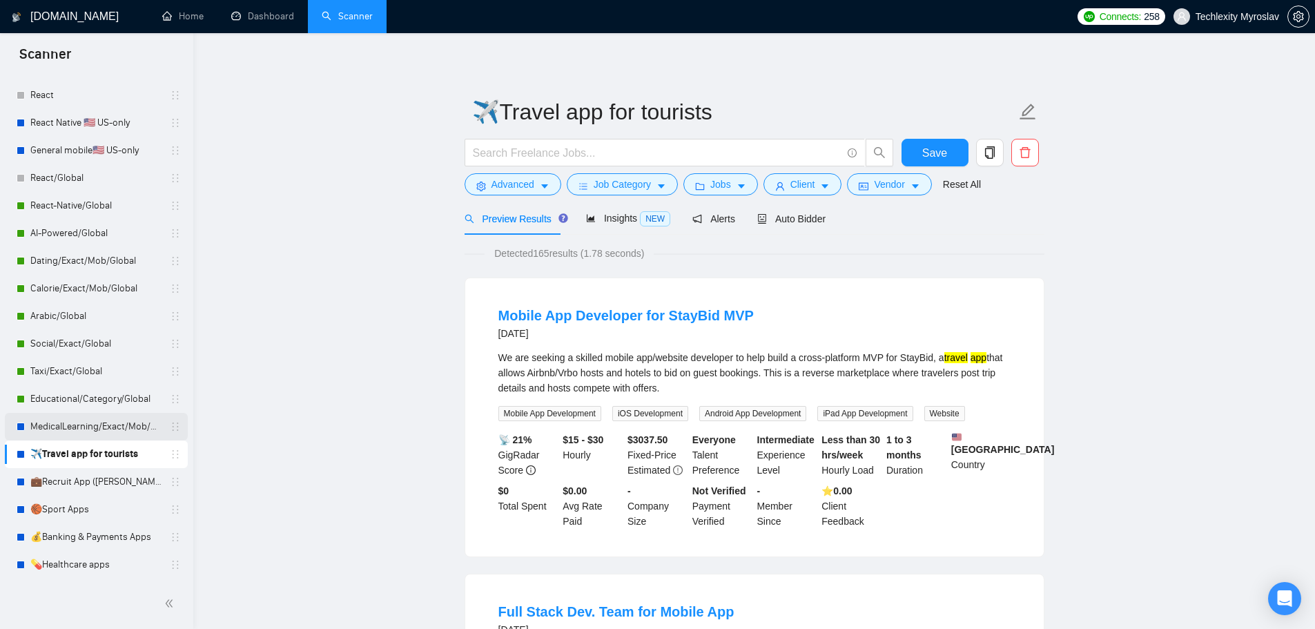
click at [116, 426] on link "MedicalLearning/Exact/Mob/Global (Andrii)" at bounding box center [95, 427] width 131 height 28
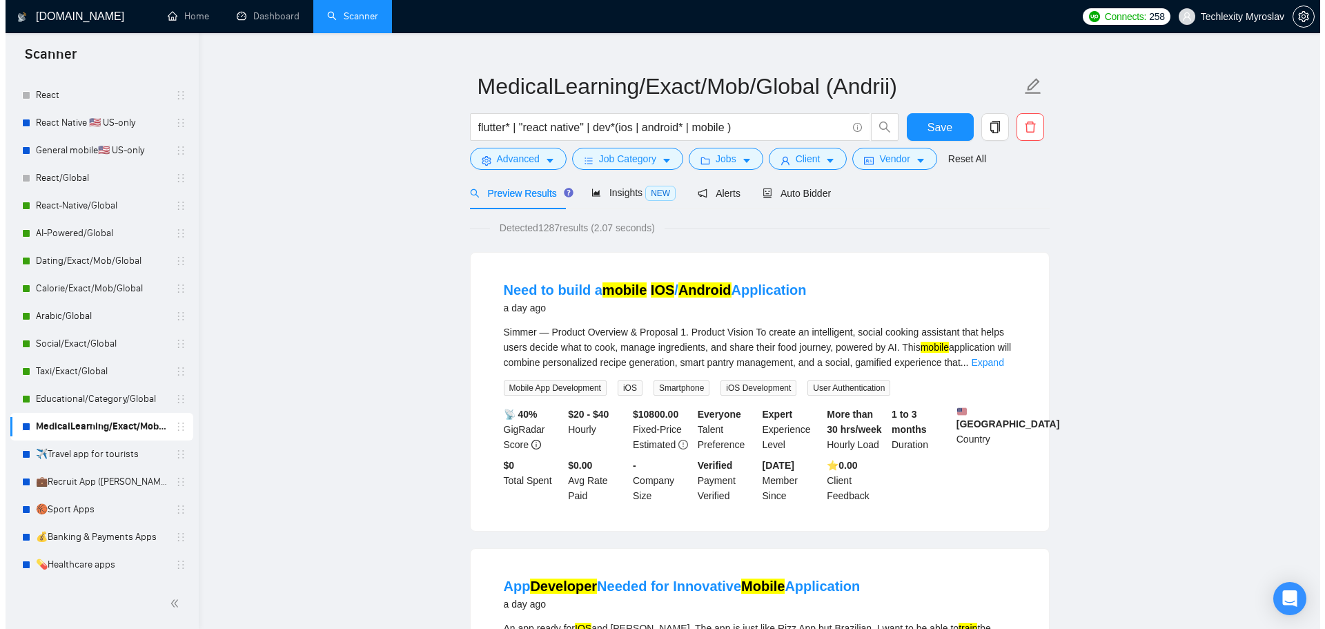
scroll to position [69, 0]
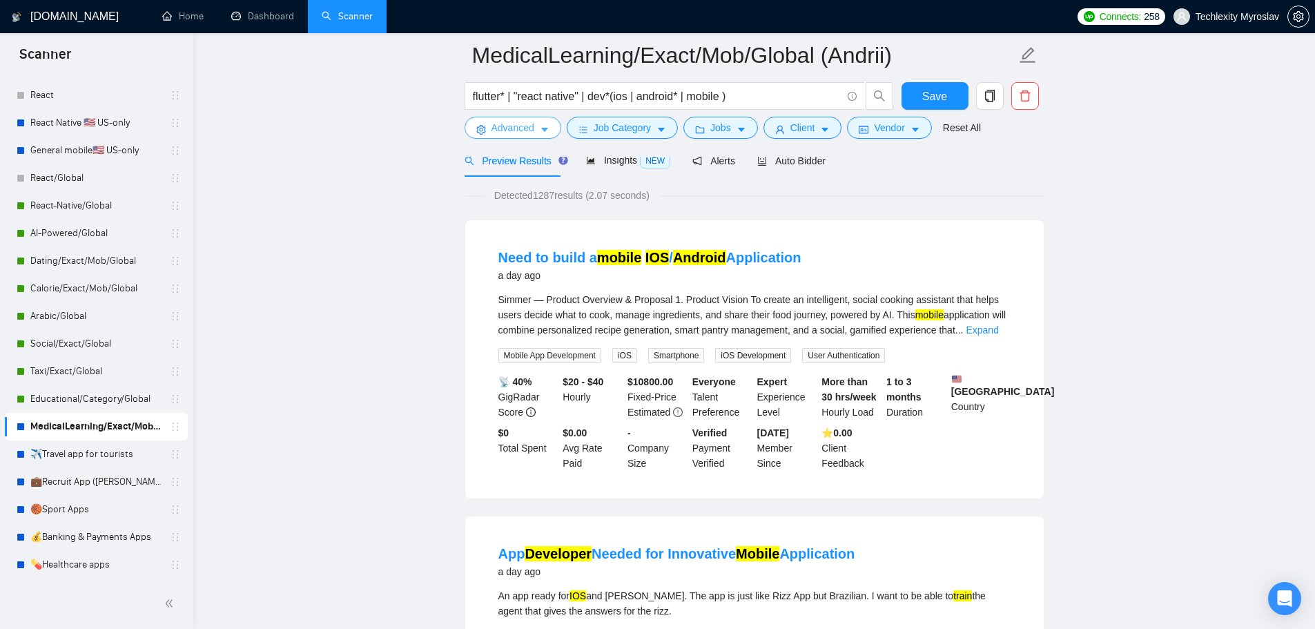
click at [508, 124] on span "Advanced" at bounding box center [512, 127] width 43 height 15
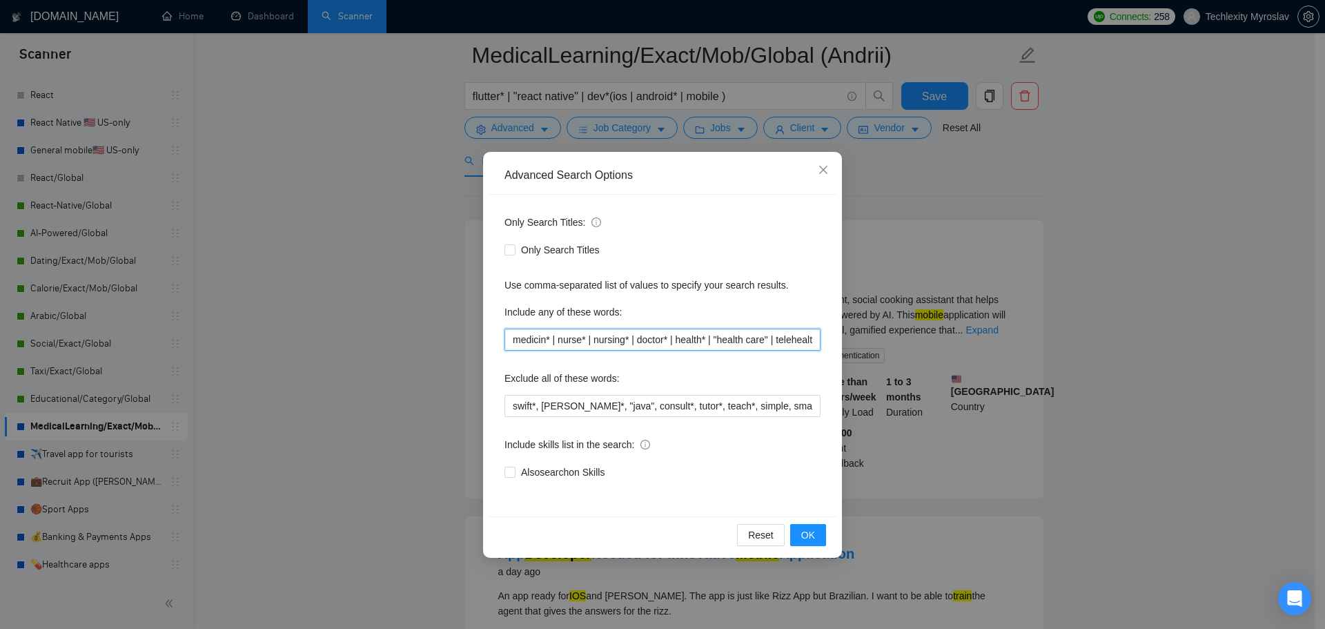
click at [573, 342] on input "medicin* | nurse* | nursing* | doctor* | health* | "health care" | telehealth* …" at bounding box center [663, 340] width 316 height 22
click at [677, 341] on input "medicin* | nurse* | nursing* | doctor* | health* | "health care" | telehealth* …" at bounding box center [663, 340] width 316 height 22
drag, startPoint x: 734, startPoint y: 342, endPoint x: 759, endPoint y: 342, distance: 24.9
click at [759, 342] on input "medicin* | nurse* | nursing* | doctor* | health* | "health care" | telehealth* …" at bounding box center [663, 340] width 316 height 22
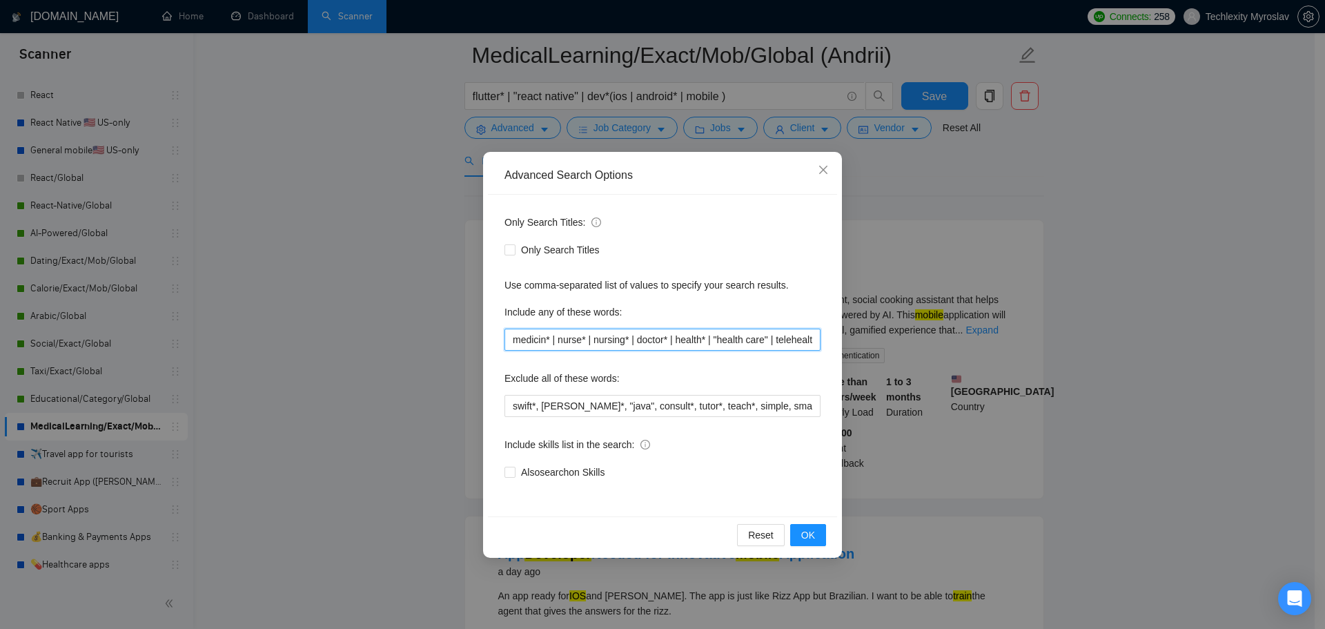
click at [776, 339] on input "medicin* | nurse* | nursing* | doctor* | health* | "health care" | telehealth* …" at bounding box center [663, 340] width 316 height 22
click at [723, 342] on input "medicin* | nurse* | nursing* | doctor* | health* | "health care" | telehealth* …" at bounding box center [663, 340] width 316 height 22
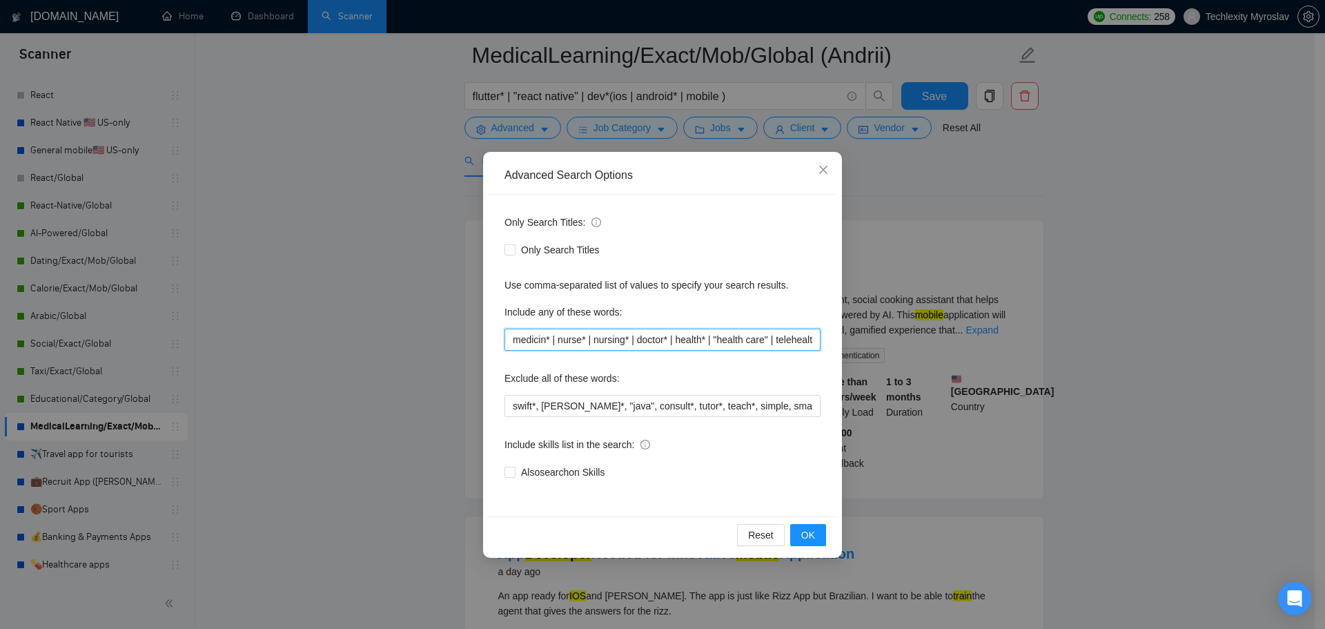
drag, startPoint x: 695, startPoint y: 342, endPoint x: 251, endPoint y: 335, distance: 444.6
click at [251, 335] on div "Advanced Search Options Only Search Titles: Only Search Titles Use comma-separa…" at bounding box center [662, 314] width 1325 height 629
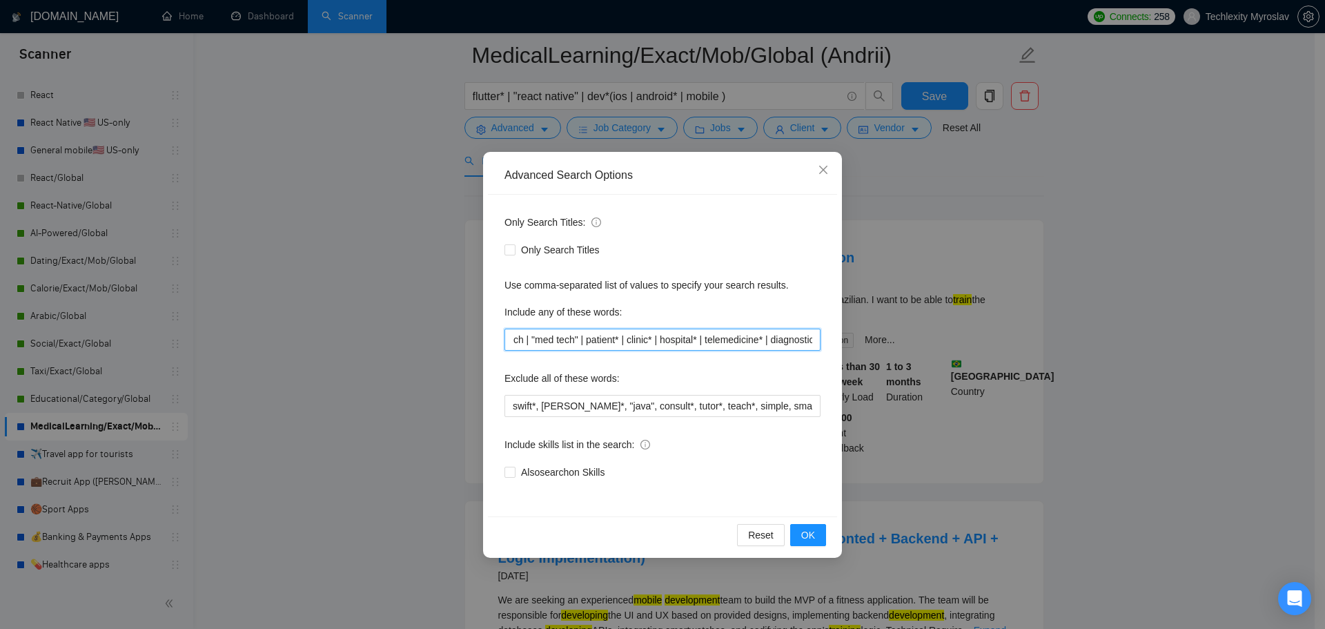
scroll to position [0, 45]
click at [714, 339] on input "medtech | "med tech" | patient* | clinic* | hospital* | telemedicine* | diagnos…" at bounding box center [663, 340] width 316 height 22
drag, startPoint x: 464, startPoint y: 338, endPoint x: 340, endPoint y: 333, distance: 123.6
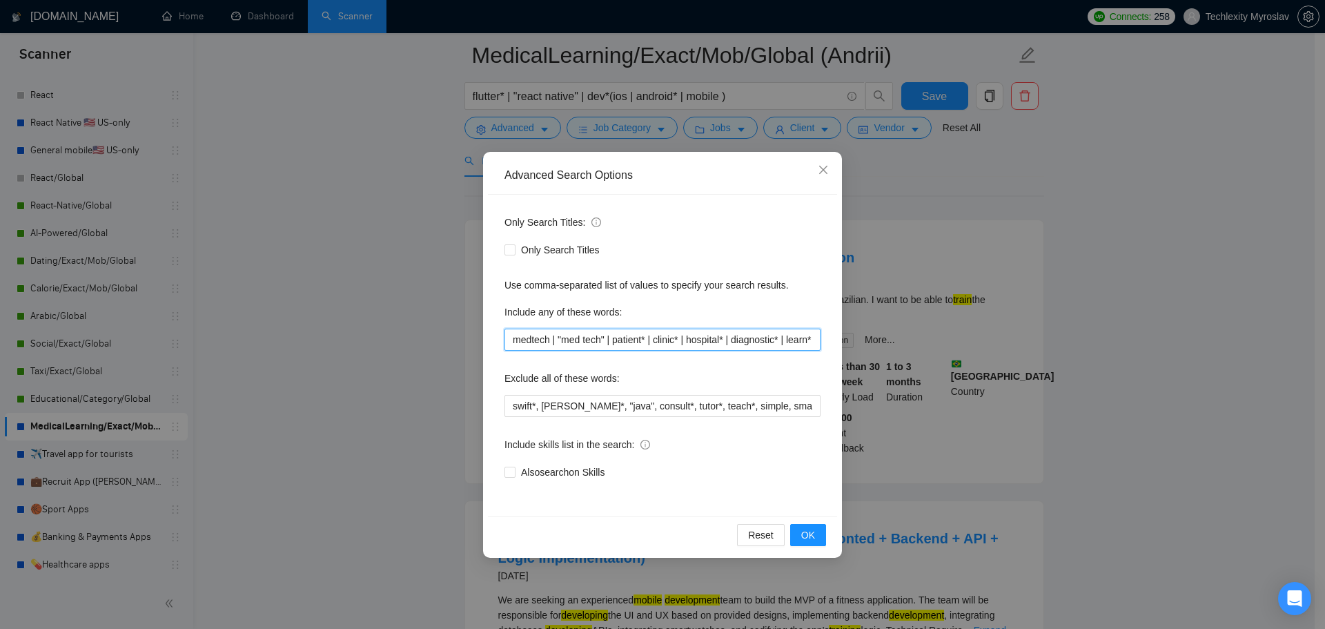
click at [340, 333] on div "Advanced Search Options Only Search Titles: Only Search Titles Use comma-separa…" at bounding box center [662, 314] width 1325 height 629
click at [605, 334] on input "medtech | "med tech" | patient* | clinic* | hospital* | diagnostic* | learn* | …" at bounding box center [663, 340] width 316 height 22
click at [548, 339] on input "medtech | "med tech" | patient* | clinic* | hospital* | diagnostic* | learn* | …" at bounding box center [663, 340] width 316 height 22
drag, startPoint x: 612, startPoint y: 343, endPoint x: 684, endPoint y: 344, distance: 72.5
click at [684, 344] on input "medtech | "med tech" | patient* | clinic* | hospital* | diagnostic* | learn* | …" at bounding box center [663, 340] width 316 height 22
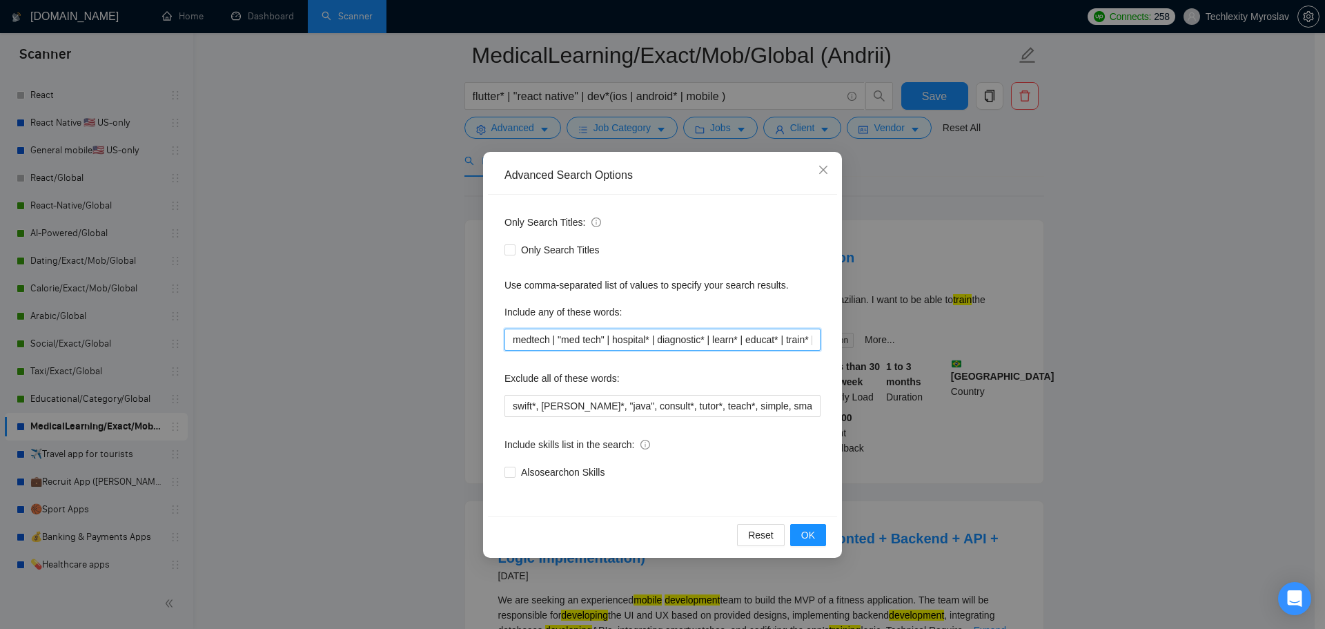
drag, startPoint x: 614, startPoint y: 341, endPoint x: 708, endPoint y: 340, distance: 94.6
click at [708, 340] on input "medtech | "med tech" | hospital* | diagnostic* | learn* | educat* | train* | me…" at bounding box center [663, 340] width 316 height 22
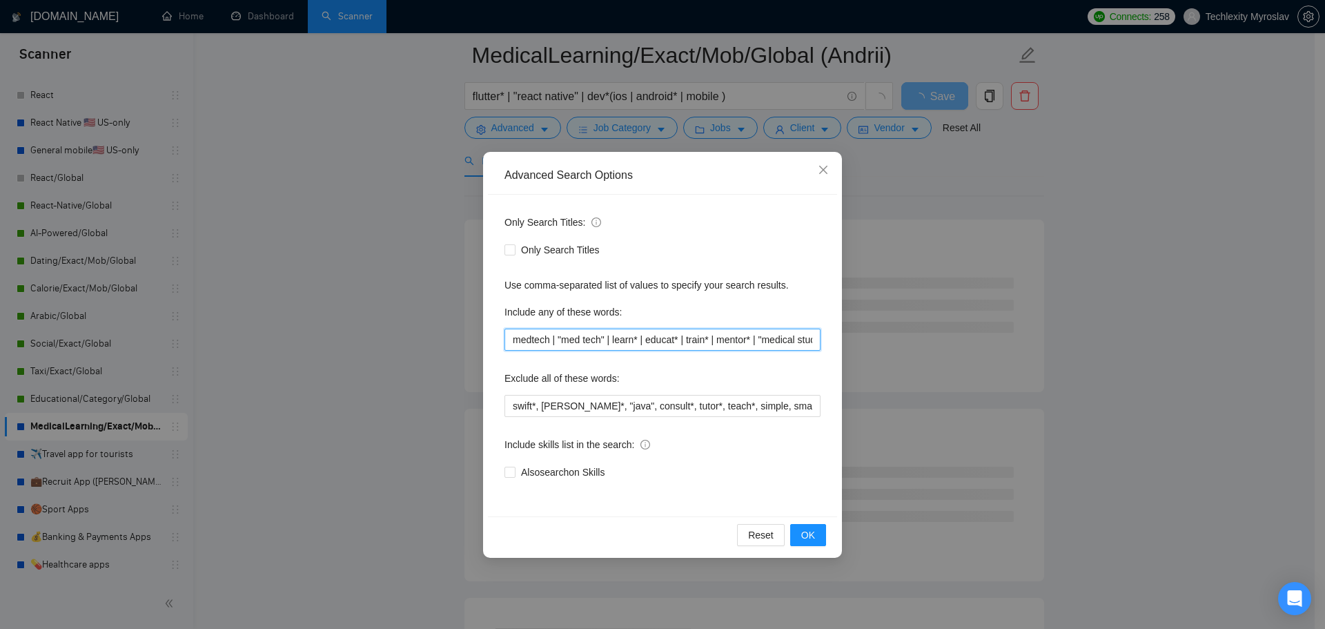
click at [660, 340] on input "medtech | "med tech" | learn* | educat* | train* | mentor* | "medical student*"…" at bounding box center [663, 340] width 316 height 22
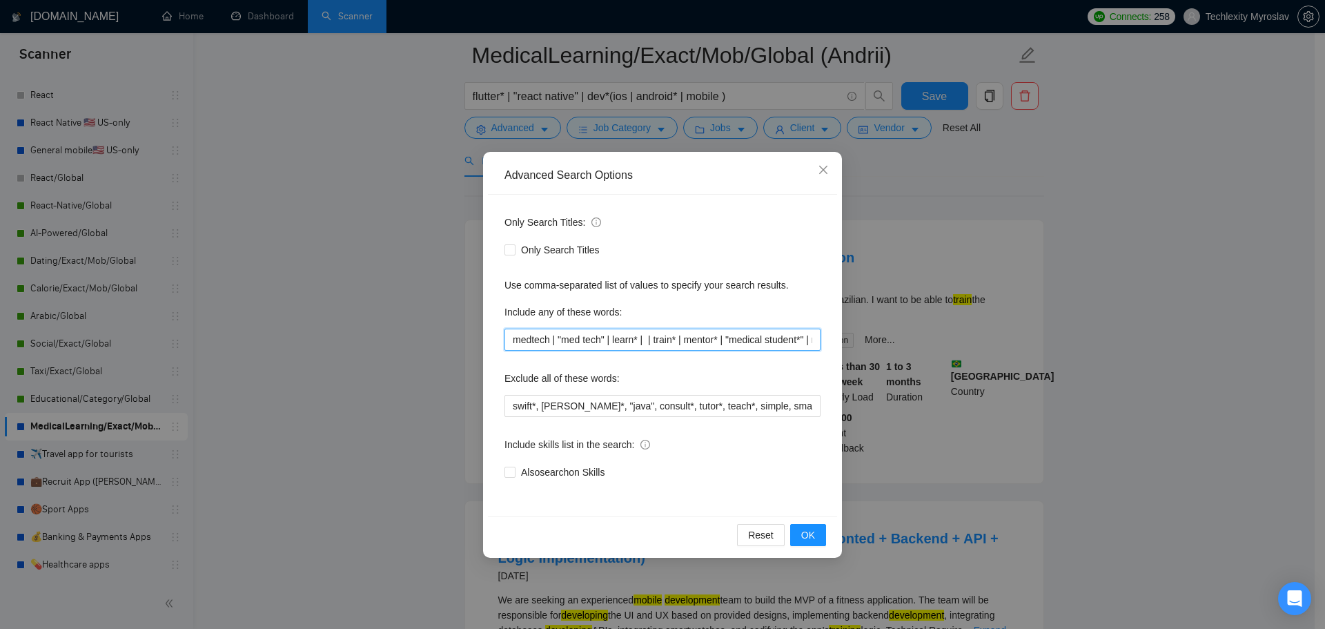
drag, startPoint x: 728, startPoint y: 341, endPoint x: 614, endPoint y: 340, distance: 113.2
click at [614, 340] on input "medtech | "med tech" | learn* | | train* | mentor* | "medical student*" | resid…" at bounding box center [663, 340] width 316 height 22
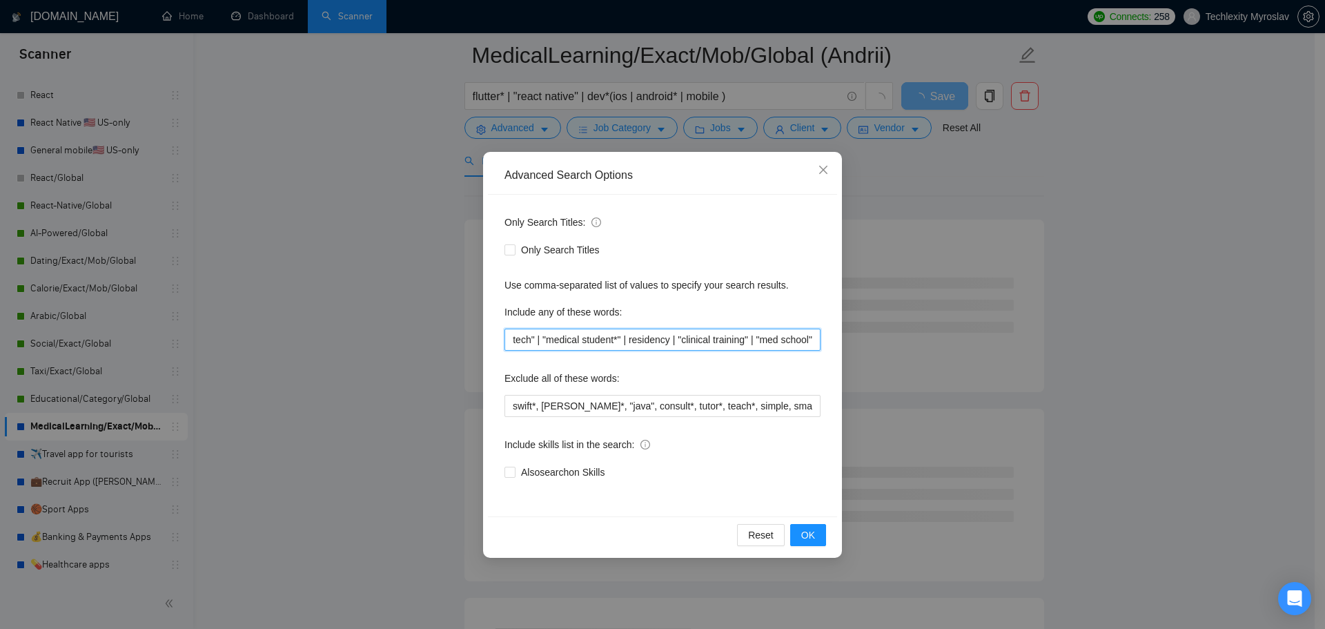
drag, startPoint x: 802, startPoint y: 341, endPoint x: 826, endPoint y: 343, distance: 23.6
click at [826, 343] on div "Only Search Titles: Only Search Titles Use comma-separated list of values to sp…" at bounding box center [662, 356] width 349 height 322
click at [732, 347] on input "medtech | "med tech" | "medical student*" | residency | "clinical training" | "…" at bounding box center [663, 340] width 316 height 22
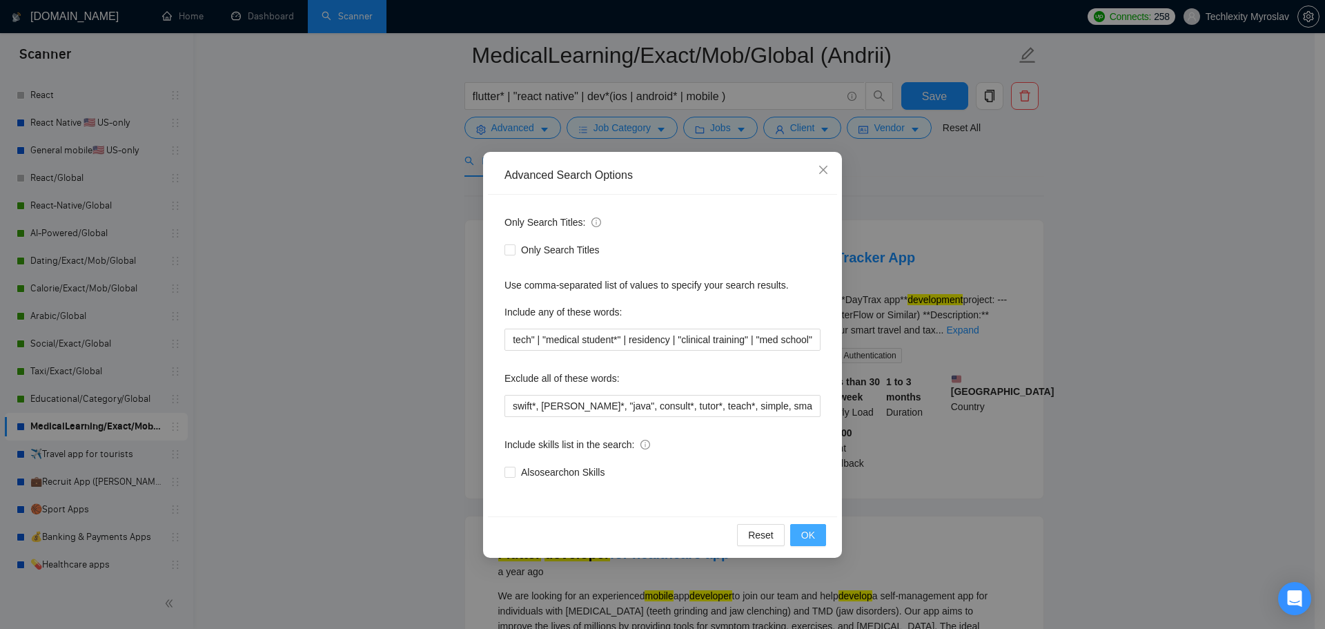
scroll to position [0, 0]
click at [806, 541] on button "OK" at bounding box center [808, 535] width 36 height 22
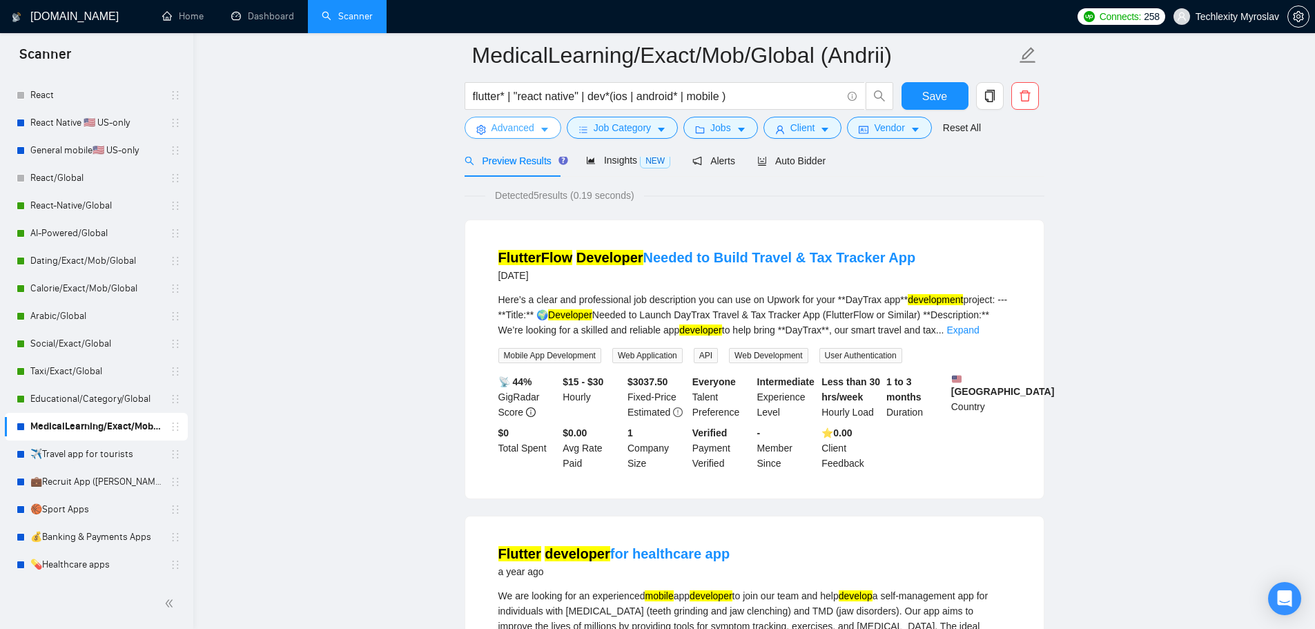
click at [522, 126] on span "Advanced" at bounding box center [512, 127] width 43 height 15
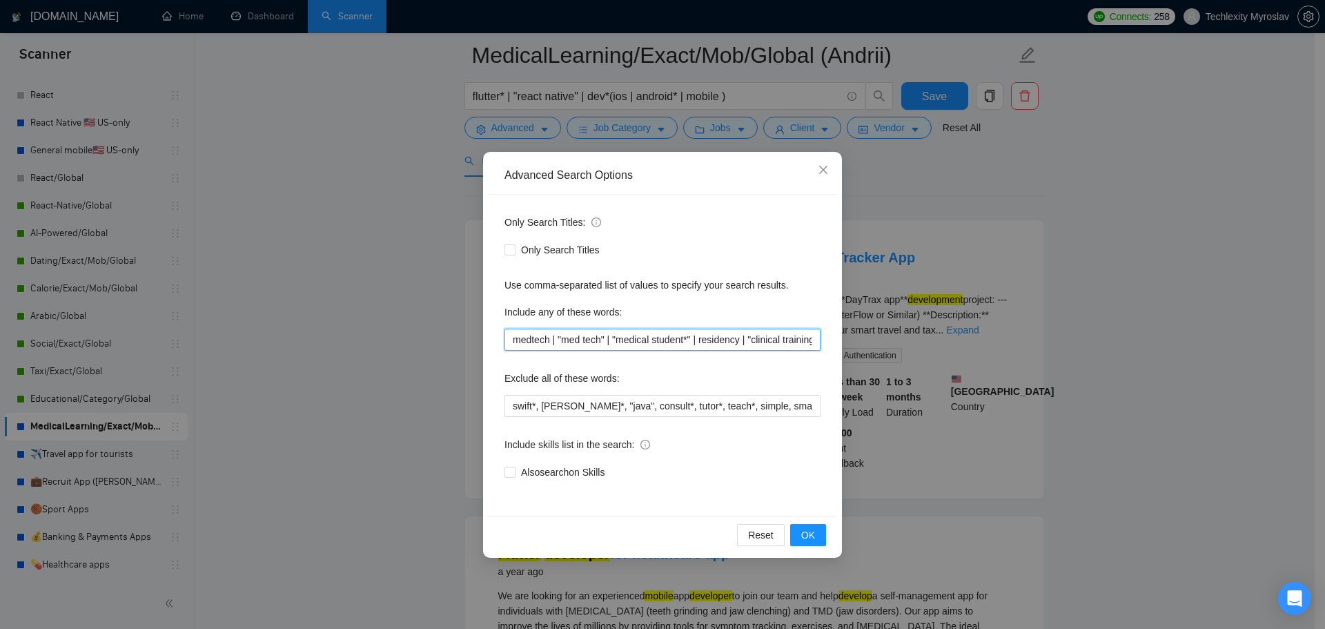
click at [549, 345] on input "medtech | "med tech" | "medical student*" | residency | "clinical training" | "…" at bounding box center [663, 340] width 316 height 22
click at [812, 538] on span "OK" at bounding box center [808, 534] width 14 height 15
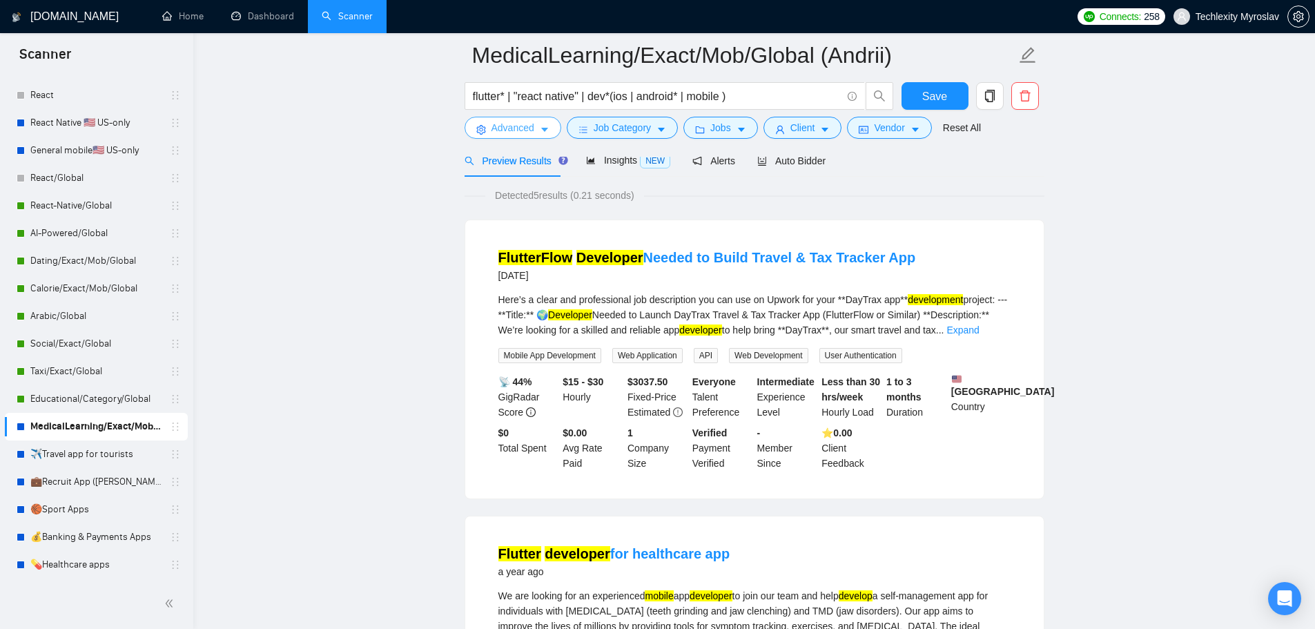
click at [516, 127] on span "Advanced" at bounding box center [512, 127] width 43 height 15
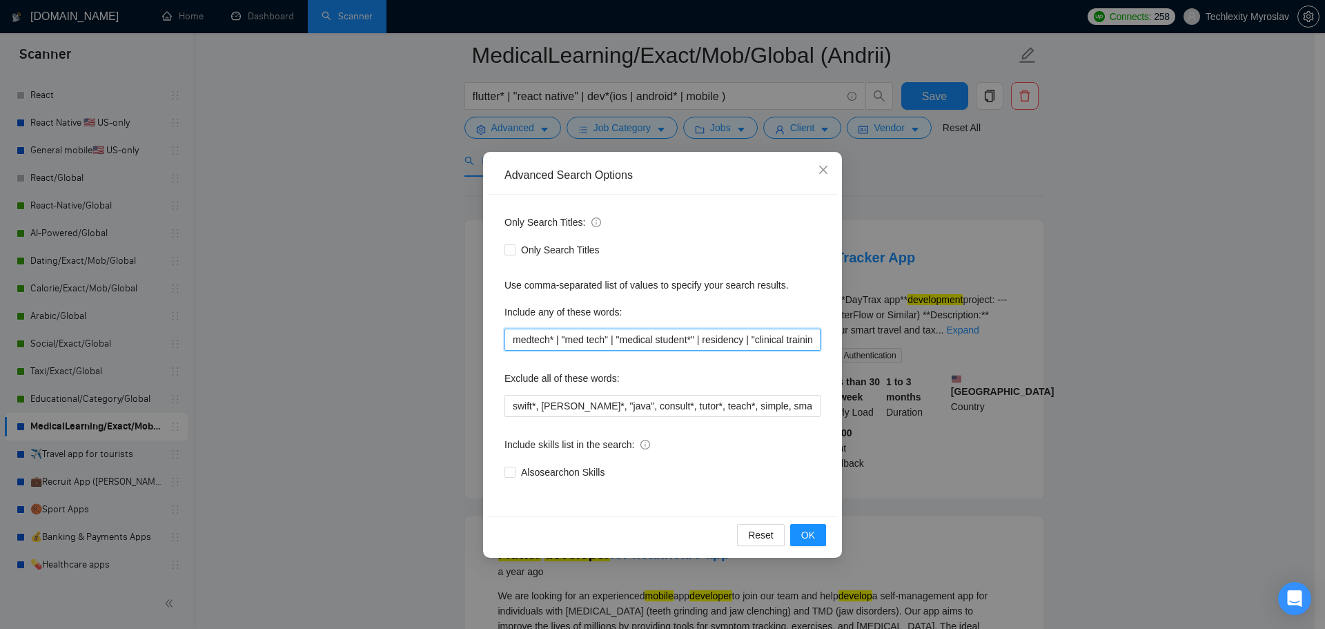
click at [621, 349] on input "medtech* | "med tech" | "medical student*" | residency | "clinical training" | …" at bounding box center [663, 340] width 316 height 22
paste input ""medical mentor*" | "medical student*" | "medical training" | "clinical trainin…"
click at [817, 536] on button "OK" at bounding box center [808, 535] width 36 height 22
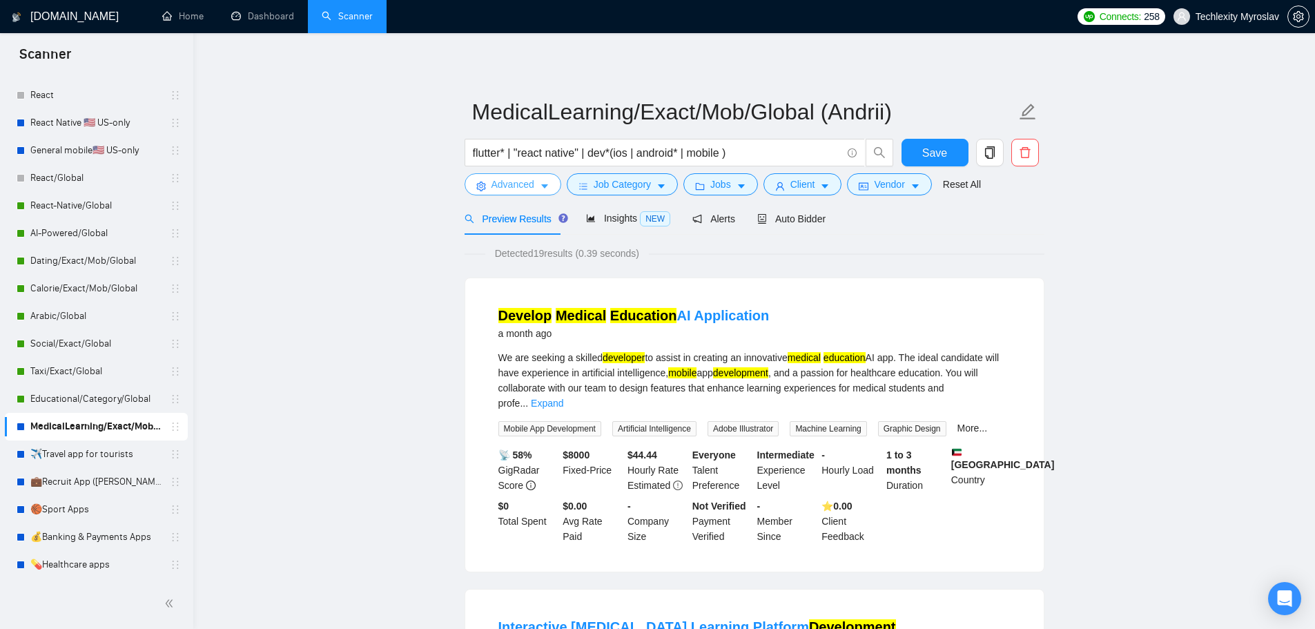
click at [509, 188] on span "Advanced" at bounding box center [512, 184] width 43 height 15
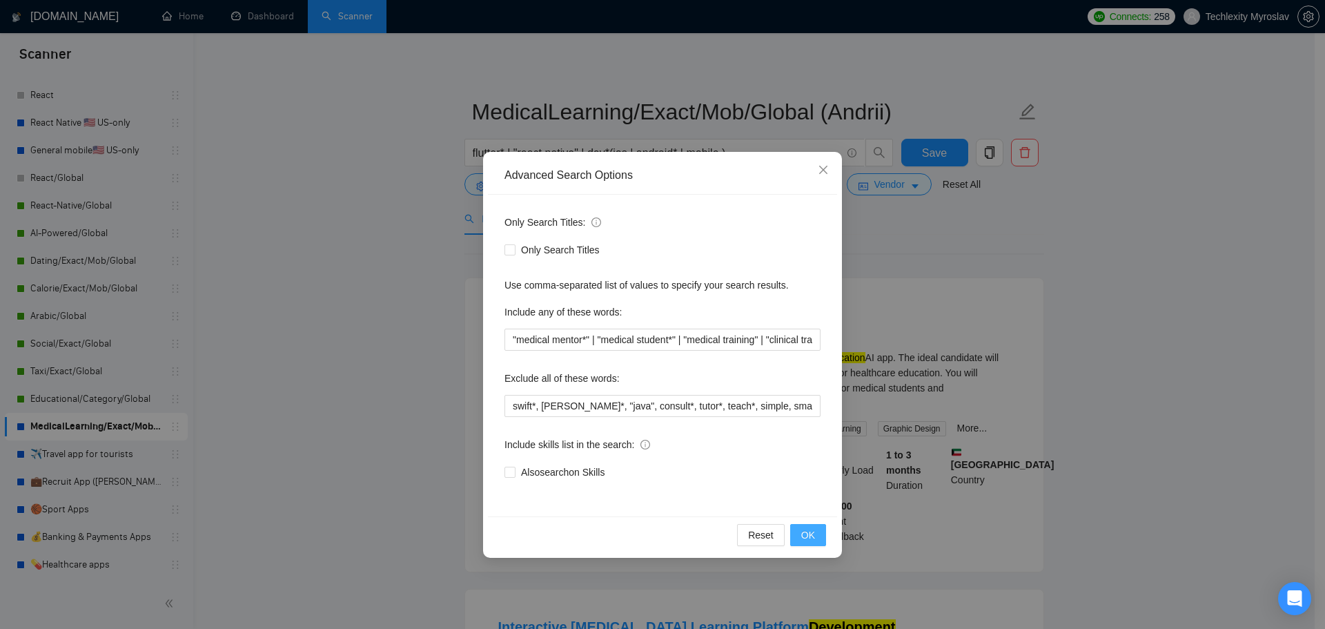
click at [803, 532] on span "OK" at bounding box center [808, 534] width 14 height 15
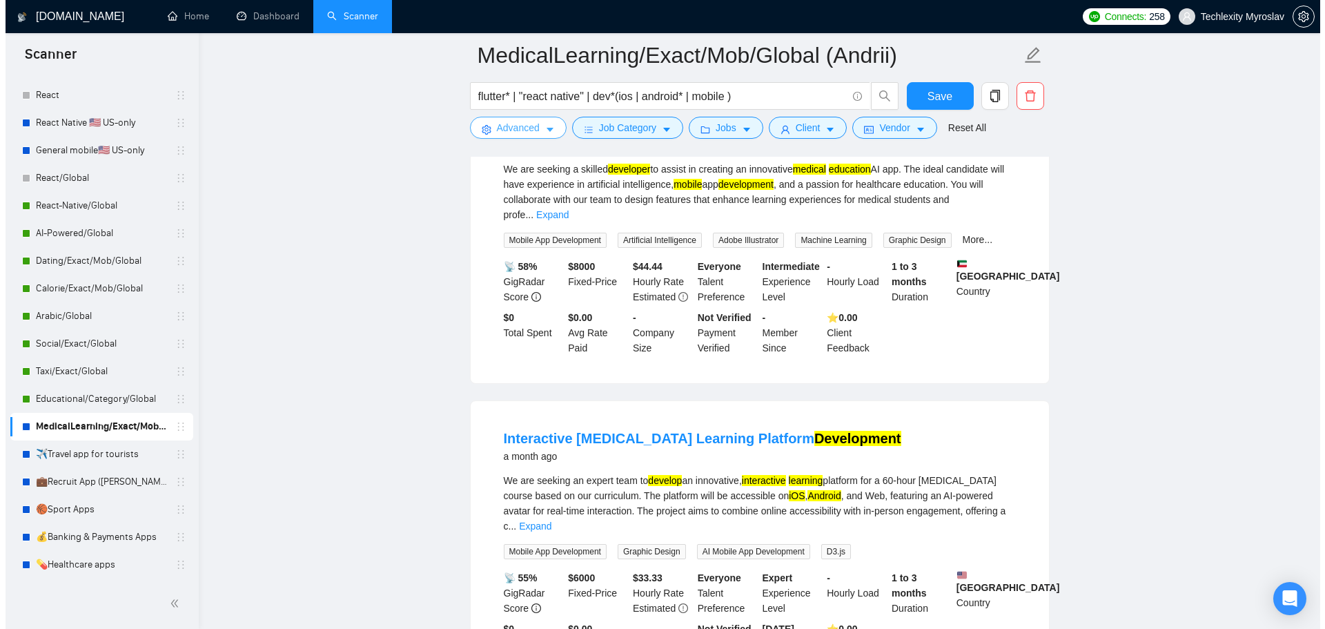
scroll to position [207, 0]
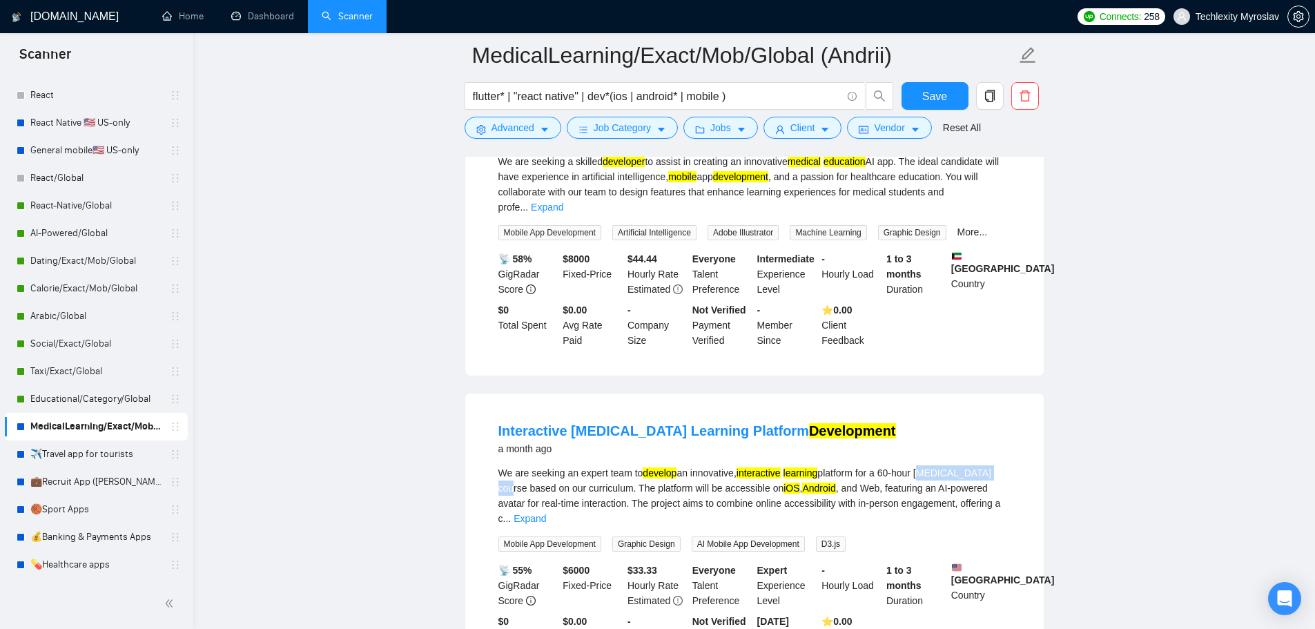
drag, startPoint x: 924, startPoint y: 455, endPoint x: 1009, endPoint y: 459, distance: 84.3
click at [1009, 465] on div "We are seeking an expert team to develop an innovative, interactive learning pl…" at bounding box center [754, 495] width 512 height 61
copy div "phlebotomy course"
click at [505, 130] on span "Advanced" at bounding box center [512, 127] width 43 height 15
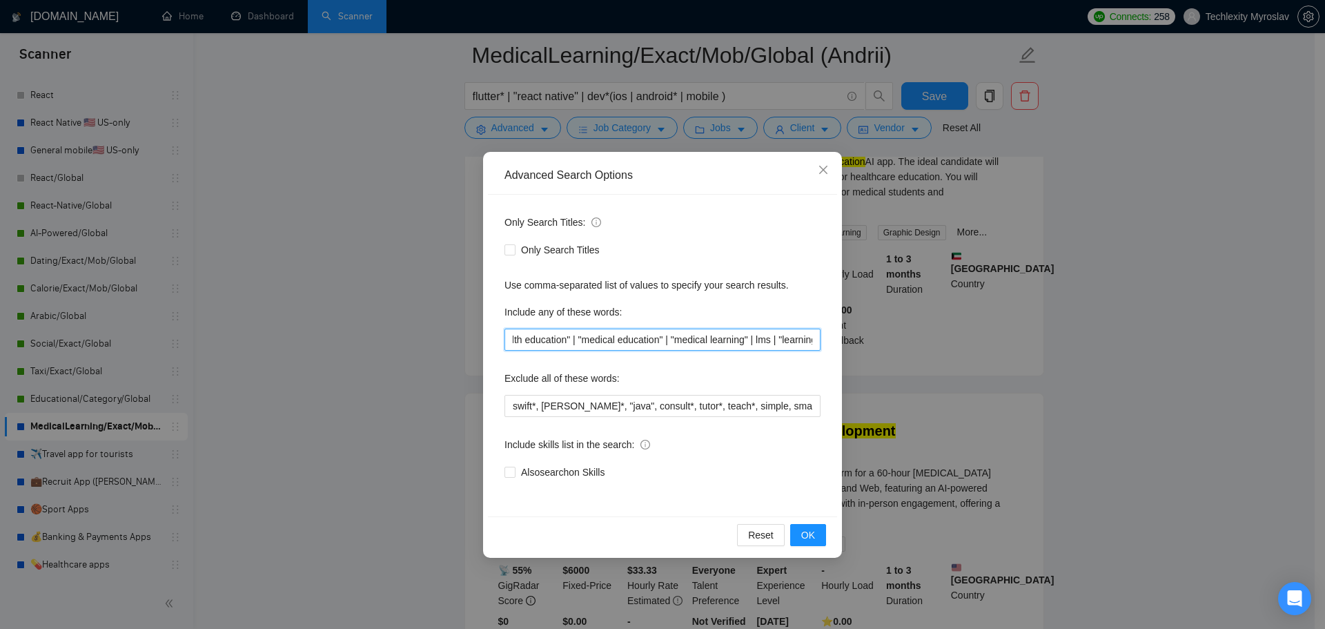
scroll to position [0, 1526]
drag, startPoint x: 770, startPoint y: 333, endPoint x: 955, endPoint y: 338, distance: 184.4
click at [955, 338] on div "Advanced Search Options Only Search Titles: Only Search Titles Use comma-separa…" at bounding box center [662, 314] width 1325 height 629
click at [729, 337] on input ""medical mentor*" | "medical student*" | "medical training" | "clinical trainin…" at bounding box center [663, 340] width 316 height 22
click at [739, 340] on input ""medical mentor*" | "medical student*" | "medical training" | "clinical trainin…" at bounding box center [663, 340] width 316 height 22
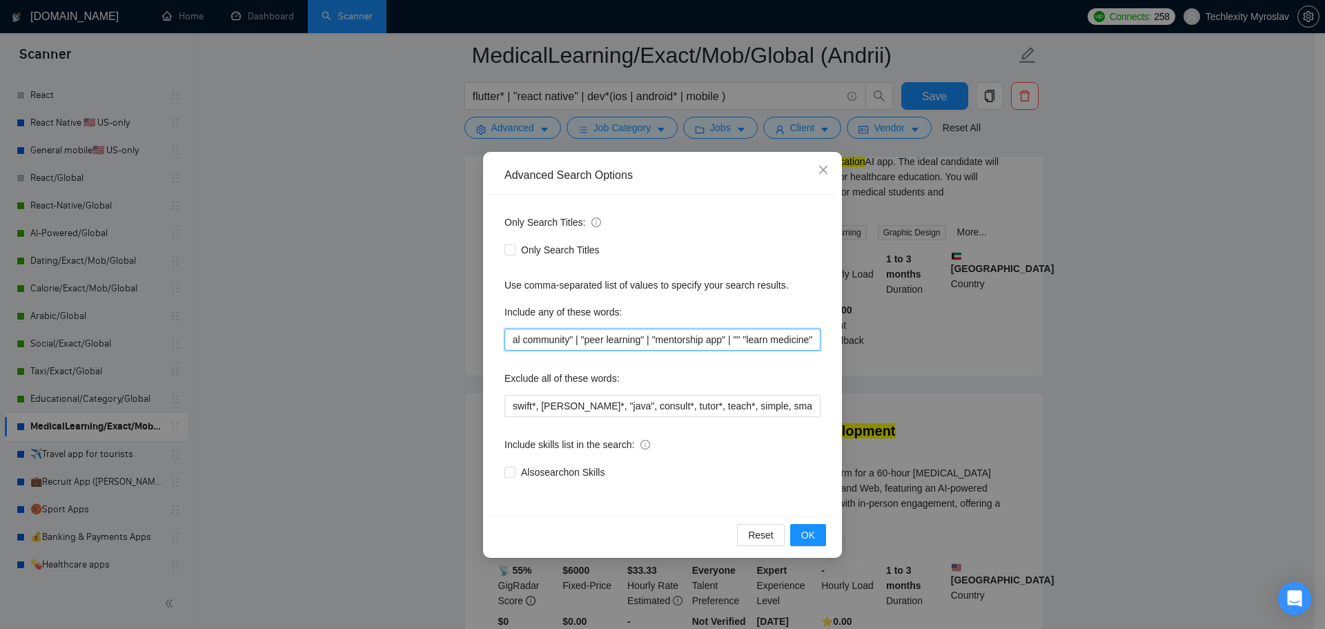
paste input "phlebotomy course"
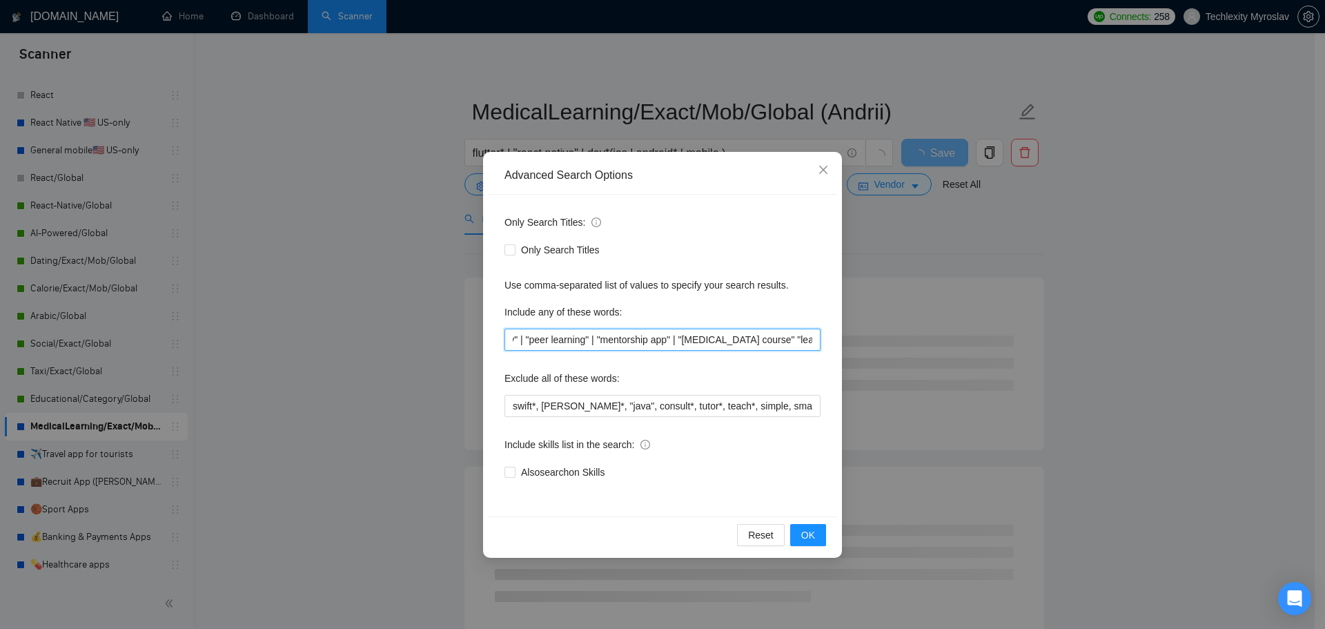
scroll to position [0, 1568]
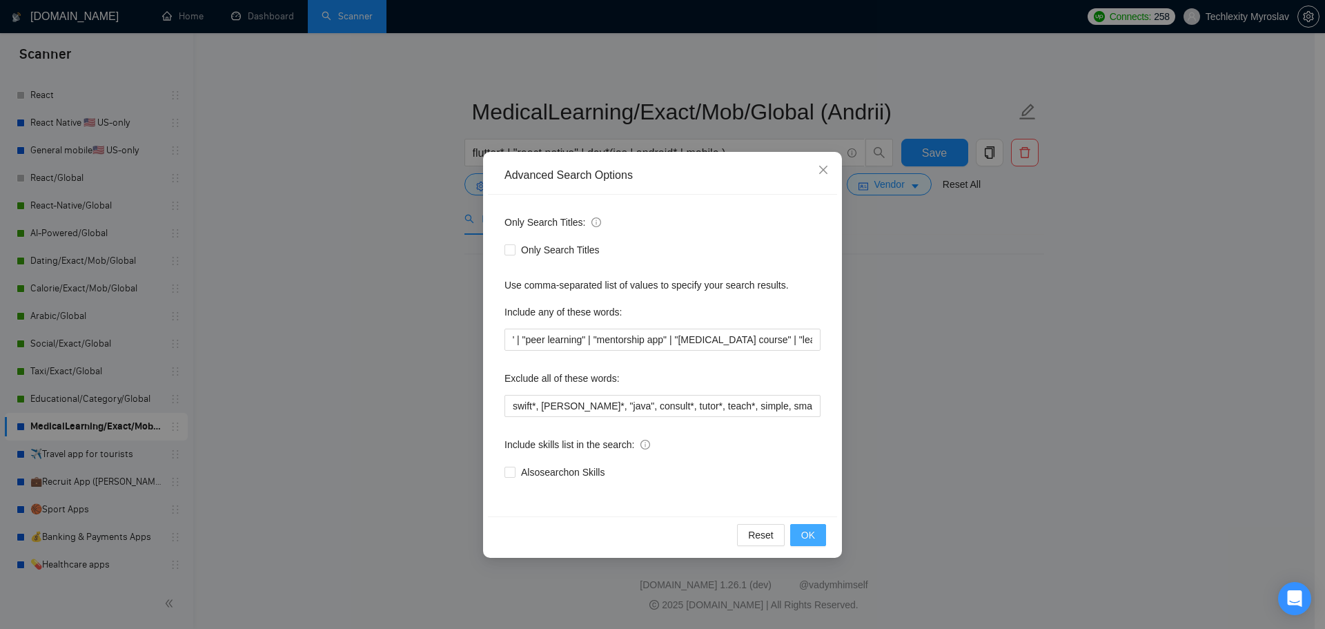
click at [806, 537] on span "OK" at bounding box center [808, 534] width 14 height 15
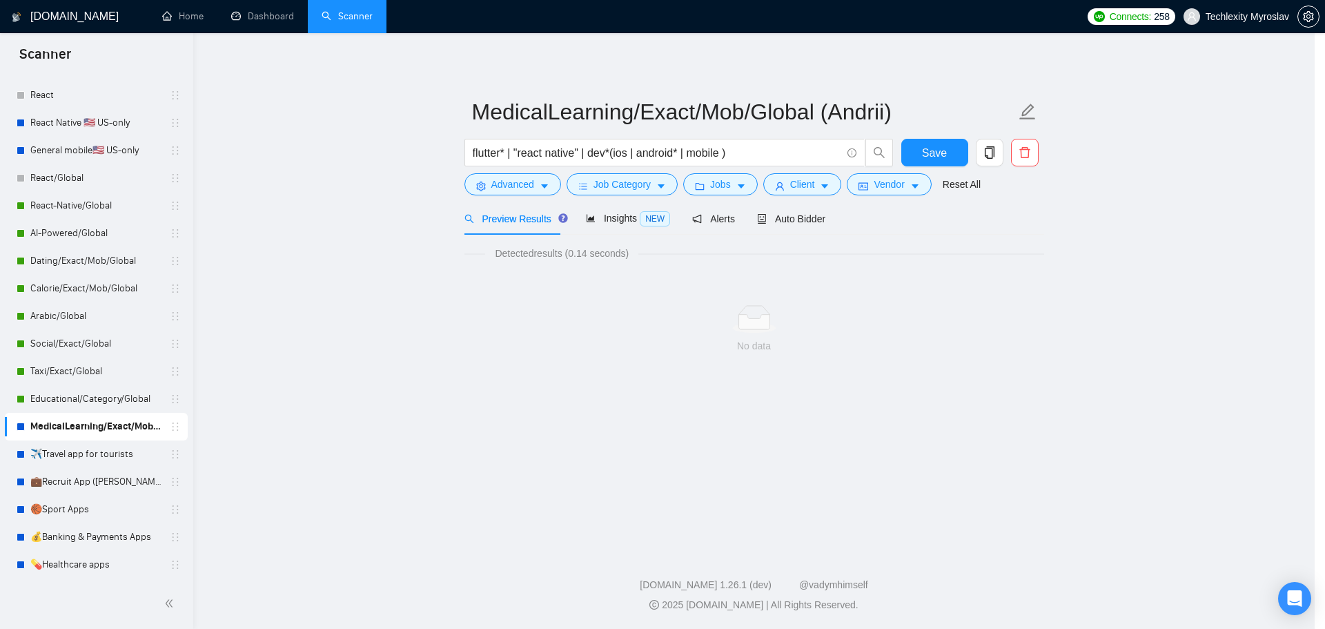
scroll to position [0, 0]
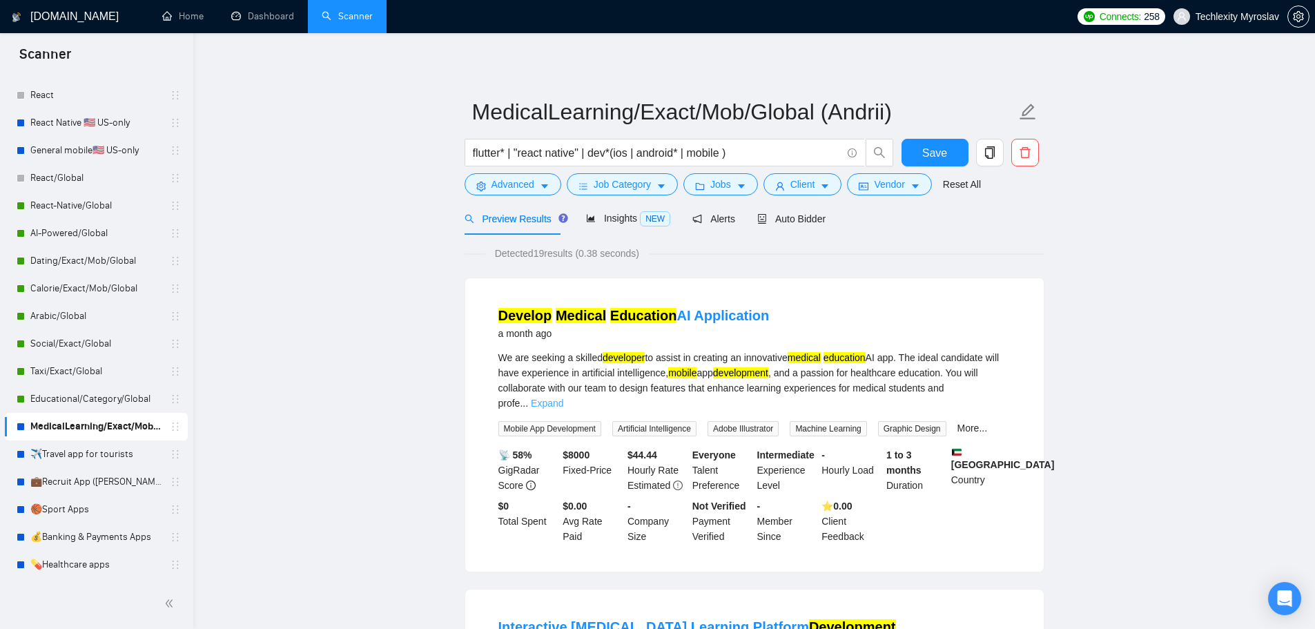
click at [563, 398] on link "Expand" at bounding box center [547, 403] width 32 height 11
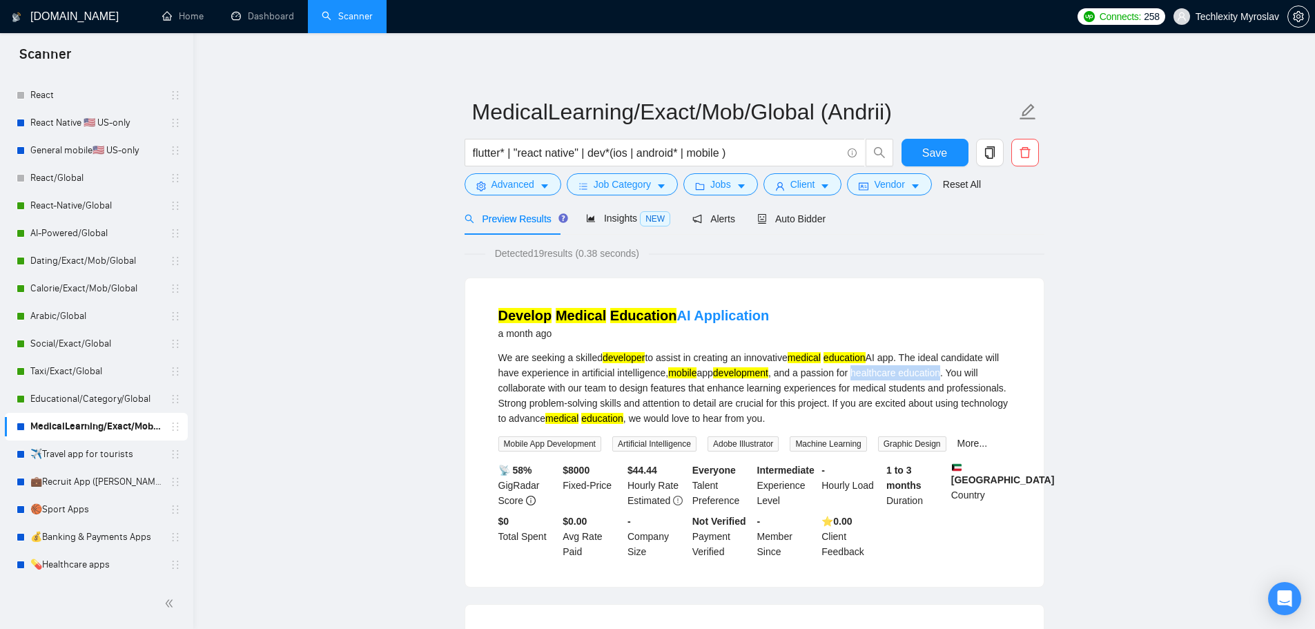
drag, startPoint x: 857, startPoint y: 373, endPoint x: 944, endPoint y: 373, distance: 87.0
click at [944, 373] on div "We are seeking a skilled developer to assist in creating an innovative medical …" at bounding box center [754, 388] width 512 height 76
copy div "healthcare education"
click at [512, 174] on button "Advanced" at bounding box center [513, 184] width 97 height 22
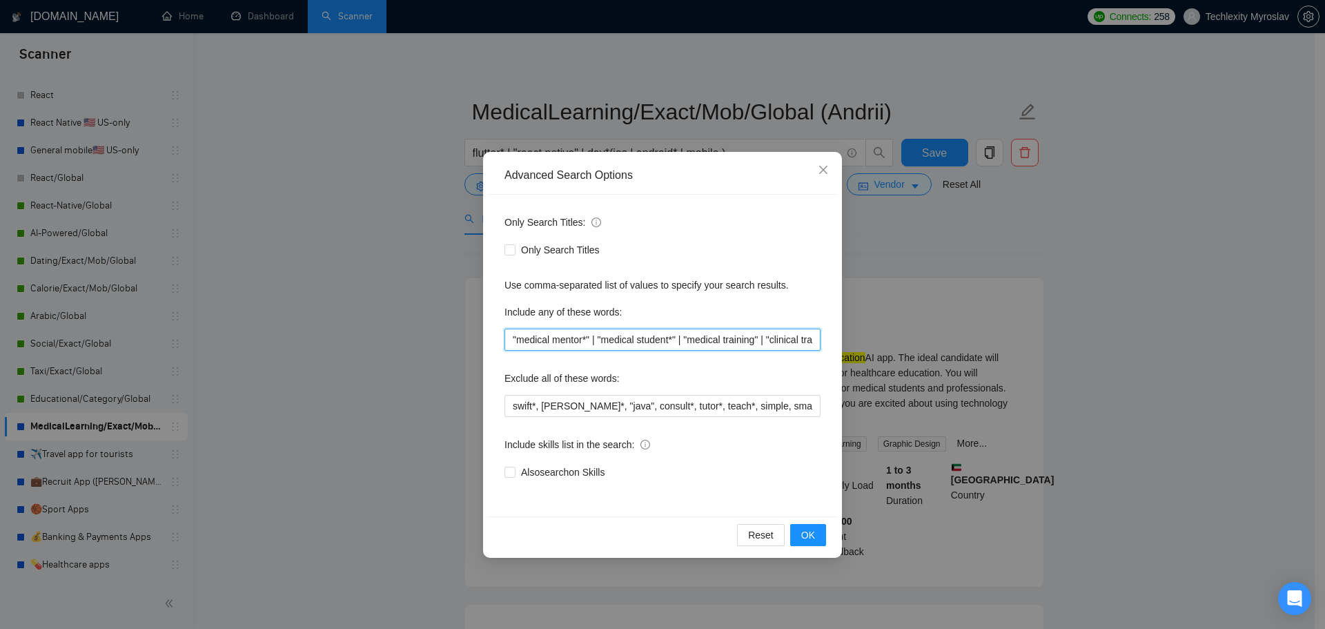
drag, startPoint x: 594, startPoint y: 340, endPoint x: 614, endPoint y: 351, distance: 22.9
click at [595, 340] on input ""medical mentor*" | "medical student*" | "medical training" | "clinical trainin…" at bounding box center [663, 340] width 316 height 22
paste input "healthcare education"
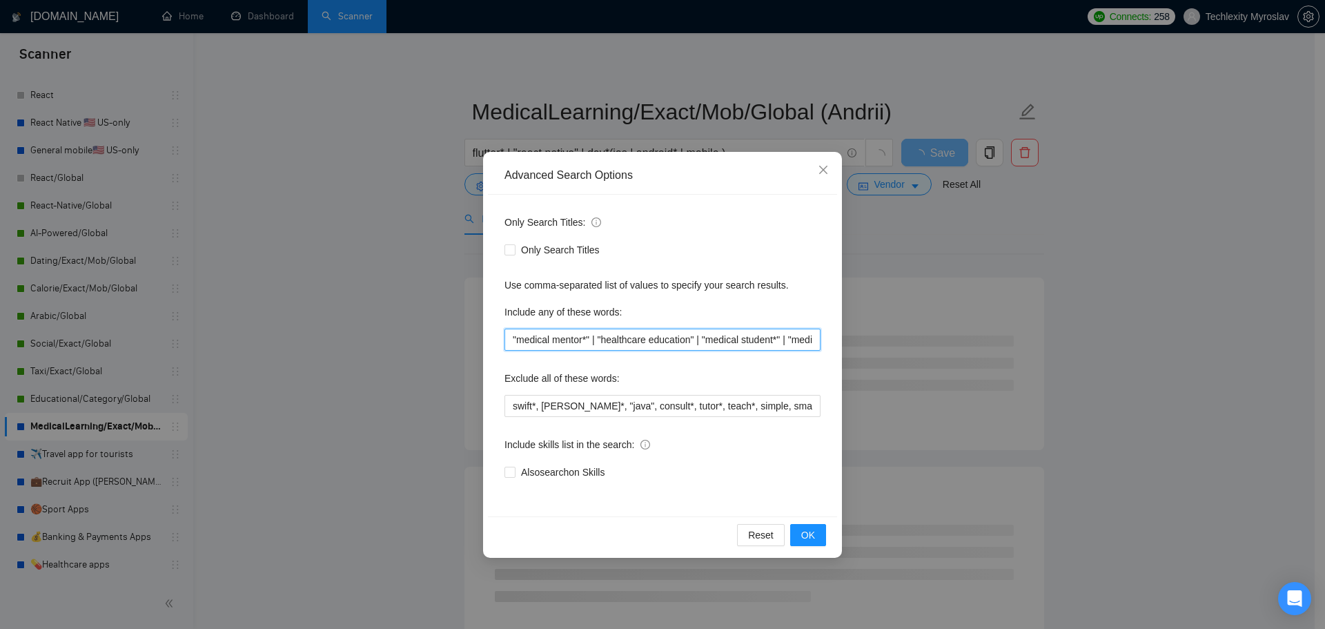
drag, startPoint x: 629, startPoint y: 339, endPoint x: 646, endPoint y: 342, distance: 17.5
click at [646, 342] on input ""medical mentor*" | "healthcare education" | "medical student*" | "medical trai…" at bounding box center [663, 340] width 316 height 22
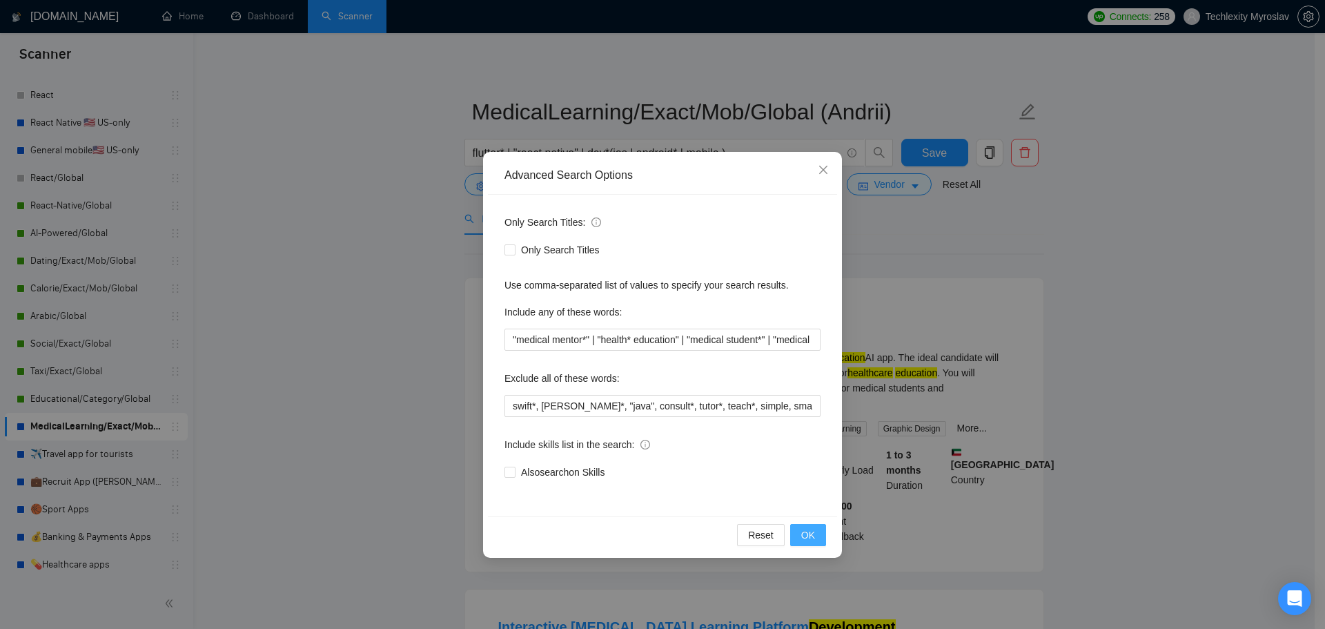
click at [808, 534] on span "OK" at bounding box center [808, 534] width 14 height 15
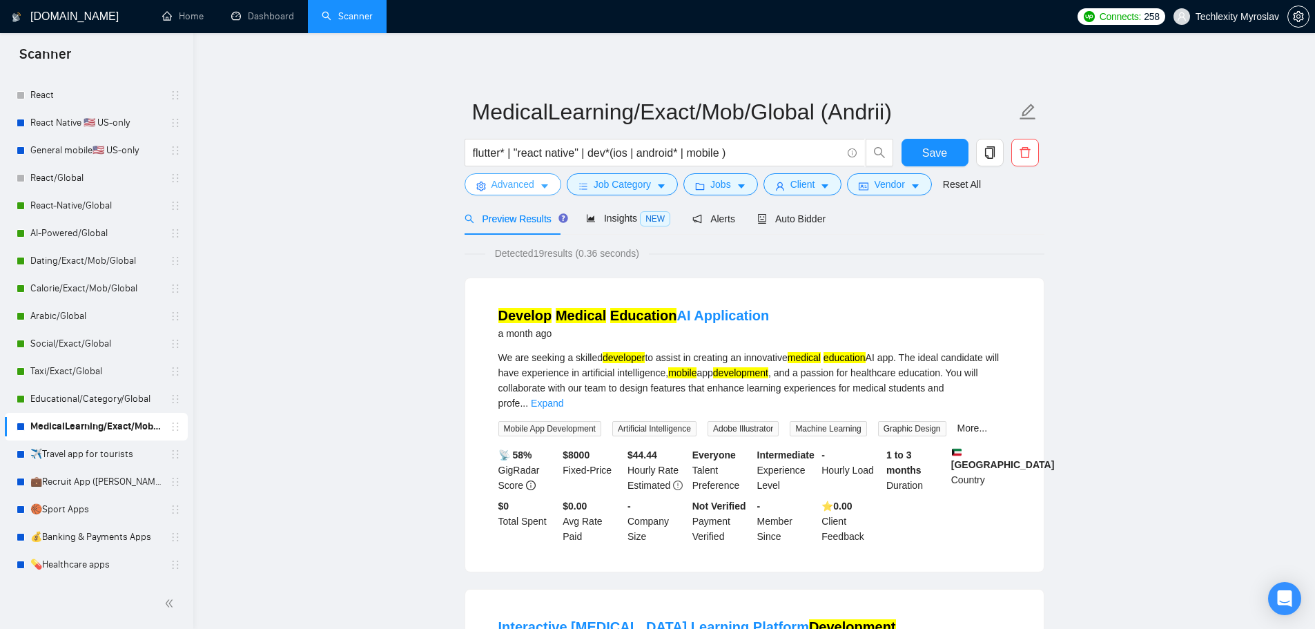
click at [494, 178] on span "Advanced" at bounding box center [512, 184] width 43 height 15
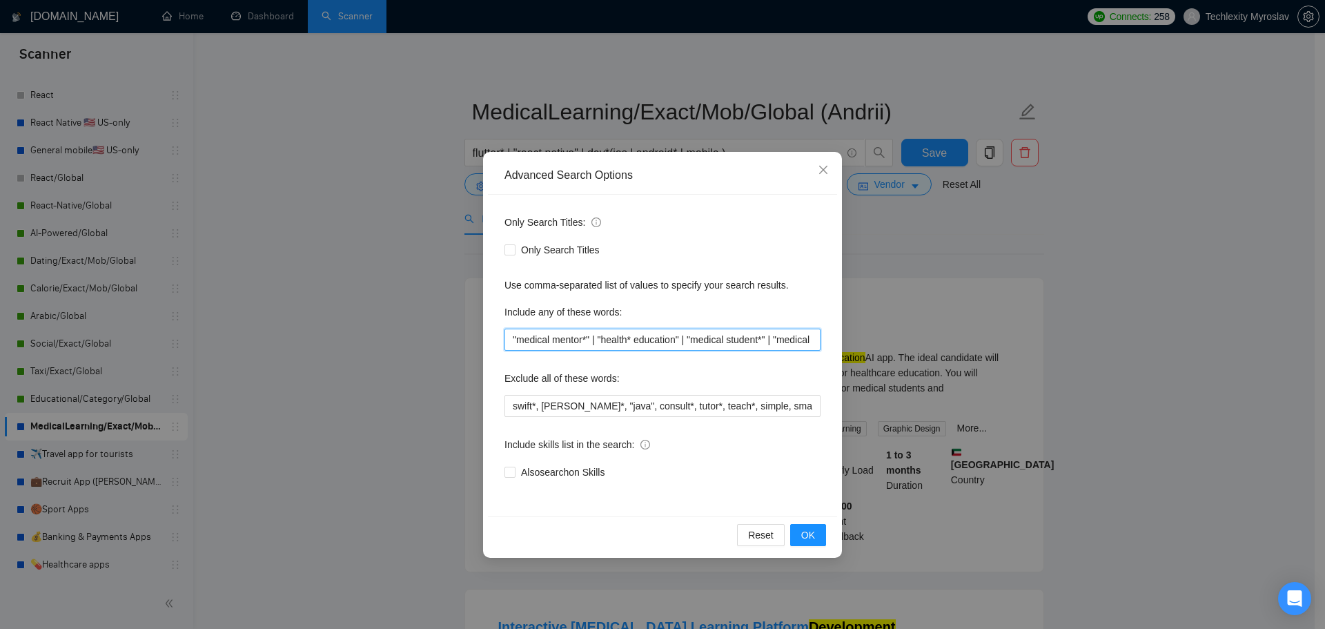
click at [633, 340] on input ""medical mentor*" | "health* education" | "medical student*" | "medical trainin…" at bounding box center [663, 340] width 316 height 22
click at [826, 538] on div "Reset OK" at bounding box center [662, 534] width 349 height 37
click at [816, 533] on button "OK" at bounding box center [808, 535] width 36 height 22
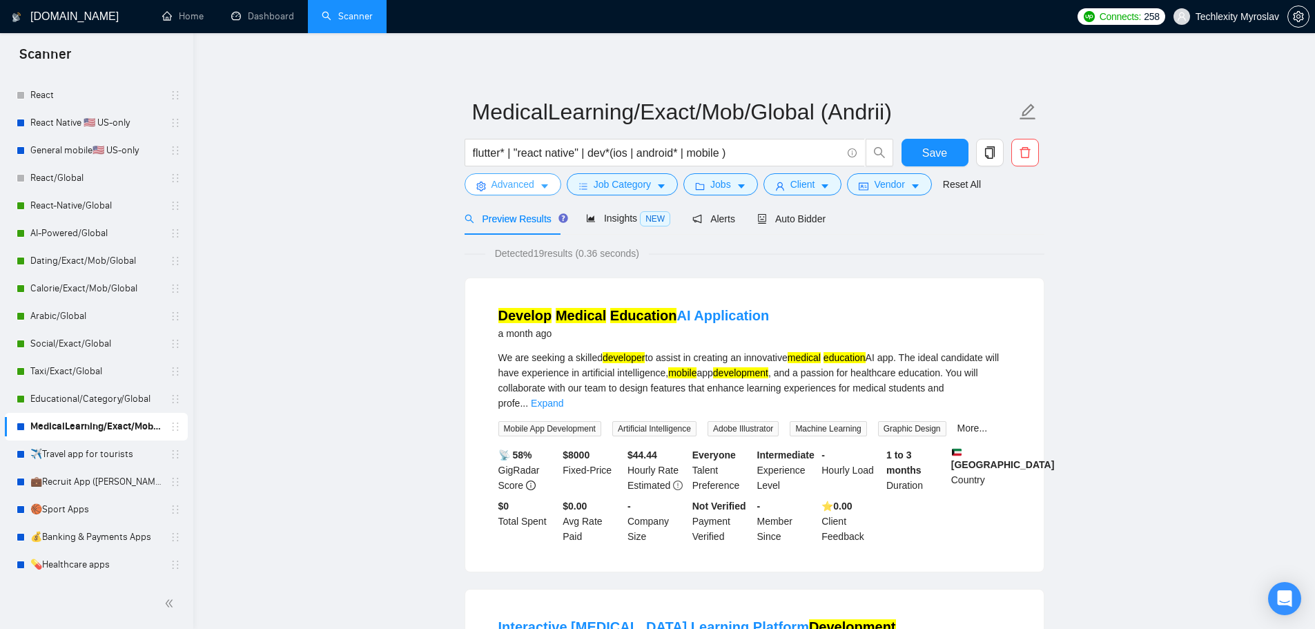
click at [484, 179] on button "Advanced" at bounding box center [513, 184] width 97 height 22
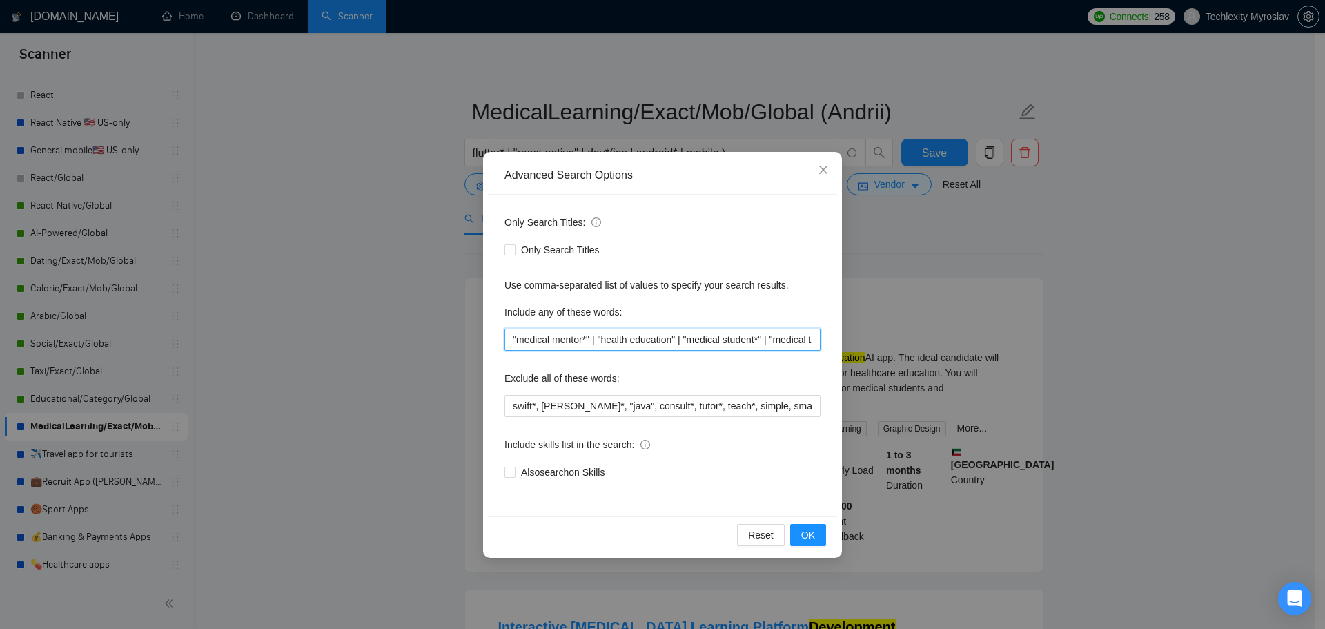
click at [630, 342] on input ""medical mentor*" | "health education" | "medical student*" | "medical training…" at bounding box center [663, 340] width 316 height 22
click at [810, 533] on span "OK" at bounding box center [808, 534] width 14 height 15
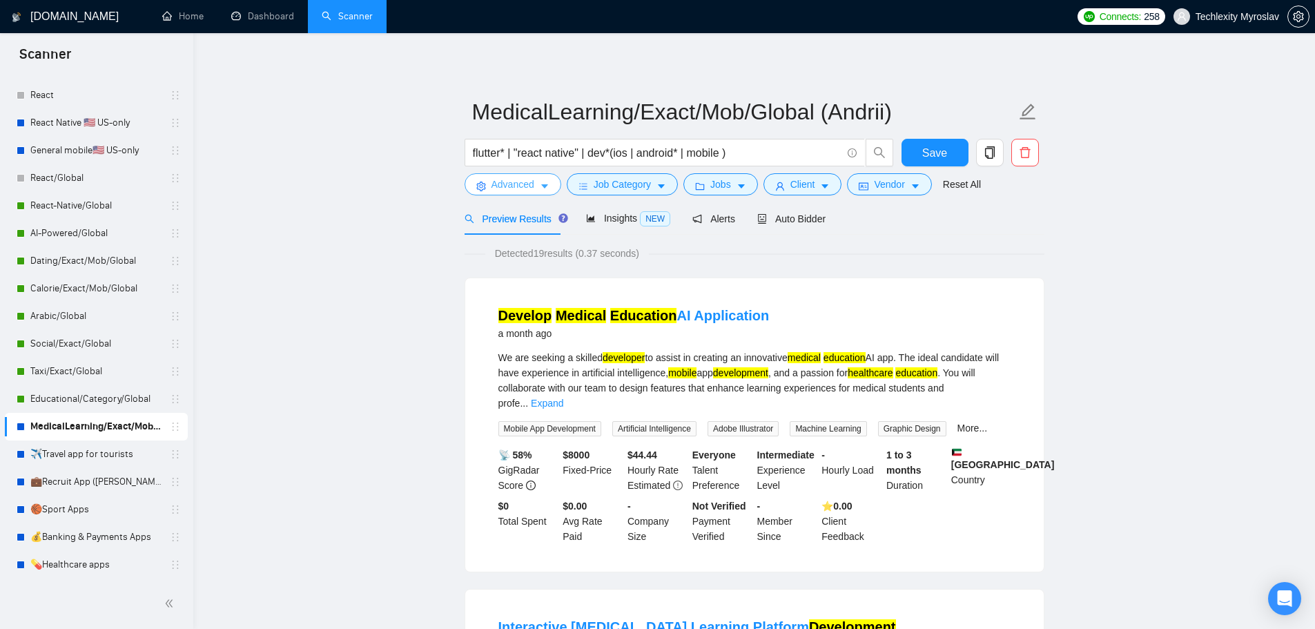
click at [505, 179] on span "Advanced" at bounding box center [512, 184] width 43 height 15
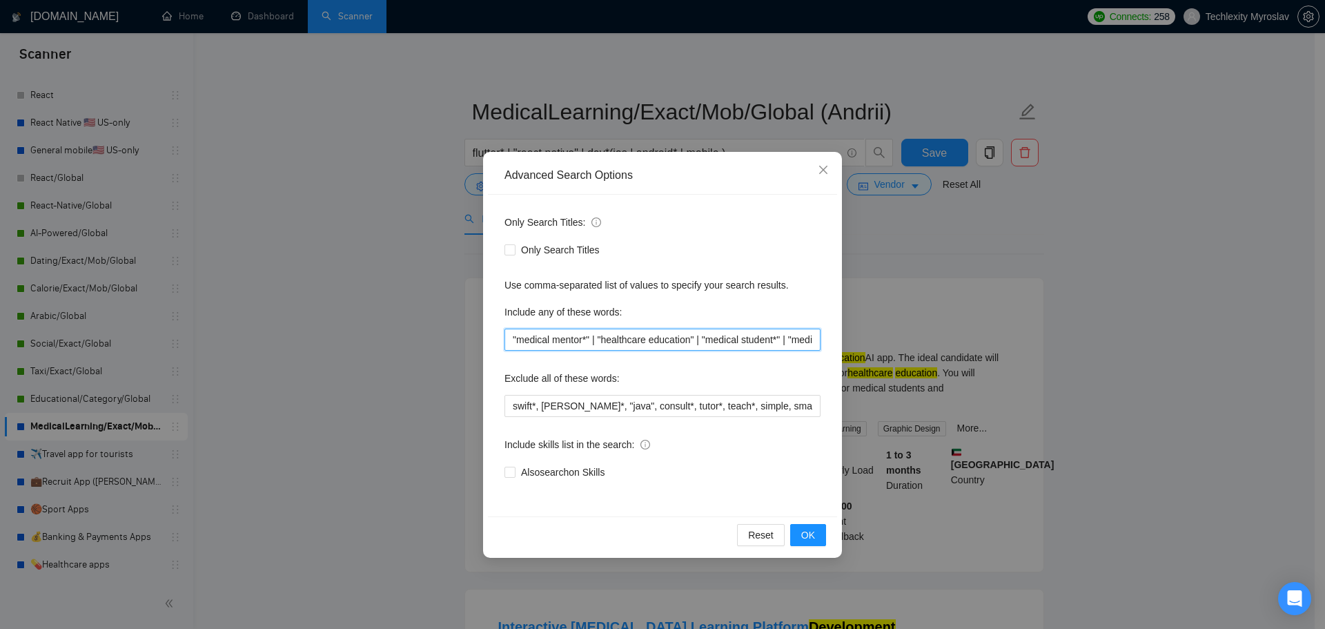
drag, startPoint x: 646, startPoint y: 341, endPoint x: 627, endPoint y: 347, distance: 19.4
click at [627, 347] on input ""medical mentor*" | "healthcare education" | "medical student*" | "medical trai…" at bounding box center [663, 340] width 316 height 22
drag, startPoint x: 760, startPoint y: 342, endPoint x: 829, endPoint y: 347, distance: 69.2
click at [829, 347] on div "Only Search Titles: Only Search Titles Use comma-separated list of values to sp…" at bounding box center [662, 356] width 349 height 322
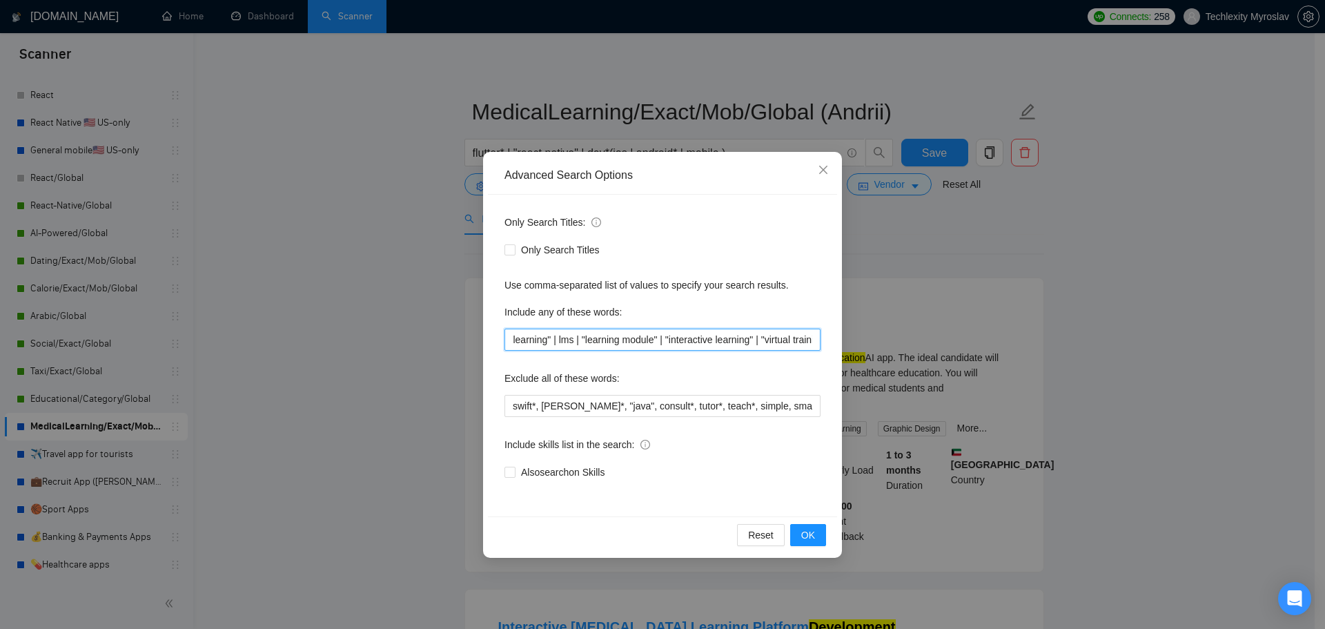
click at [748, 341] on input ""medical mentor*" | "health* education" | "medical student*" | "medical trainin…" at bounding box center [663, 340] width 316 height 22
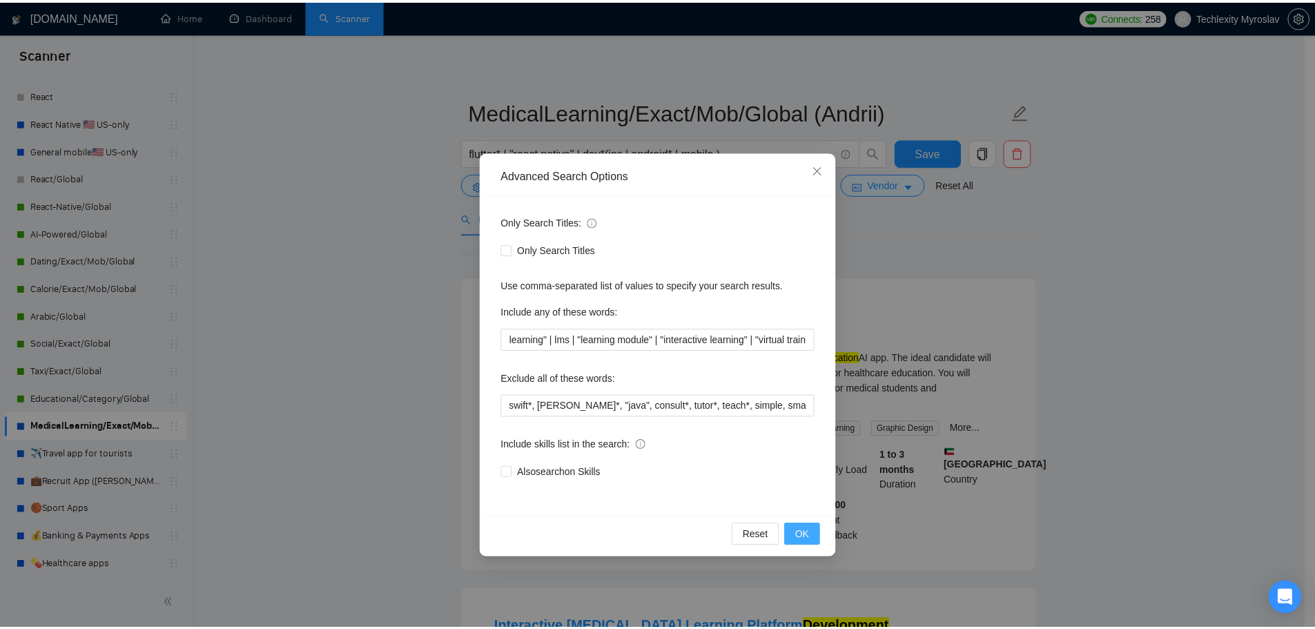
scroll to position [0, 0]
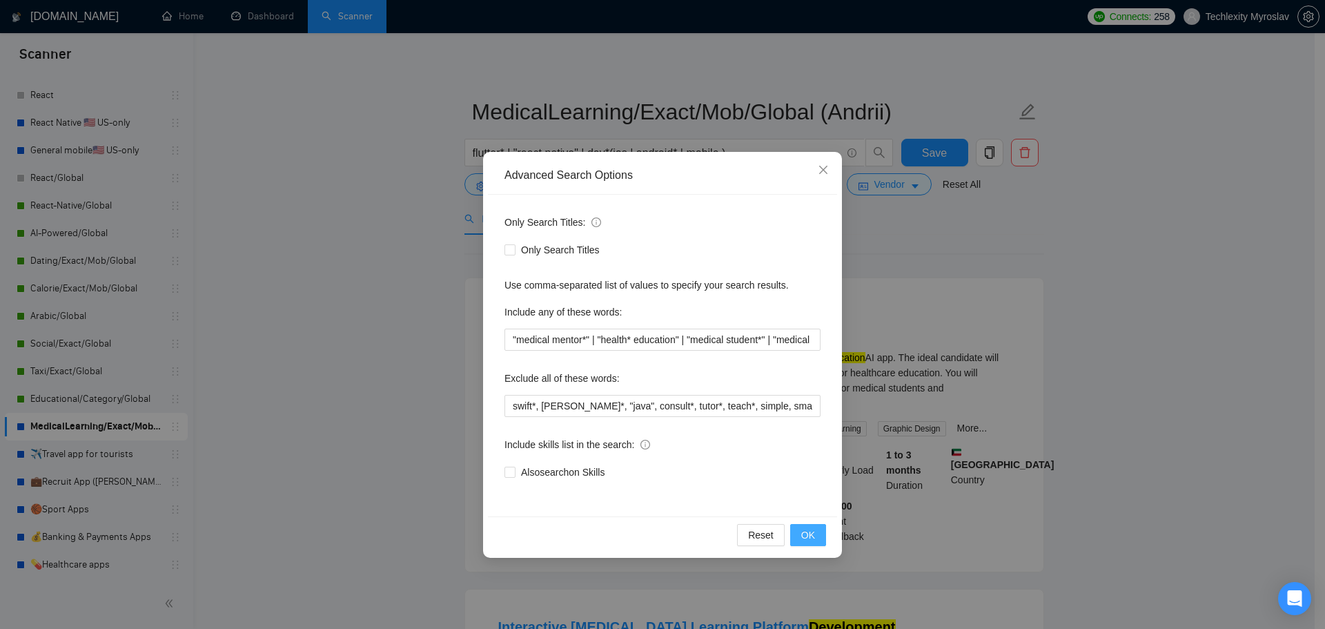
click at [804, 534] on span "OK" at bounding box center [808, 534] width 14 height 15
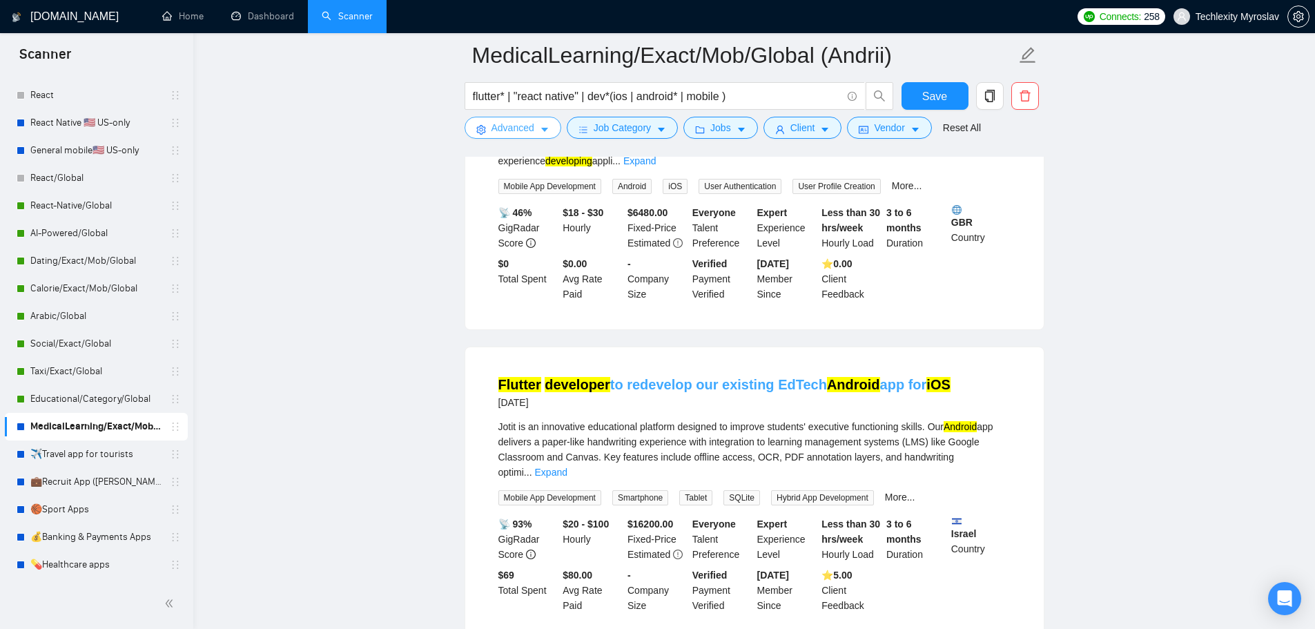
scroll to position [897, 0]
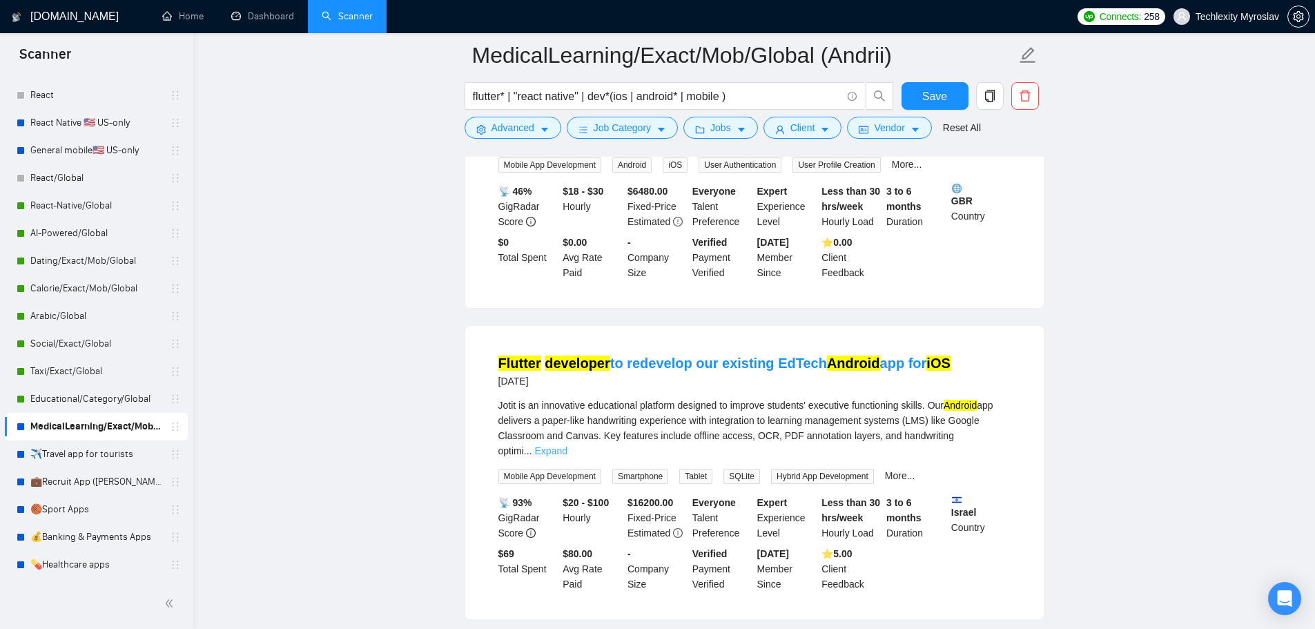
click at [567, 445] on link "Expand" at bounding box center [551, 450] width 32 height 11
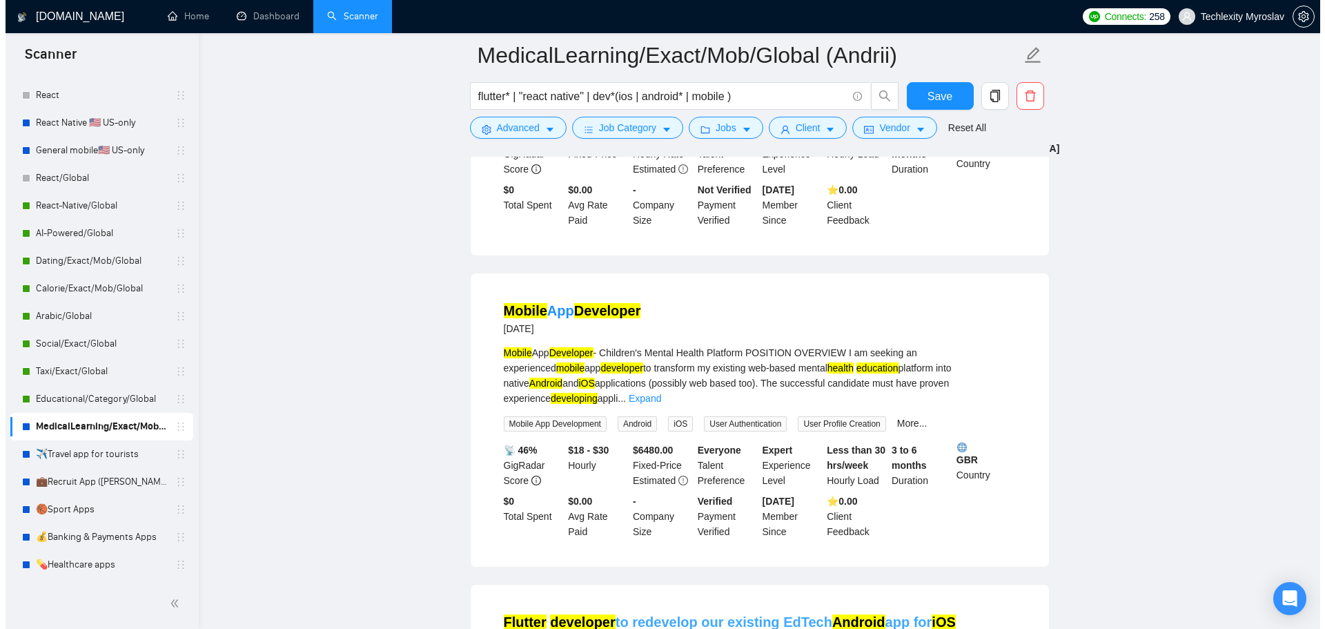
scroll to position [621, 0]
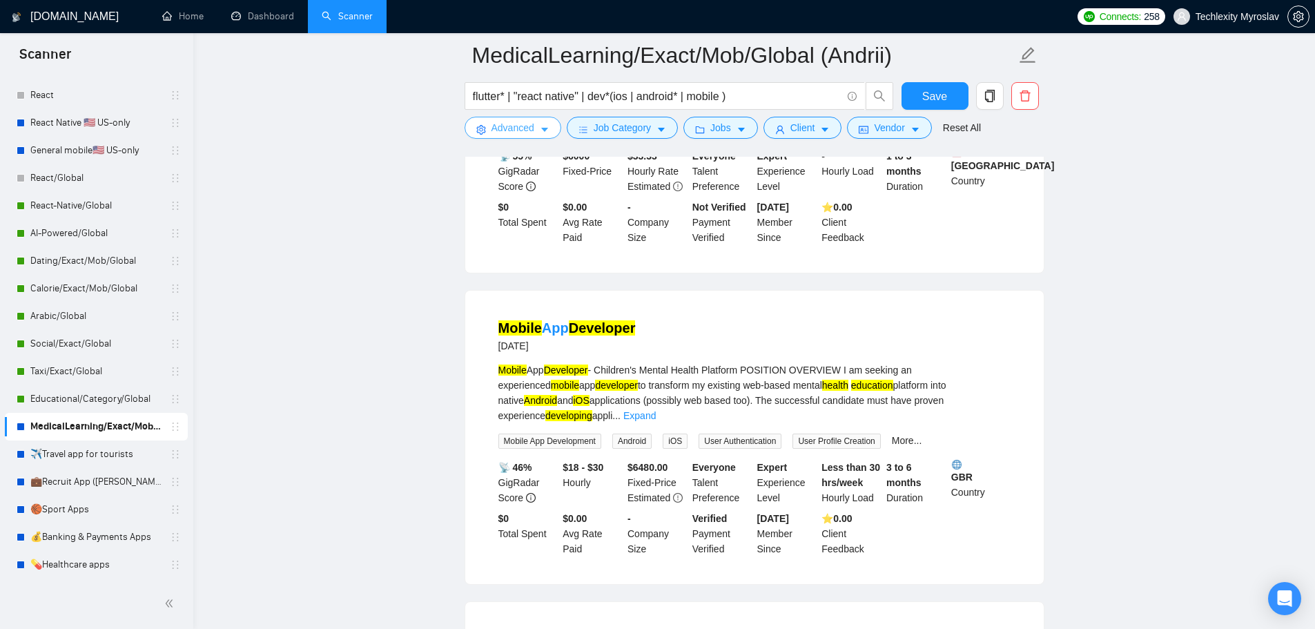
click at [517, 132] on span "Advanced" at bounding box center [512, 127] width 43 height 15
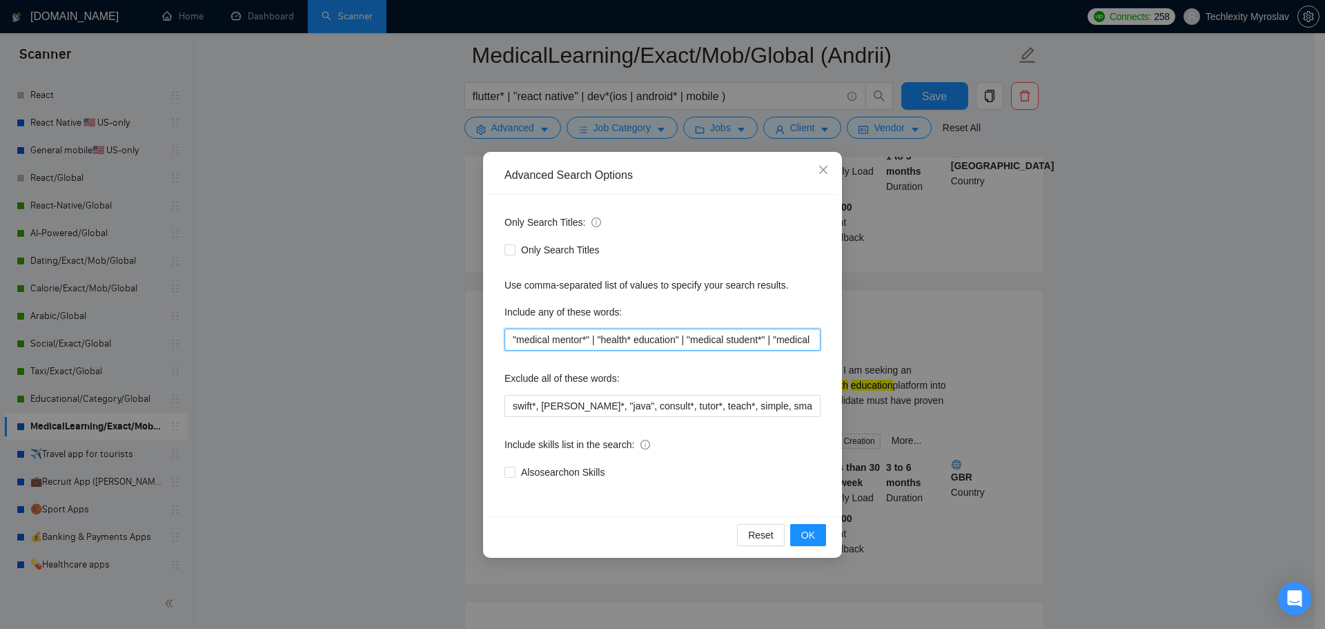
scroll to position [0, 1715]
drag, startPoint x: 762, startPoint y: 341, endPoint x: 988, endPoint y: 351, distance: 226.0
click at [988, 351] on div "Advanced Search Options Only Search Titles: Only Search Titles Use comma-separa…" at bounding box center [662, 314] width 1325 height 629
click at [819, 343] on input ""medical mentor*" | "health* education" | "medical student*" | "medical trainin…" at bounding box center [663, 340] width 316 height 22
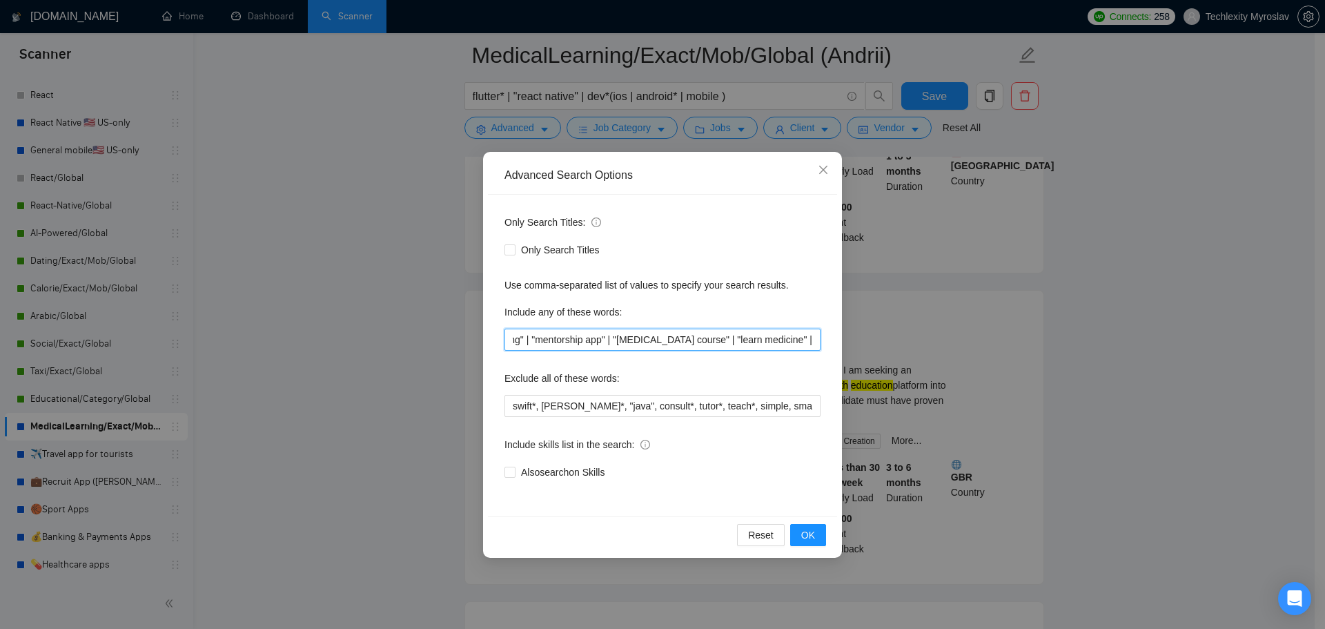
paste input ""elearning" | "medical elearning" | "education saas""
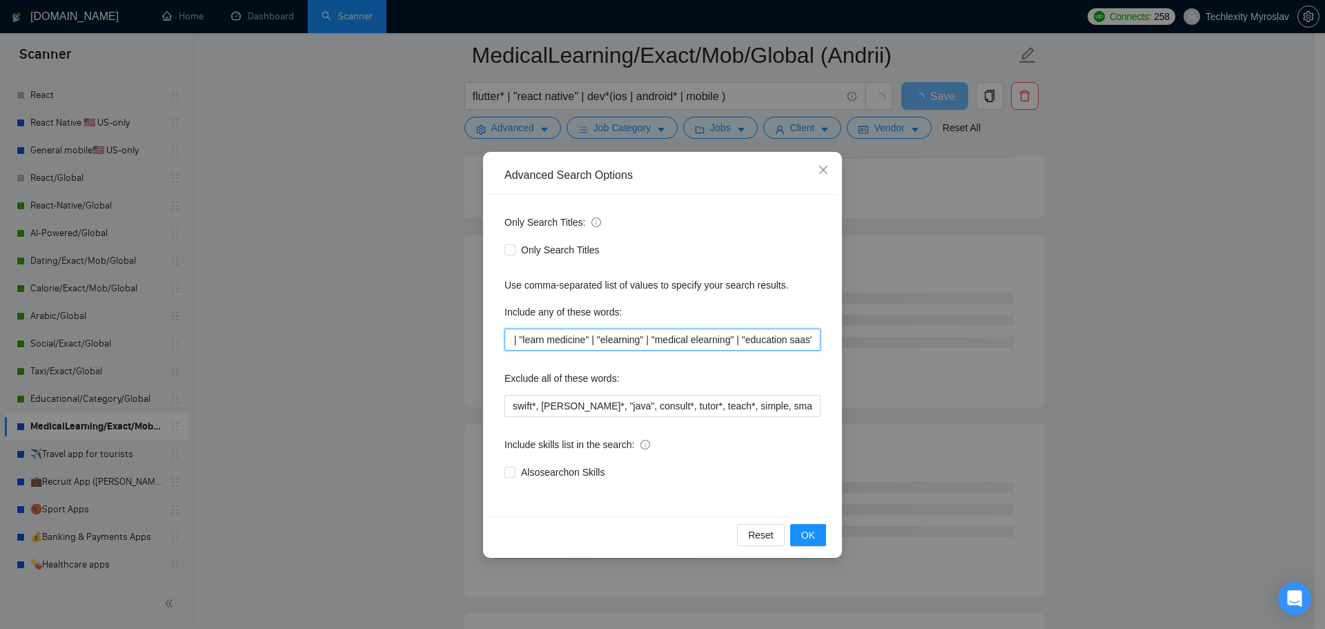
type input ""medical mentor*" | "health* education" | "medical student*" | "medical trainin…"
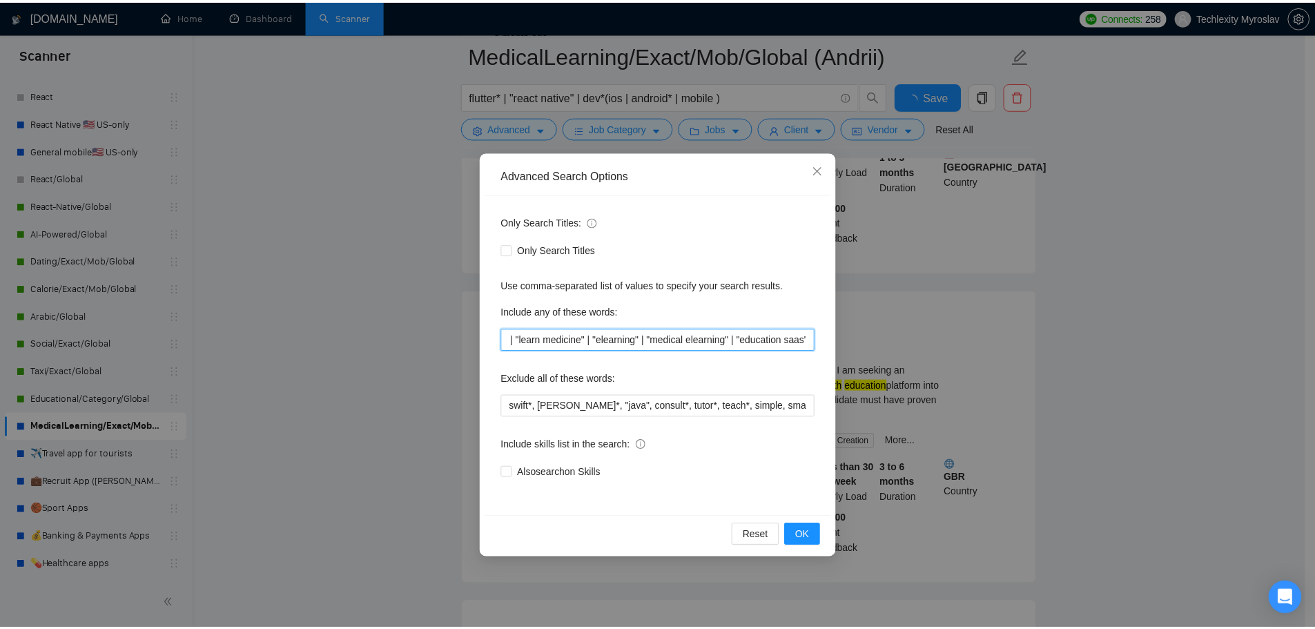
scroll to position [0, 0]
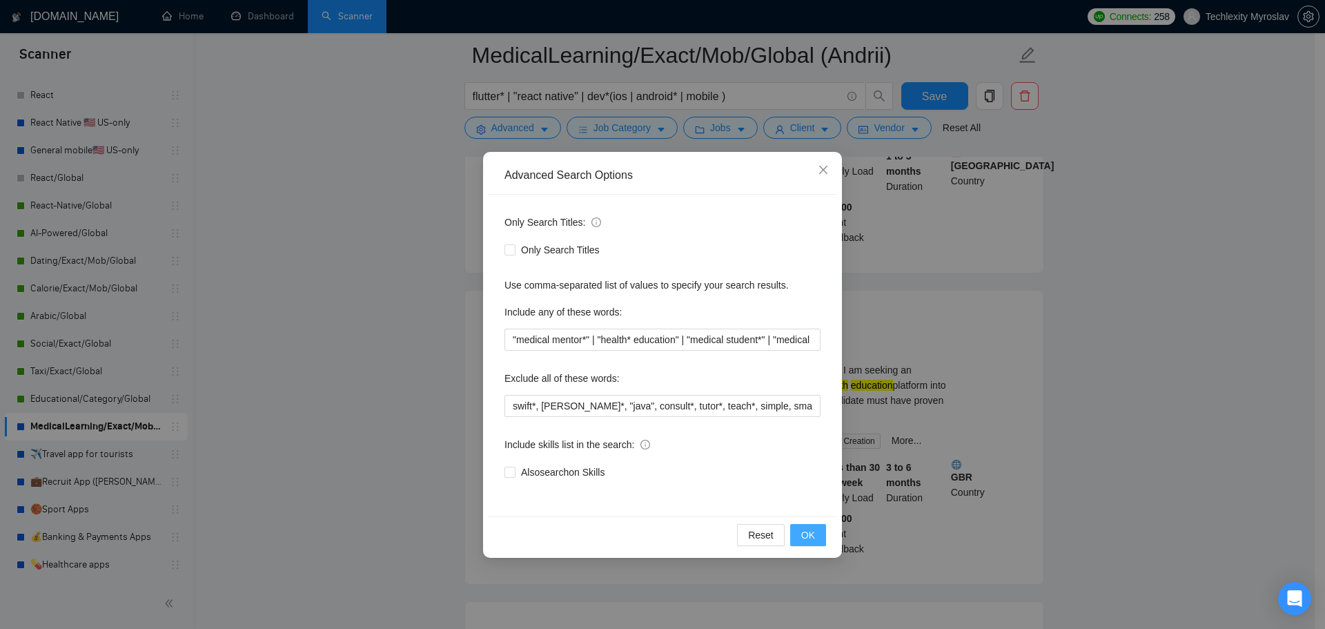
click at [808, 532] on span "OK" at bounding box center [808, 534] width 14 height 15
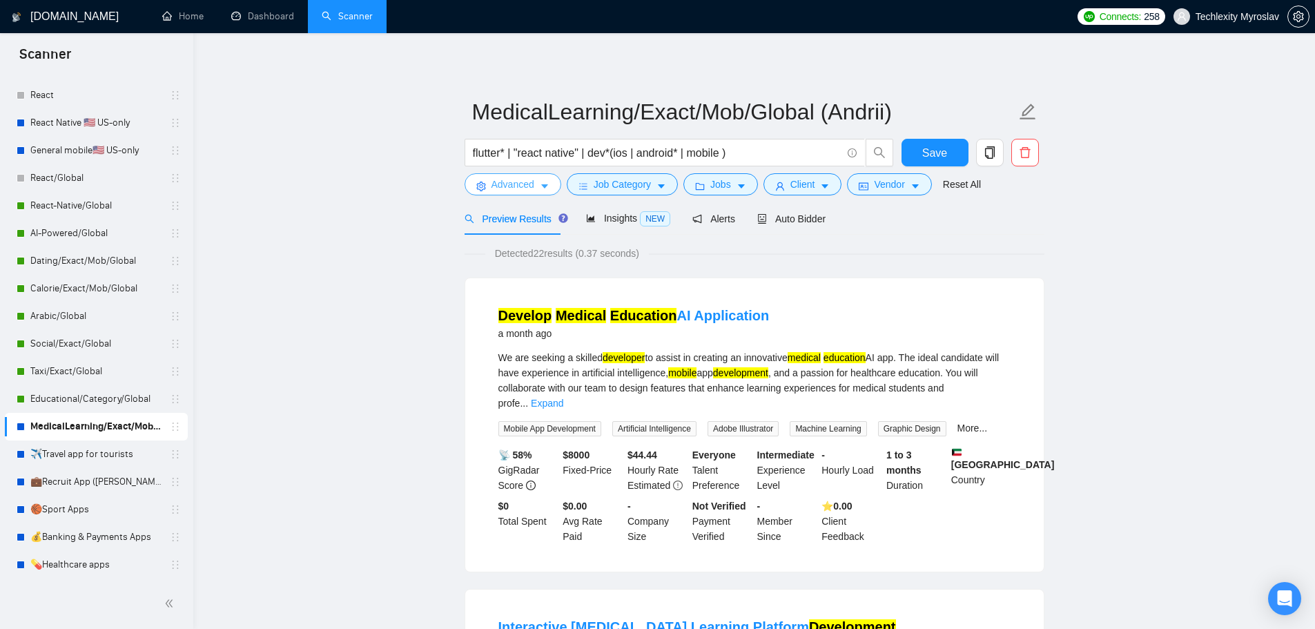
click at [525, 184] on span "Advanced" at bounding box center [512, 184] width 43 height 15
click at [920, 159] on button "Save" at bounding box center [935, 153] width 67 height 28
click at [95, 485] on link "💼Recruit App ([PERSON_NAME])" at bounding box center [95, 482] width 131 height 28
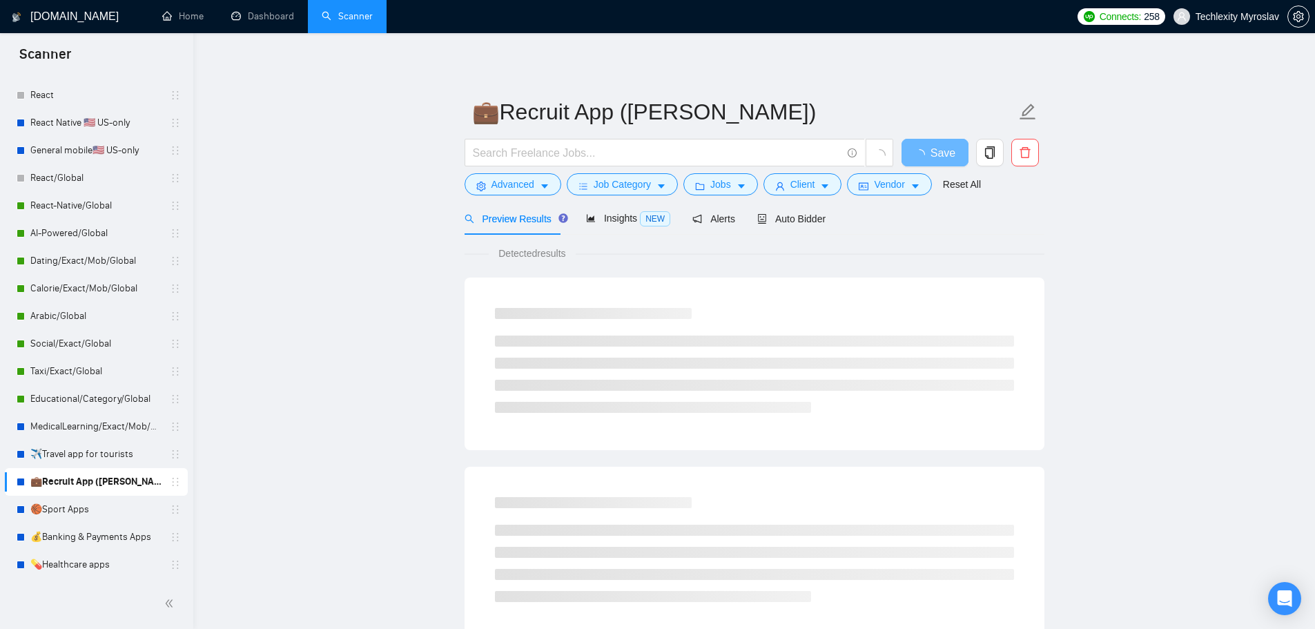
click at [490, 171] on div at bounding box center [679, 156] width 435 height 35
click at [494, 182] on span "Advanced" at bounding box center [512, 184] width 43 height 15
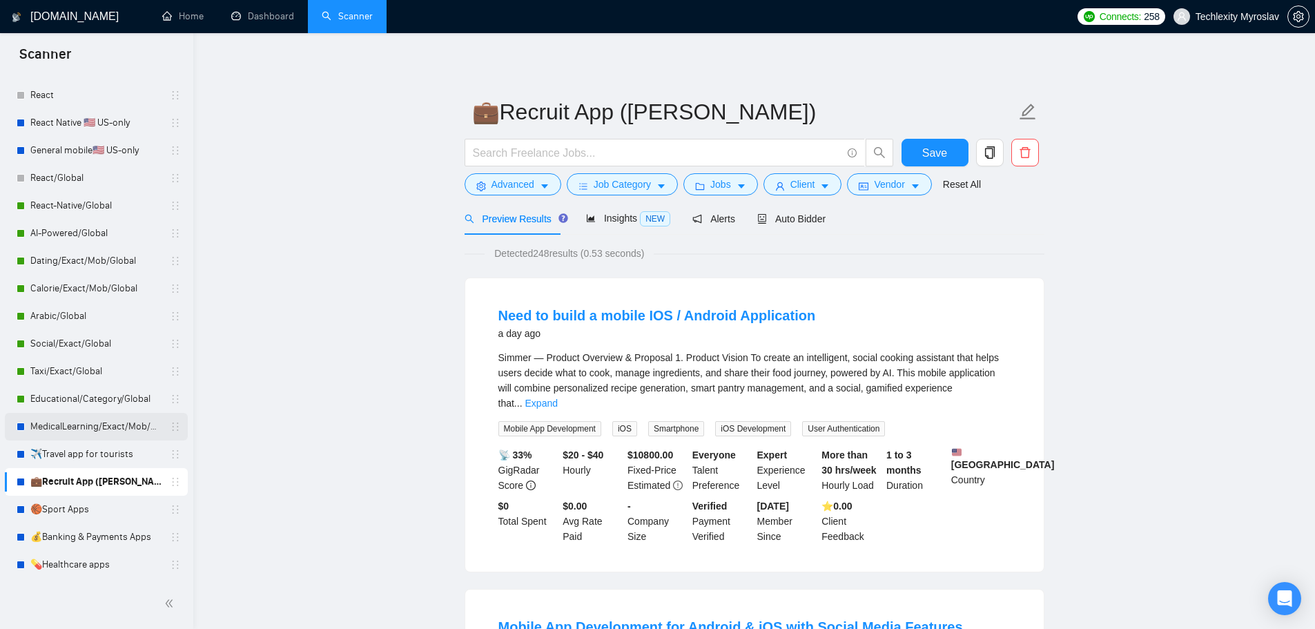
click at [83, 422] on link "MedicalLearning/Exact/Mob/Global (Andrii)" at bounding box center [95, 427] width 131 height 28
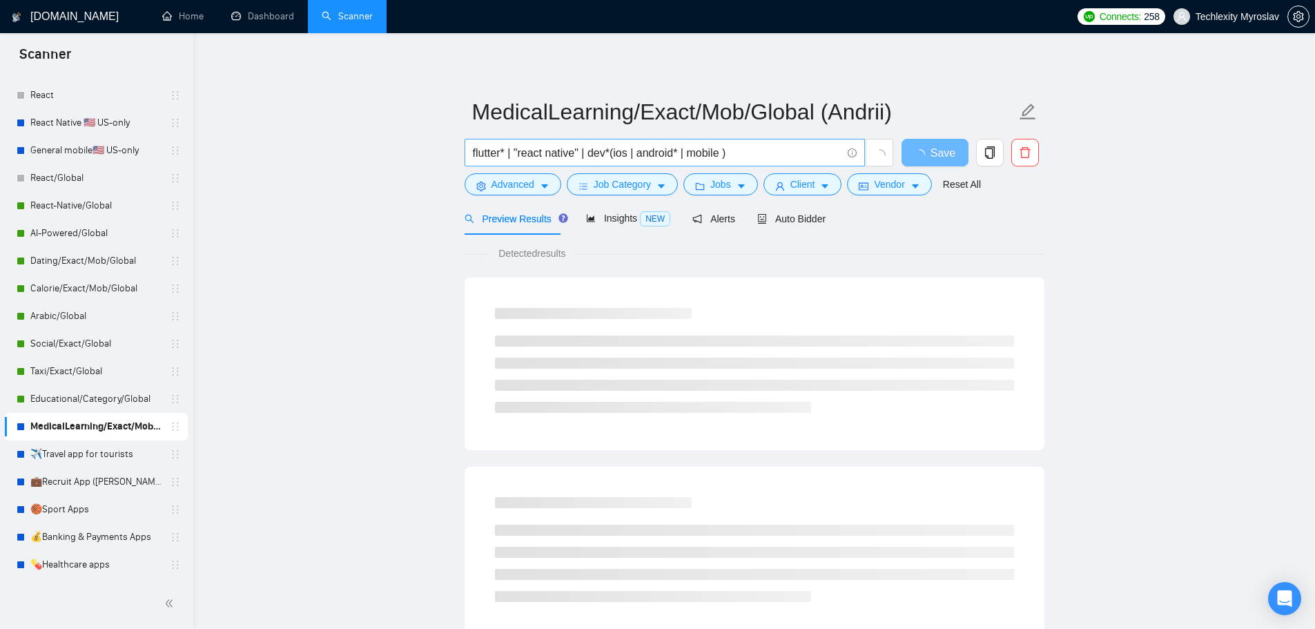
click at [596, 150] on input "flutter* | "react native" | dev*(ios | android* | mobile )" at bounding box center [657, 152] width 369 height 17
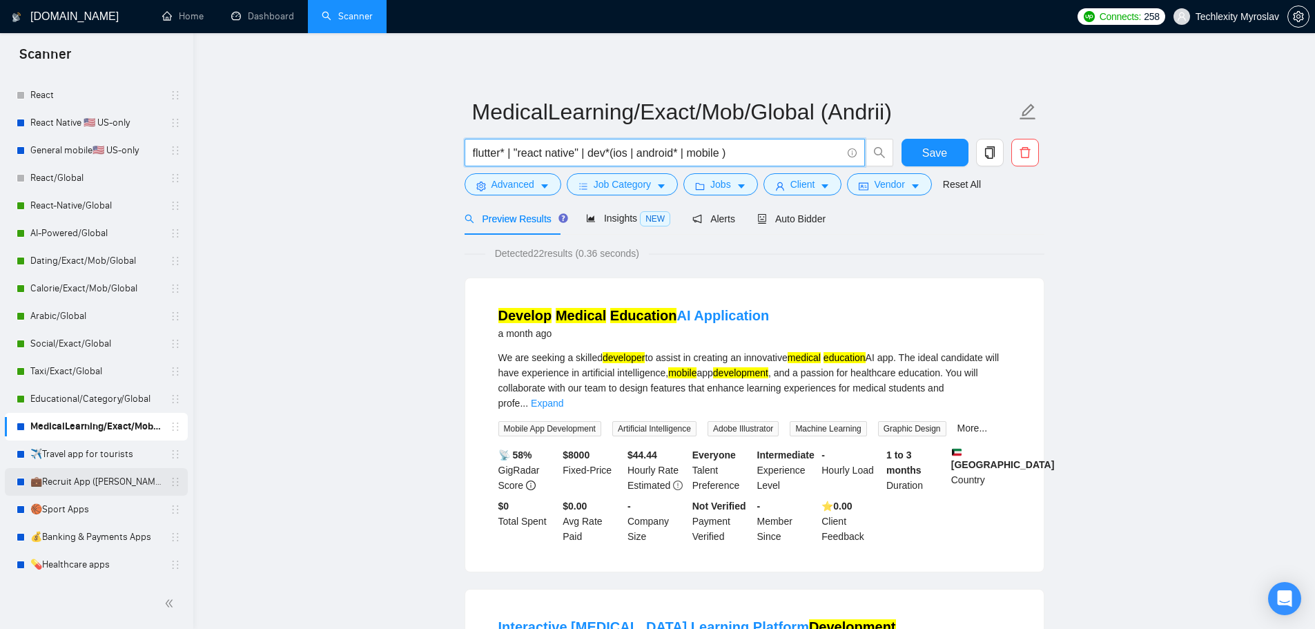
click at [95, 485] on link "💼Recruit App ([PERSON_NAME])" at bounding box center [95, 482] width 131 height 28
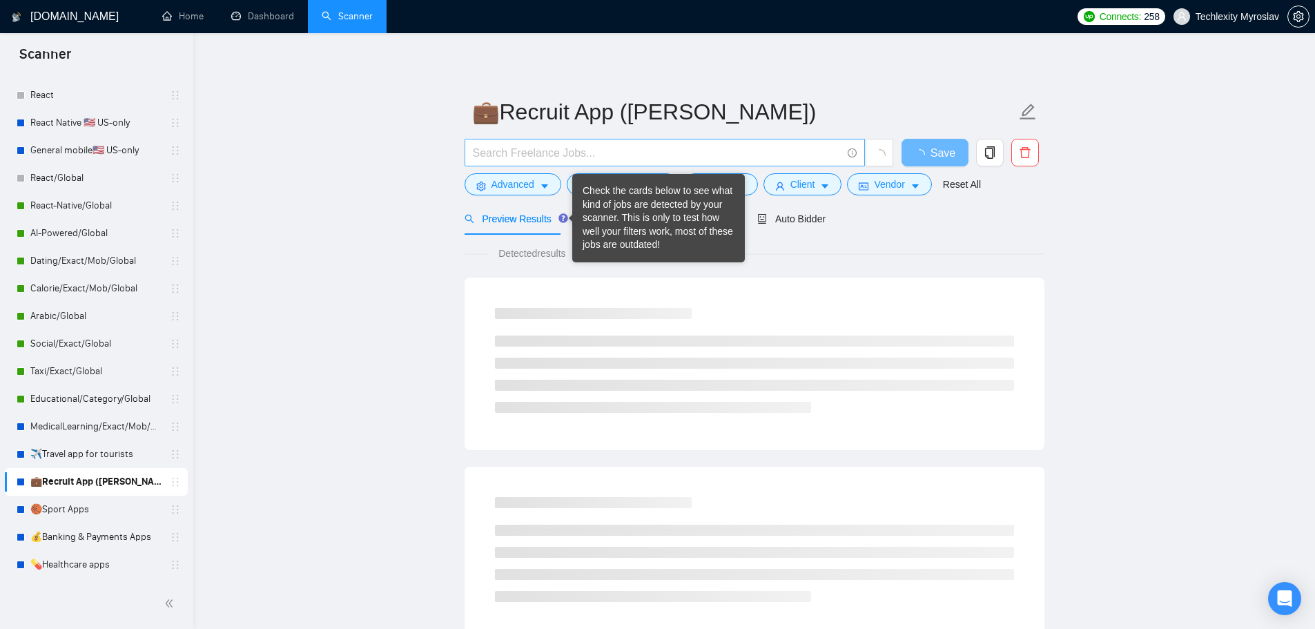
click at [597, 155] on input "text" at bounding box center [657, 152] width 369 height 17
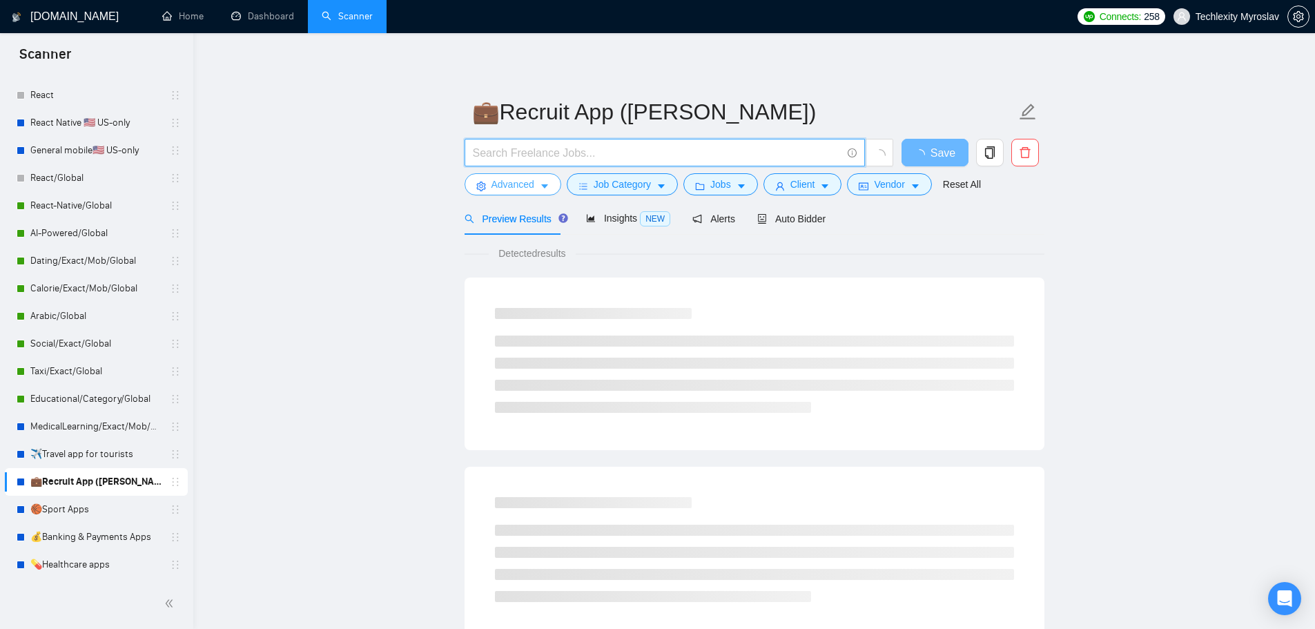
paste input "flutter* | "react native" | dev*(ios | android* | mobile )"
click at [486, 181] on button "Advanced" at bounding box center [513, 184] width 97 height 22
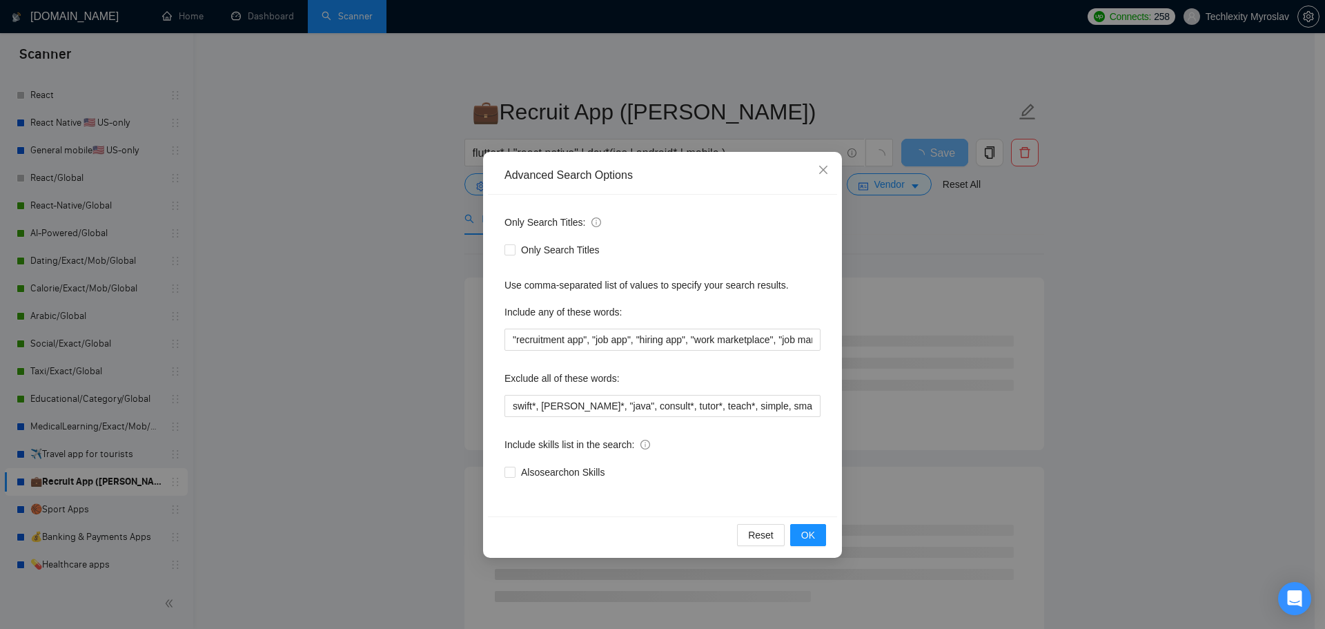
click at [356, 137] on div "Advanced Search Options Only Search Titles: Only Search Titles Use comma-separa…" at bounding box center [662, 314] width 1325 height 629
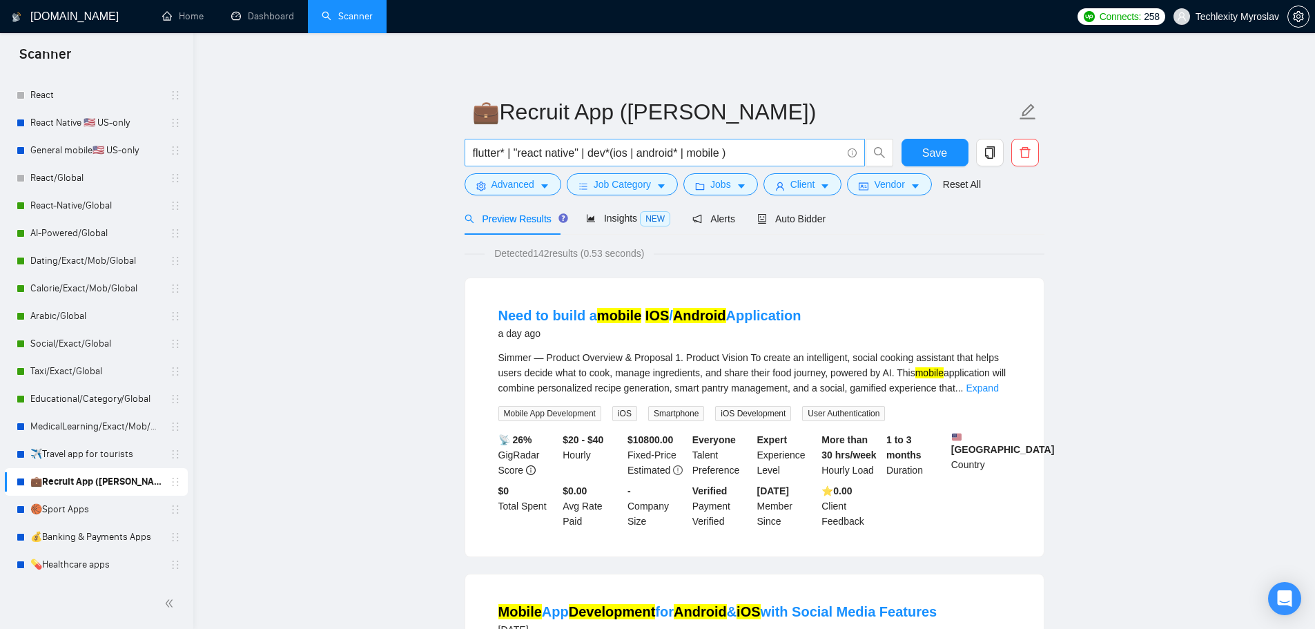
click at [535, 154] on input "flutter* | "react native" | dev*(ios | android* | mobile )" at bounding box center [657, 152] width 369 height 17
paste input "| react* | next* | vue* | "web app" | "web platform""
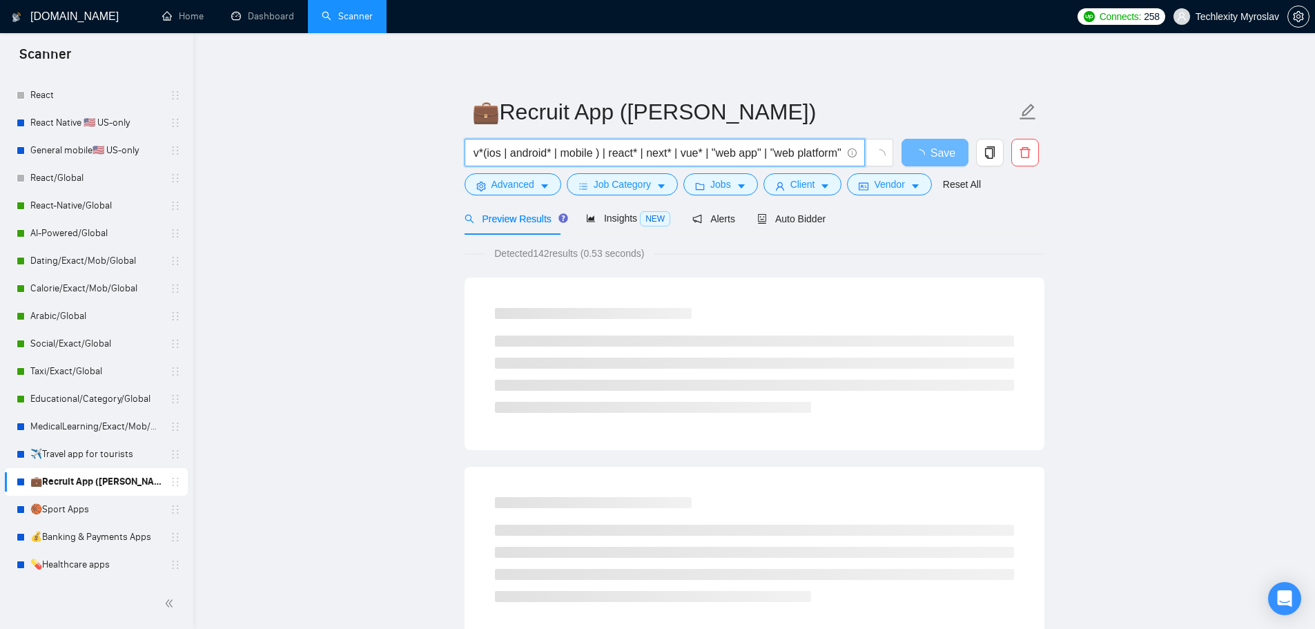
drag, startPoint x: 645, startPoint y: 156, endPoint x: 705, endPoint y: 157, distance: 60.8
click at [705, 157] on input "flutter* | "react native" | dev*(ios | android* | mobile ) | react* | next* | v…" at bounding box center [657, 152] width 369 height 17
type input "flutter* | "react native" | dev*(ios | android* | mobile ) | react* | "web app"…"
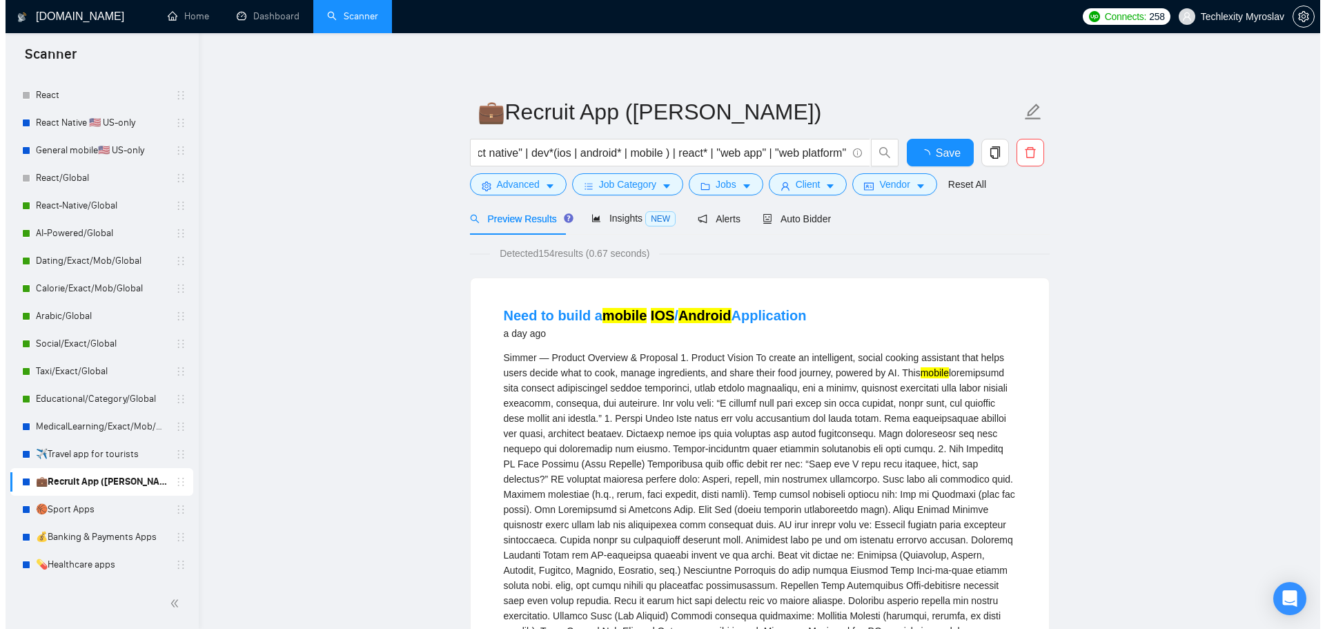
scroll to position [0, 0]
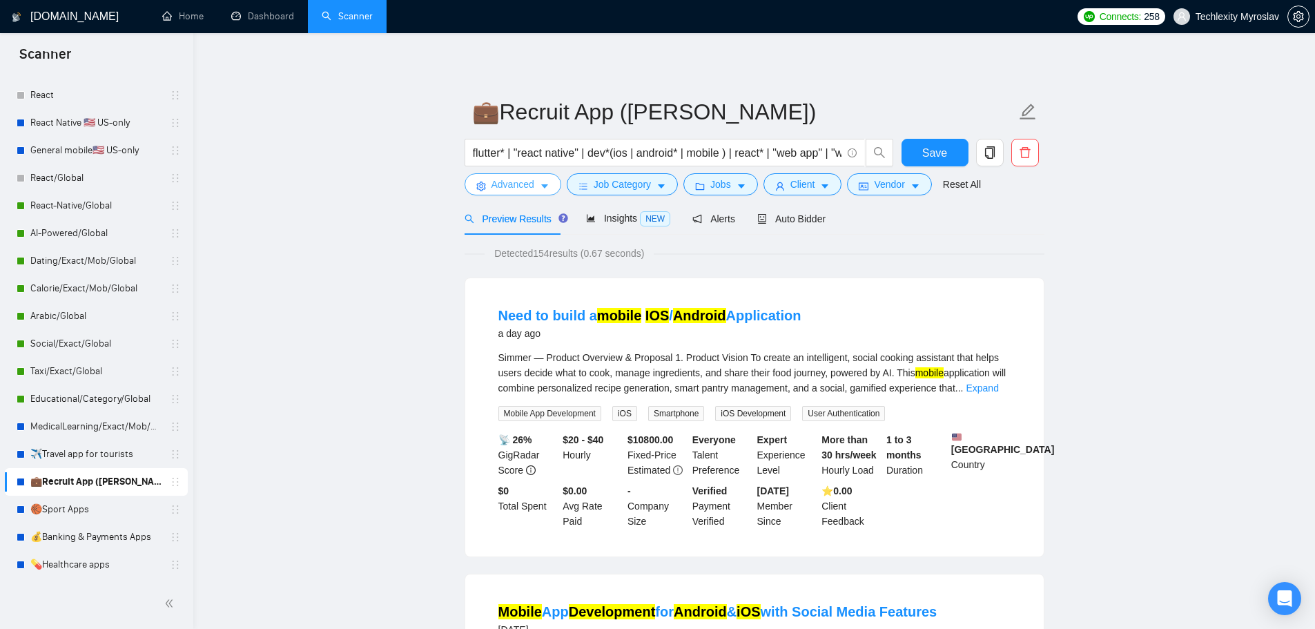
click at [508, 186] on span "Advanced" at bounding box center [512, 184] width 43 height 15
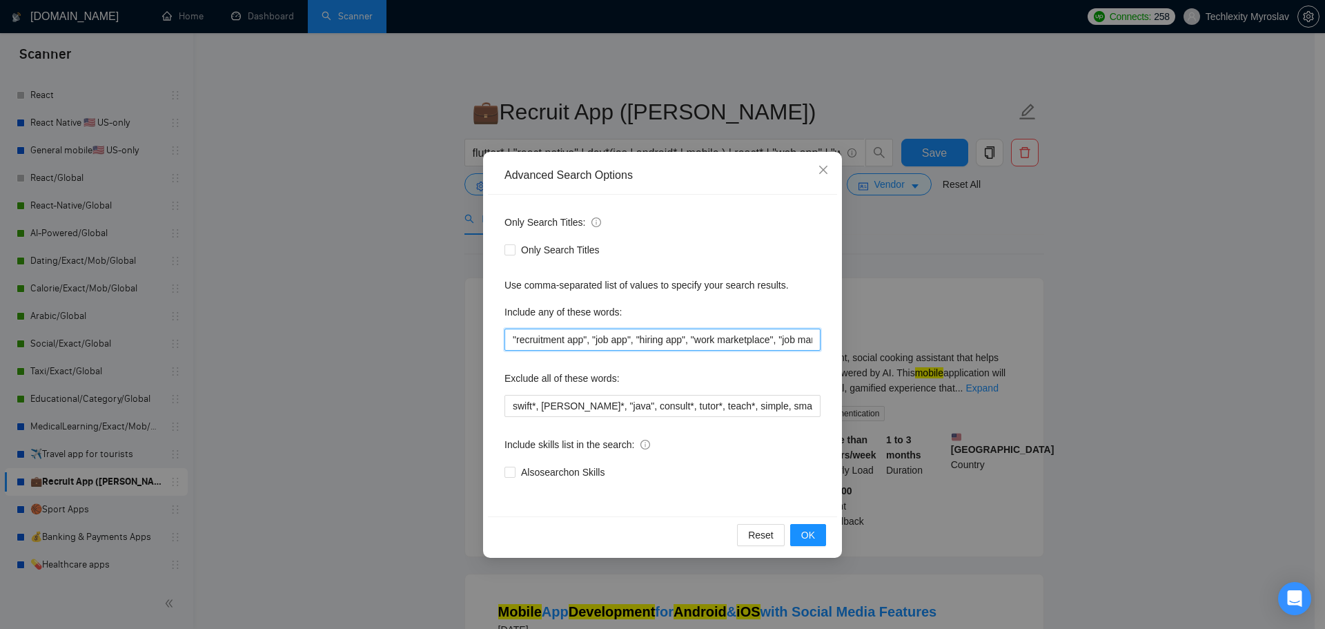
click at [574, 340] on input ""recruitment app", "job app", "hiring app", "work marketplace", "job marketplac…" at bounding box center [663, 340] width 316 height 22
paste input "video CV" | "video resume" | recruiter* | employer* | candidate* | hire* | job*…"
click at [808, 527] on button "OK" at bounding box center [808, 535] width 36 height 22
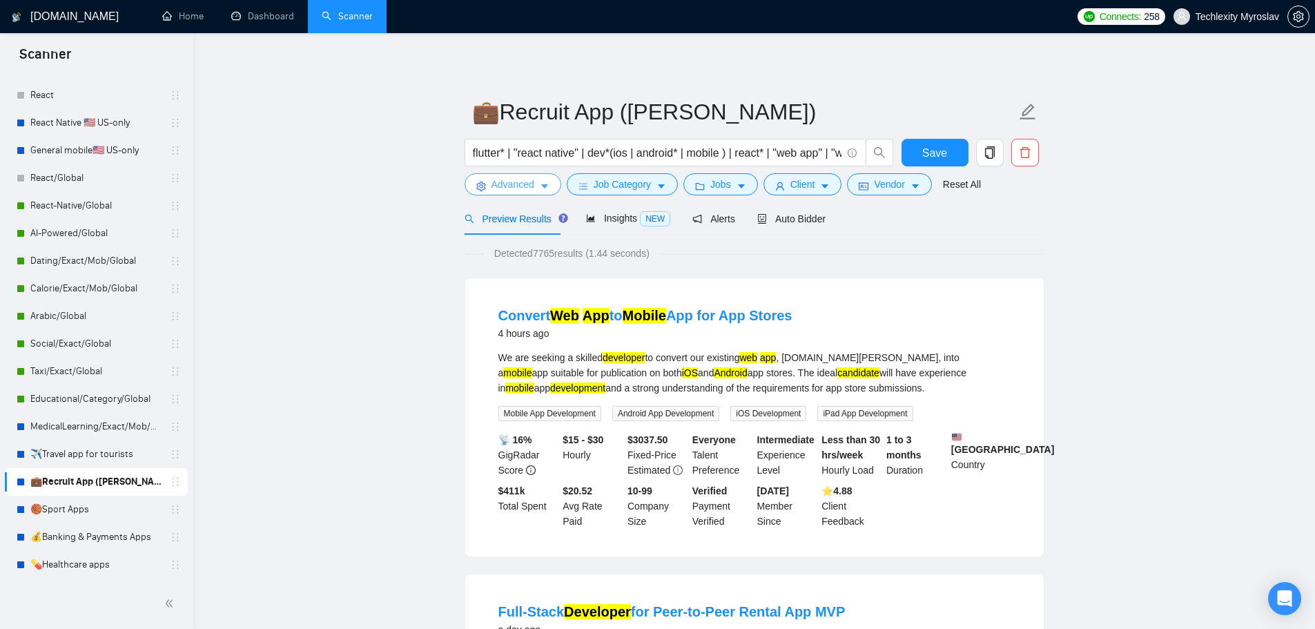
click at [510, 183] on span "Advanced" at bounding box center [512, 184] width 43 height 15
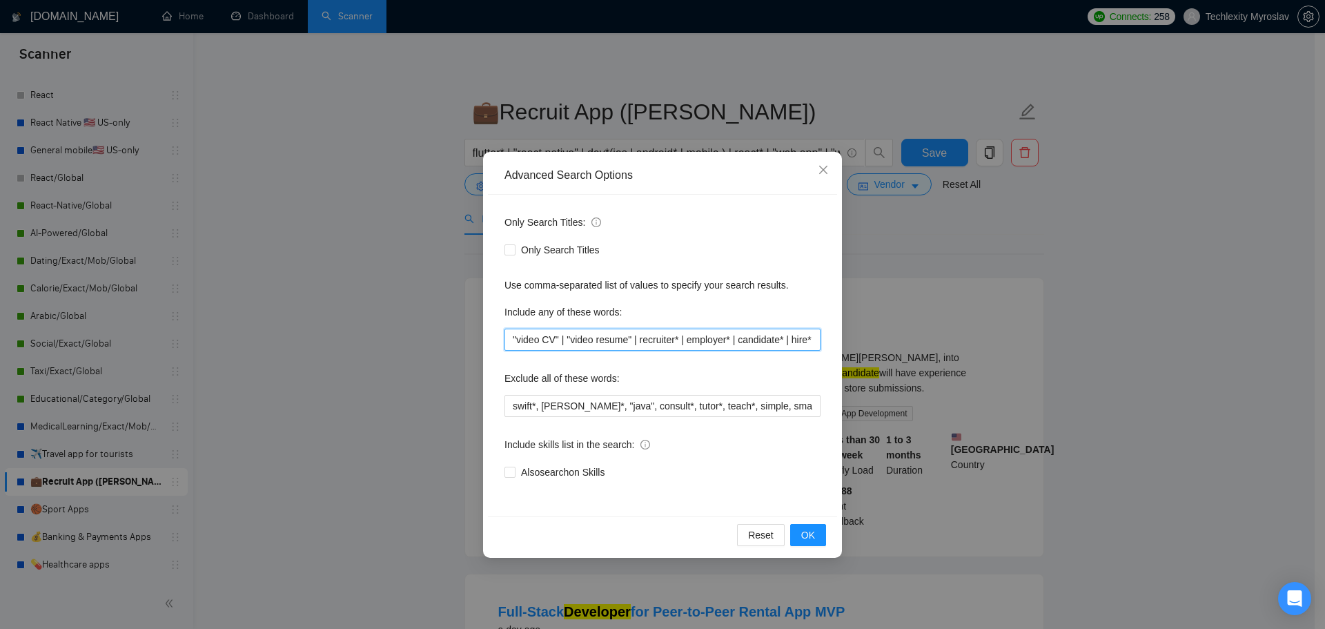
click at [750, 344] on input ""video CV" | "video resume" | recruiter* | employer* | candidate* | hire* | job…" at bounding box center [663, 340] width 316 height 22
drag, startPoint x: 503, startPoint y: 333, endPoint x: 428, endPoint y: 340, distance: 75.5
click at [428, 340] on div "Advanced Search Options Only Search Titles: Only Search Titles Use comma-separa…" at bounding box center [662, 314] width 1325 height 629
click at [605, 341] on input ""video CV" | "video resume" | recruiter* | employer* | candidate* | hire* | job…" at bounding box center [663, 340] width 316 height 22
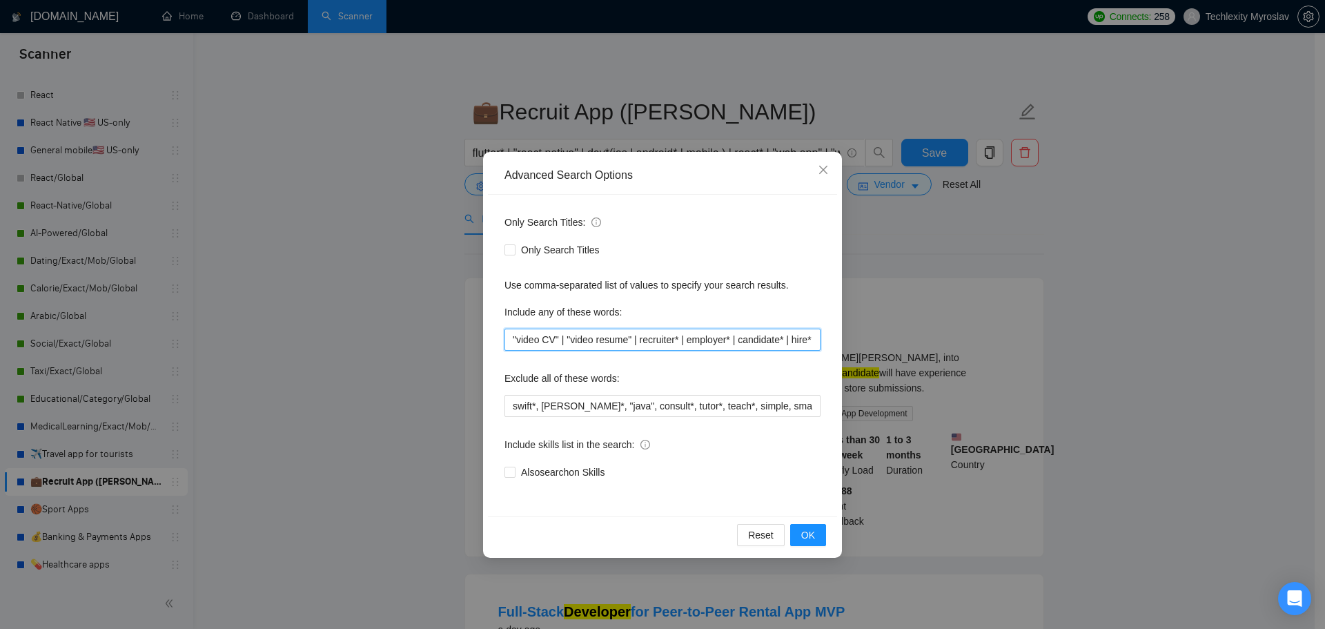
click at [763, 349] on input ""video CV" | "video resume" | recruiter* | employer* | candidate* | hire* | job…" at bounding box center [663, 340] width 316 height 22
click at [763, 342] on input ""video CV" | "video resume" | recruiter* | employer* | candidate* | hire* | job…" at bounding box center [663, 340] width 316 height 22
click at [747, 340] on input ""video CV" | "video resume" | recruiter* | employer* | hire* | job* | "job matc…" at bounding box center [663, 340] width 316 height 22
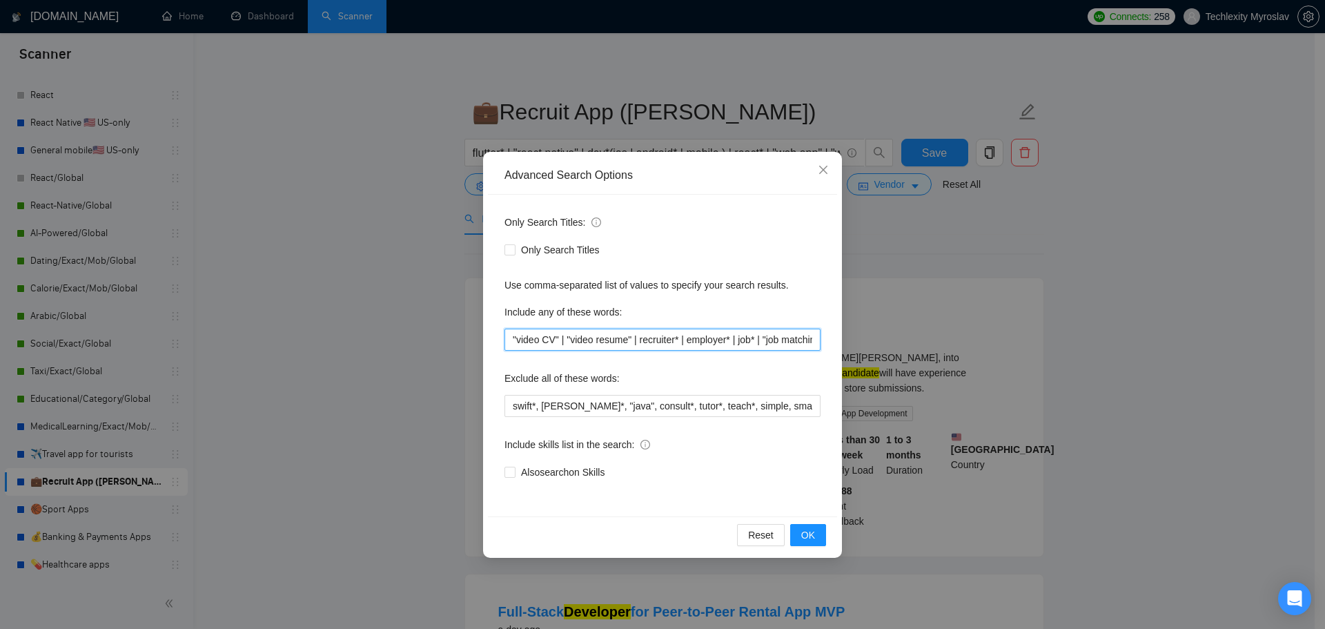
click at [745, 339] on input ""video CV" | "video resume" | recruiter* | employer* | job* | "job matching" | …" at bounding box center [663, 340] width 316 height 22
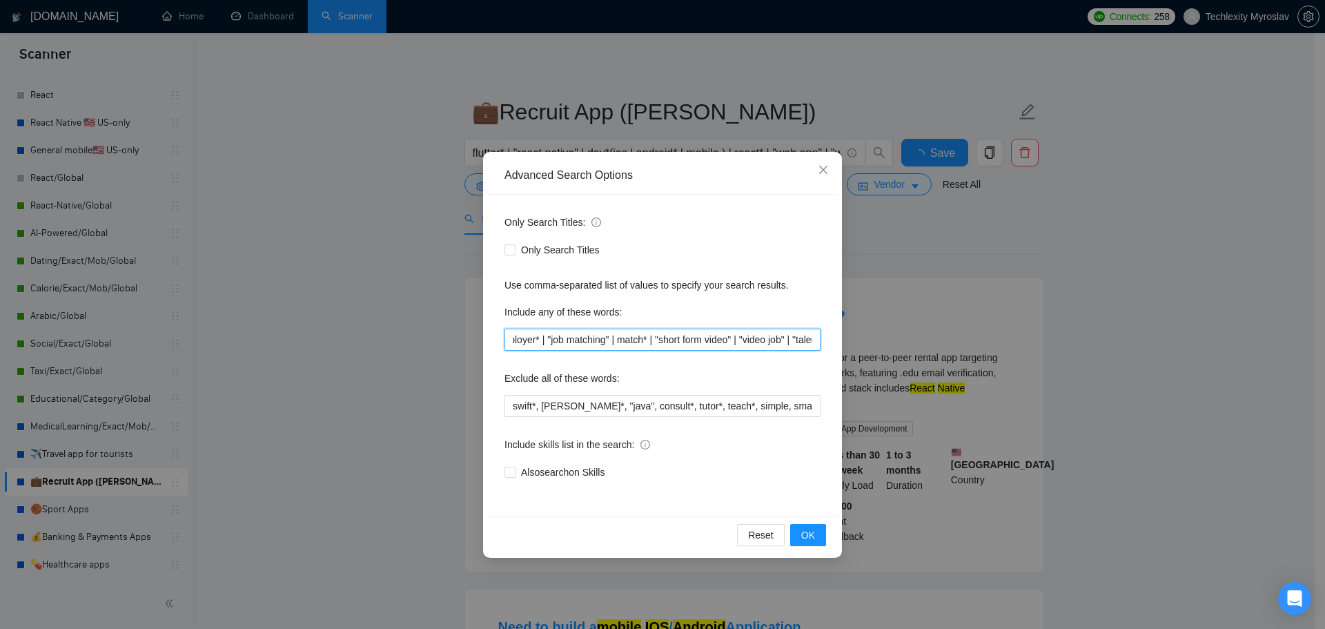
scroll to position [0, 201]
click at [625, 338] on input ""video CV" | "video resume" | recruiter* | employer* | "job matching" | match* …" at bounding box center [663, 340] width 316 height 22
click at [801, 538] on button "OK" at bounding box center [808, 535] width 36 height 22
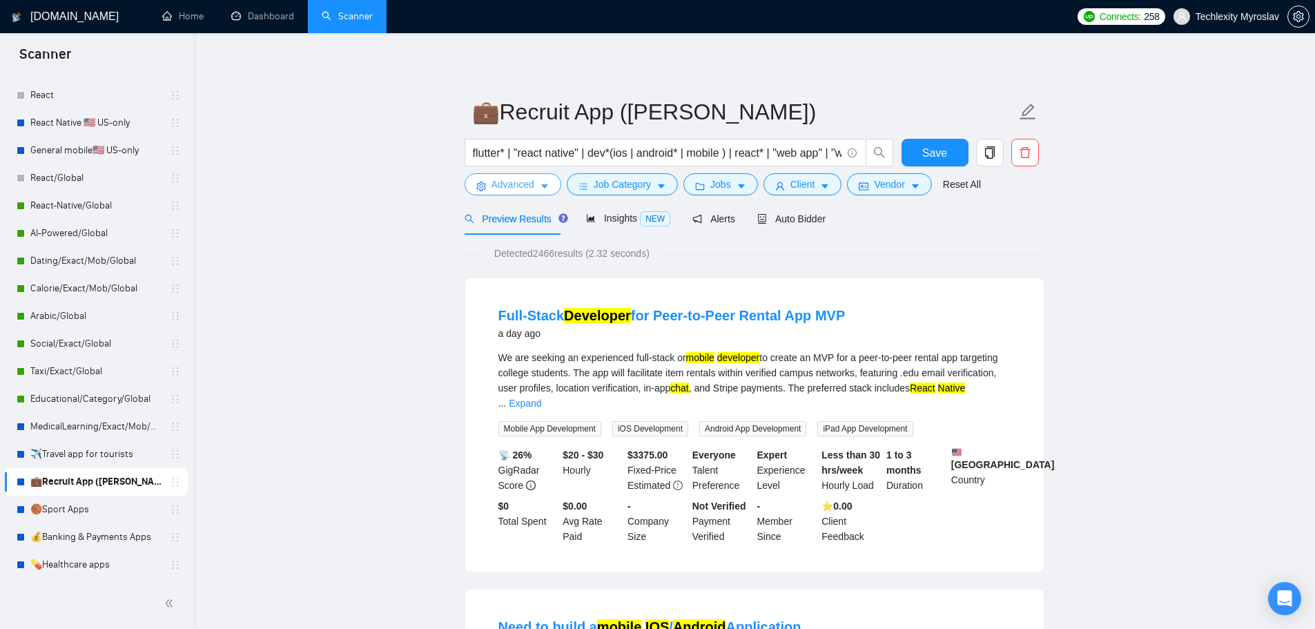
click at [500, 189] on span "Advanced" at bounding box center [512, 184] width 43 height 15
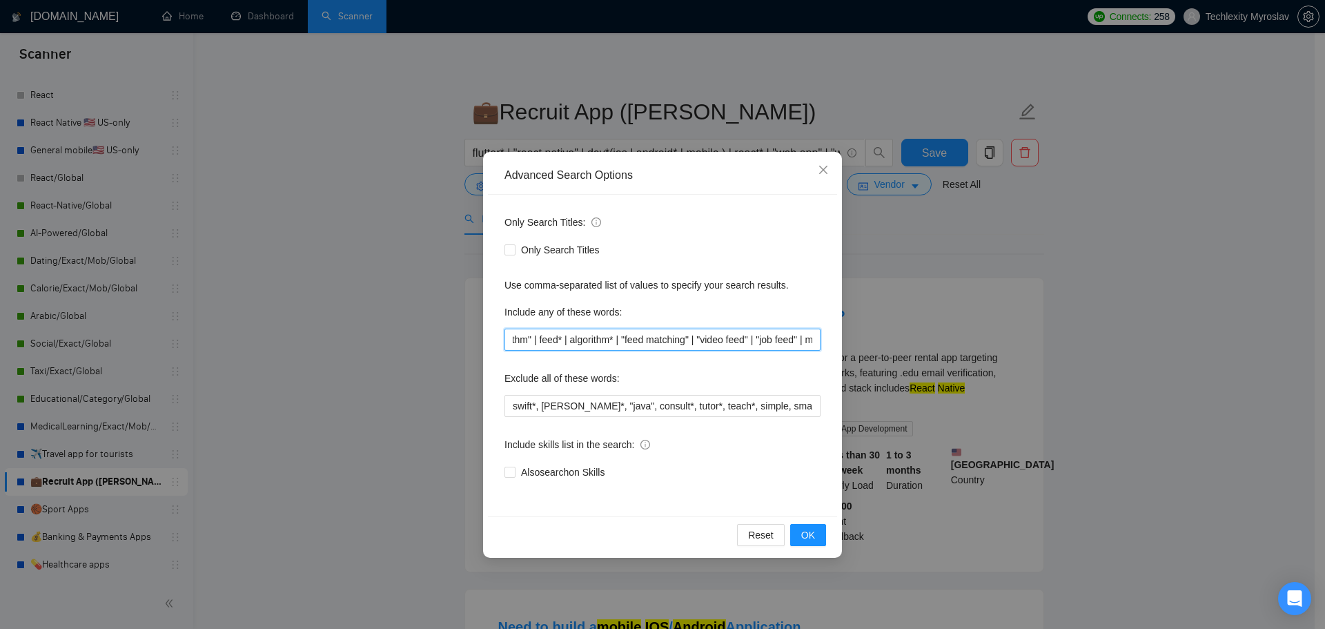
scroll to position [0, 1517]
drag, startPoint x: 802, startPoint y: 341, endPoint x: 947, endPoint y: 343, distance: 145.0
click at [947, 343] on div "Advanced Search Options Only Search Titles: Only Search Titles Use comma-separa…" at bounding box center [662, 314] width 1325 height 629
click at [791, 349] on input ""video CV" | "video resume" | recruiter* | employer* | "job matching" | "short …" at bounding box center [663, 340] width 316 height 22
click at [685, 342] on input ""video CV" | "video resume" | recruiter* | employer* | "job matching" | "short …" at bounding box center [663, 340] width 316 height 22
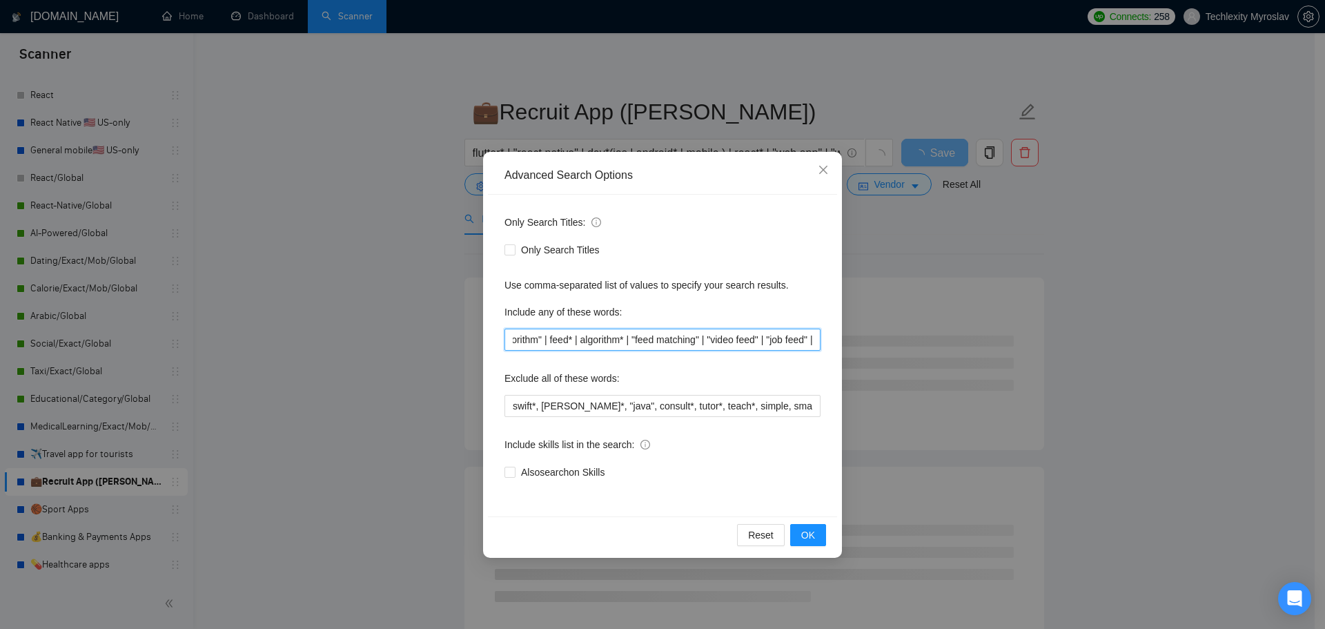
scroll to position [0, 1187]
click at [652, 342] on input ""video CV" | "video resume" | recruiter* | employer* | "job matching" | "short …" at bounding box center [663, 340] width 316 height 22
click at [595, 339] on input ""video CV" | "video resume" | recruiter* | employer* | "job matching" | "short …" at bounding box center [663, 340] width 316 height 22
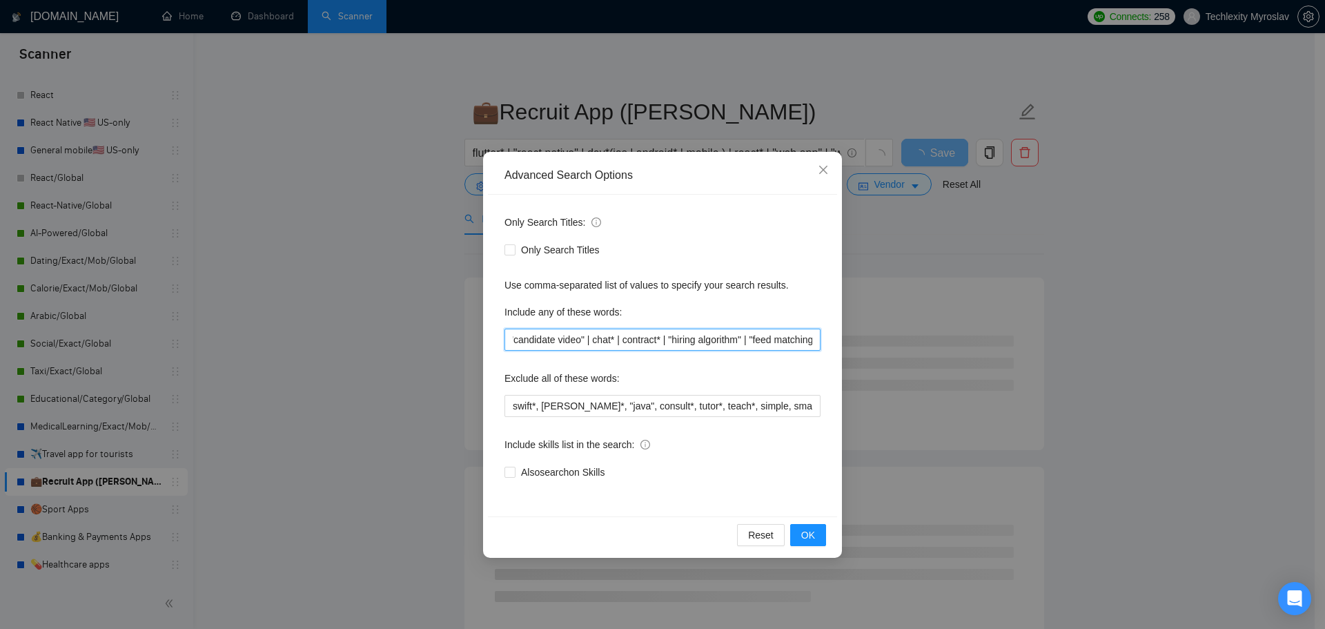
scroll to position [0, 1002]
click at [665, 338] on input ""video CV" | "video resume" | recruiter* | employer* | "job matching" | "short …" at bounding box center [663, 340] width 316 height 22
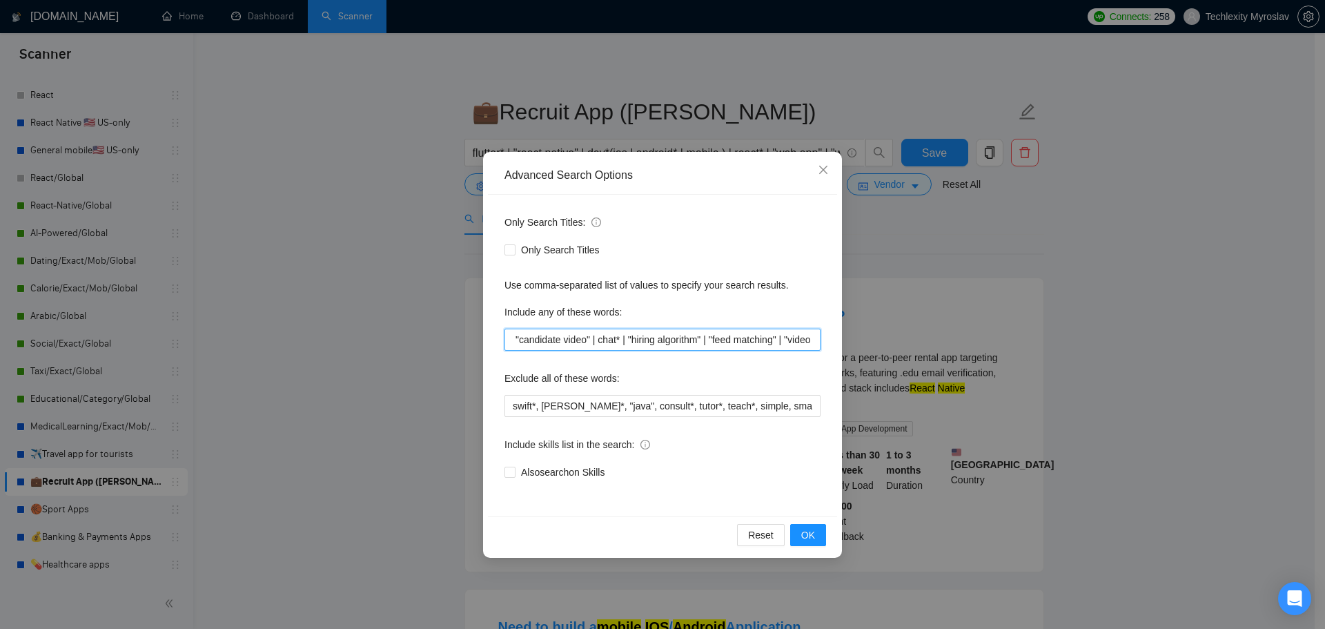
click at [623, 342] on input ""video CV" | "video resume" | recruiter* | employer* | "job matching" | "short …" at bounding box center [663, 340] width 316 height 22
click at [623, 341] on input ""video CV" | "video resume" | recruiter* | employer* | "job matching" | "short …" at bounding box center [663, 340] width 316 height 22
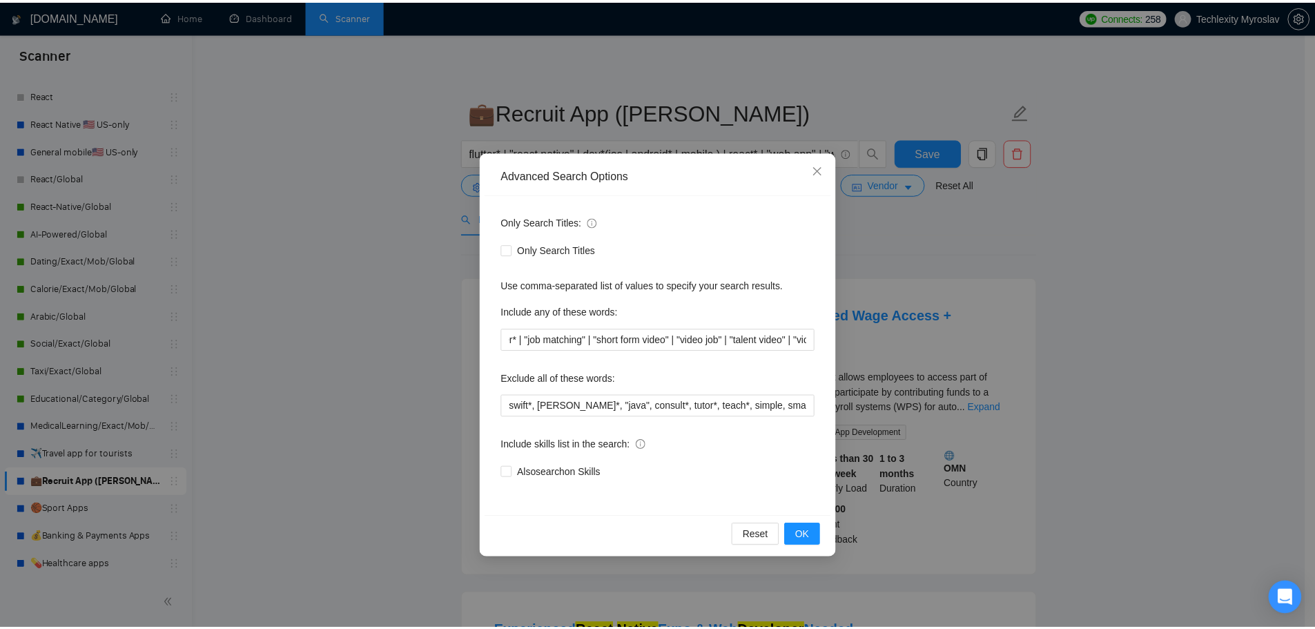
scroll to position [0, 0]
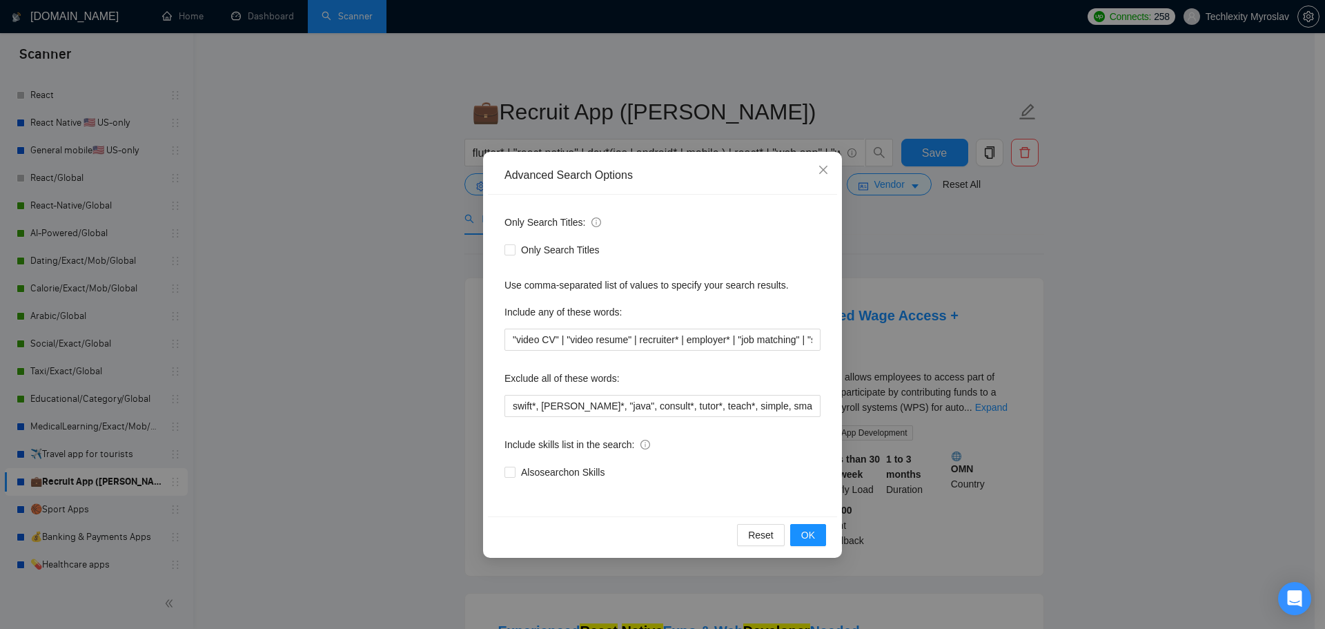
click at [844, 540] on div "Advanced Search Options Only Search Titles: Only Search Titles Use comma-separa…" at bounding box center [662, 314] width 1325 height 629
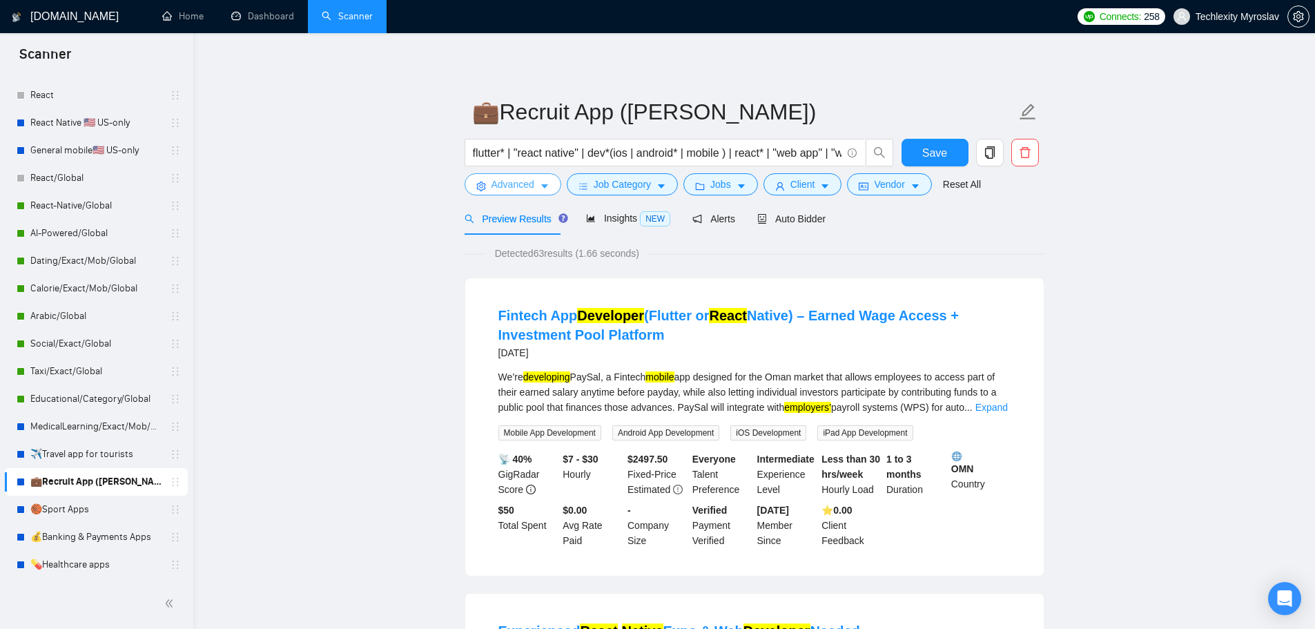
click at [512, 186] on span "Advanced" at bounding box center [512, 184] width 43 height 15
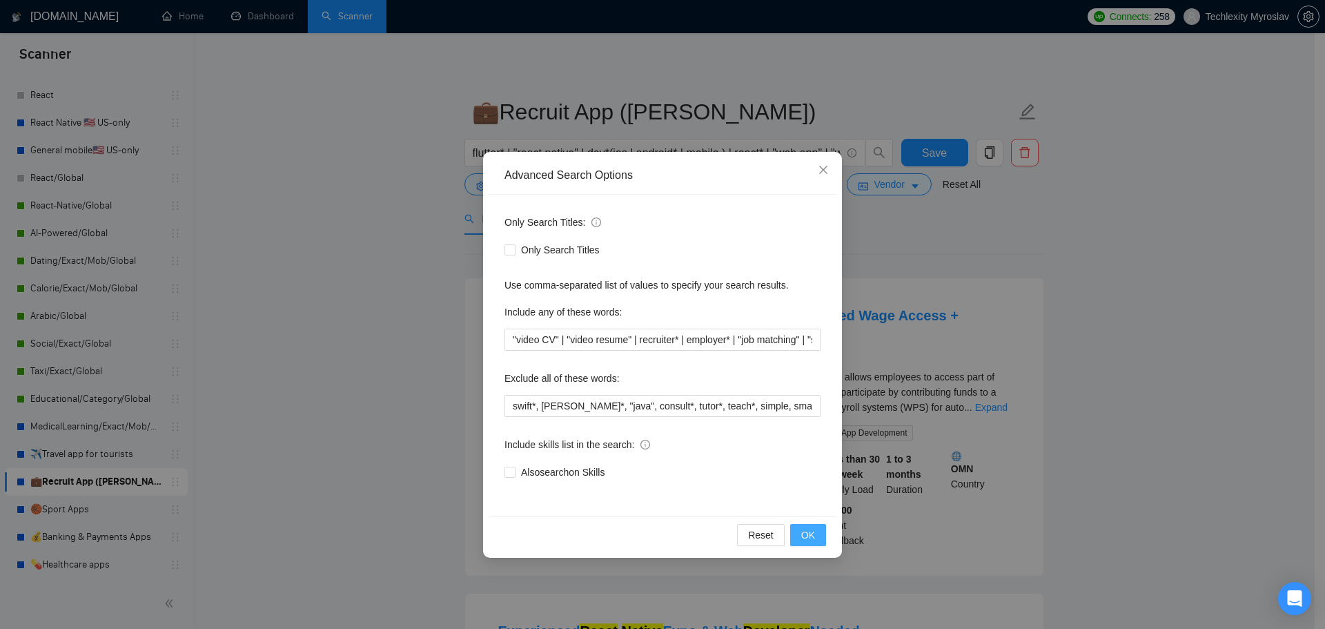
click at [812, 530] on span "OK" at bounding box center [808, 534] width 14 height 15
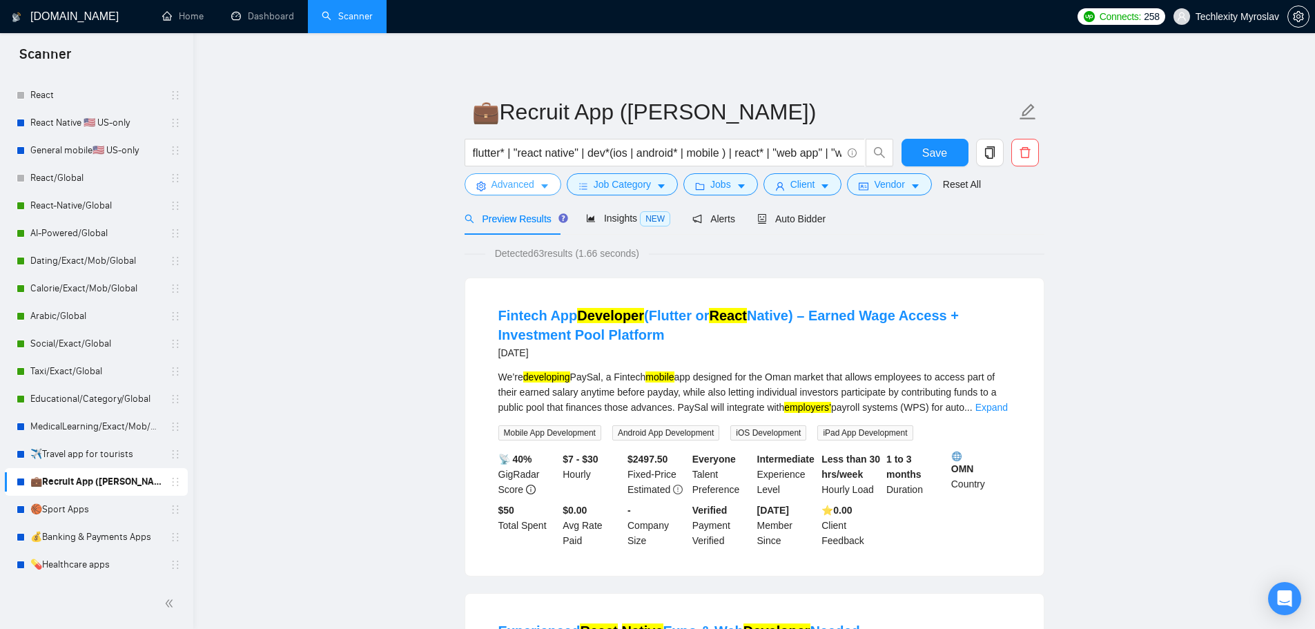
click at [509, 190] on span "Advanced" at bounding box center [512, 184] width 43 height 15
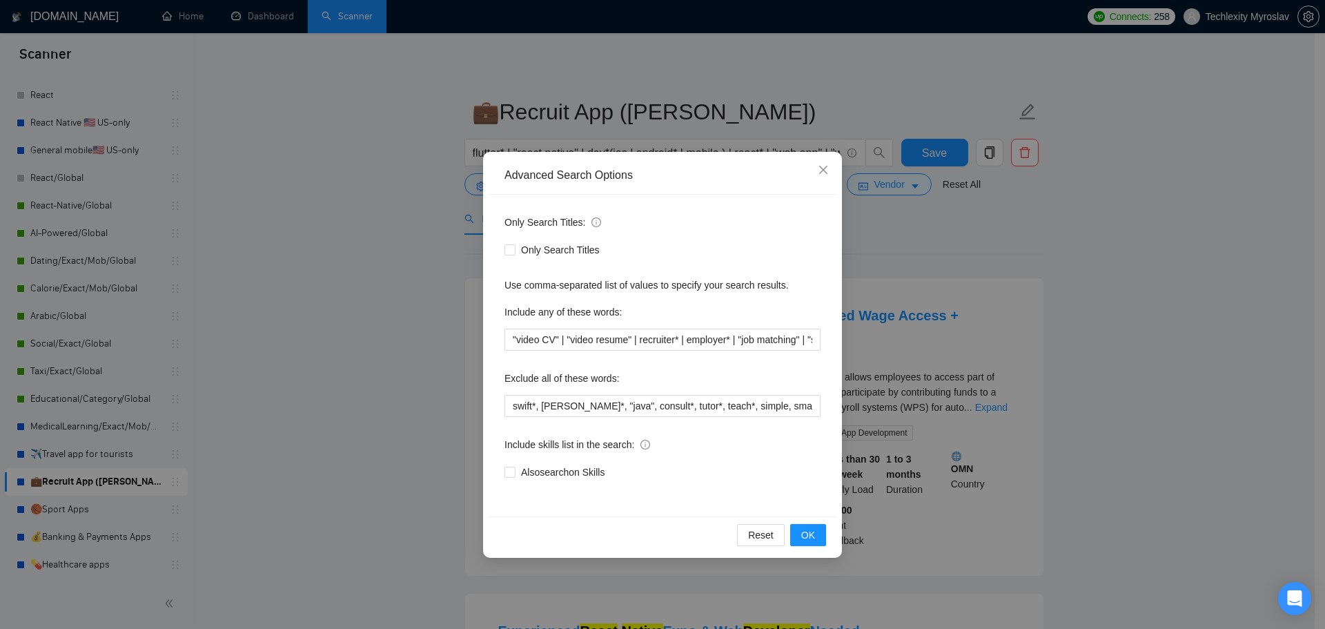
click at [941, 406] on div "Advanced Search Options Only Search Titles: Only Search Titles Use comma-separa…" at bounding box center [662, 314] width 1325 height 629
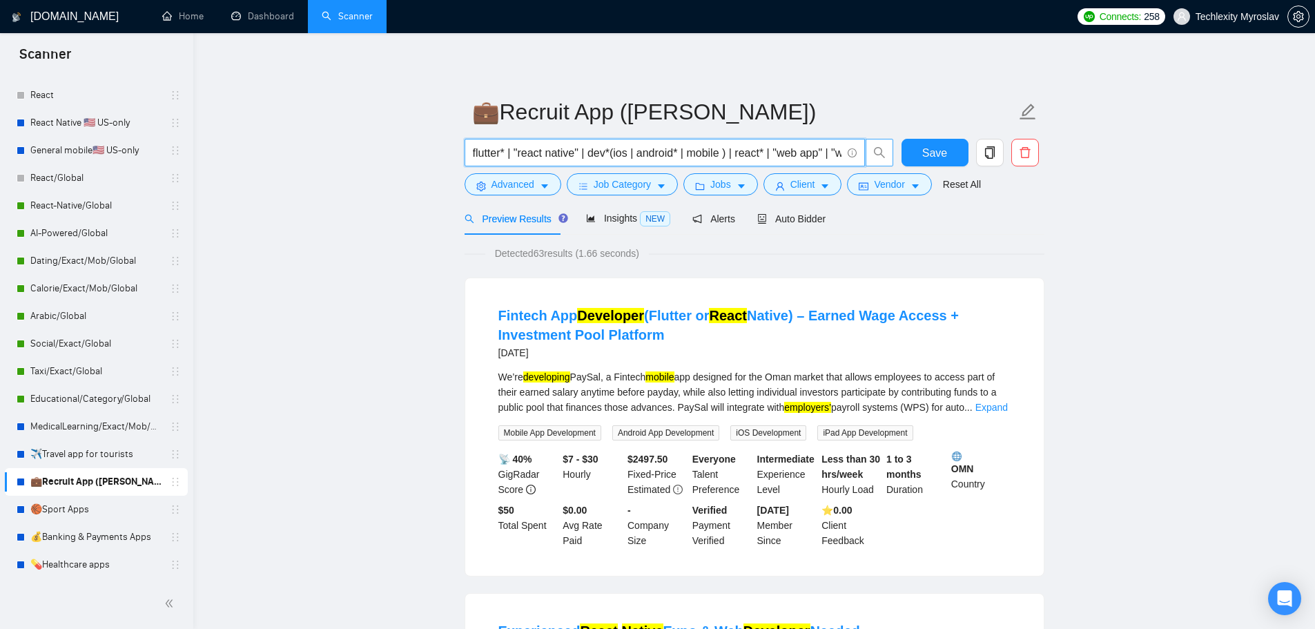
scroll to position [0, 66]
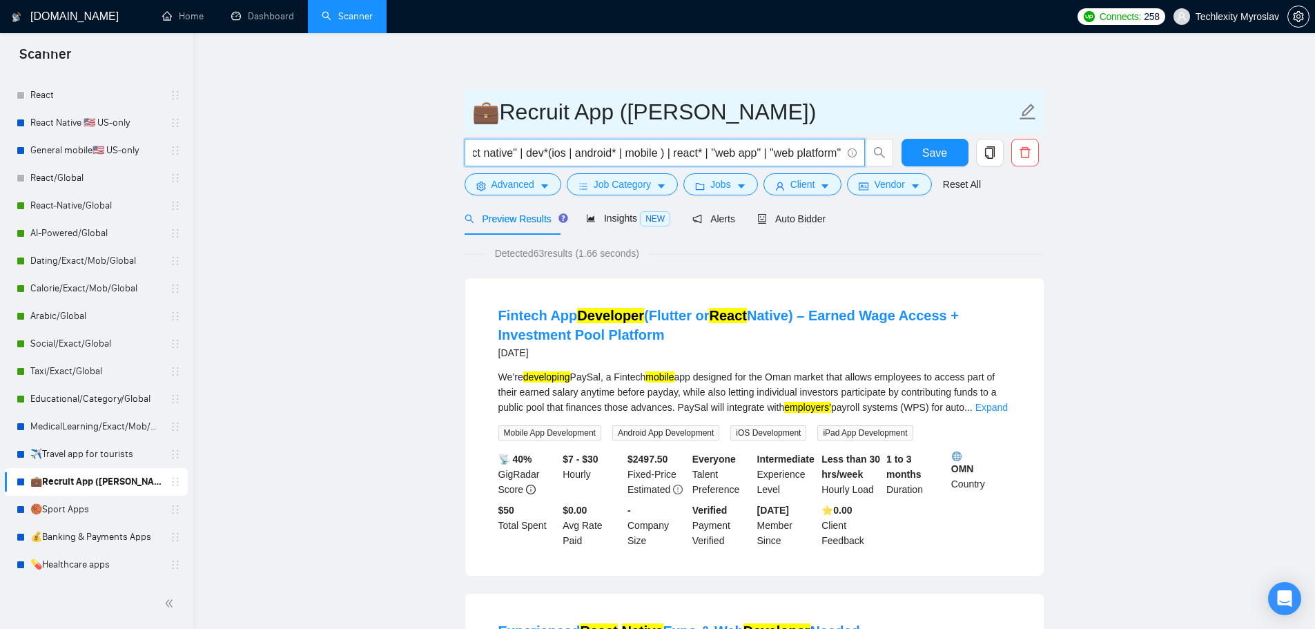
drag, startPoint x: 733, startPoint y: 150, endPoint x: 865, endPoint y: 110, distance: 137.6
click at [865, 113] on form "💼Recruit App ([PERSON_NAME]) flutter* | "react native" | dev*(ios | android* | …" at bounding box center [755, 146] width 580 height 113
click at [863, 99] on input "💼Recruit App ([PERSON_NAME])" at bounding box center [744, 112] width 544 height 35
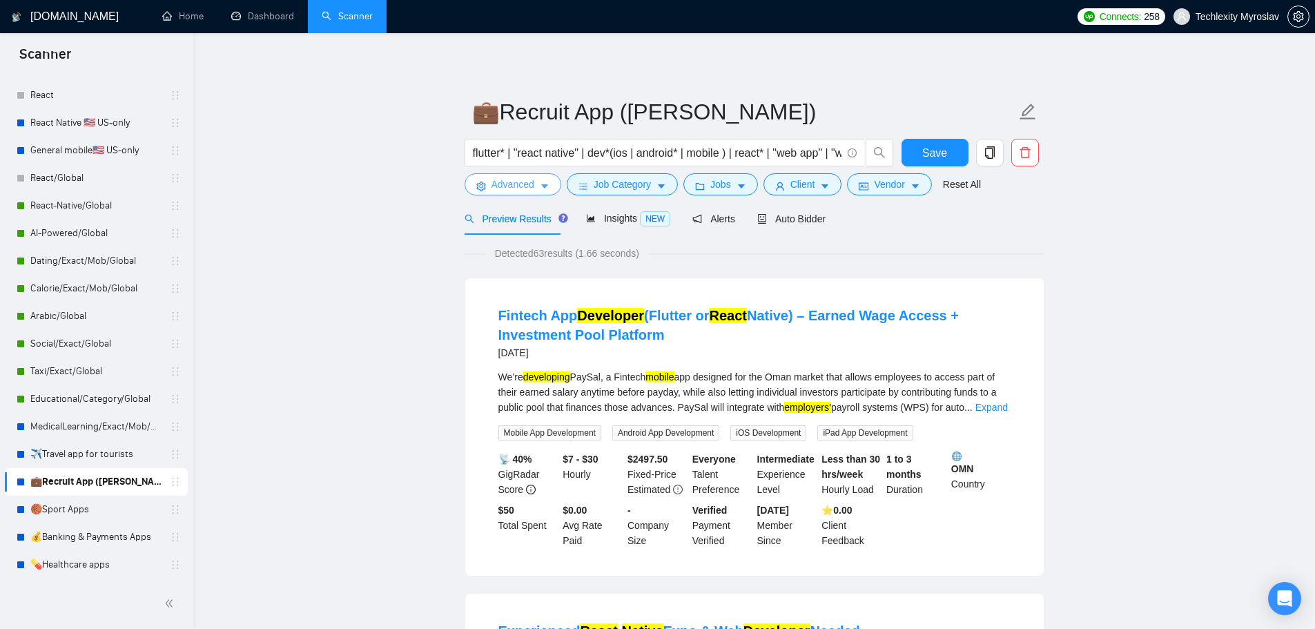
click at [526, 186] on span "Advanced" at bounding box center [512, 184] width 43 height 15
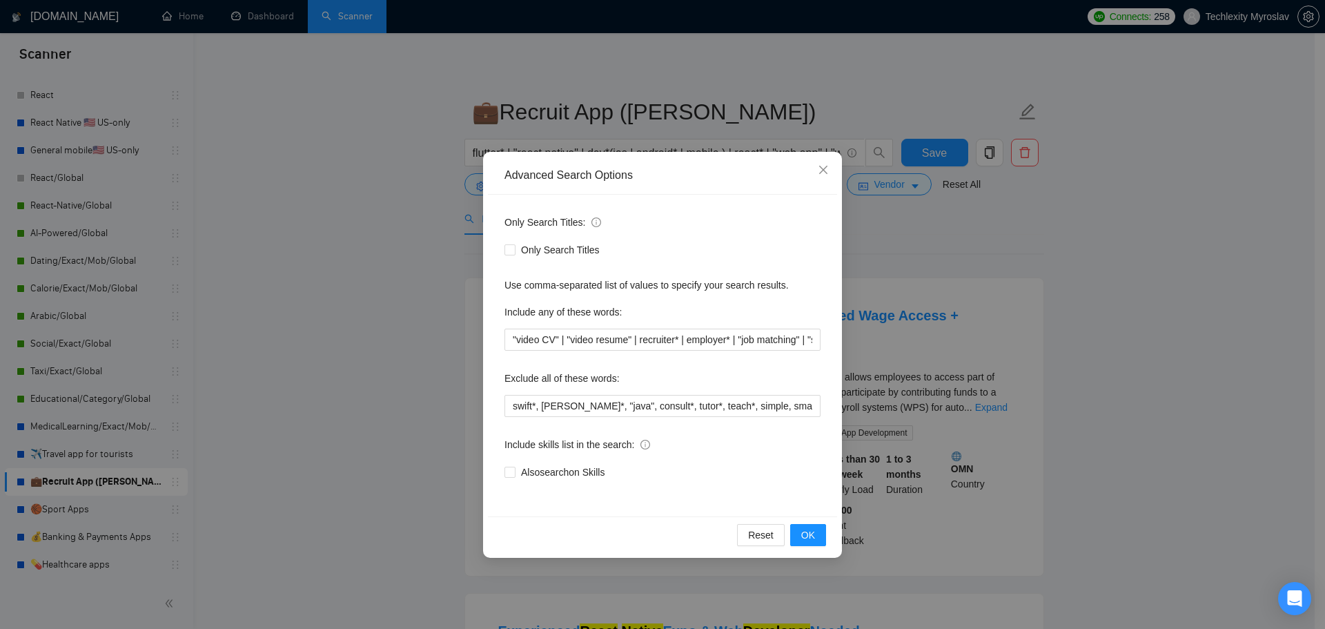
click at [1095, 428] on div "Advanced Search Options Only Search Titles: Only Search Titles Use comma-separa…" at bounding box center [662, 314] width 1325 height 629
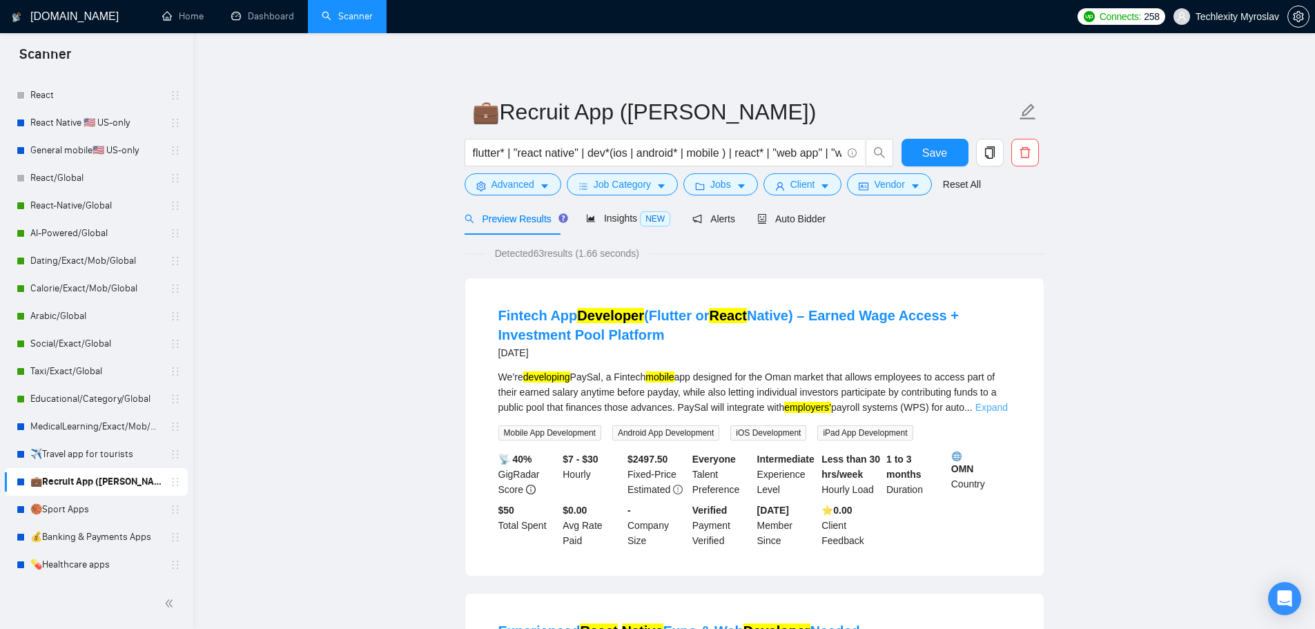
click at [978, 405] on link "Expand" at bounding box center [991, 407] width 32 height 11
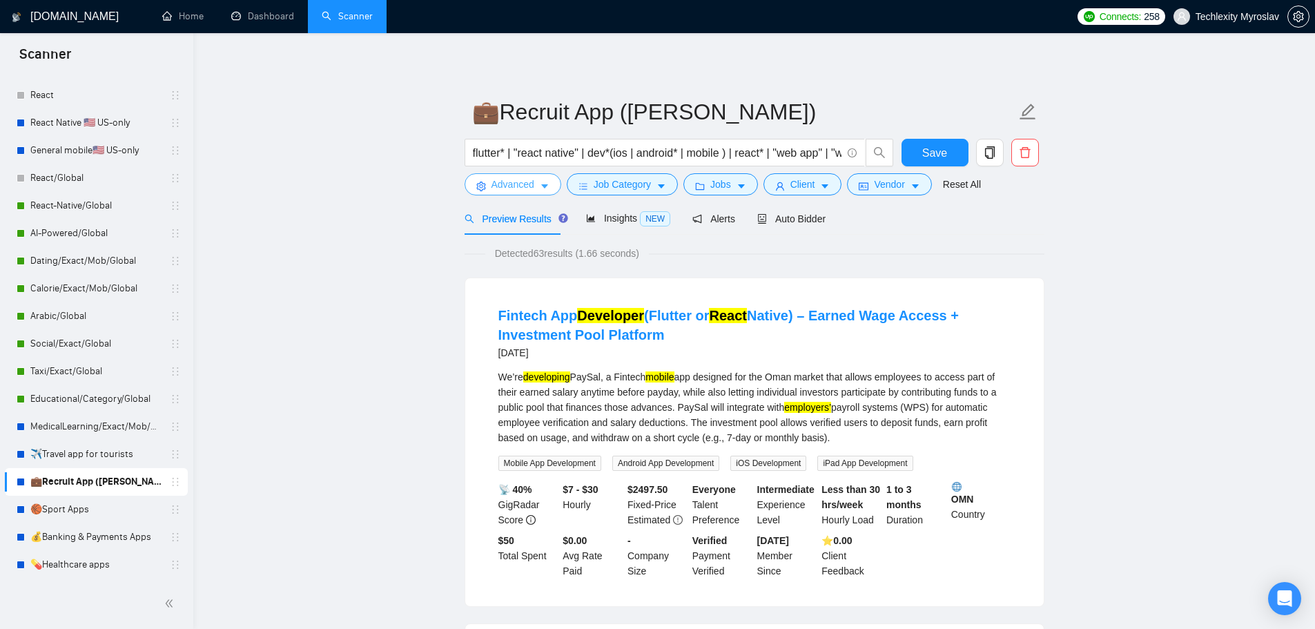
click at [495, 179] on span "Advanced" at bounding box center [512, 184] width 43 height 15
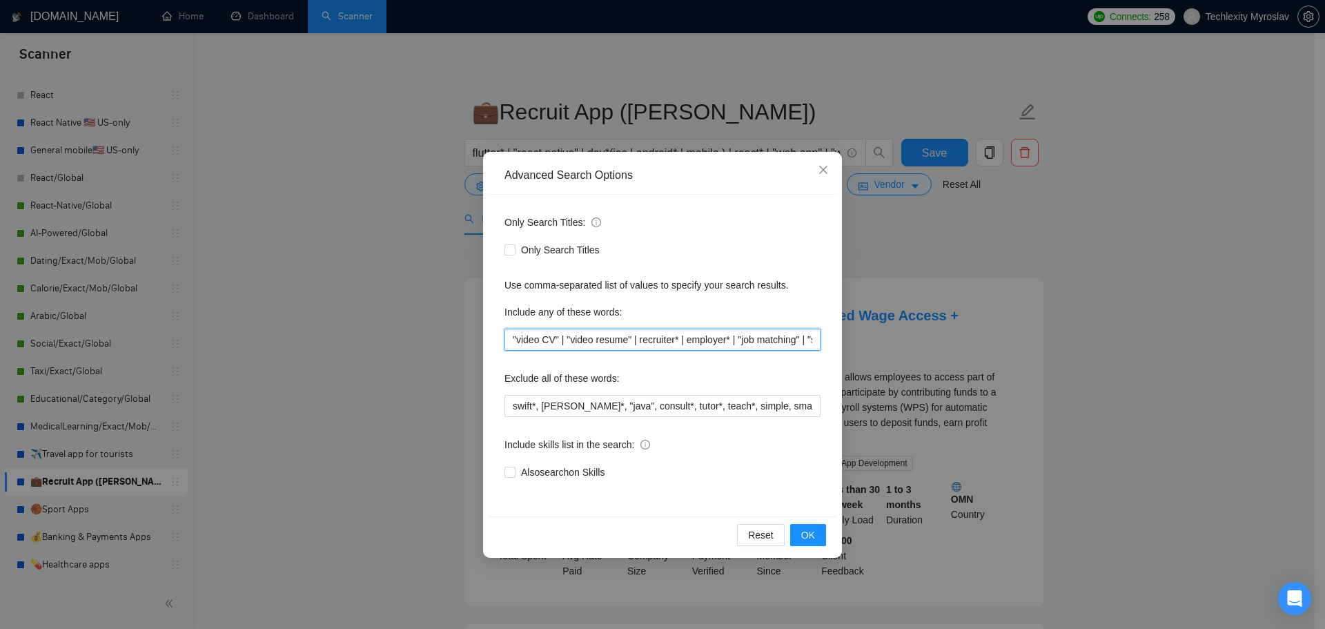
click at [699, 337] on input ""video CV" | "video resume" | recruiter* | employer* | "job matching" | "short …" at bounding box center [663, 340] width 316 height 22
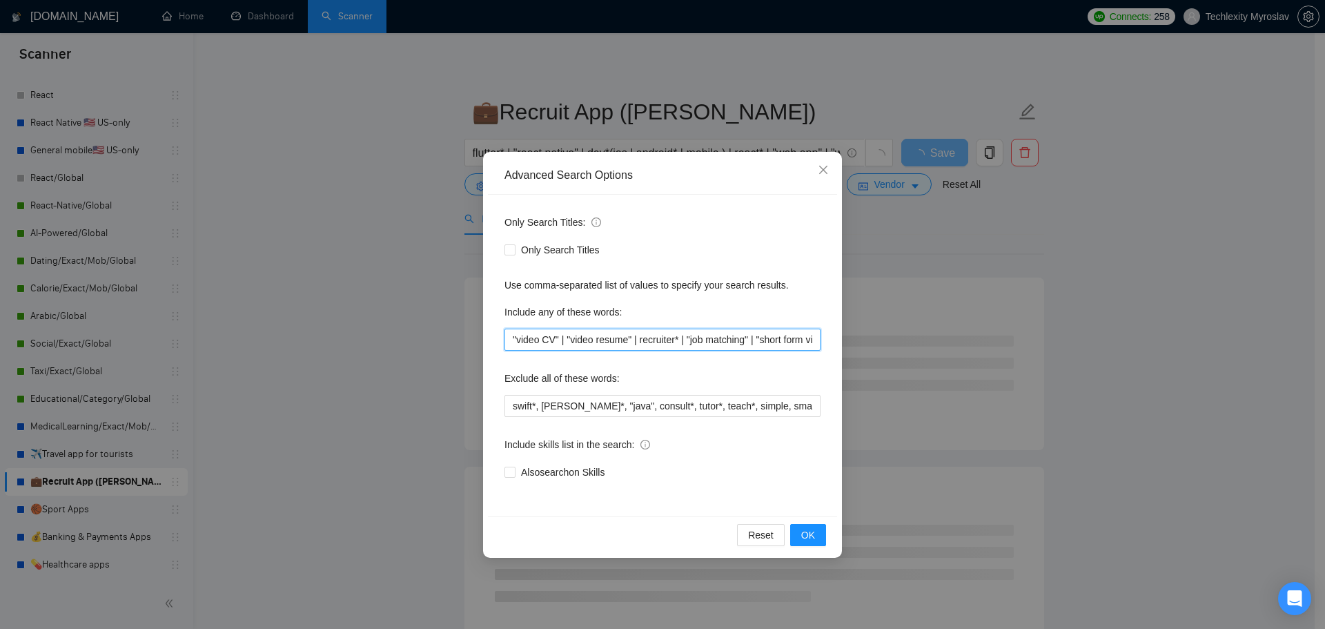
click at [634, 341] on input ""video CV" | "video resume" | recruiter* | "job matching" | "short form video" …" at bounding box center [663, 340] width 316 height 22
click at [635, 343] on input ""video CV" | "video resume" | recruiter* | "job matching" | "short form video" …" at bounding box center [663, 340] width 316 height 22
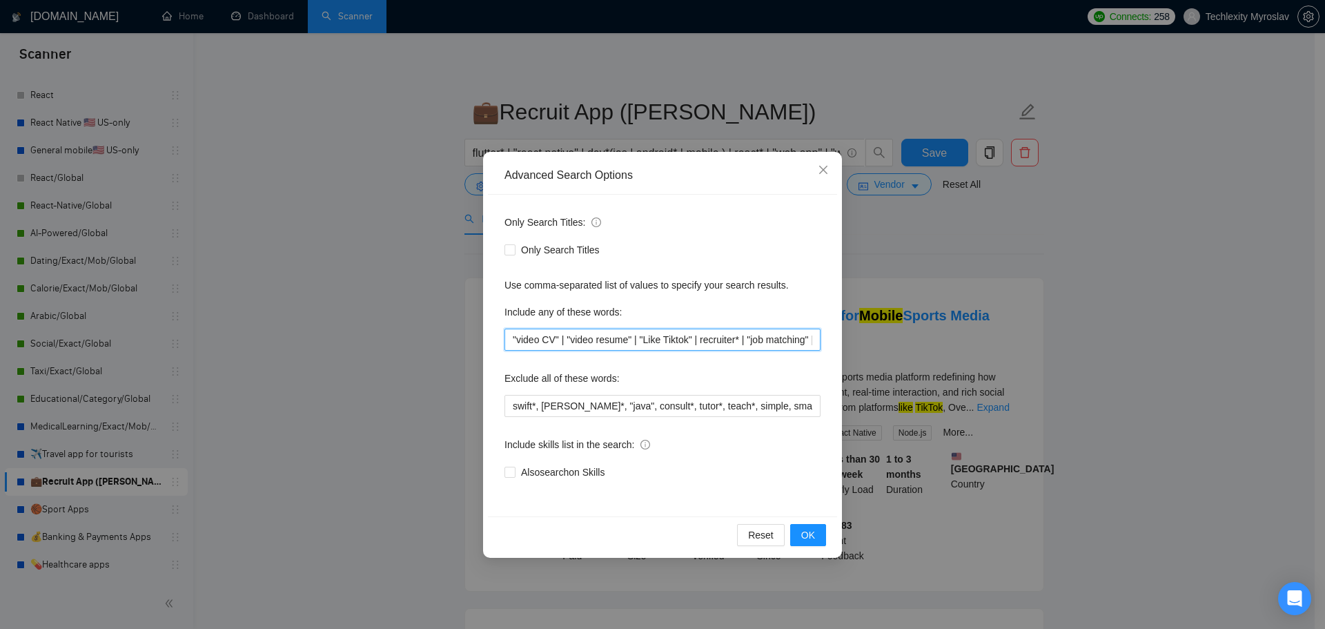
click at [663, 344] on input ""video CV" | "video resume" | "Like Tiktok" | recruiter* | "job matching" | "sh…" at bounding box center [663, 340] width 316 height 22
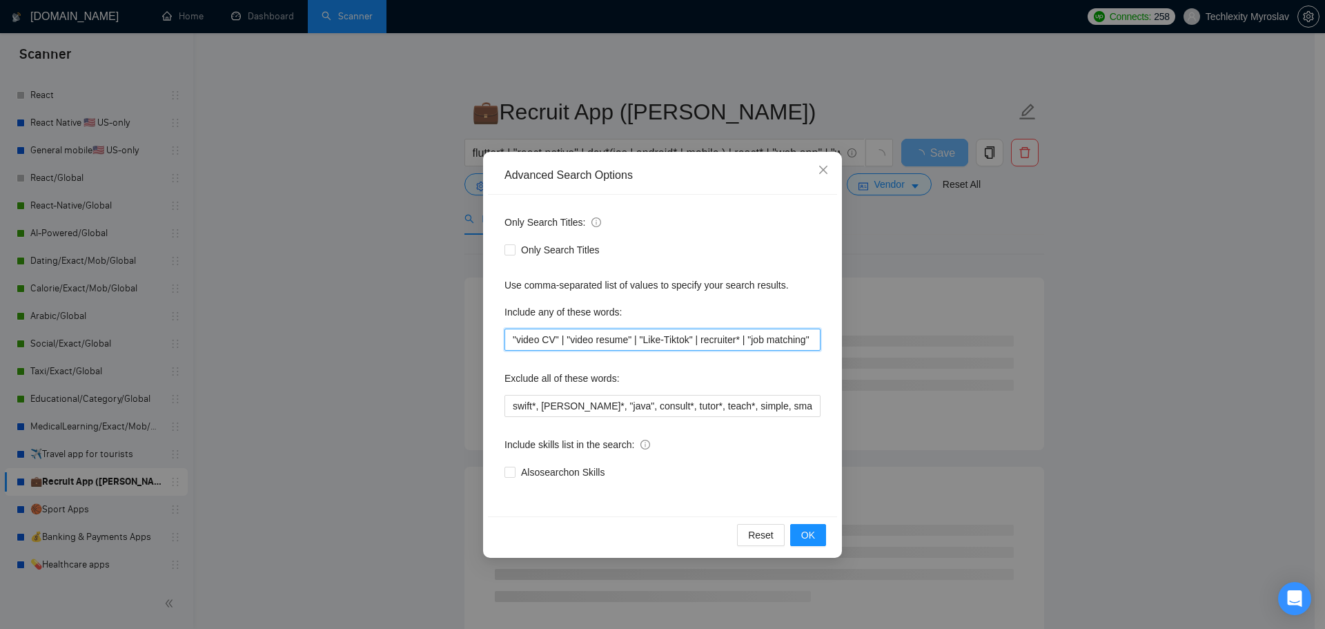
drag, startPoint x: 638, startPoint y: 341, endPoint x: 694, endPoint y: 343, distance: 56.0
click at [694, 343] on input ""video CV" | "video resume" | "Like-Tiktok" | recruiter* | "job matching" | "sh…" at bounding box center [663, 340] width 316 height 22
click at [698, 341] on input ""video CV" | "video resume" | "Like-Tiktok" | recruiter* | "job matching" | "sh…" at bounding box center [663, 340] width 316 height 22
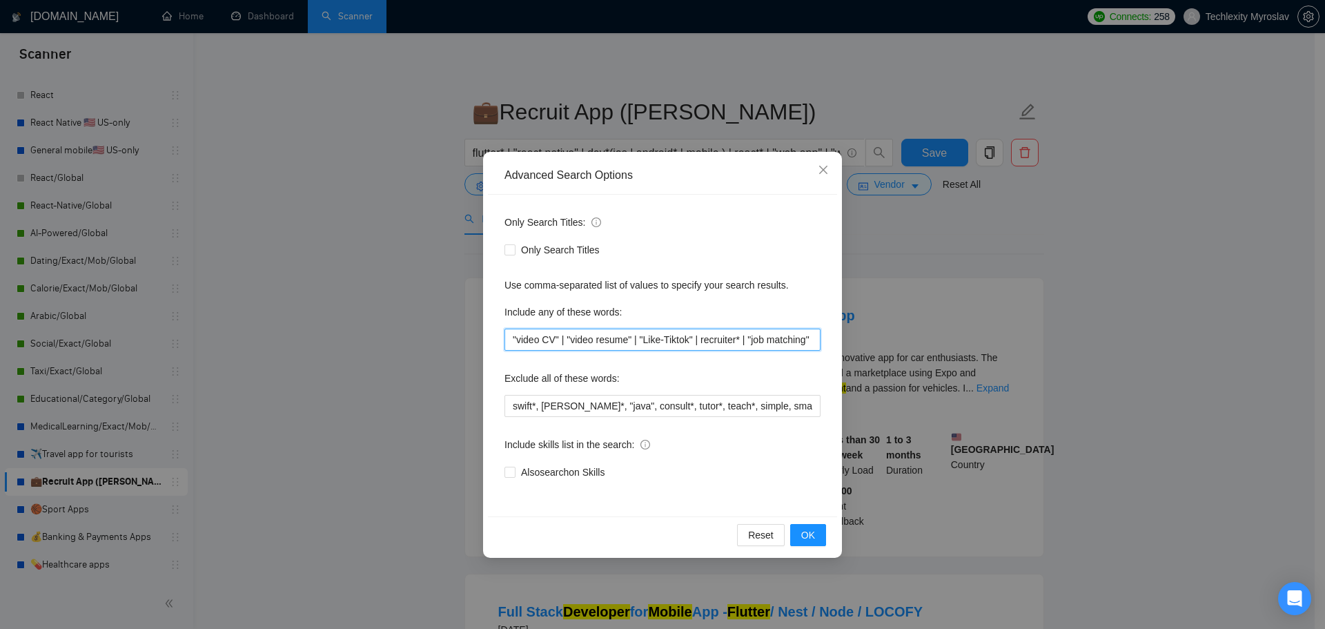
drag, startPoint x: 698, startPoint y: 341, endPoint x: 640, endPoint y: 344, distance: 58.1
click at [640, 344] on input ""video CV" | "video resume" | "Like-Tiktok" | recruiter* | "job matching" | "sh…" at bounding box center [663, 340] width 316 height 22
click at [697, 338] on input ""video CV" | "video resume" | "Like-Tiktok" | recruiter* | "job matching" | "sh…" at bounding box center [663, 340] width 316 height 22
paste input ""Like-Tiktok" |"
click at [724, 342] on input ""video CV" | "video resume" | "Like-Tiktok" | "Like-Tiktok" | recruiter* | "job…" at bounding box center [663, 340] width 316 height 22
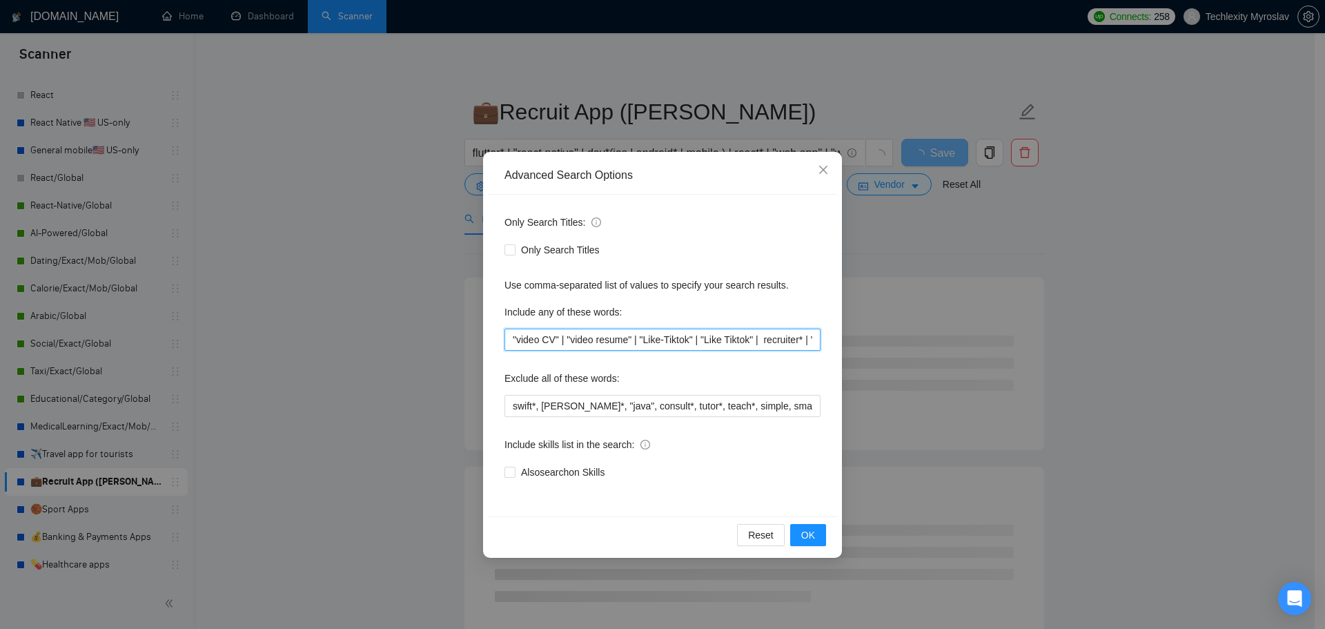
click at [766, 341] on input ""video CV" | "video resume" | "Like-Tiktok" | "Like Tiktok" | recruiter* | "job…" at bounding box center [663, 340] width 316 height 22
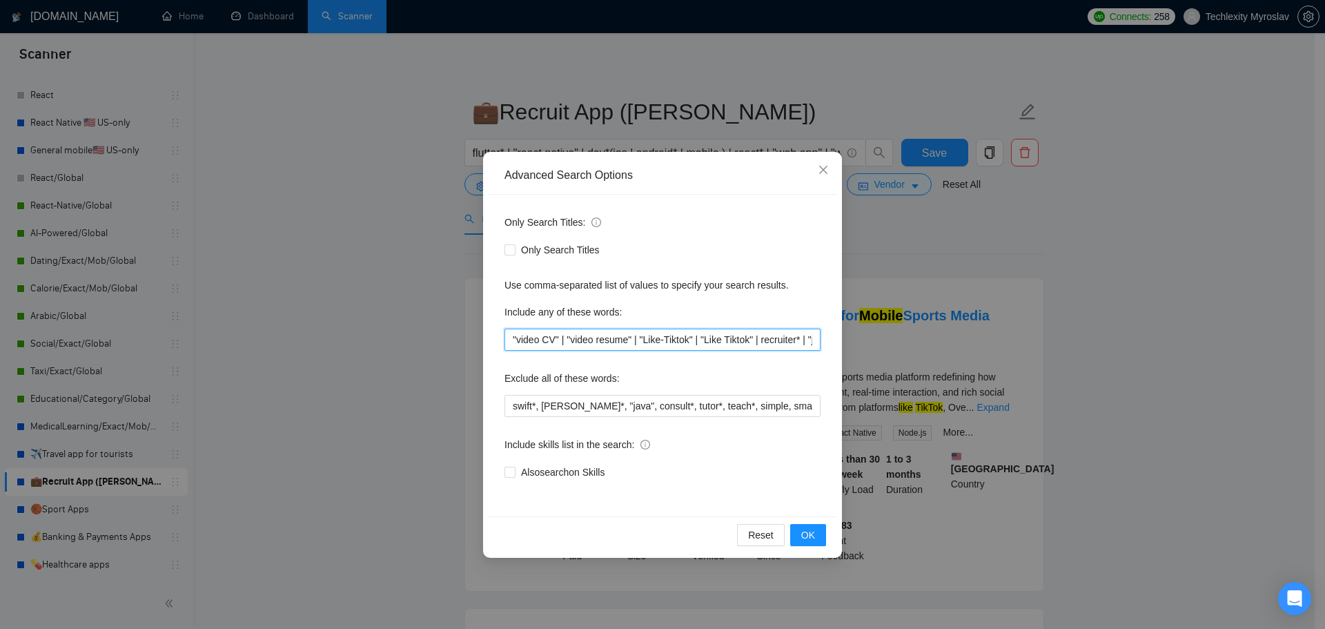
type input ""video CV" | "video resume" | "Like-Tiktok" | "Like Tiktok" | recruiter* | "job…"
click at [806, 524] on div "Reset OK" at bounding box center [662, 534] width 349 height 37
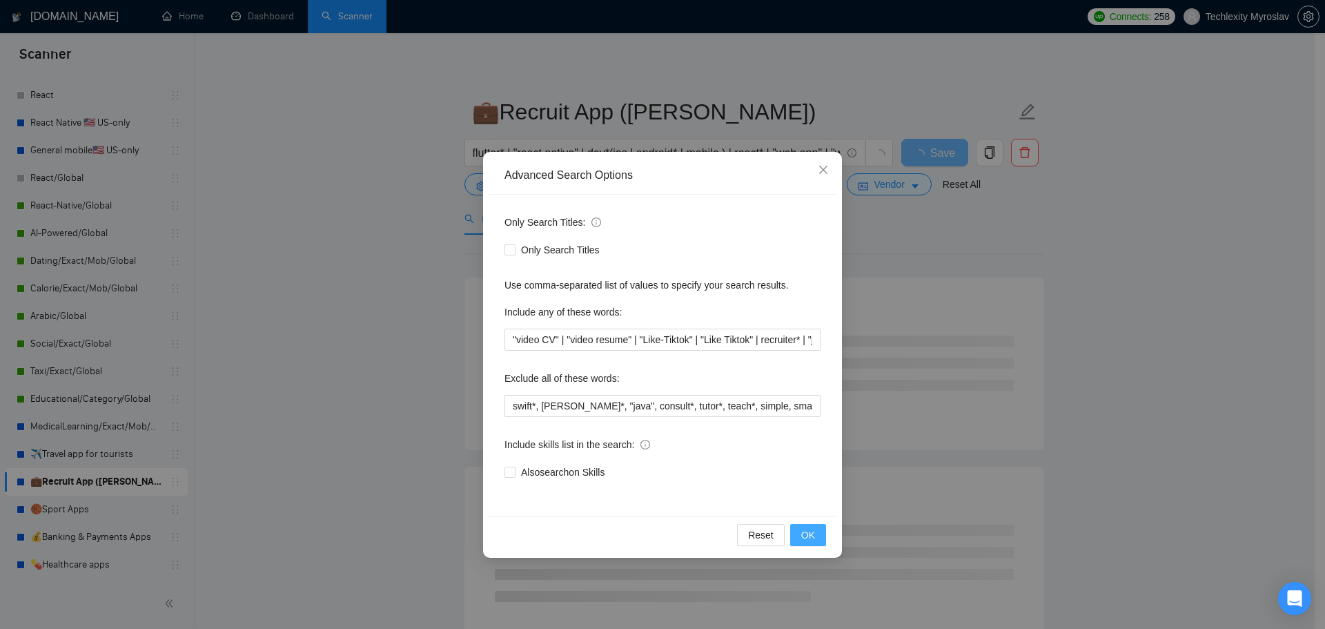
click at [806, 531] on span "OK" at bounding box center [808, 534] width 14 height 15
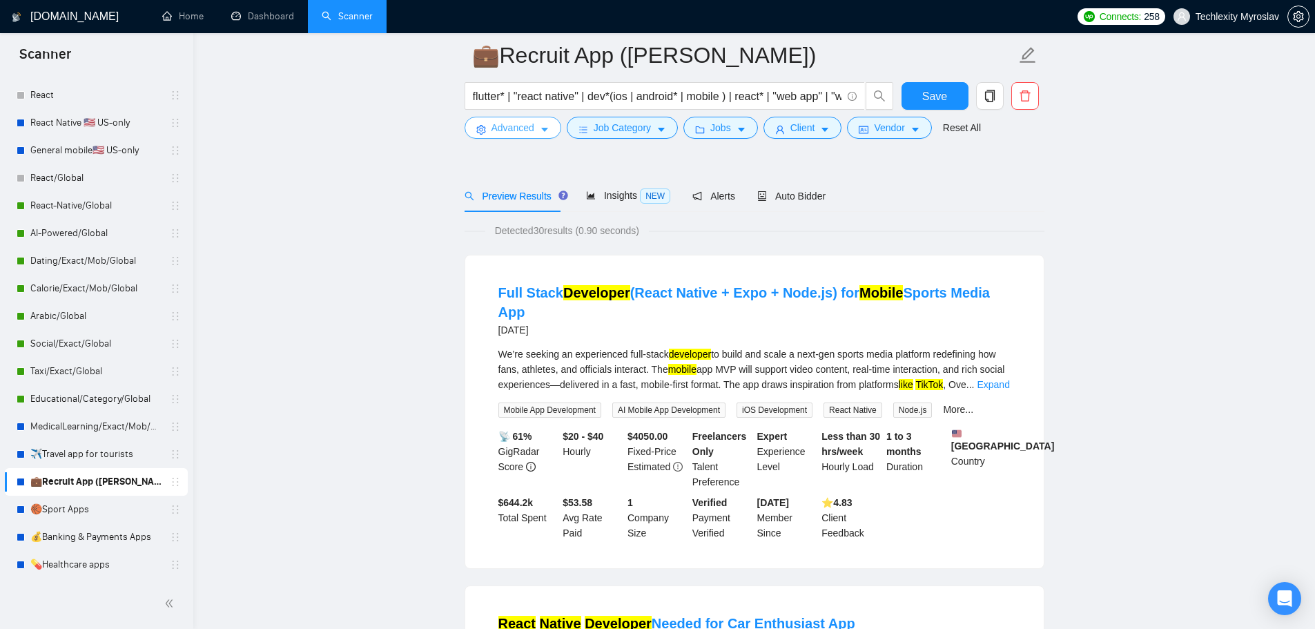
scroll to position [69, 0]
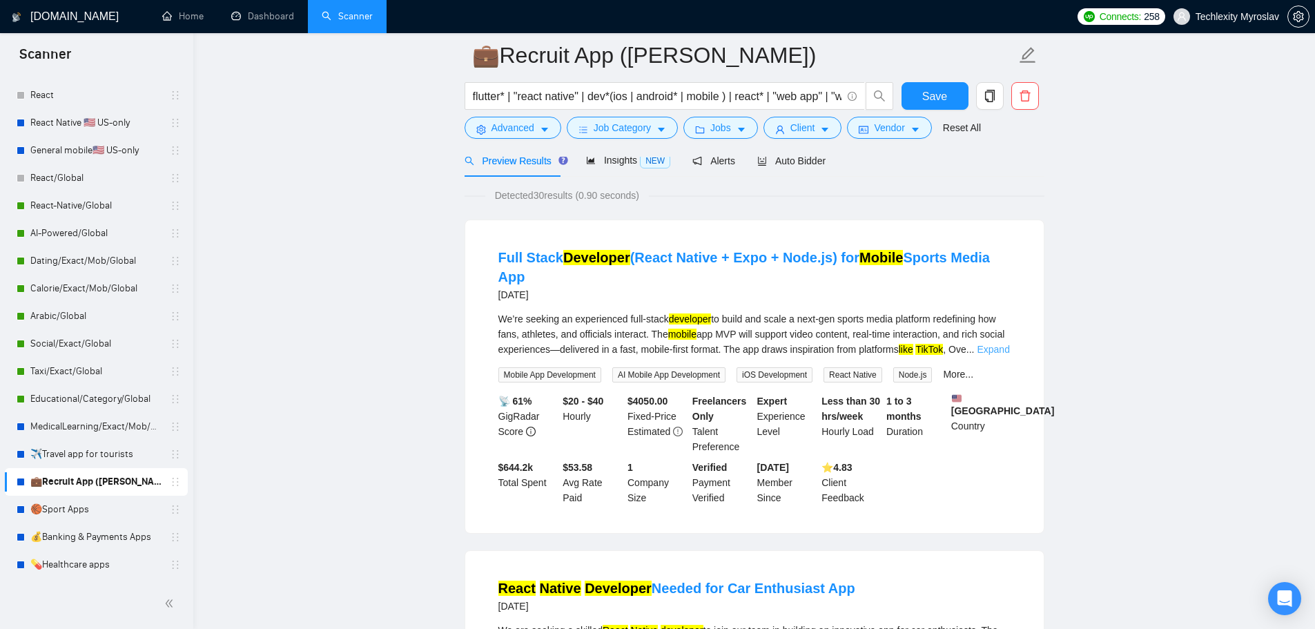
click at [993, 349] on link "Expand" at bounding box center [993, 349] width 32 height 11
